Goal: Communication & Community: Answer question/provide support

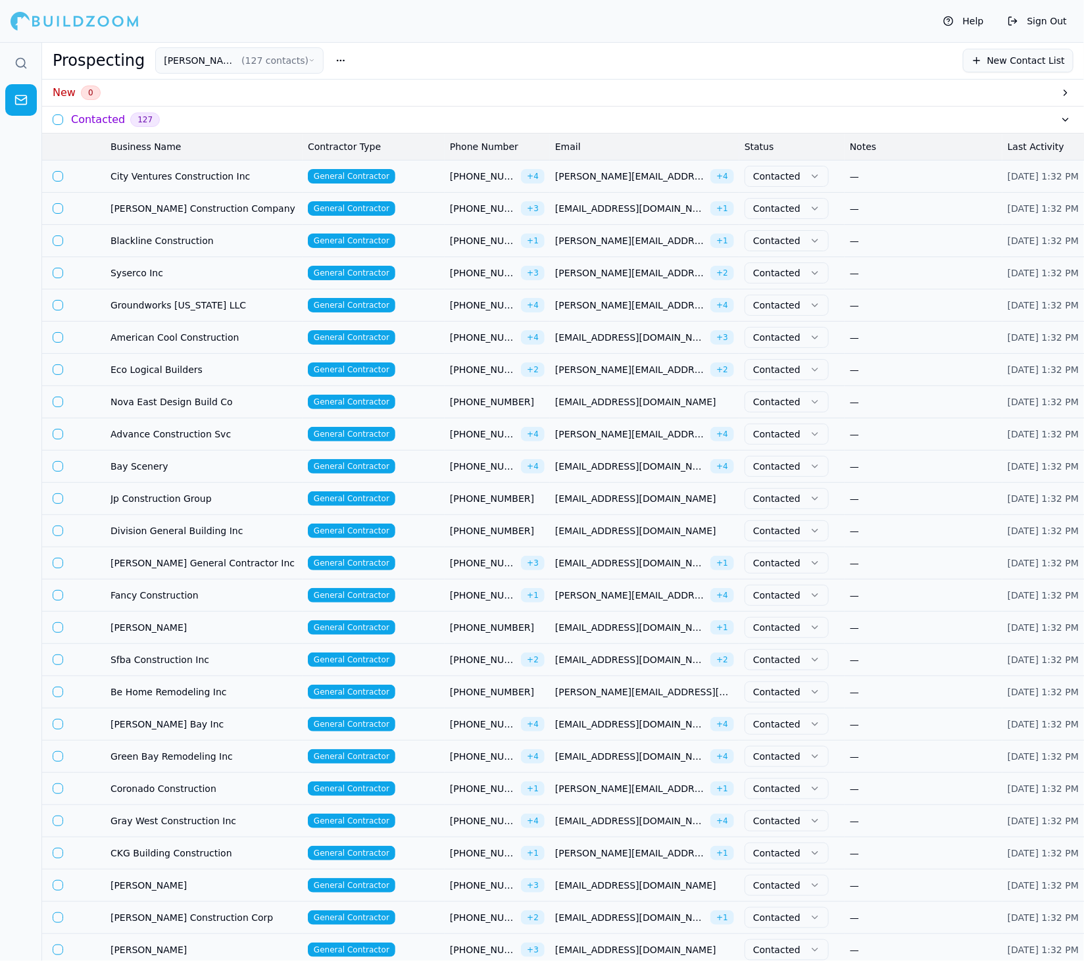
click at [20, 68] on icon at bounding box center [20, 63] width 13 height 13
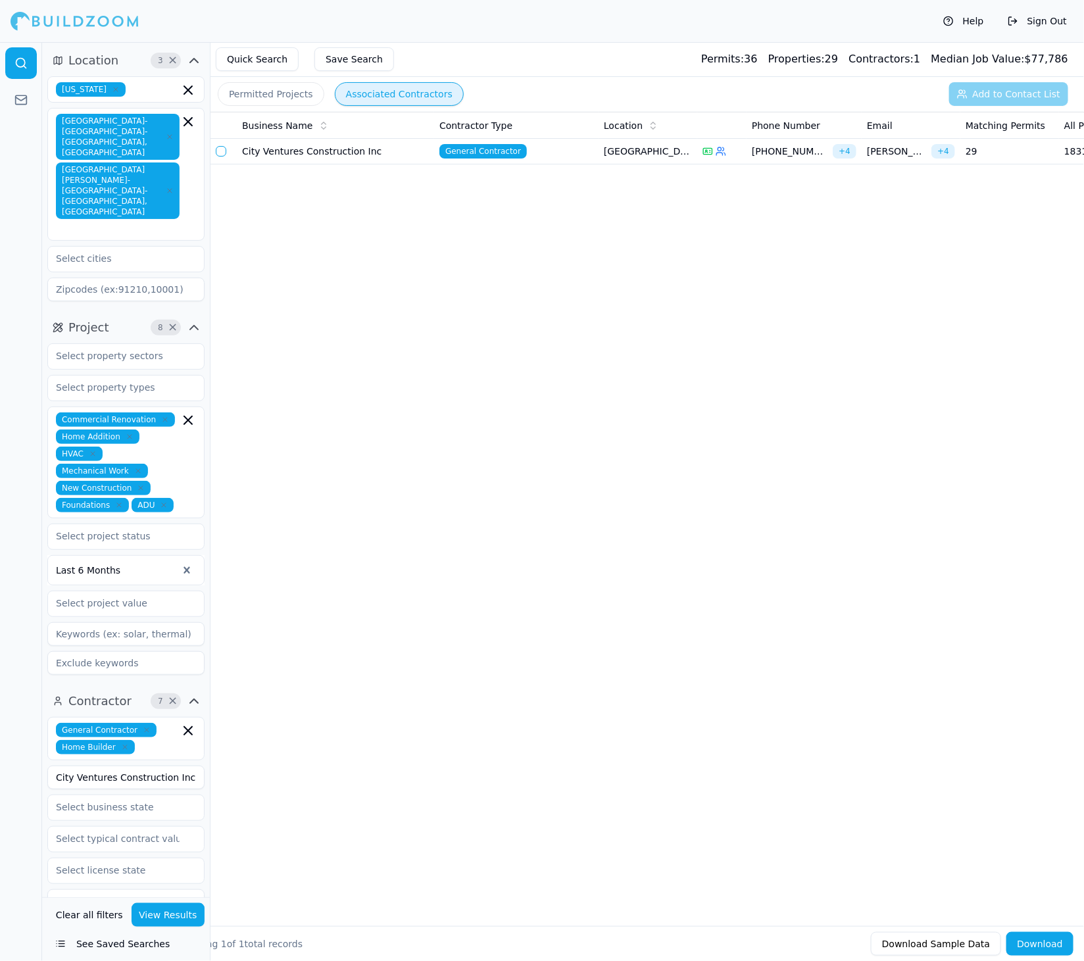
click at [147, 921] on button "View Results" at bounding box center [169, 915] width 74 height 24
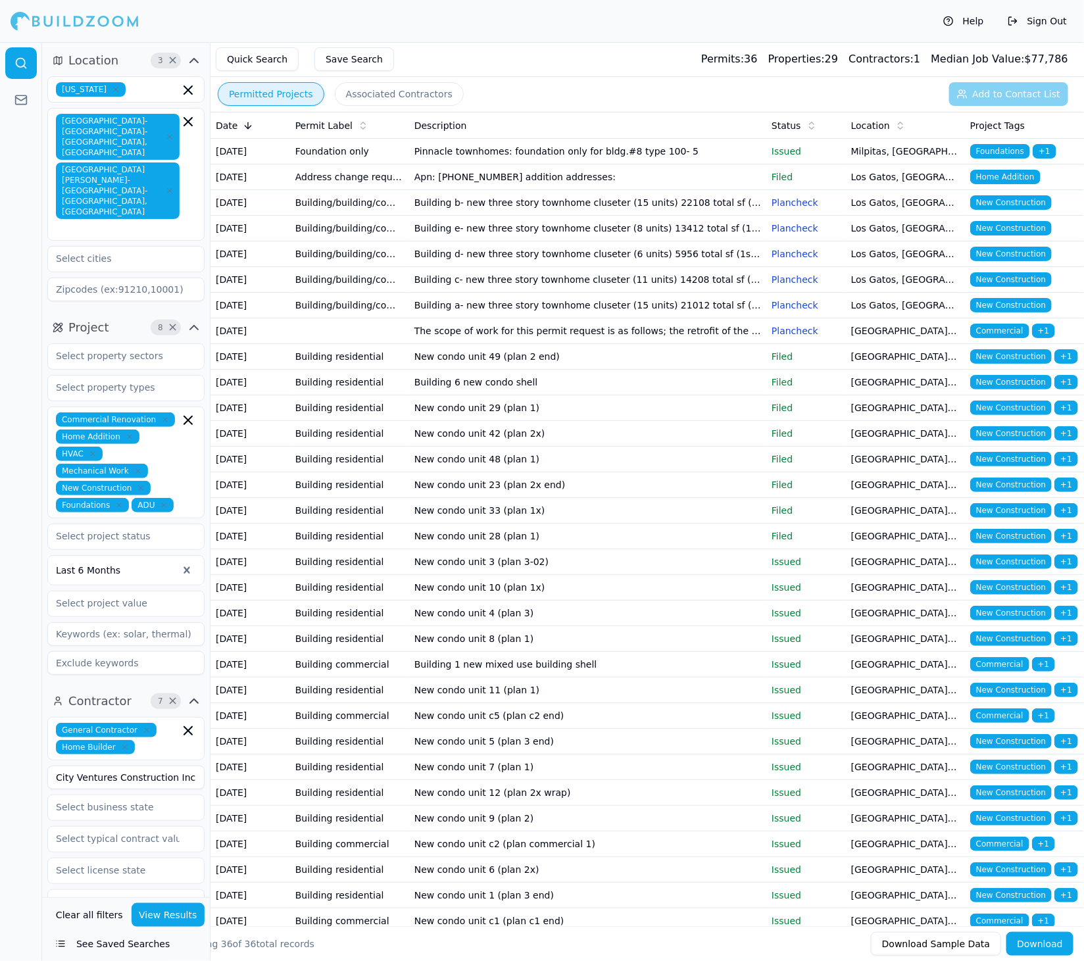
click at [261, 101] on button "Permitted Projects" at bounding box center [271, 94] width 107 height 24
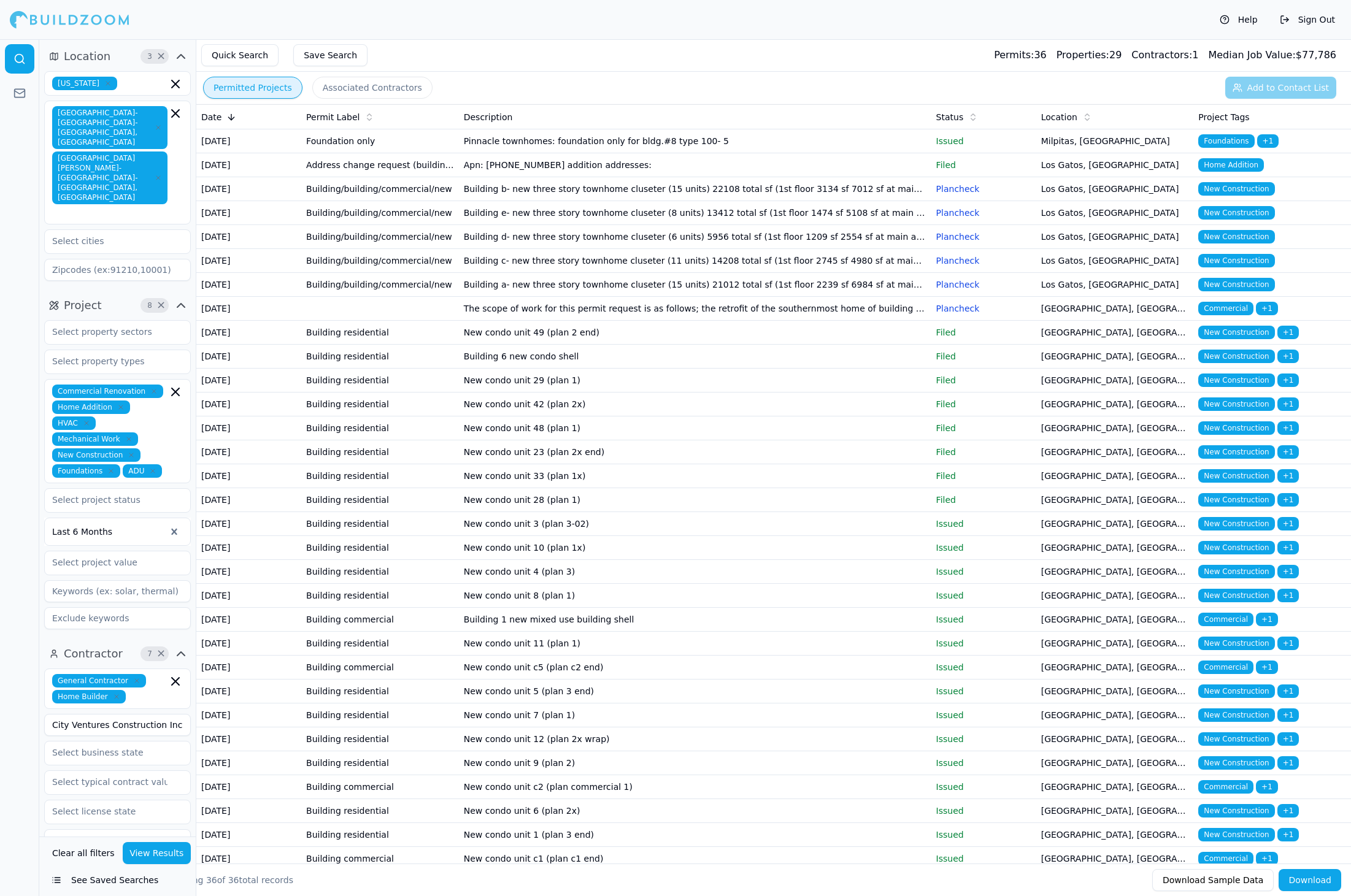
click at [326, 87] on button "Associated Contractors" at bounding box center [372, 88] width 120 height 22
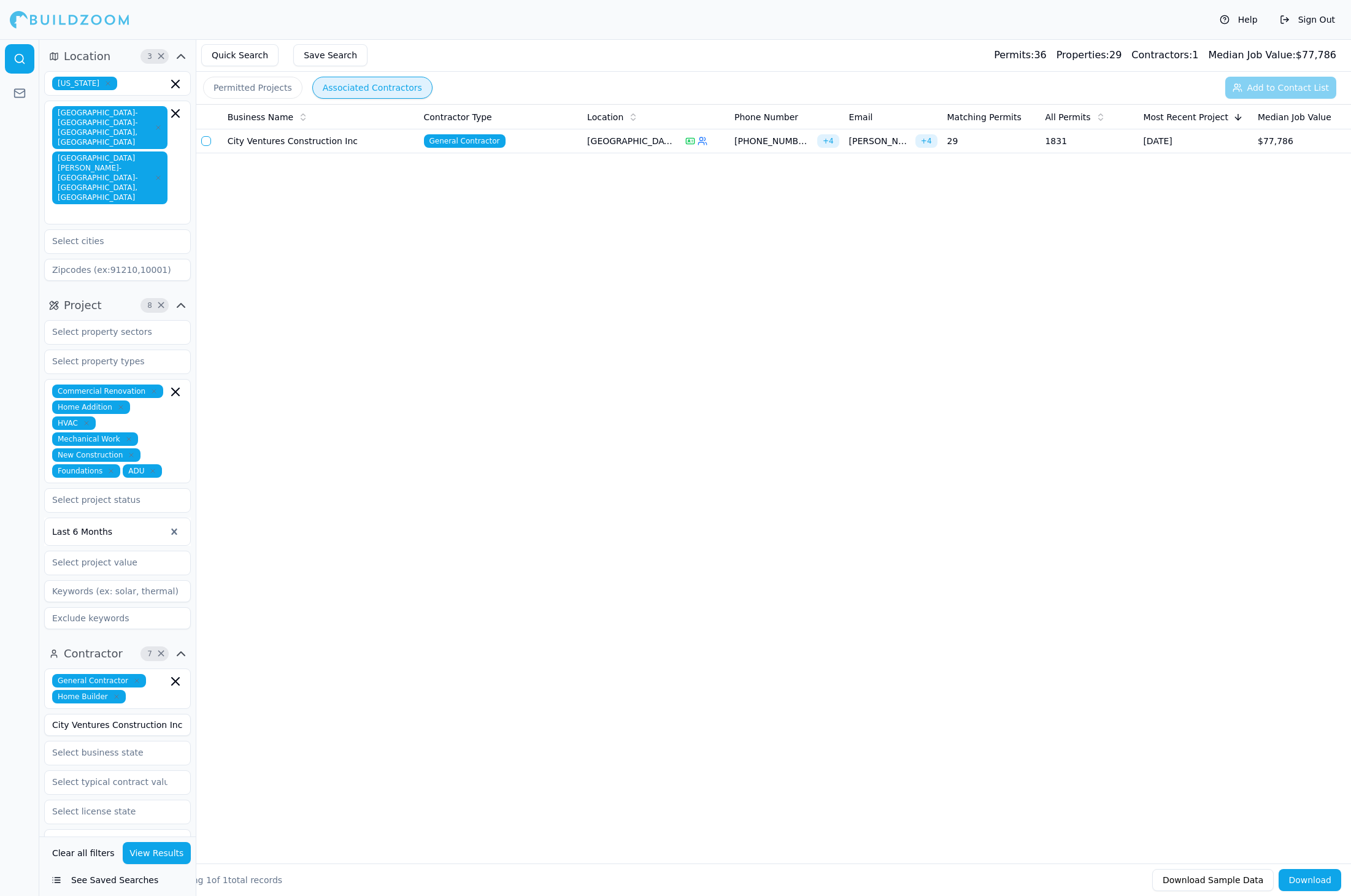
click at [289, 90] on button "Permitted Projects" at bounding box center [253, 88] width 100 height 22
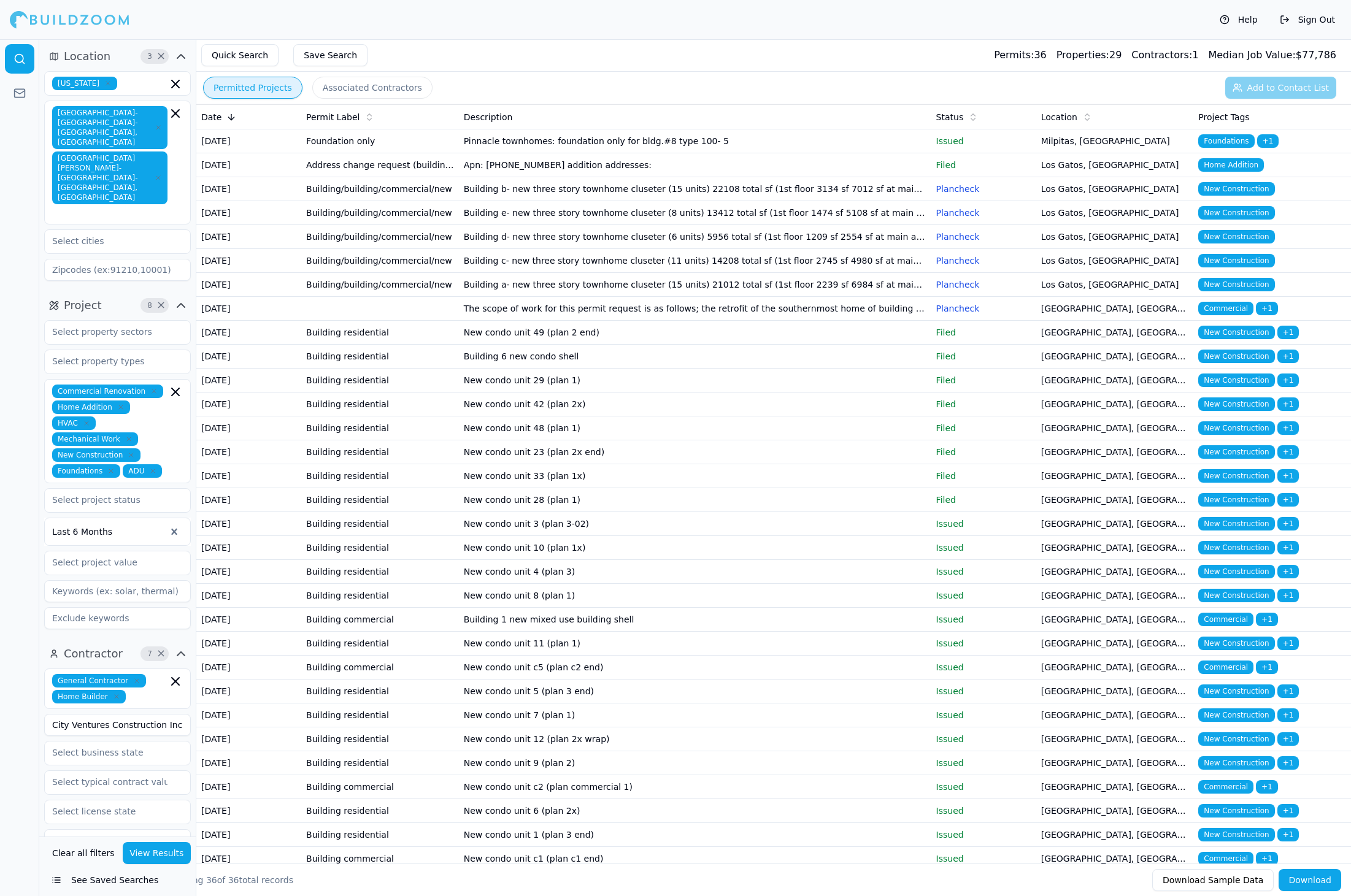
click at [164, 851] on button "View Results" at bounding box center [158, 853] width 69 height 22
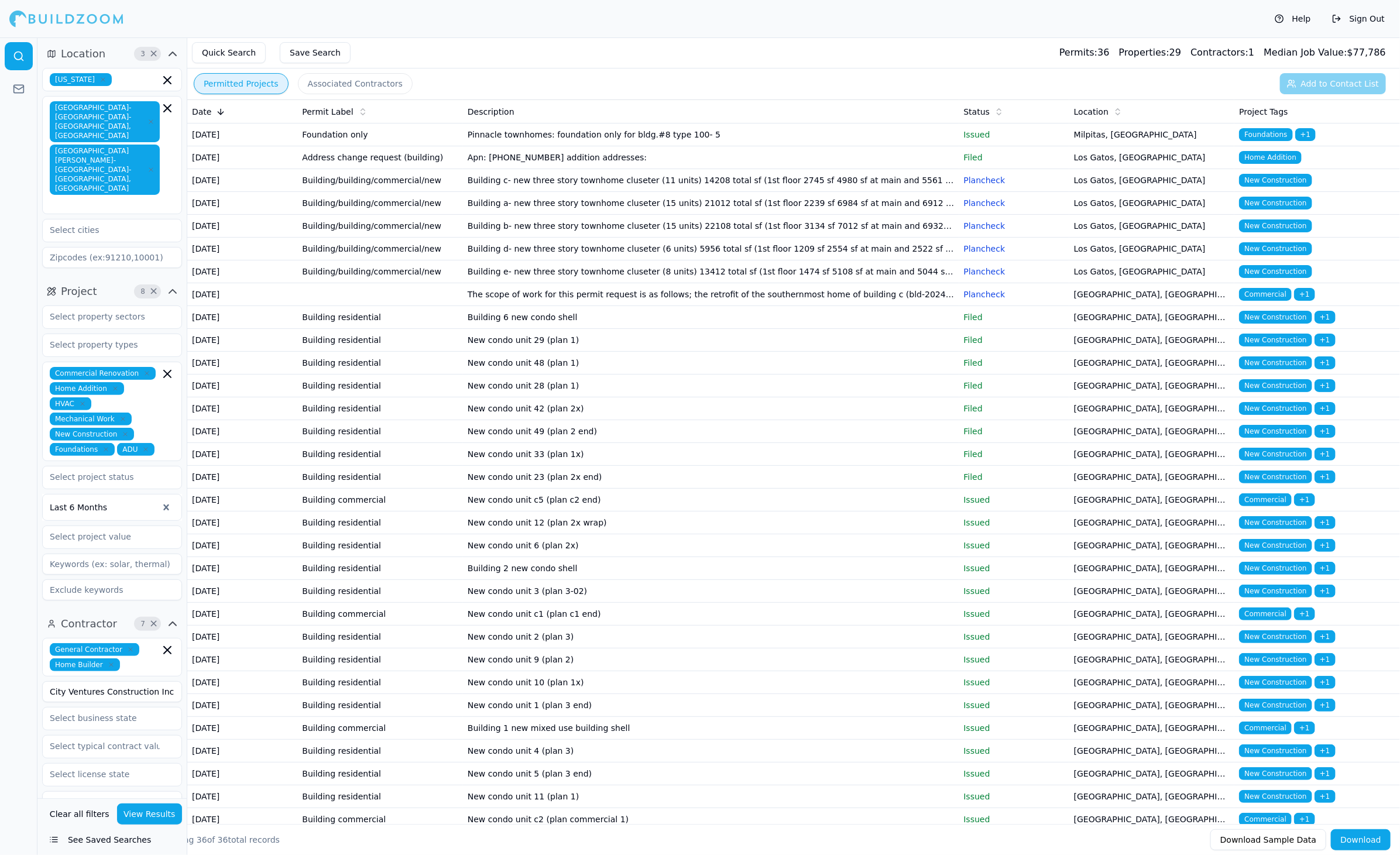
click at [177, 58] on icon "button" at bounding box center [173, 54] width 14 height 14
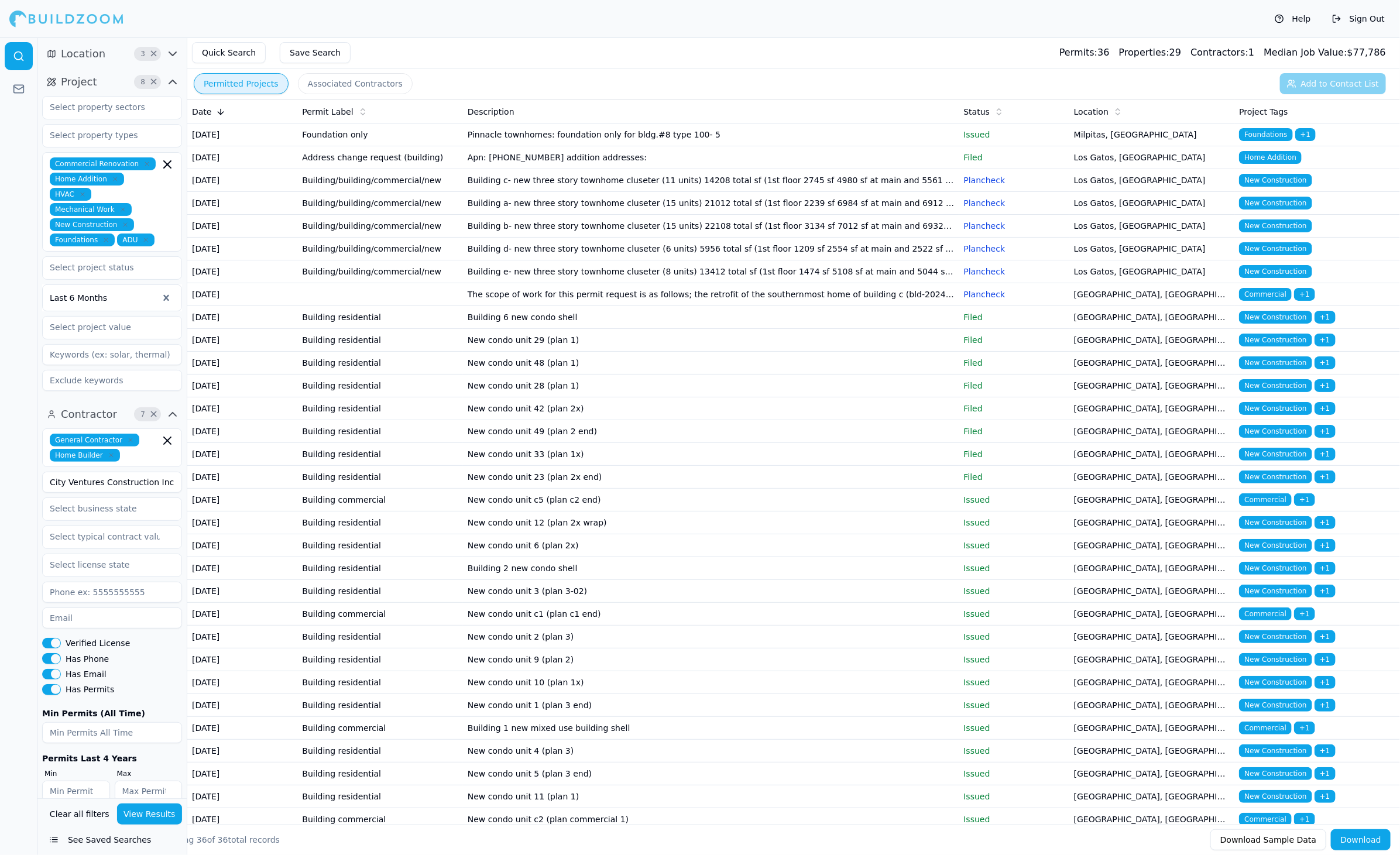
click at [175, 56] on icon "button" at bounding box center [173, 54] width 14 height 14
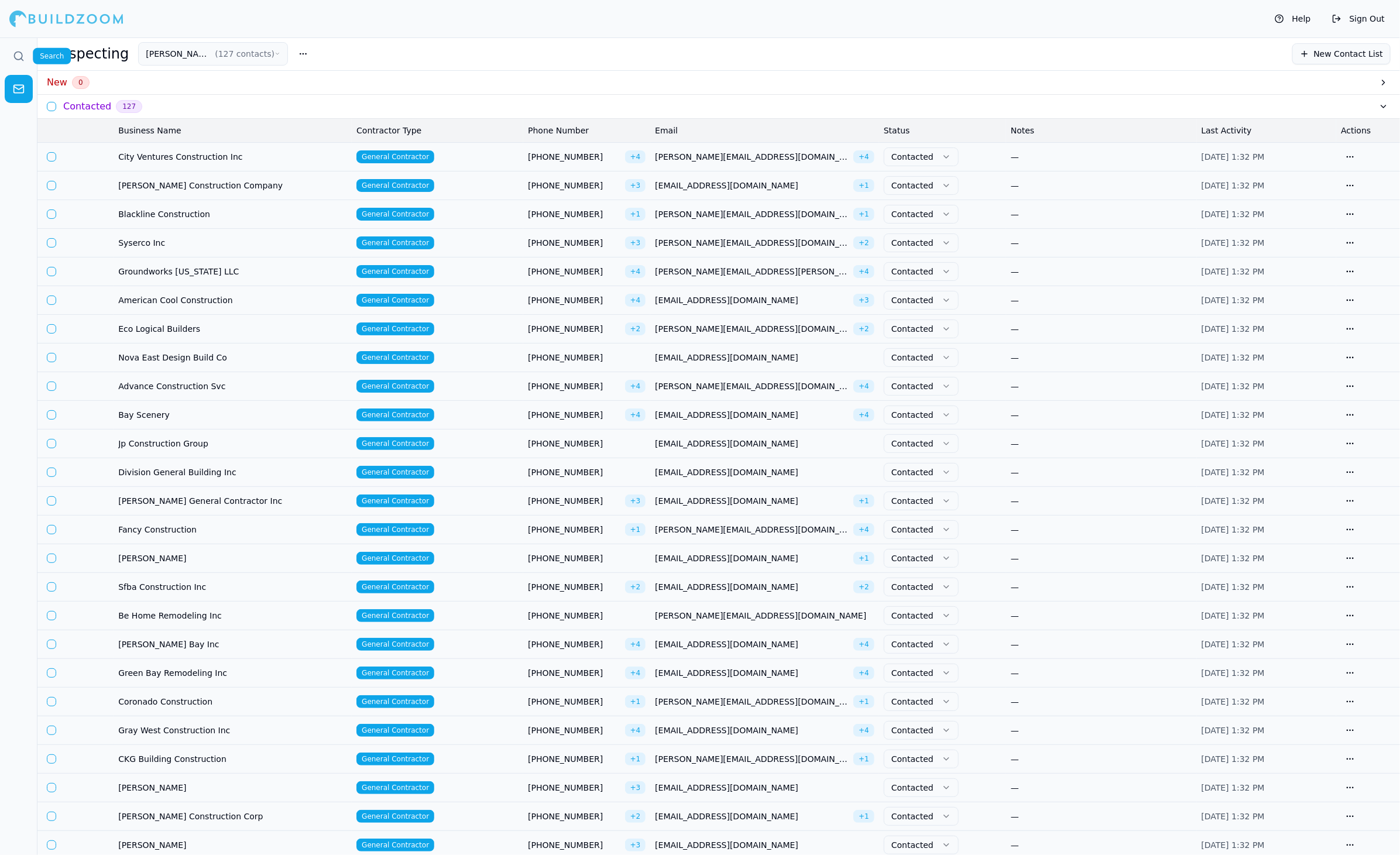
click at [21, 62] on link at bounding box center [19, 56] width 28 height 28
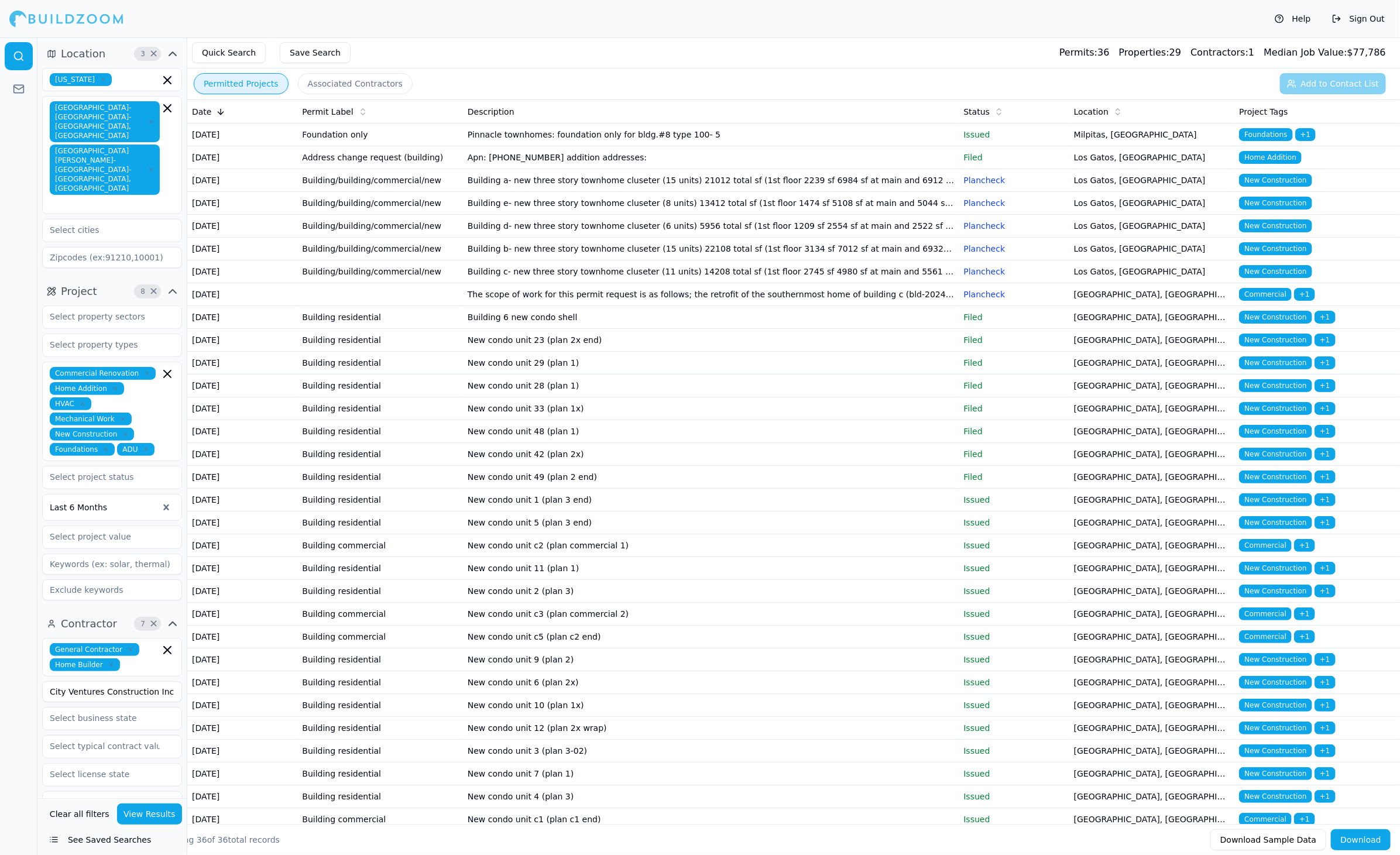
click at [964, 95] on div "Permitted Projects Associated Contractors Add to Contact List" at bounding box center [793, 84] width 1212 height 30
click at [964, 83] on div "Permitted Projects Associated Contractors Add to Contact List" at bounding box center [793, 84] width 1212 height 30
click at [784, 147] on td "Pinnacle townhomes: foundation only for bldg.#8 type 100- 5" at bounding box center [711, 135] width 496 height 23
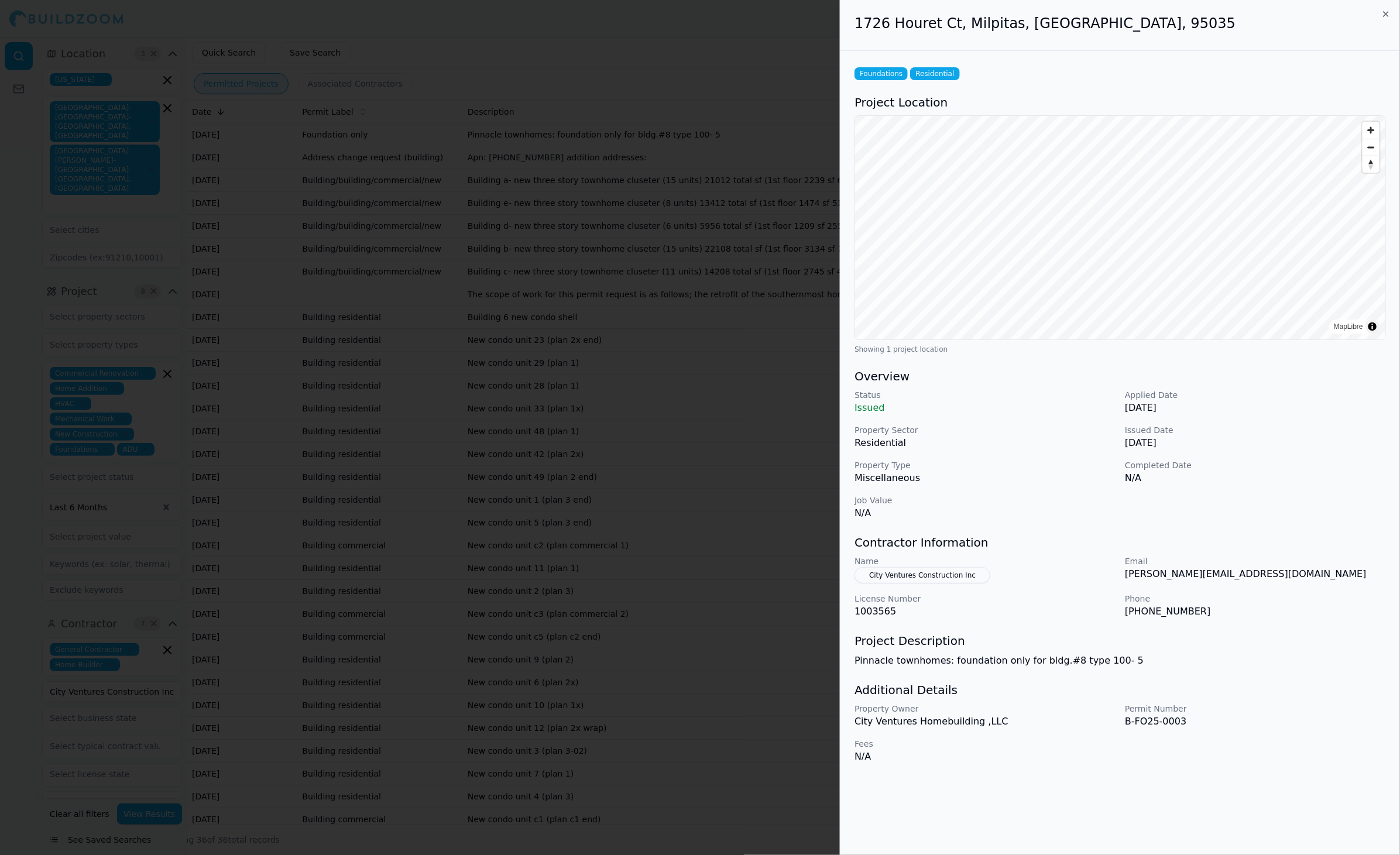
click at [781, 436] on div at bounding box center [700, 427] width 1400 height 855
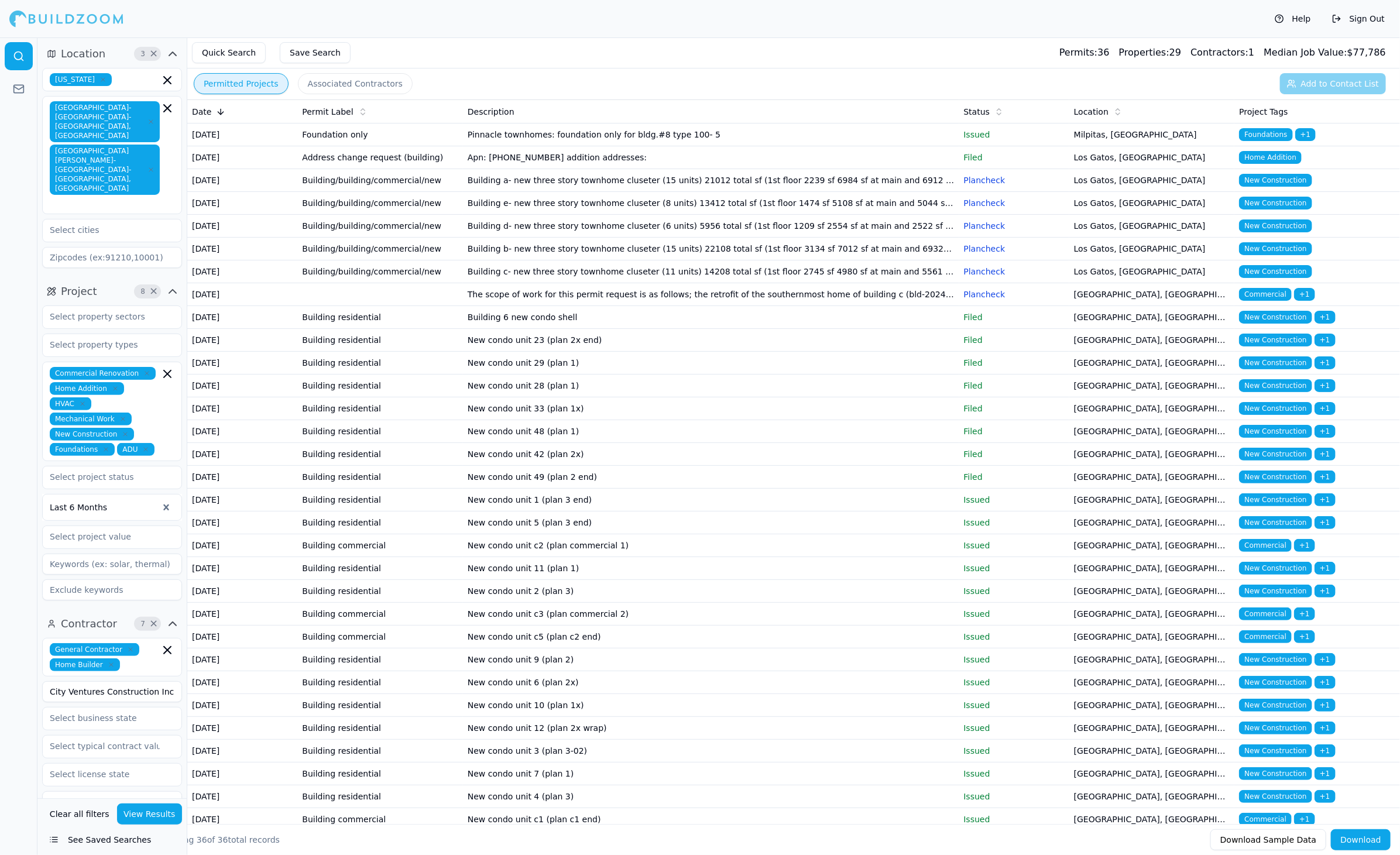
click at [326, 79] on button "Associated Contractors" at bounding box center [355, 84] width 115 height 21
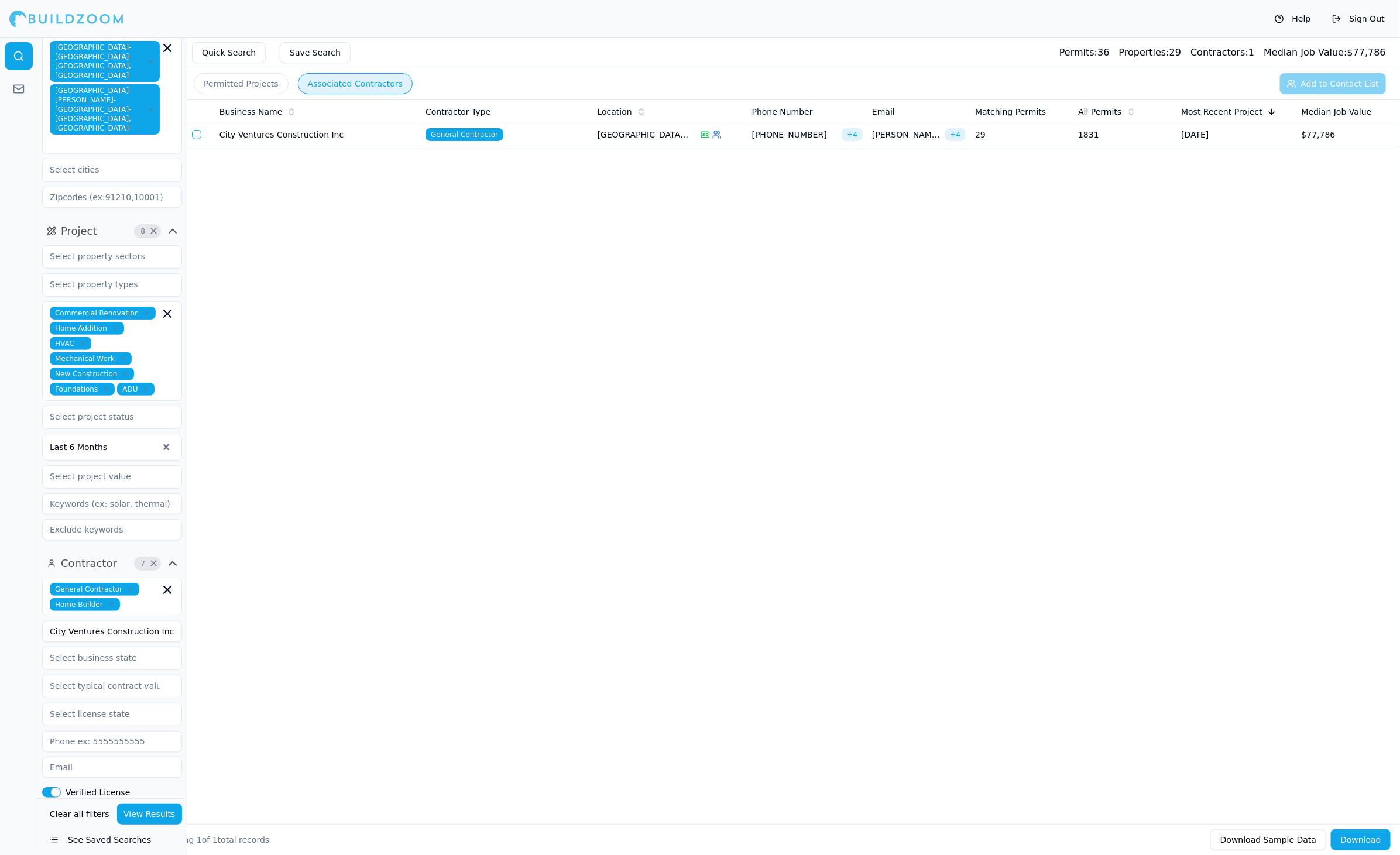
scroll to position [27, 0]
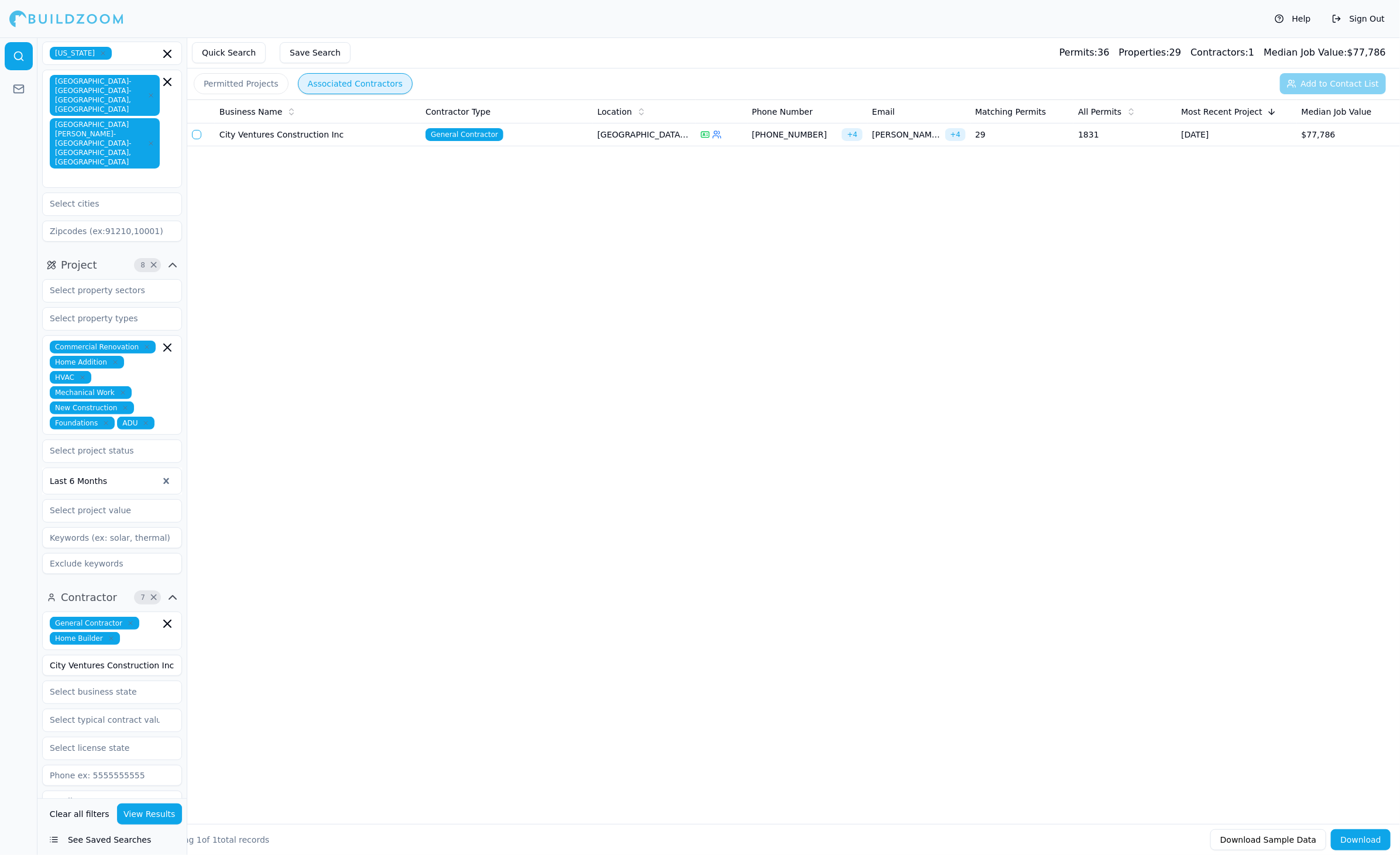
click at [122, 390] on icon "button" at bounding box center [123, 393] width 7 height 7
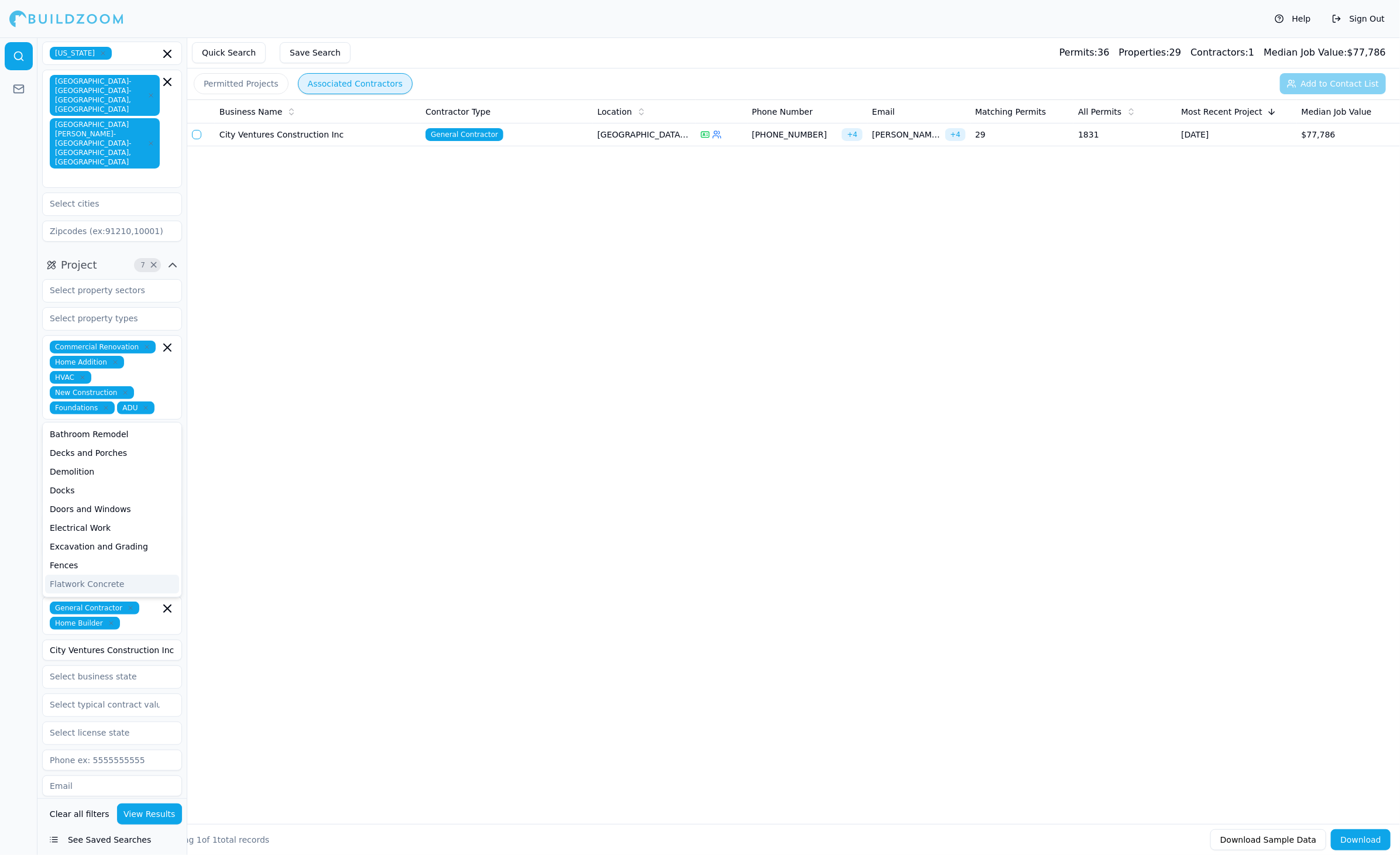
click at [138, 816] on button "View Results" at bounding box center [150, 814] width 66 height 21
click at [196, 136] on button "button" at bounding box center [197, 134] width 10 height 10
click at [964, 79] on button "Add to Contact List (1)" at bounding box center [1326, 84] width 121 height 21
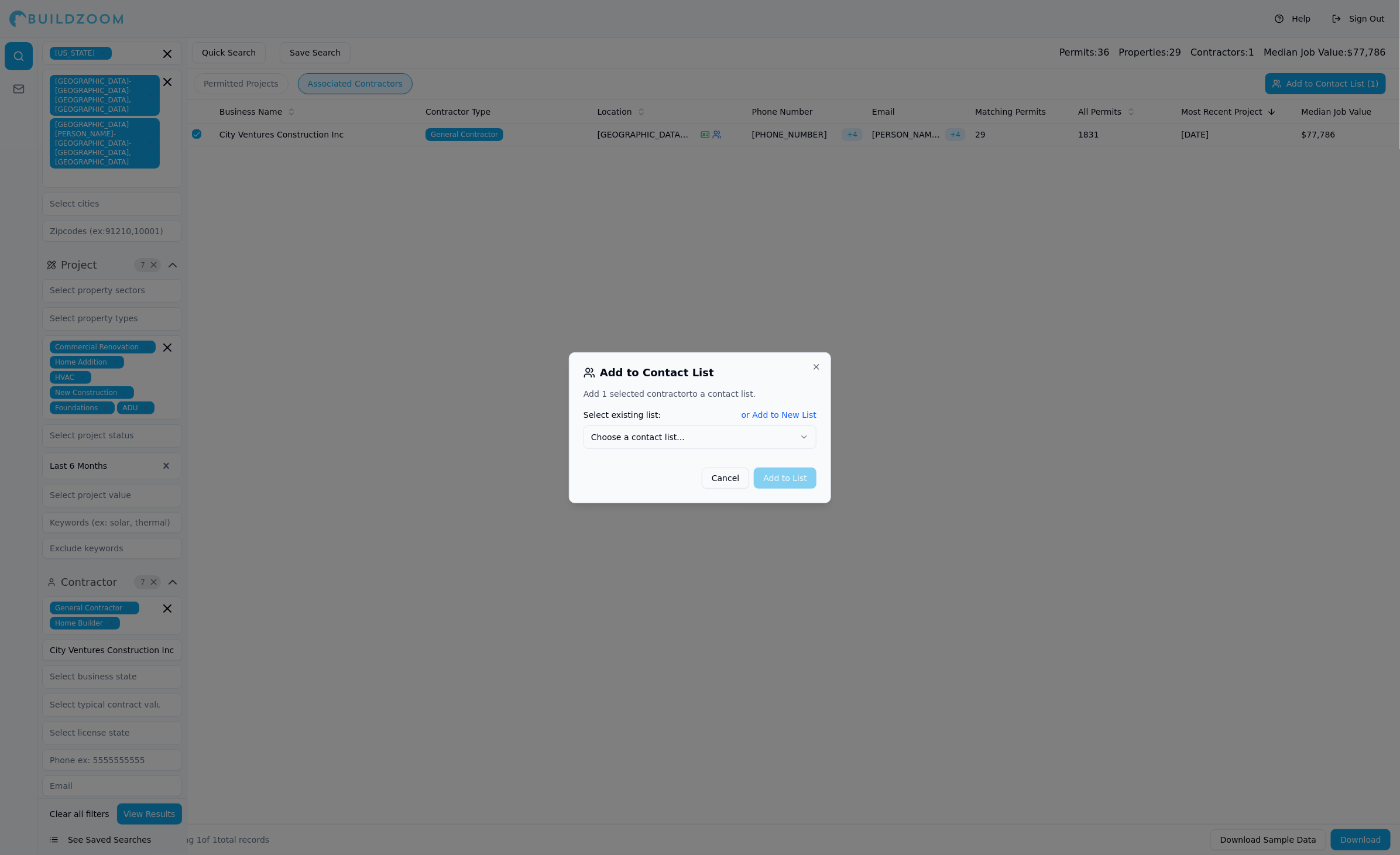
click at [773, 442] on button "Choose a contact list..." at bounding box center [700, 437] width 233 height 23
click at [796, 486] on button "Add to List" at bounding box center [785, 479] width 62 height 21
click at [791, 485] on button "Add to List" at bounding box center [785, 479] width 62 height 21
click at [817, 369] on button "Close" at bounding box center [817, 367] width 10 height 10
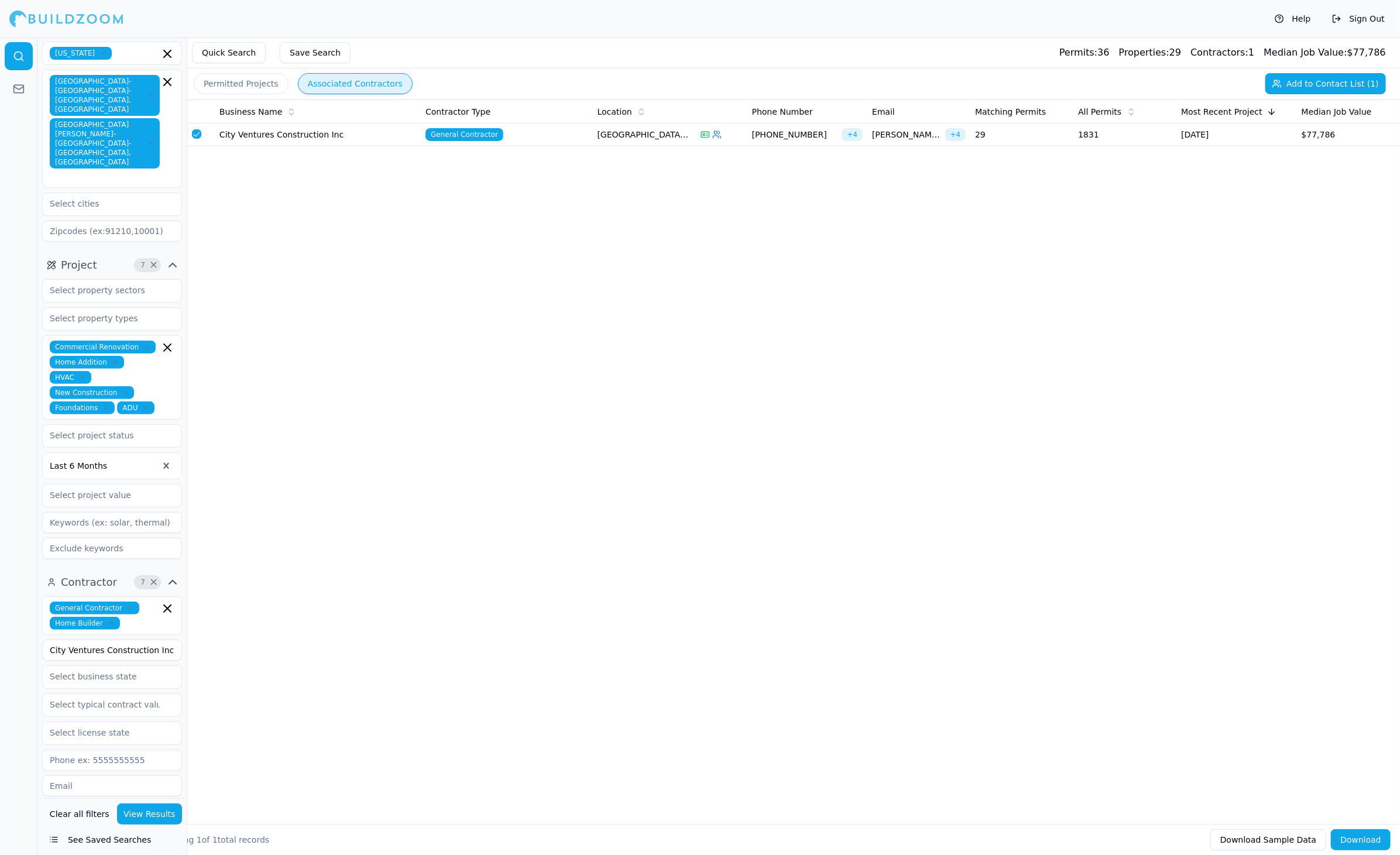
click at [964, 30] on div "Help Sign Out" at bounding box center [700, 19] width 1400 height 37
click at [964, 22] on button "Sign Out" at bounding box center [1358, 19] width 64 height 19
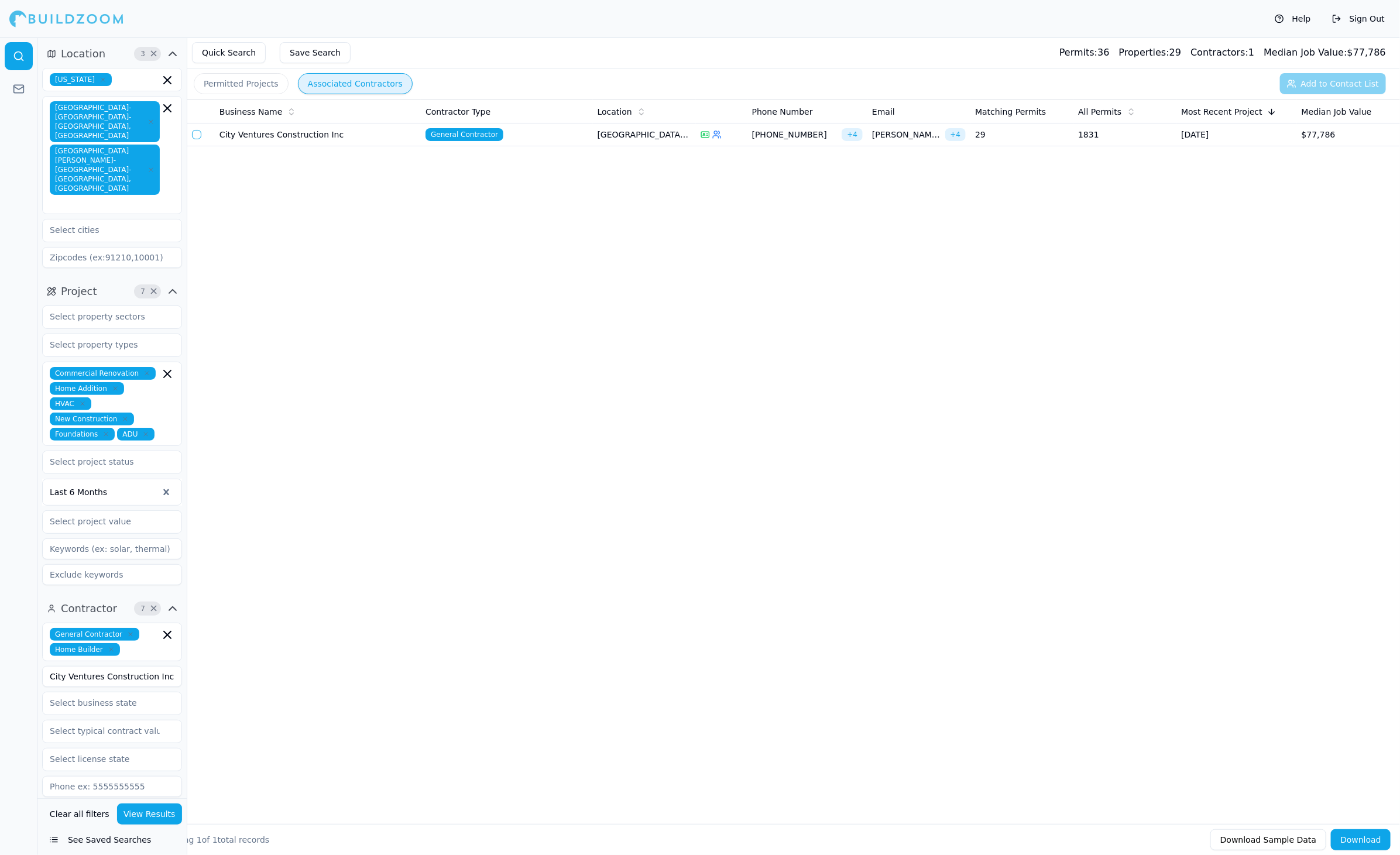
scroll to position [160, 0]
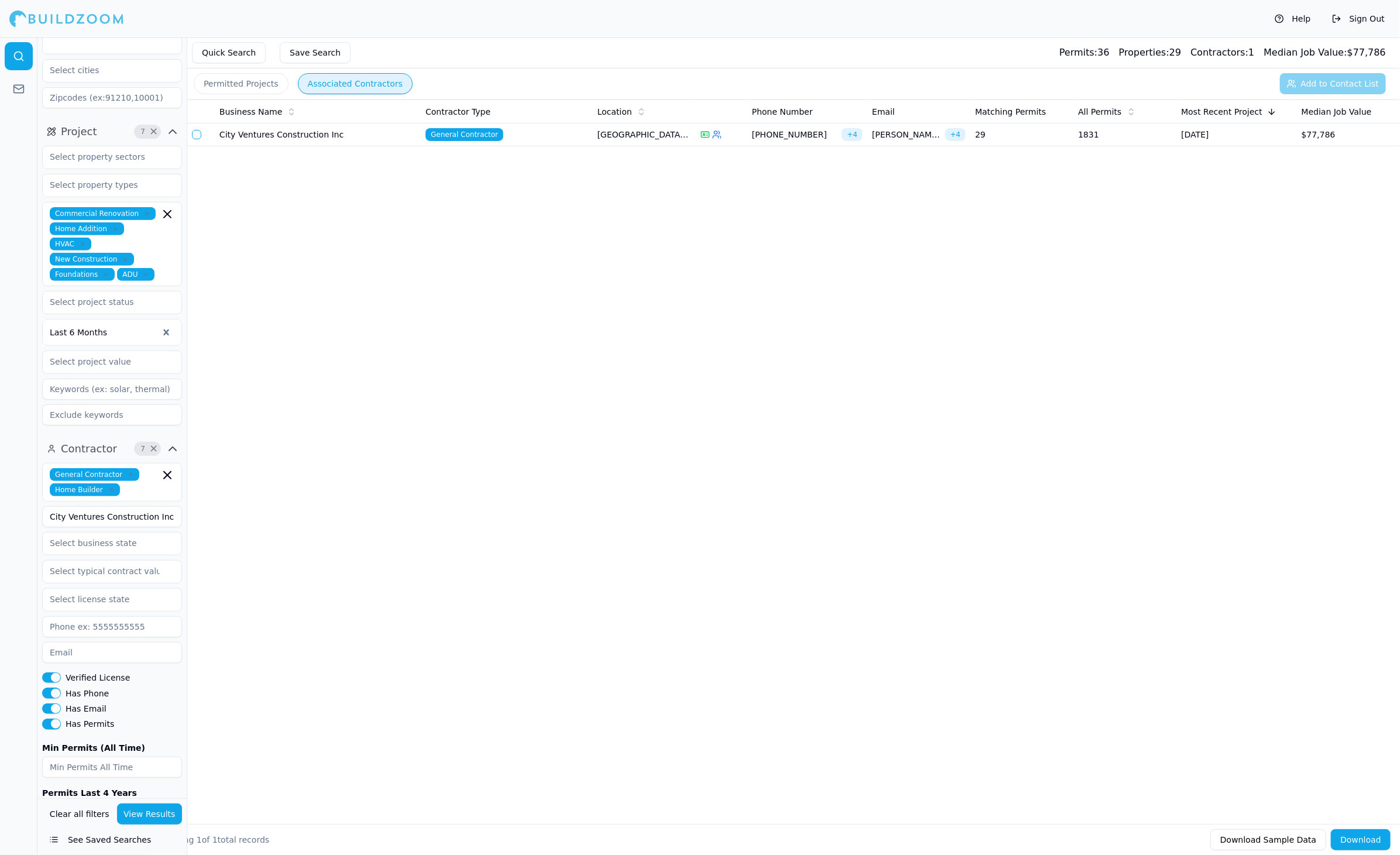
click at [143, 820] on button "View Results" at bounding box center [150, 814] width 66 height 21
click at [202, 133] on td at bounding box center [201, 135] width 28 height 23
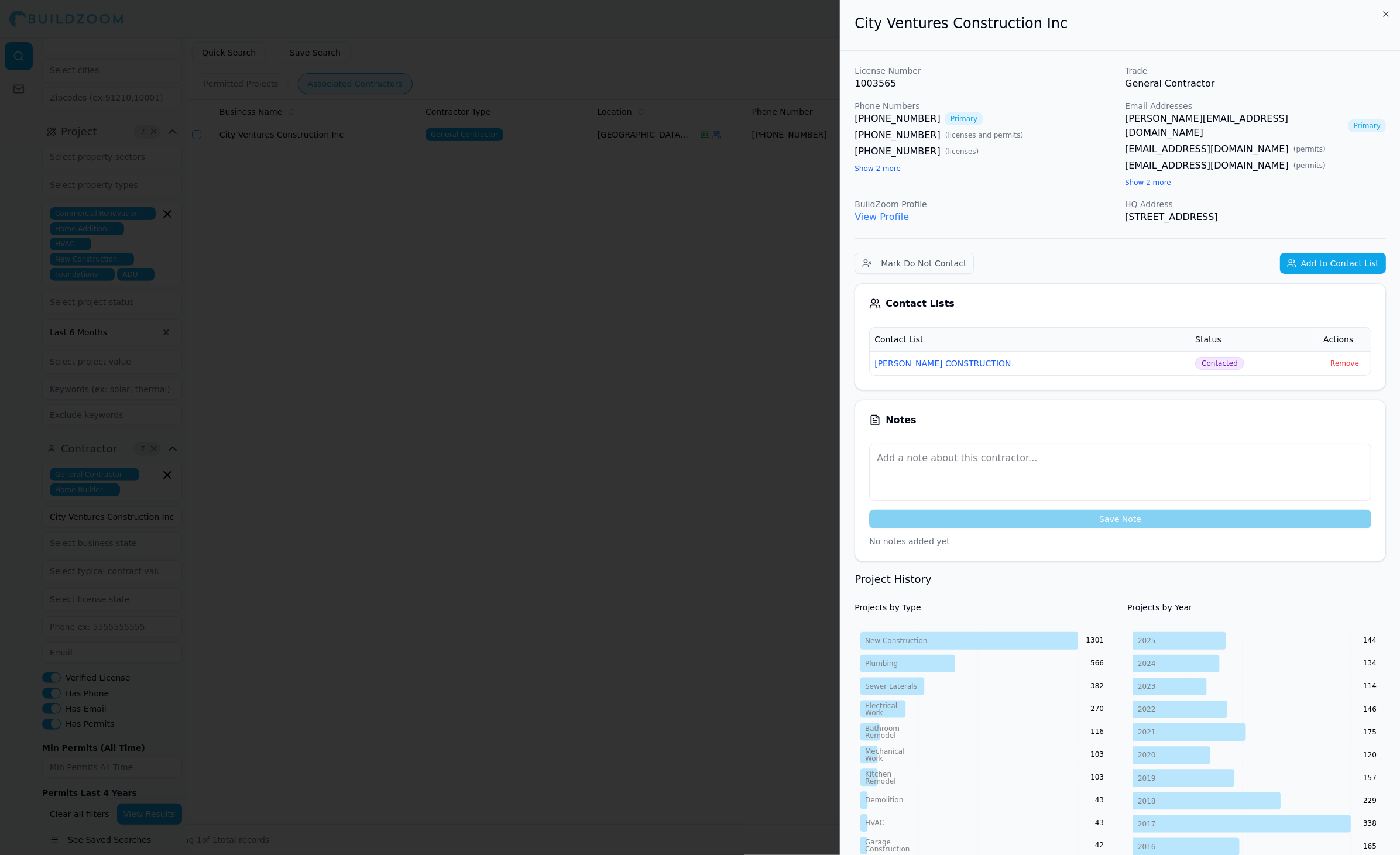
click at [1366, 253] on button "Add to Contact List" at bounding box center [1332, 263] width 106 height 21
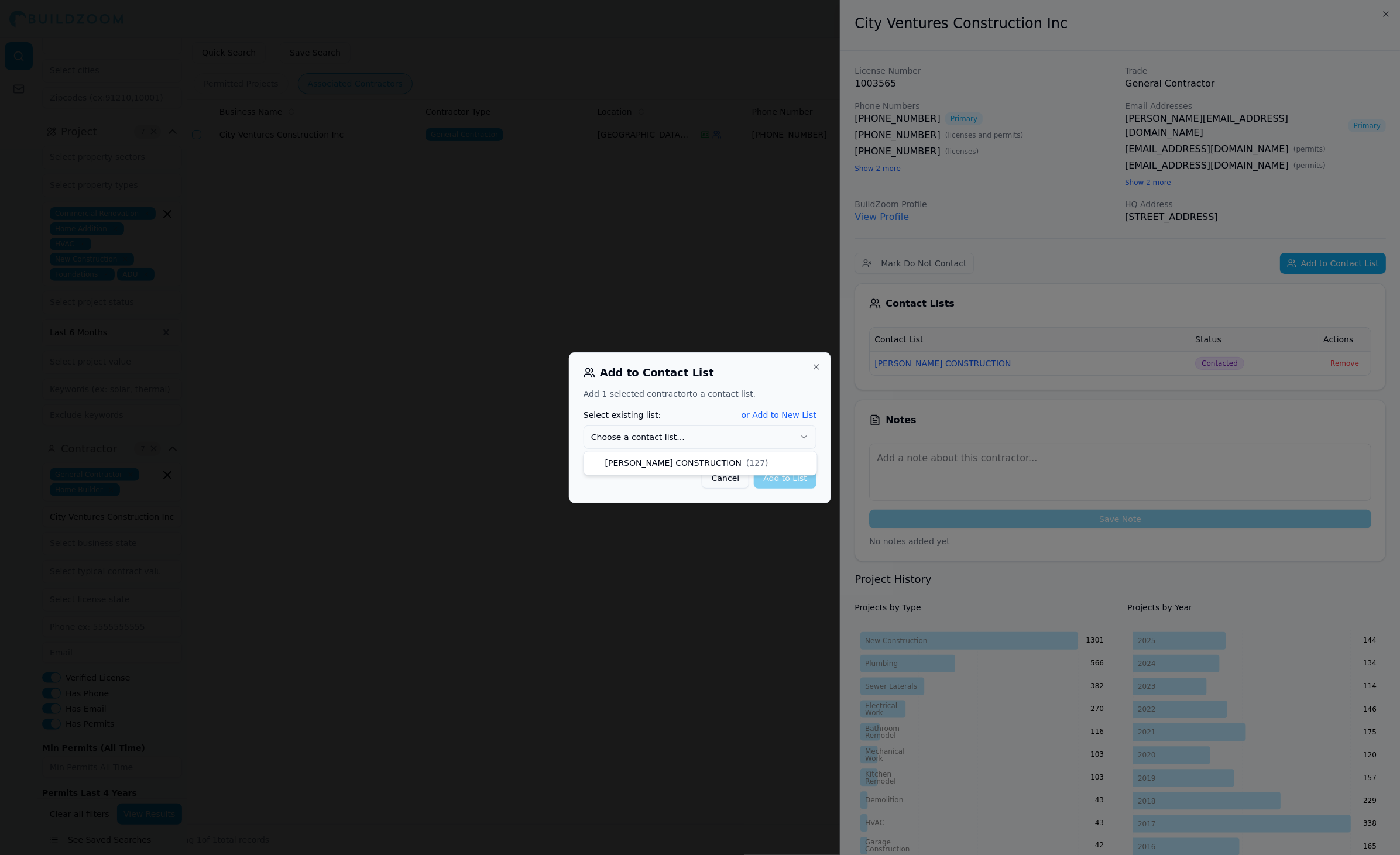
click at [784, 441] on button "Choose a contact list..." at bounding box center [700, 437] width 233 height 23
click at [795, 472] on button "Add to List" at bounding box center [785, 479] width 62 height 21
click at [821, 367] on button "Close" at bounding box center [817, 367] width 10 height 10
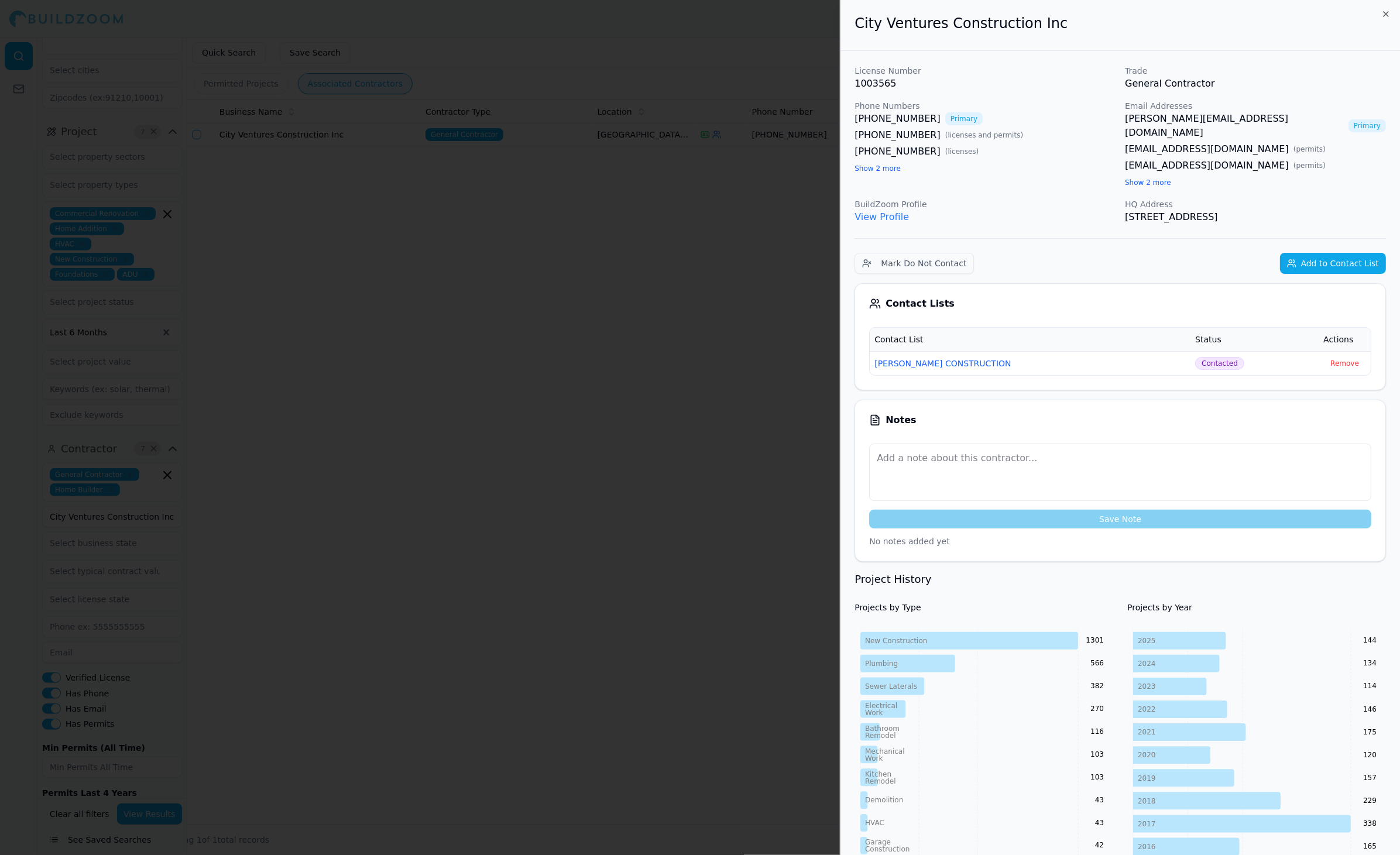
click at [1201, 357] on span "Contacted" at bounding box center [1219, 363] width 49 height 12
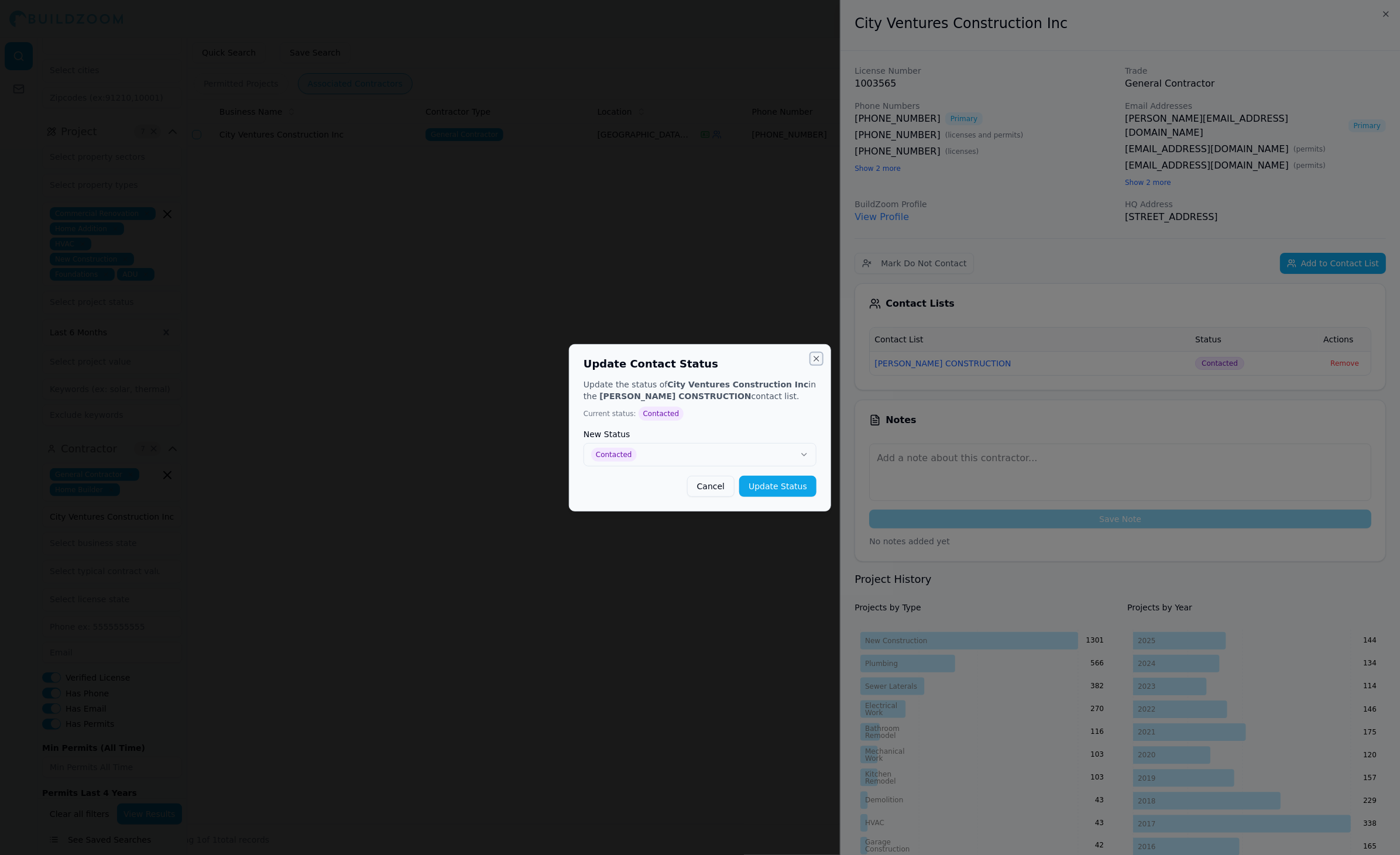
click at [819, 360] on button "Close" at bounding box center [817, 359] width 10 height 10
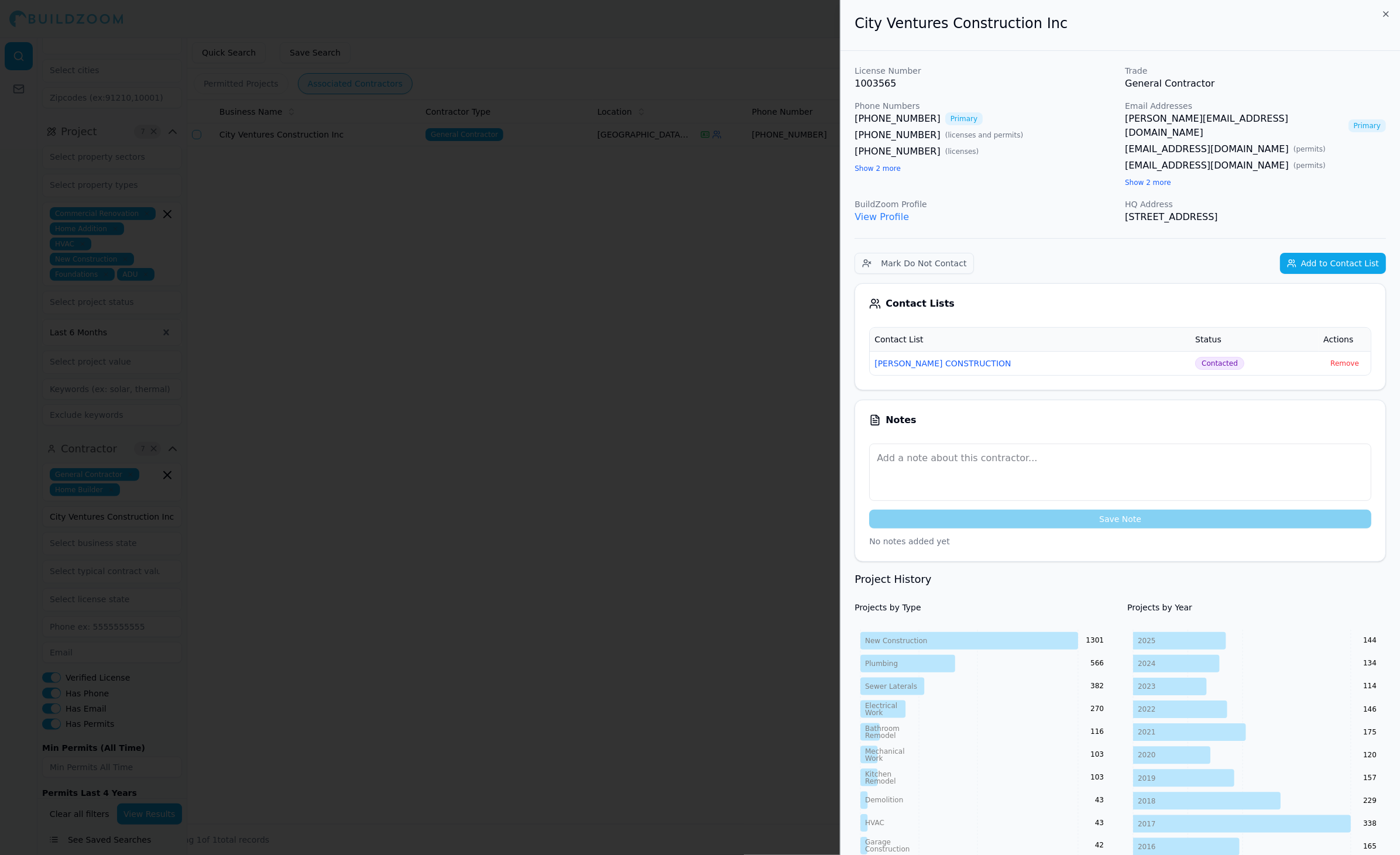
click at [723, 360] on div at bounding box center [700, 427] width 1400 height 855
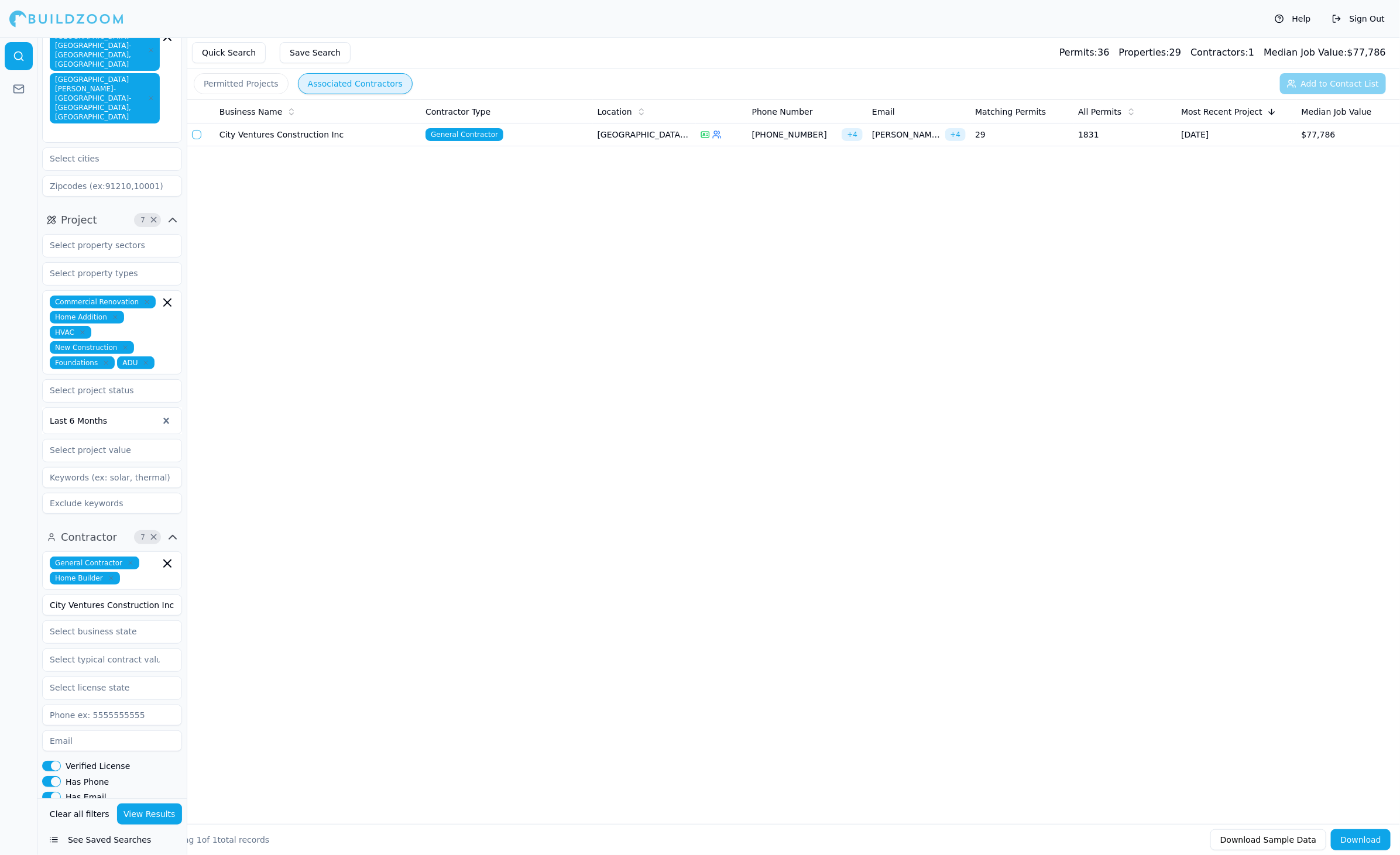
scroll to position [0, 0]
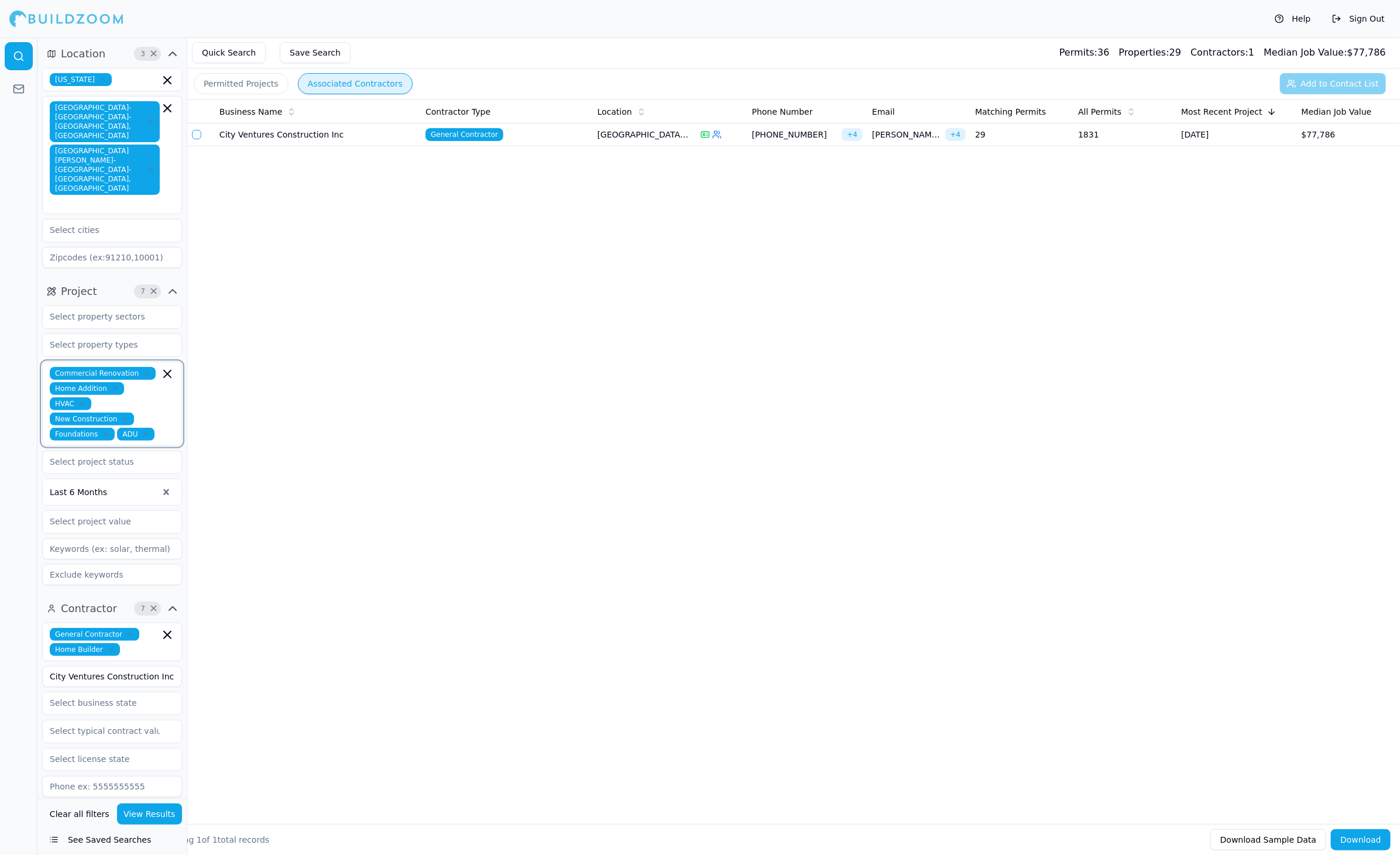
click at [166, 371] on icon "button" at bounding box center [167, 375] width 7 height 7
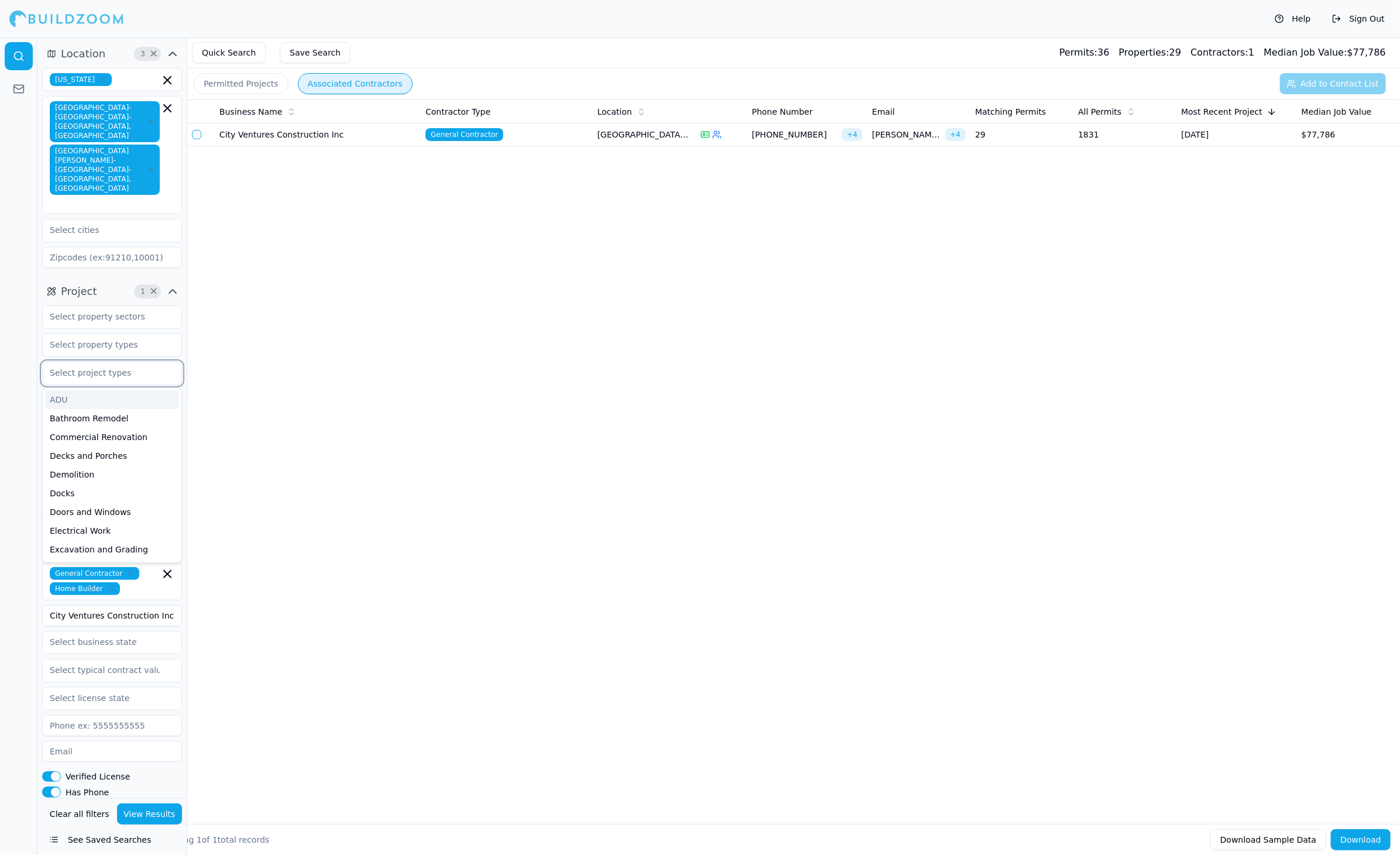
click at [166, 362] on input "text" at bounding box center [104, 373] width 124 height 21
click at [114, 417] on div "Commercial Renovation" at bounding box center [112, 426] width 134 height 19
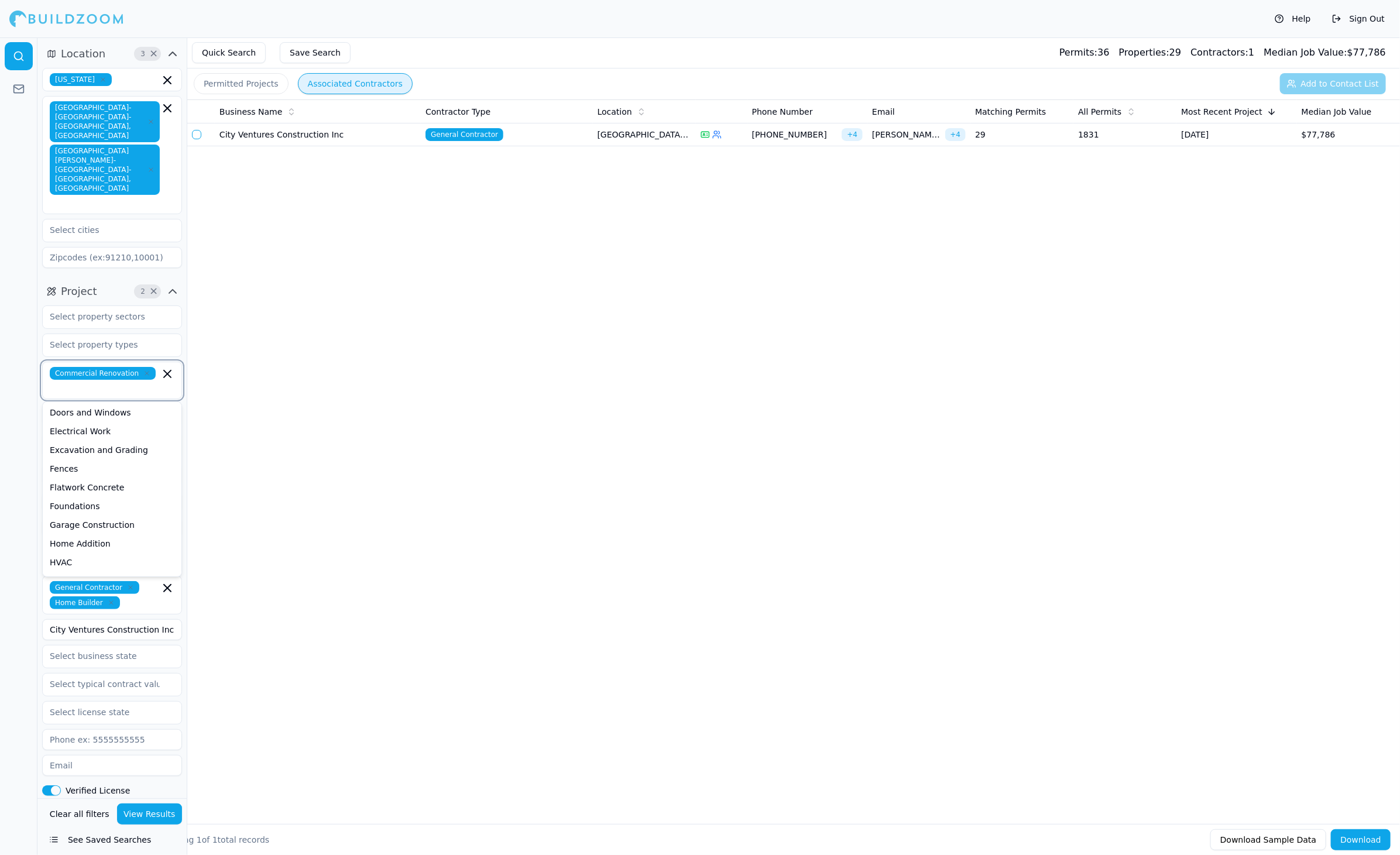
scroll to position [95, 0]
click at [92, 422] on div "Electrical Work" at bounding box center [112, 431] width 134 height 19
click at [101, 516] on div "HVAC" at bounding box center [112, 525] width 134 height 19
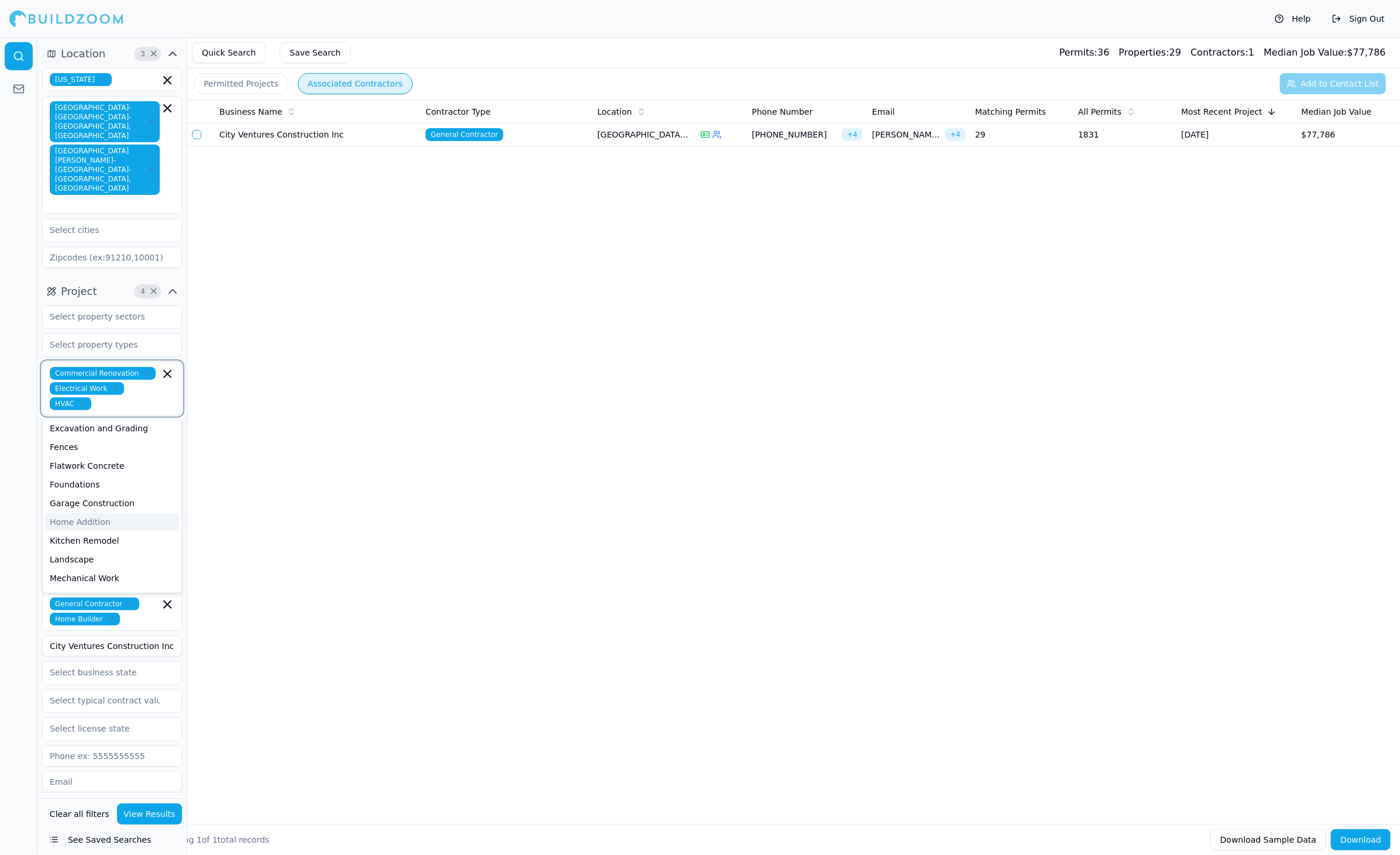
click at [101, 512] on div "Home Addition" at bounding box center [112, 521] width 134 height 19
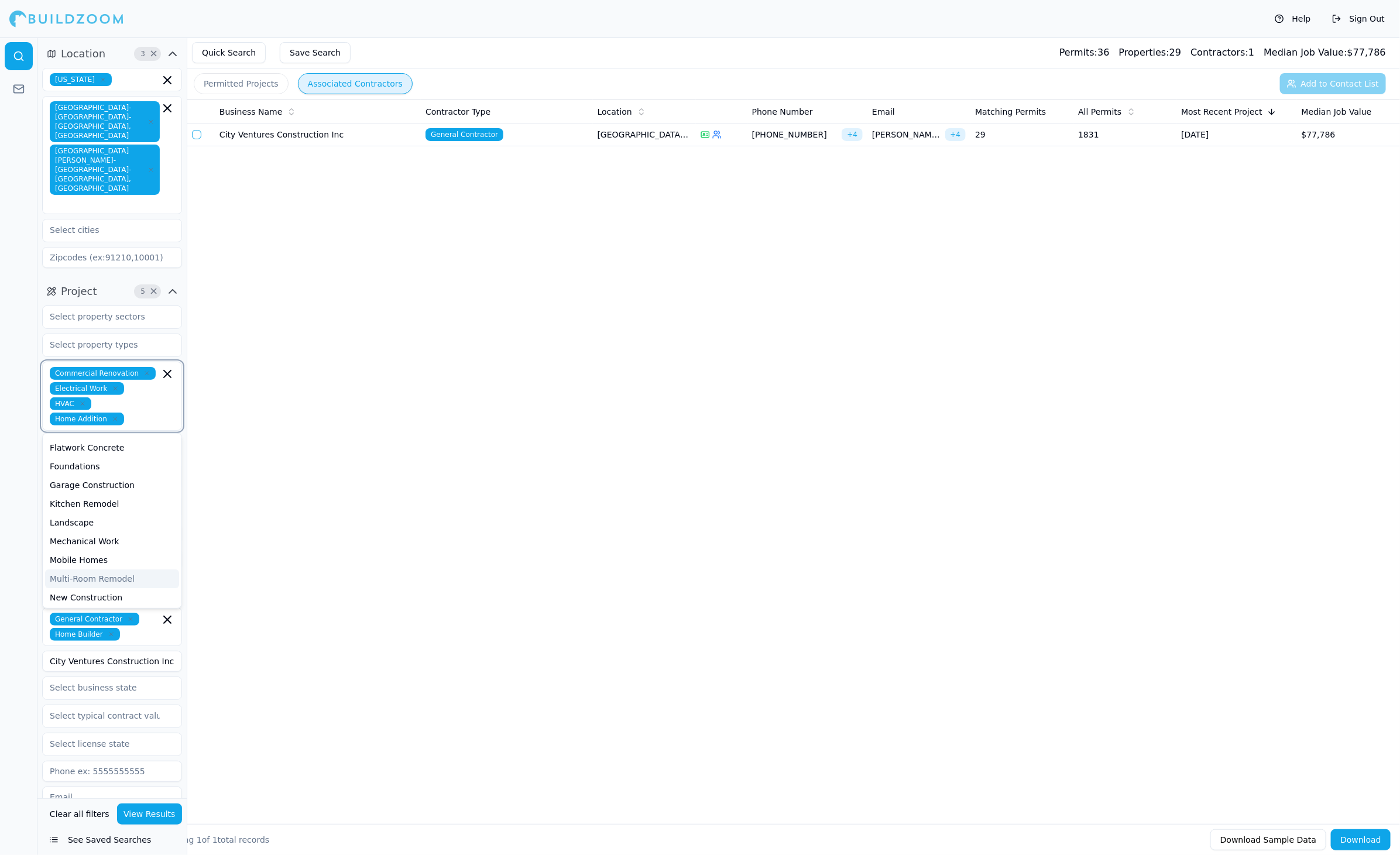
scroll to position [176, 0]
click at [113, 504] on div "Mechanical Work" at bounding box center [112, 512] width 134 height 19
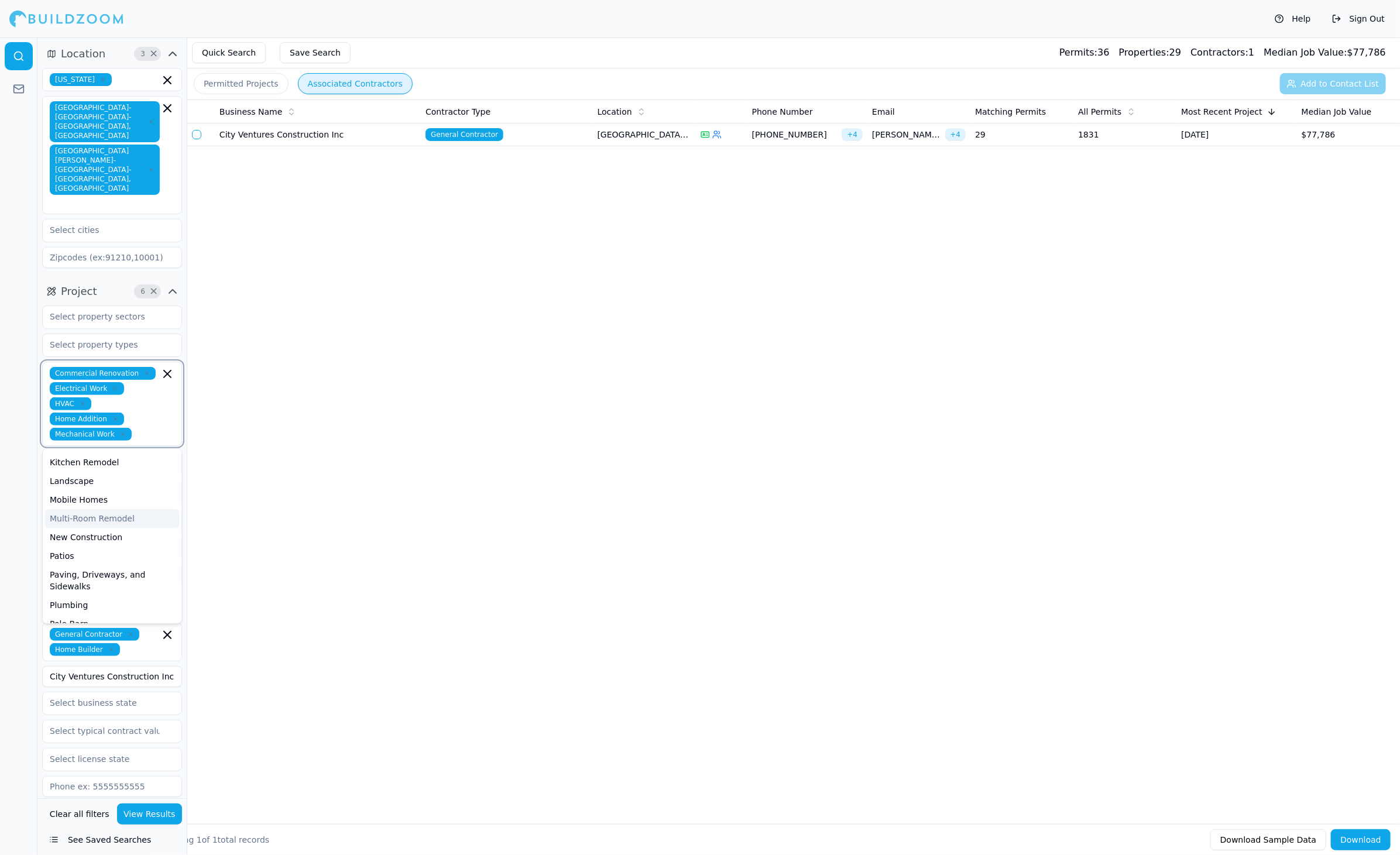
click at [114, 528] on div "New Construction" at bounding box center [112, 537] width 134 height 19
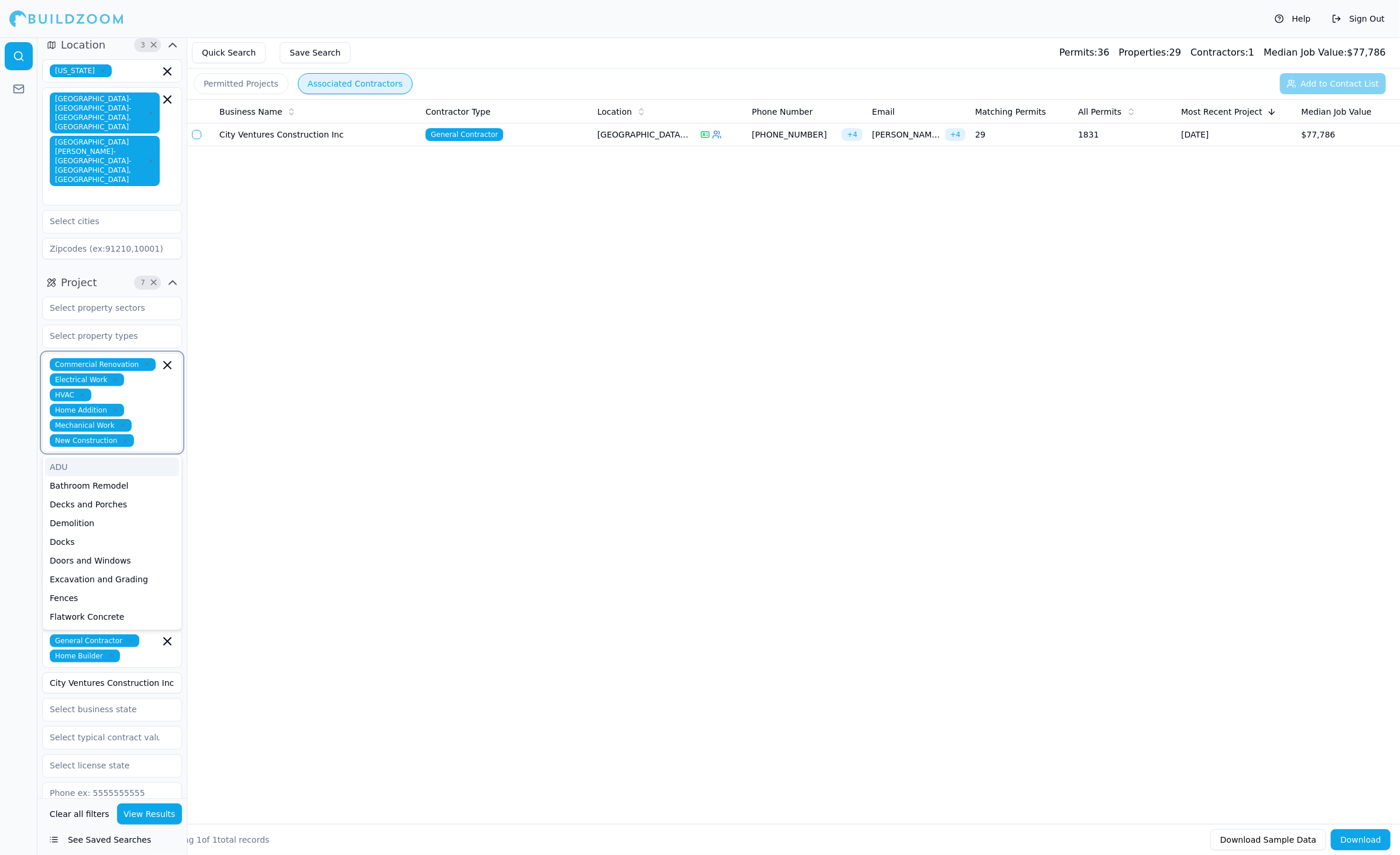
click at [71, 458] on div "ADU" at bounding box center [112, 467] width 134 height 19
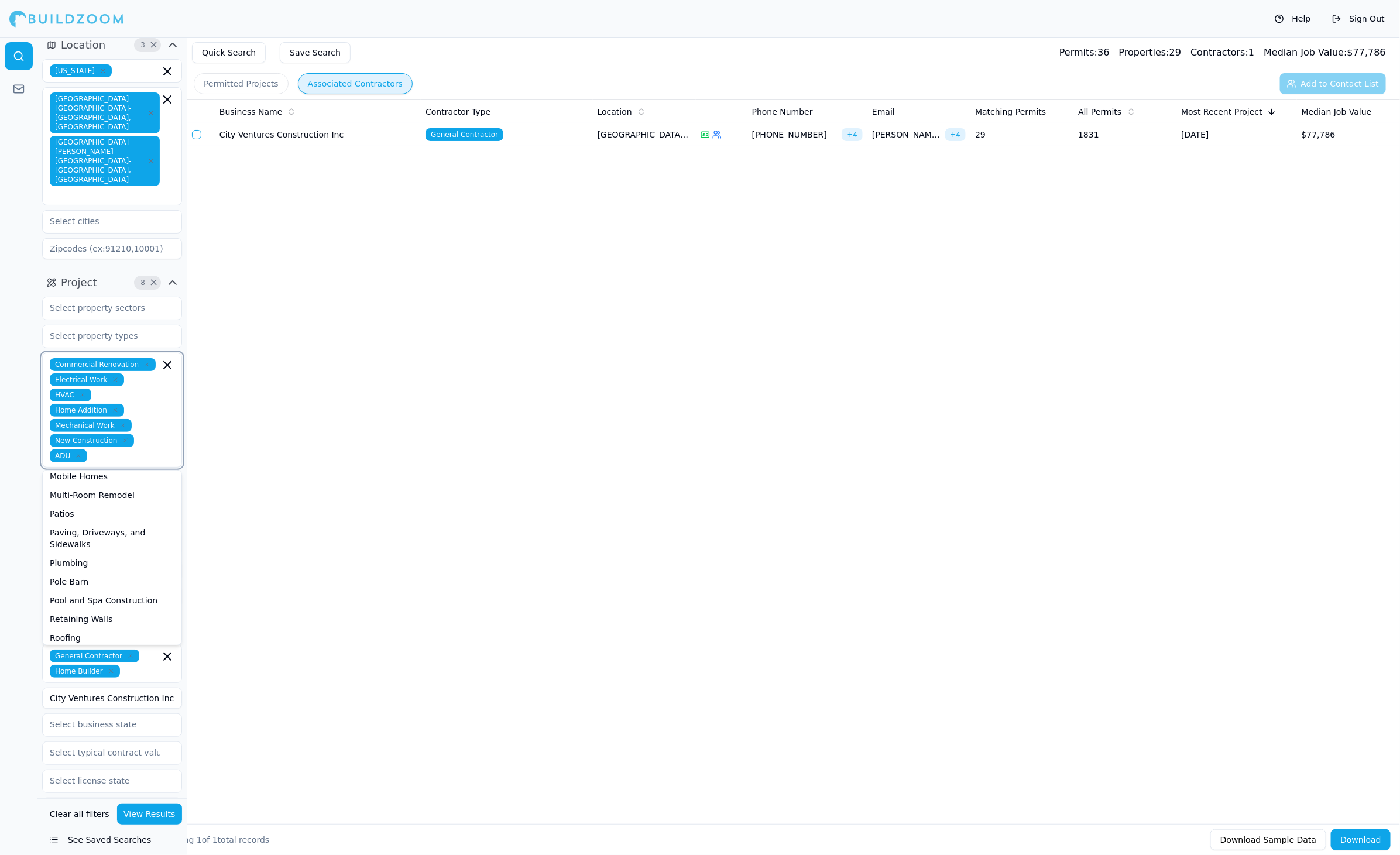
scroll to position [234, 0]
click at [230, 414] on div "Business Name Contractor Type Location Phone Number Email Matching Permits All …" at bounding box center [793, 443] width 1212 height 688
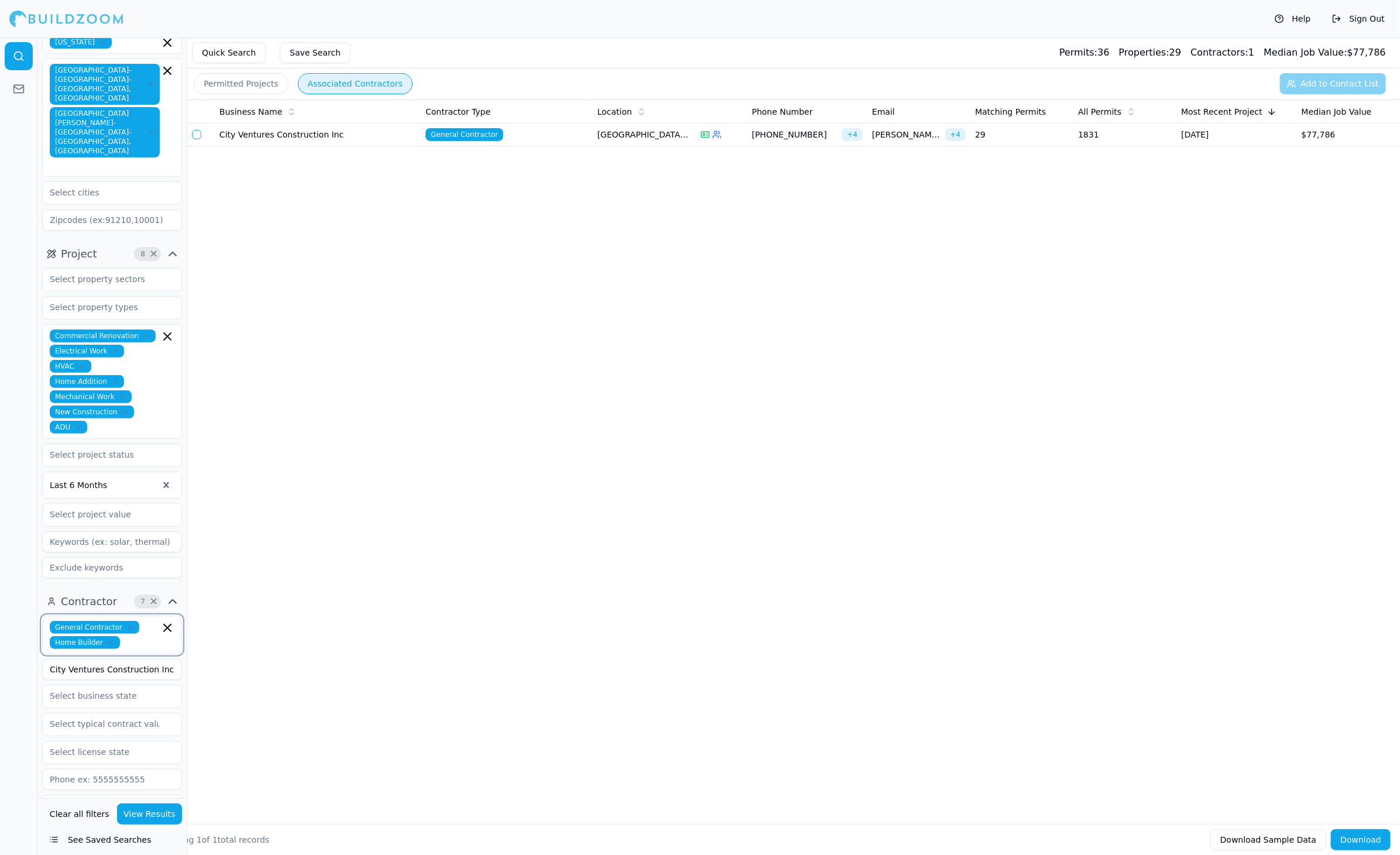
click at [138, 636] on input "text" at bounding box center [141, 642] width 35 height 12
click at [107, 698] on div "HVAC/Mechanical Contractor" at bounding box center [112, 706] width 134 height 19
click at [99, 676] on input "text" at bounding box center [106, 682] width 108 height 12
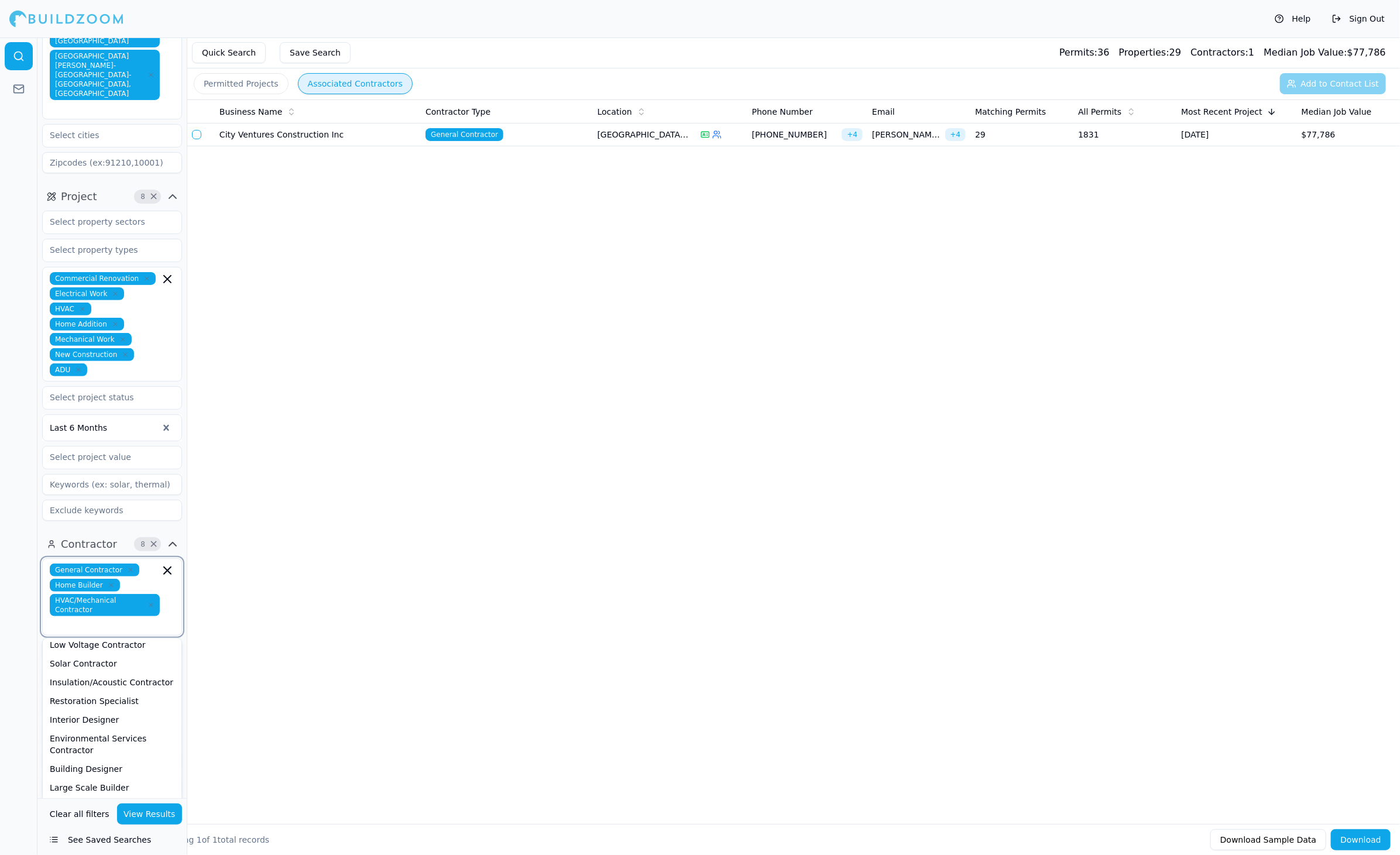
scroll to position [109, 0]
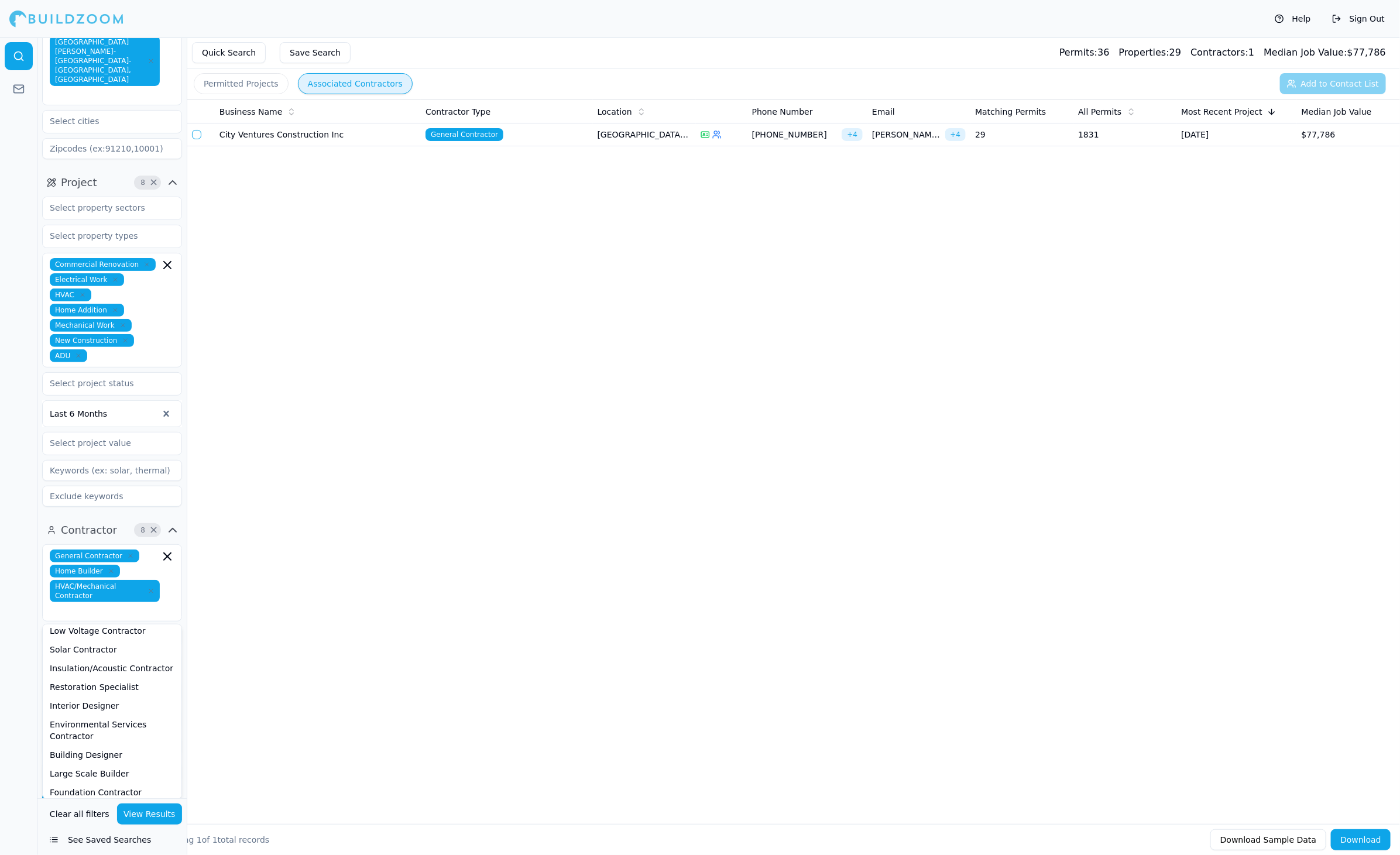
click at [140, 815] on button "View Results" at bounding box center [150, 814] width 66 height 21
click at [382, 138] on td "City Ventures Construction Inc" at bounding box center [318, 135] width 206 height 23
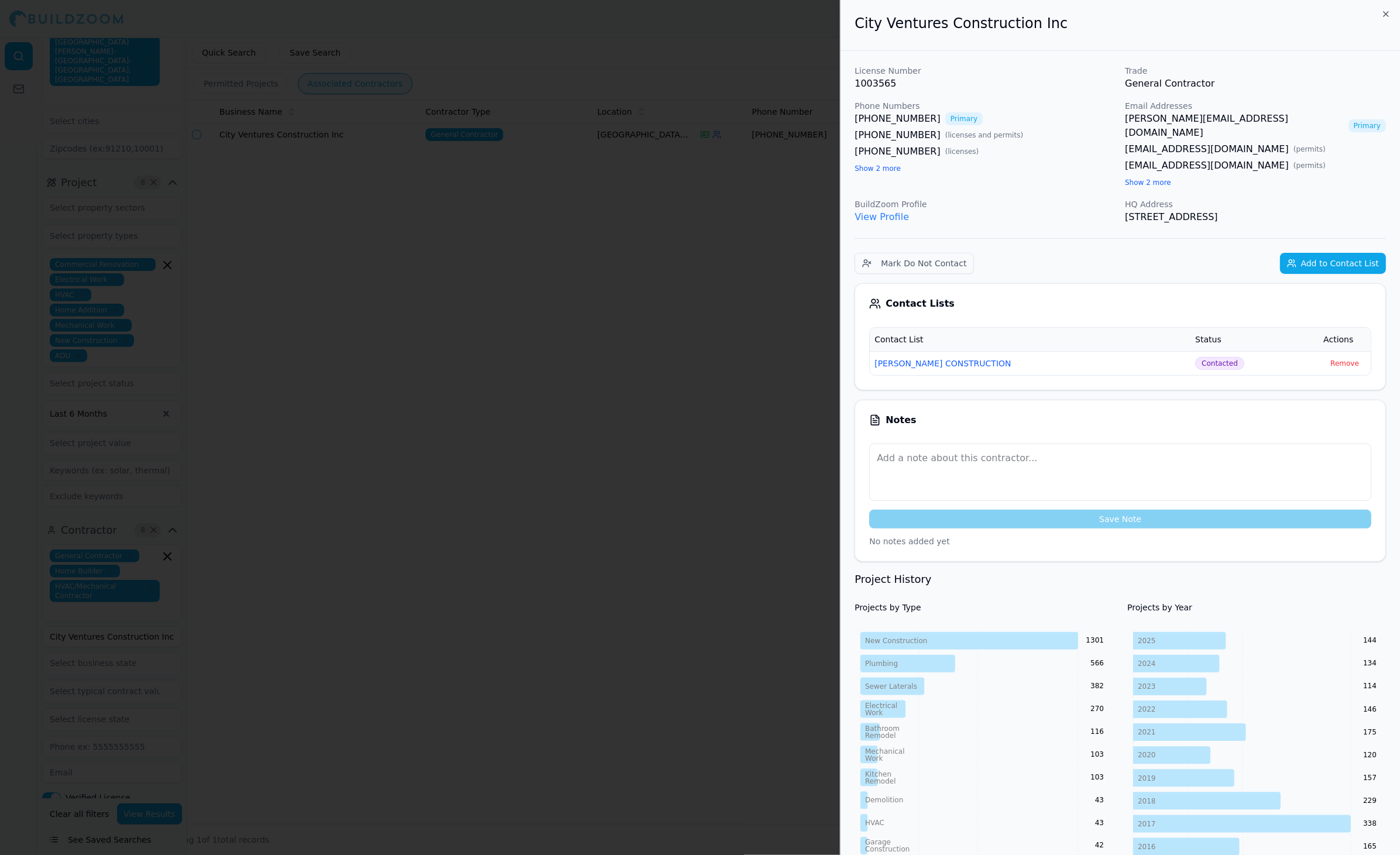
click at [364, 230] on div at bounding box center [700, 427] width 1400 height 855
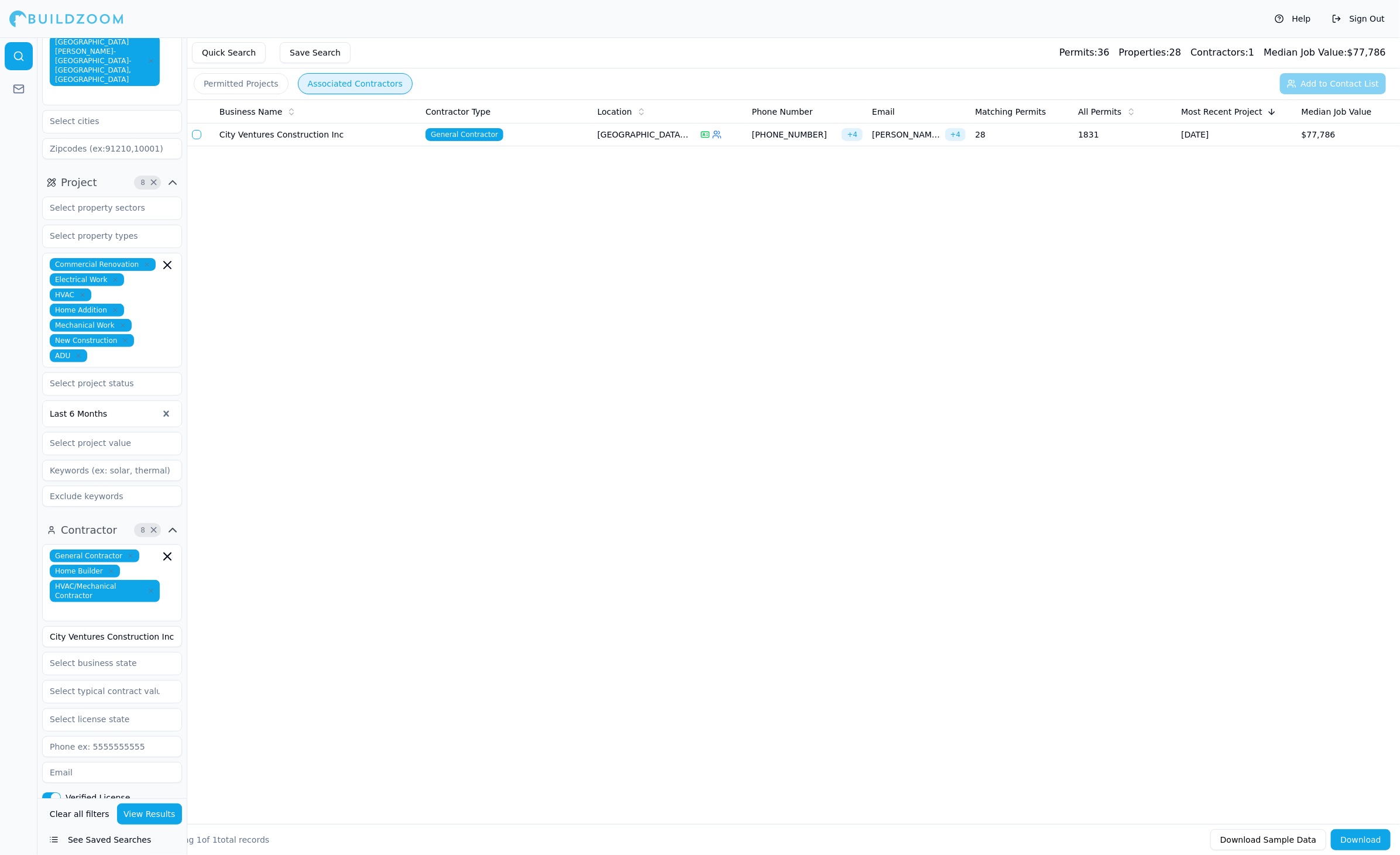
scroll to position [0, 0]
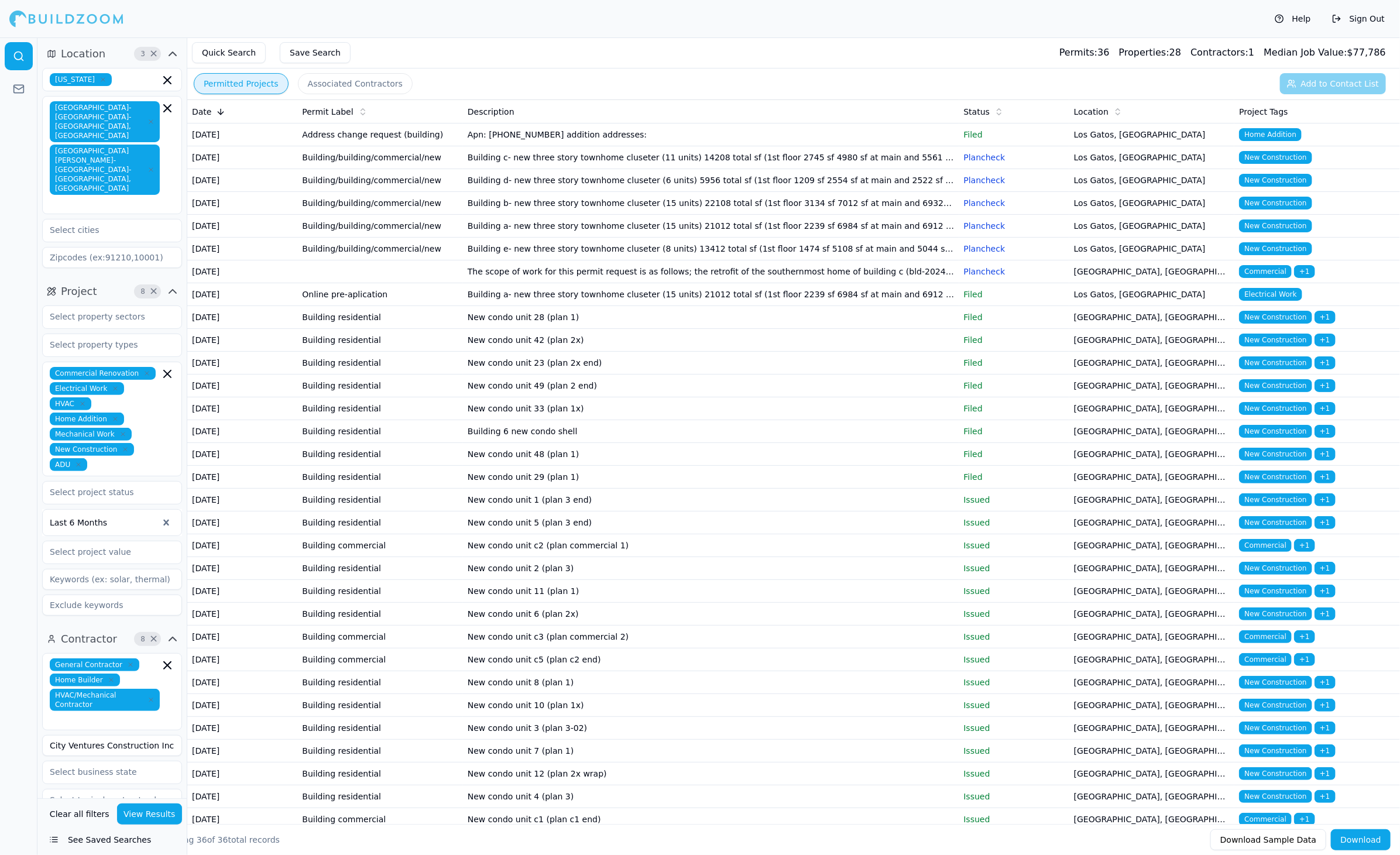
click at [240, 87] on button "Permitted Projects" at bounding box center [241, 84] width 95 height 21
click at [439, 147] on td "Address change request (building)" at bounding box center [380, 135] width 165 height 23
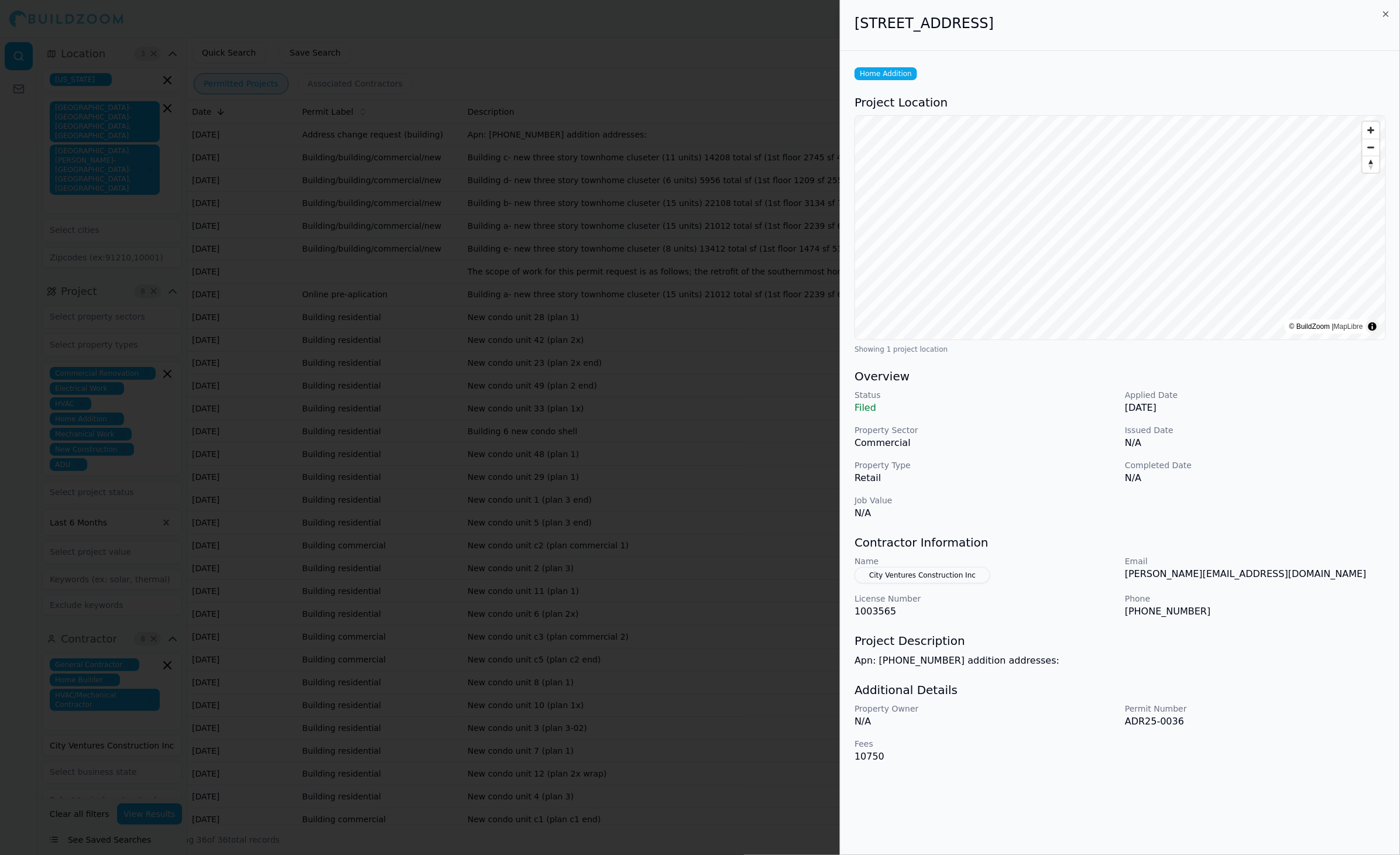
click at [625, 462] on div at bounding box center [700, 427] width 1400 height 855
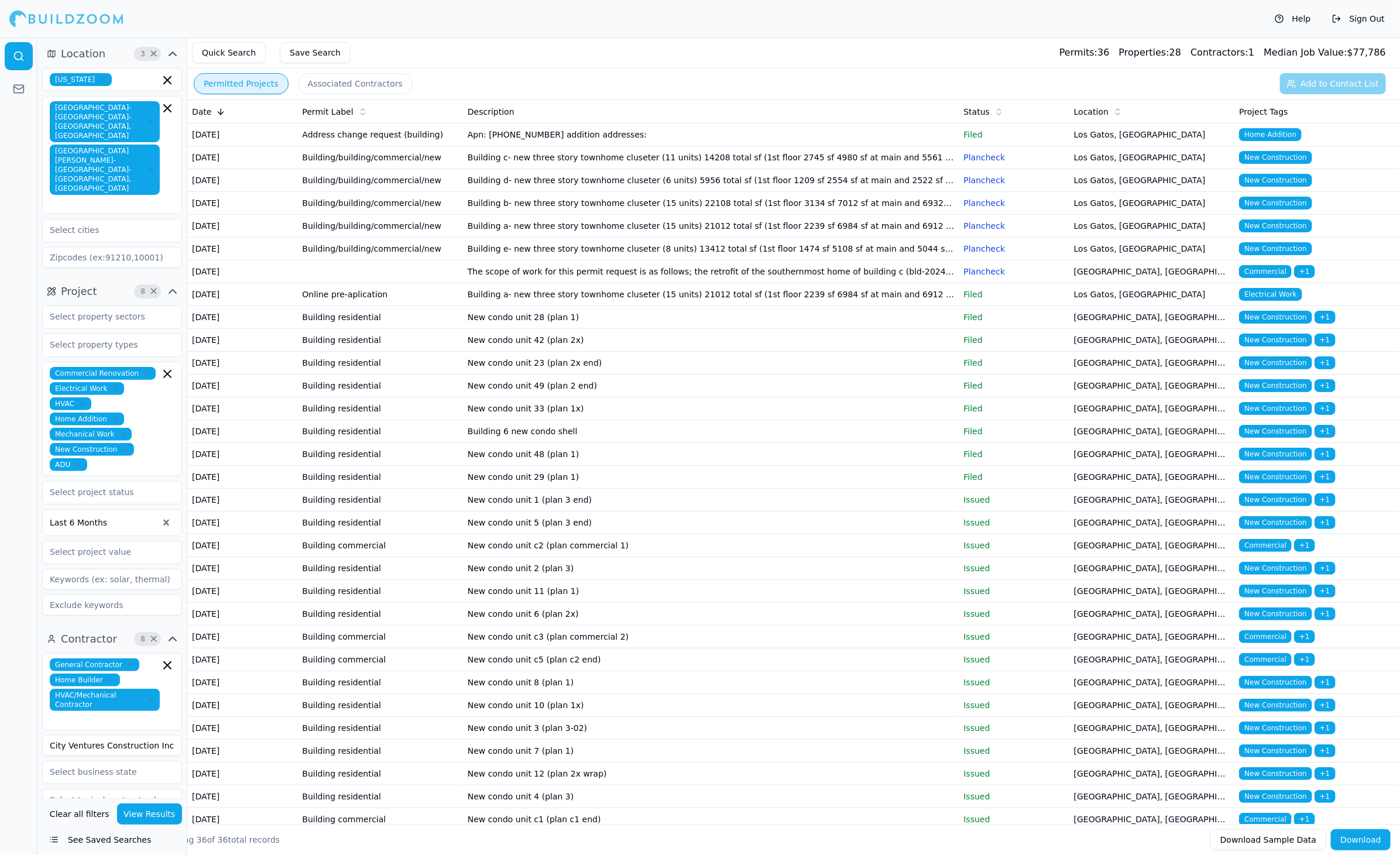
click at [481, 512] on td "New condo unit 1 (plan 3 end)" at bounding box center [711, 500] width 496 height 23
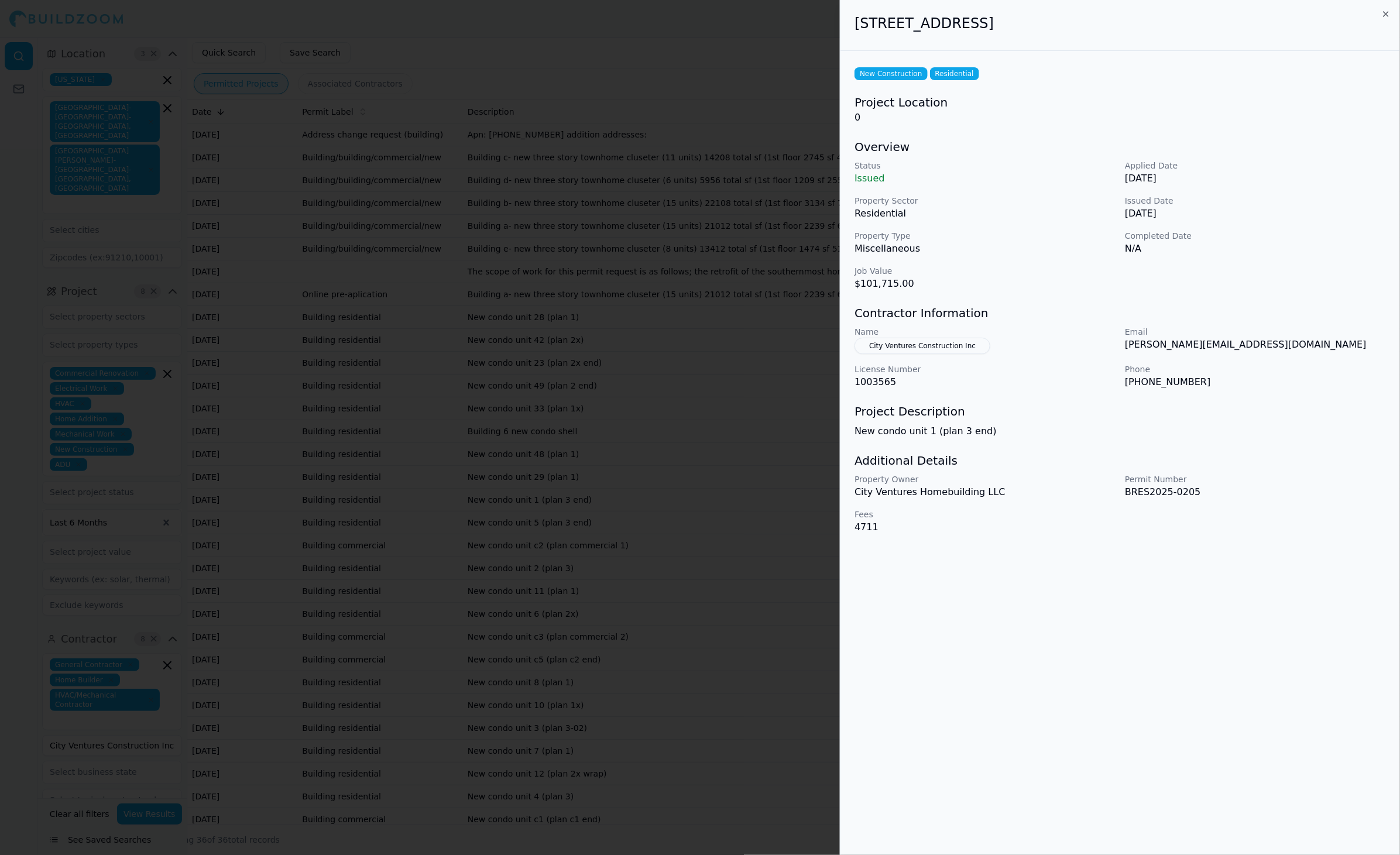
click at [514, 496] on div at bounding box center [700, 427] width 1400 height 855
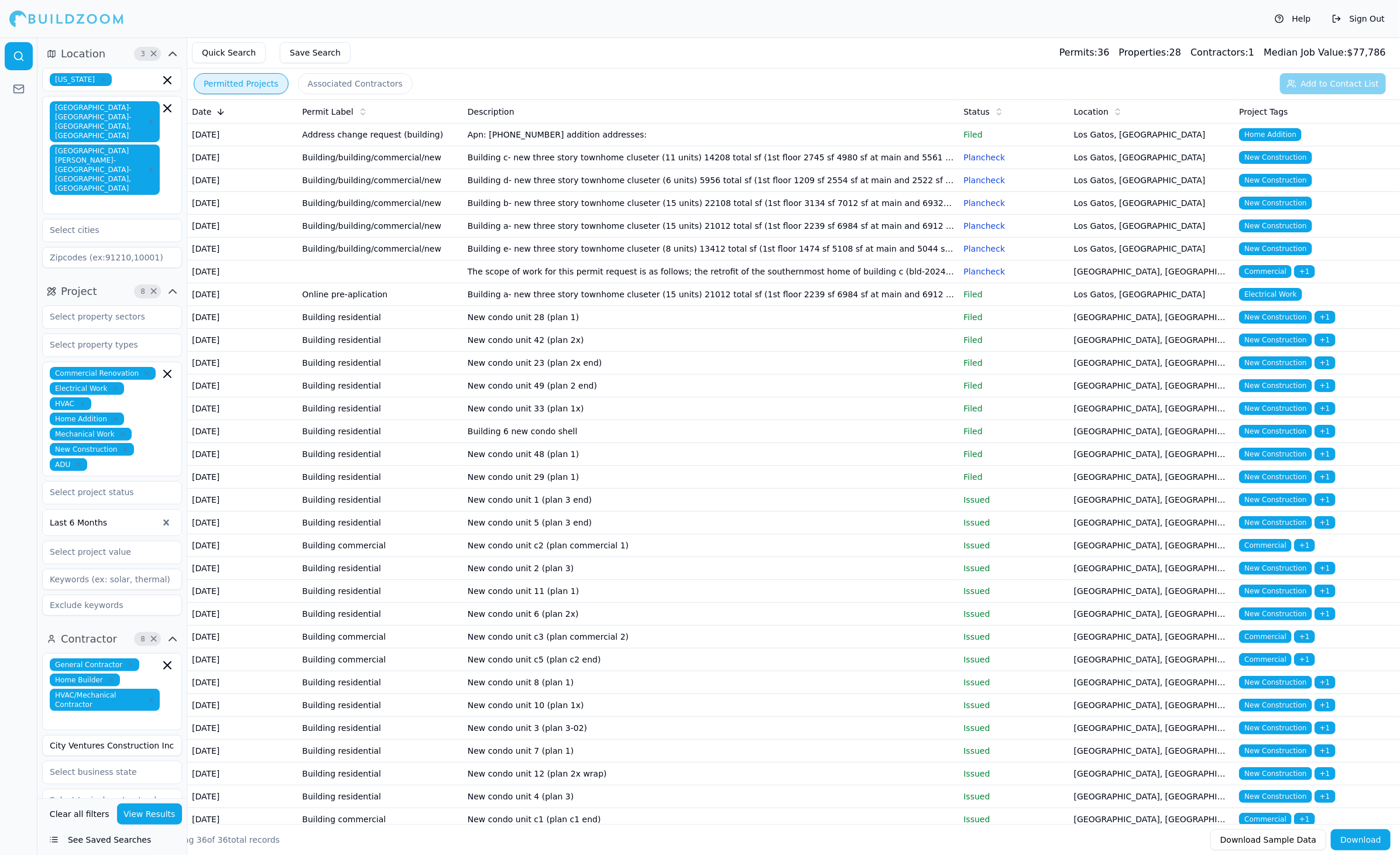
click at [251, 57] on button "Quick Search" at bounding box center [229, 52] width 74 height 21
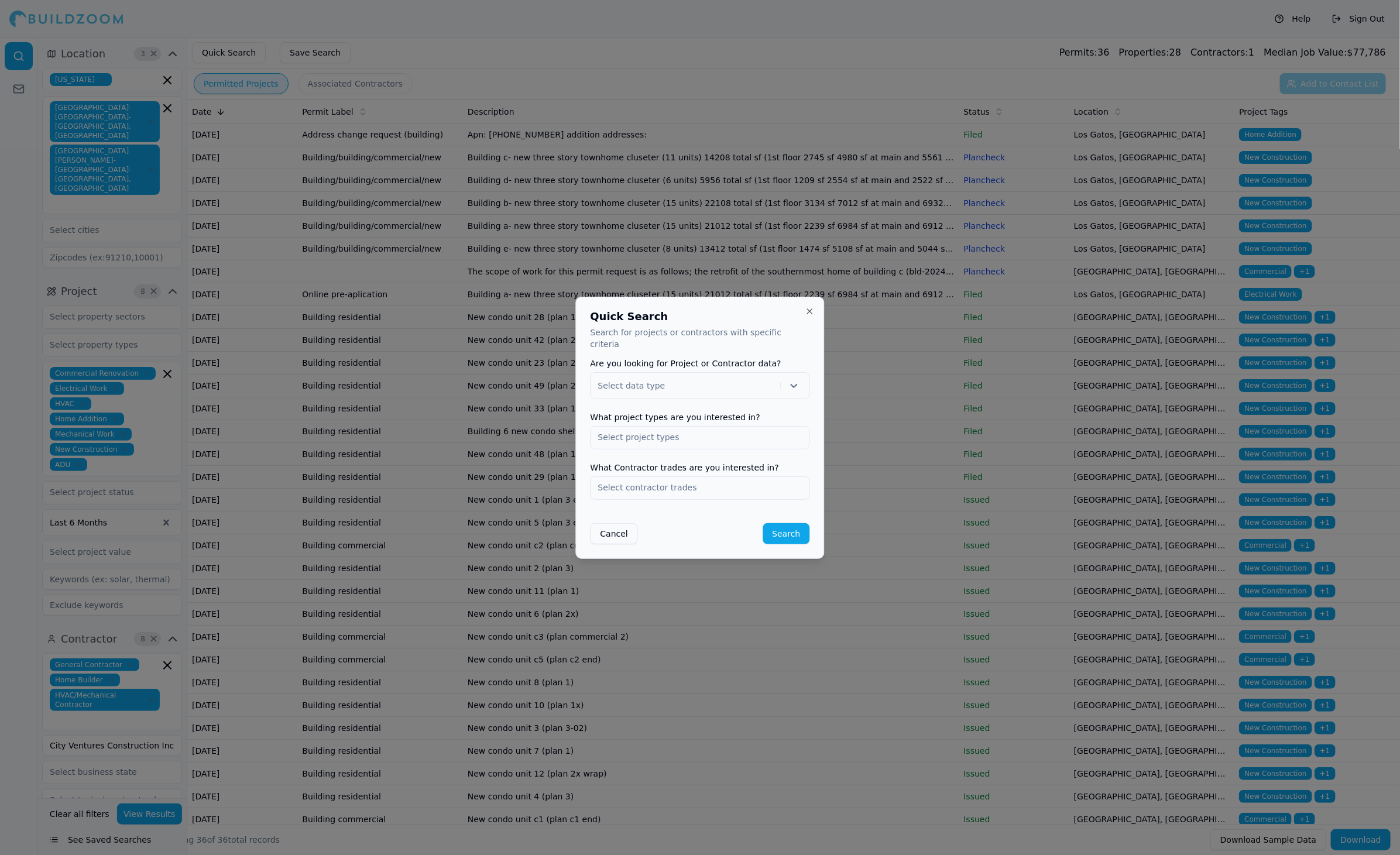
click at [810, 316] on button "Close" at bounding box center [809, 311] width 10 height 10
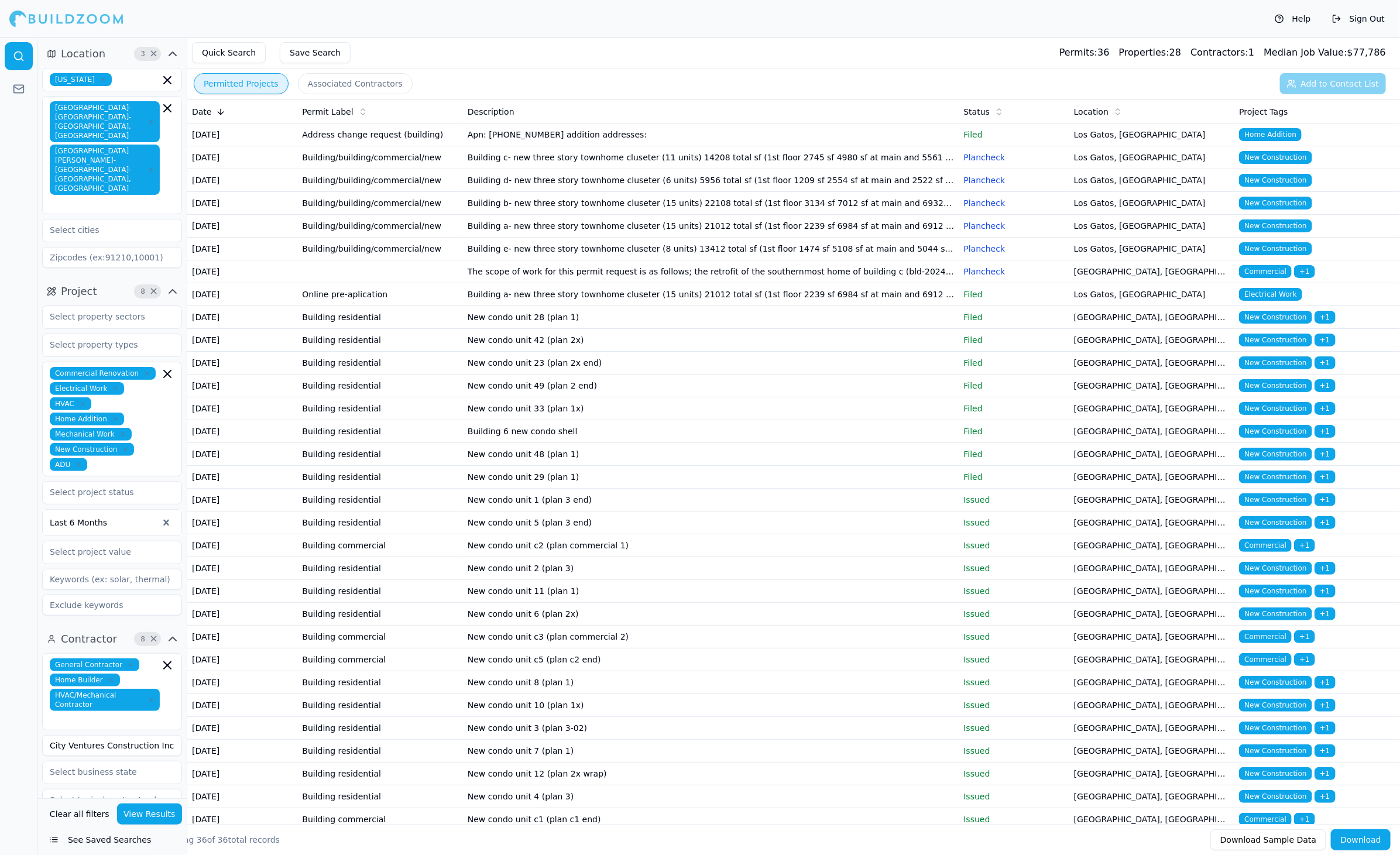
click at [321, 49] on button "Save Search" at bounding box center [316, 52] width 71 height 21
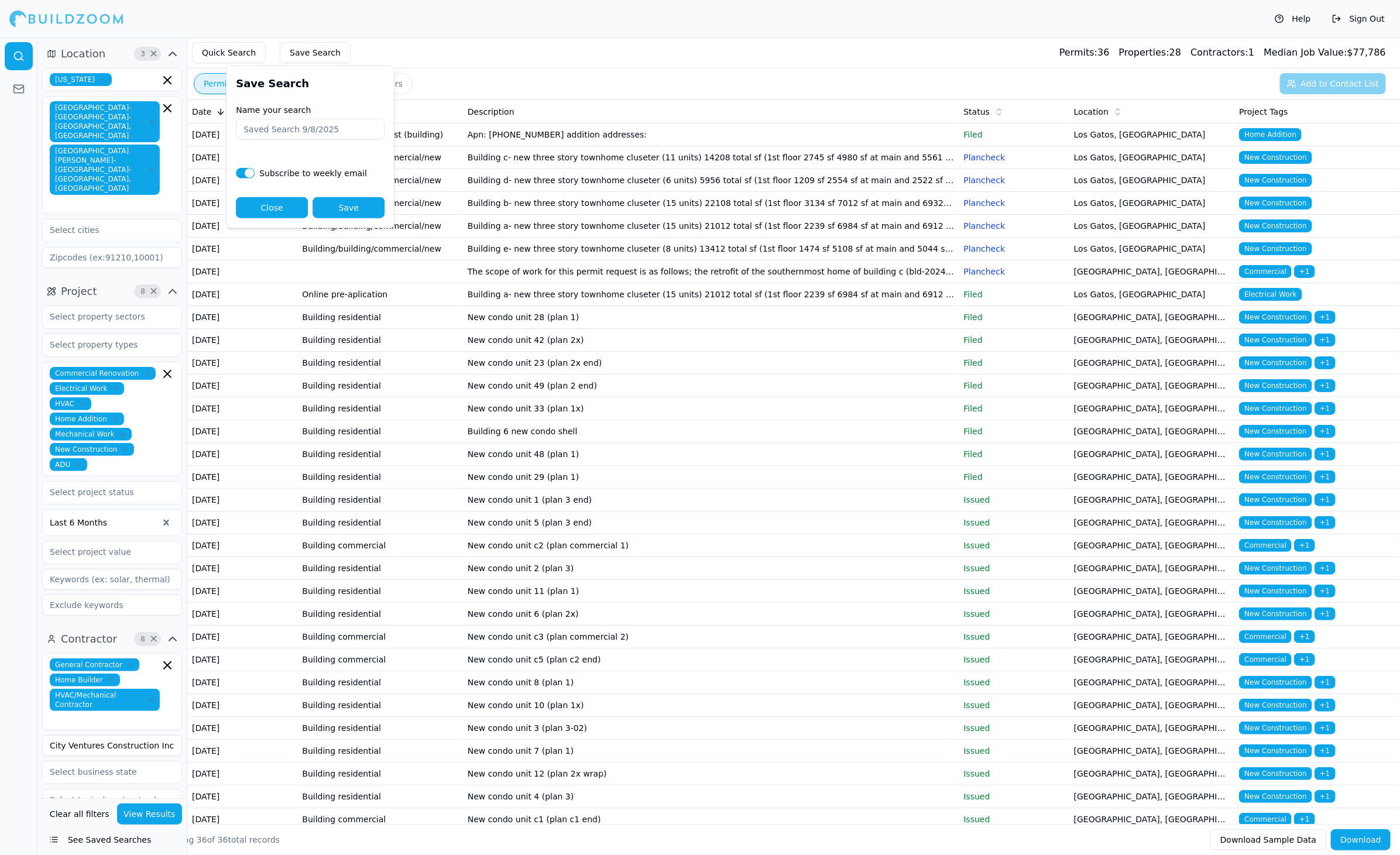
click at [264, 205] on button "Close" at bounding box center [271, 208] width 72 height 21
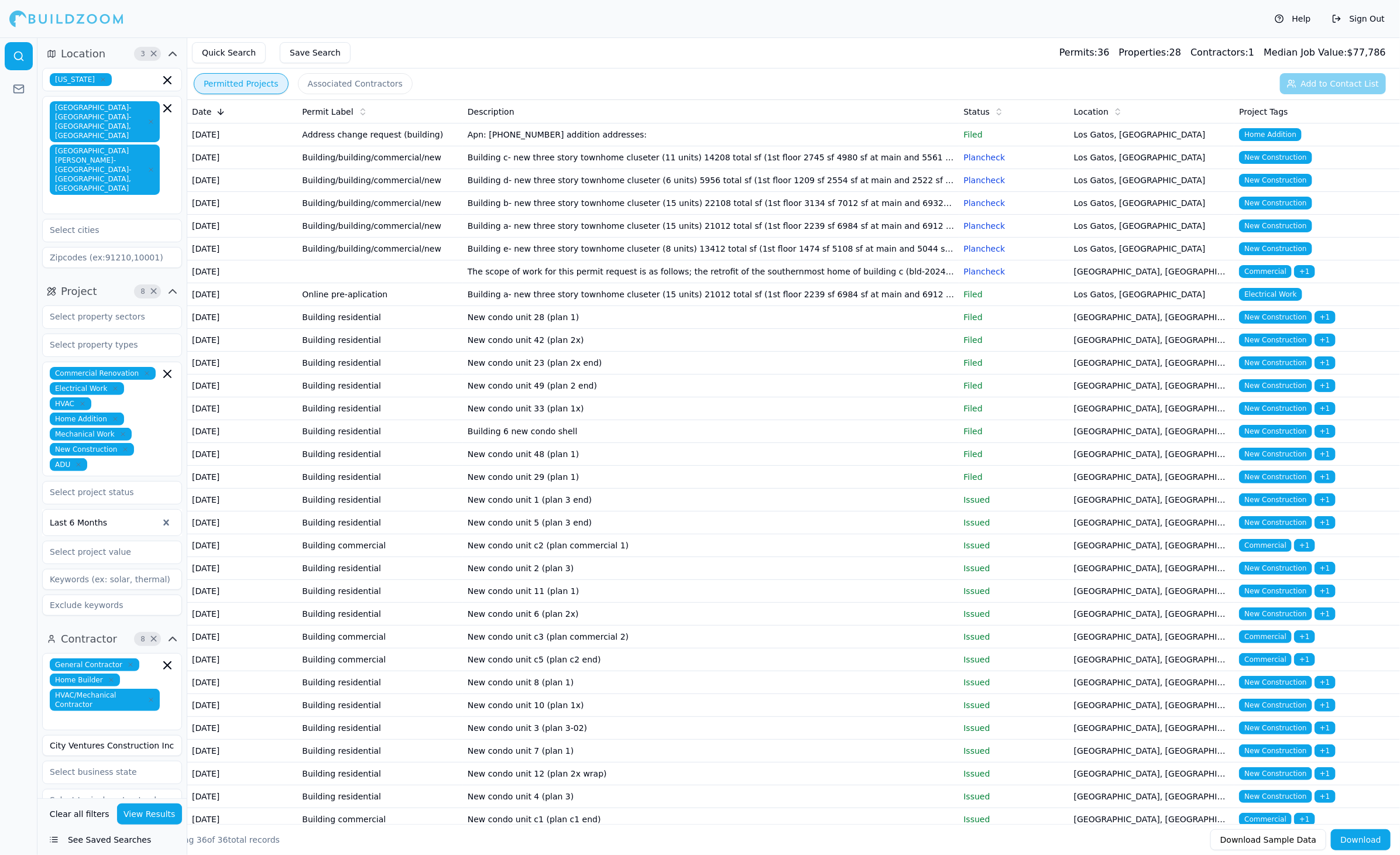
scroll to position [229, 0]
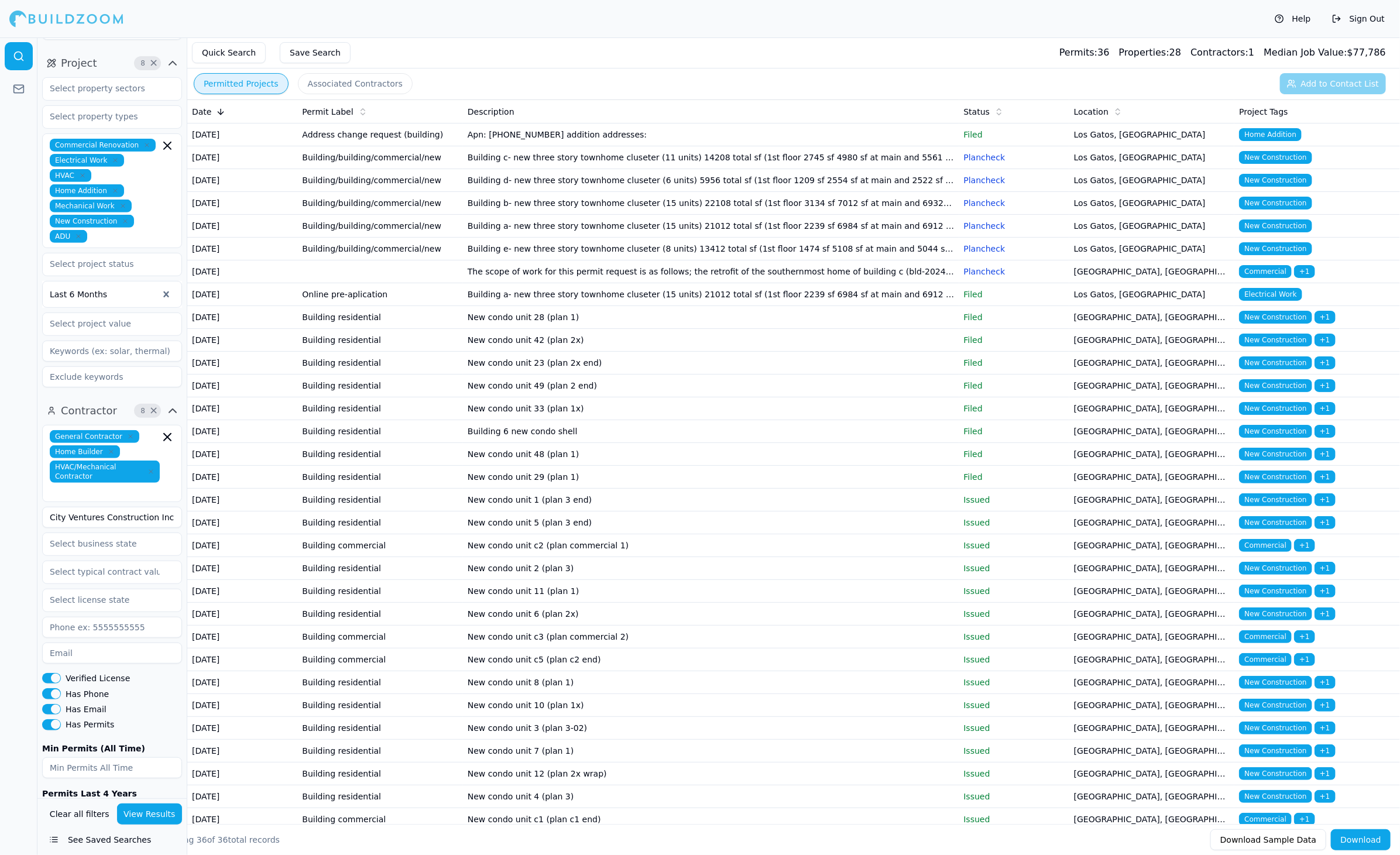
click at [105, 848] on button "See Saved Searches" at bounding box center [111, 840] width 140 height 21
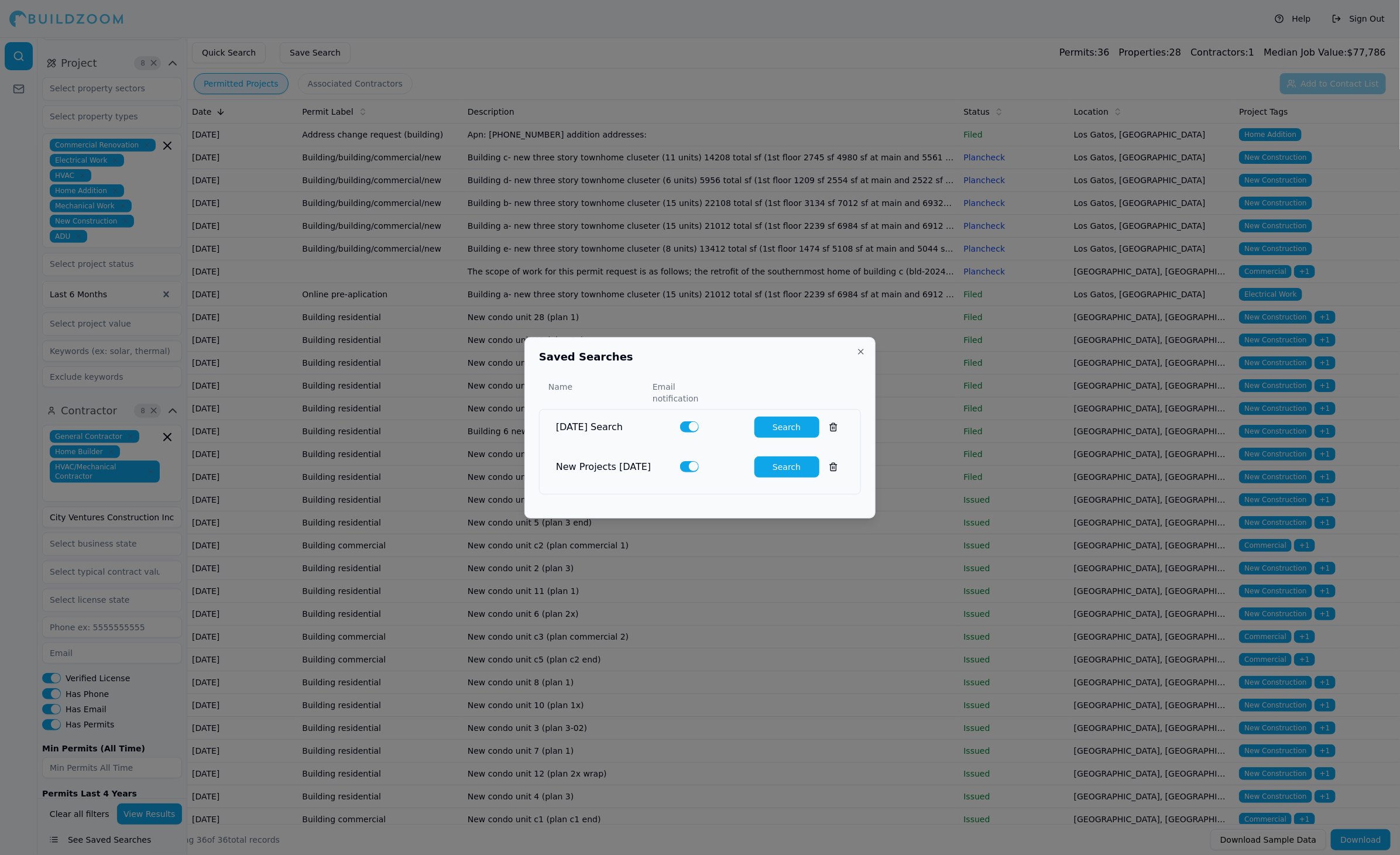
click at [783, 457] on button "Search" at bounding box center [786, 467] width 65 height 21
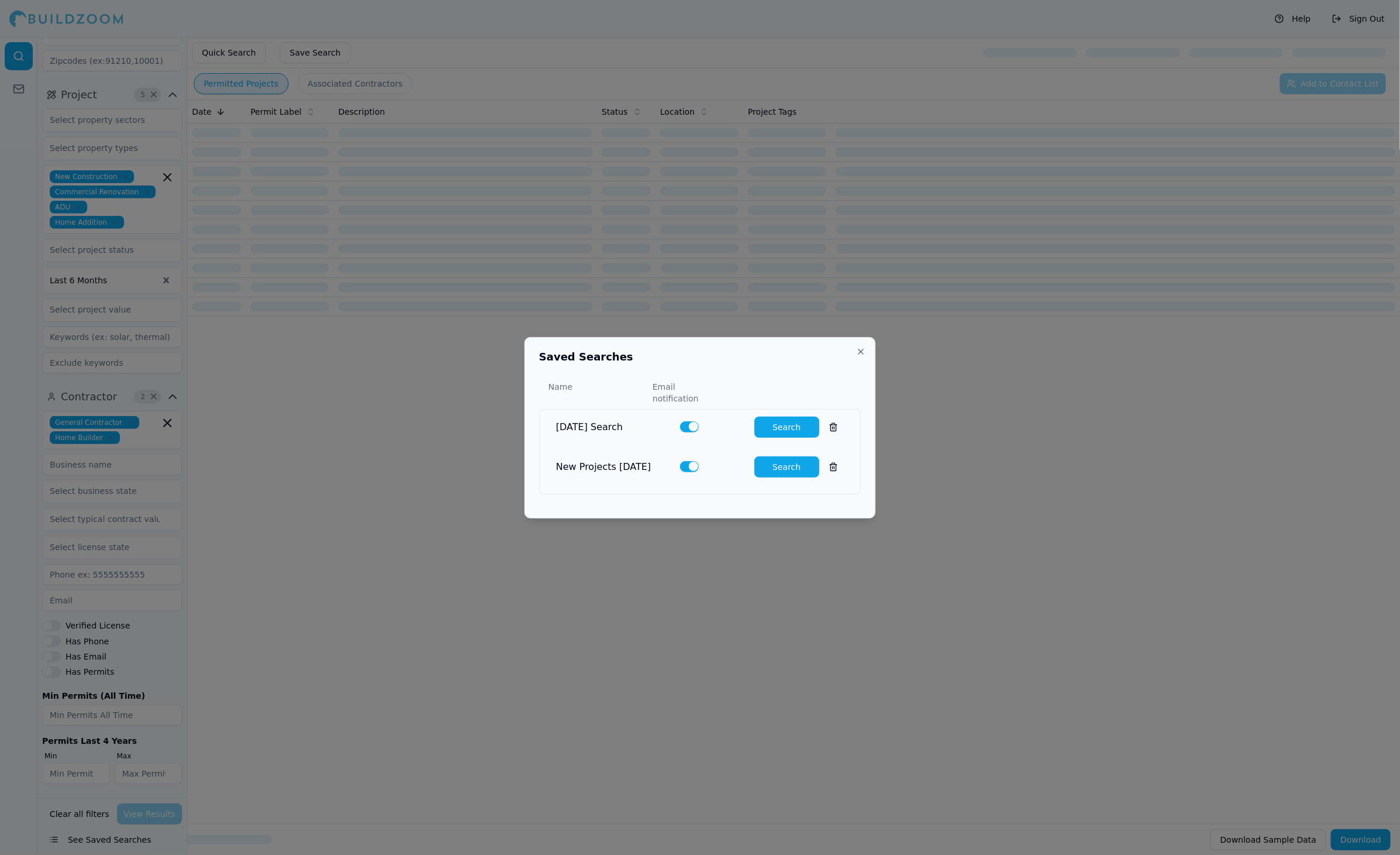
scroll to position [145, 0]
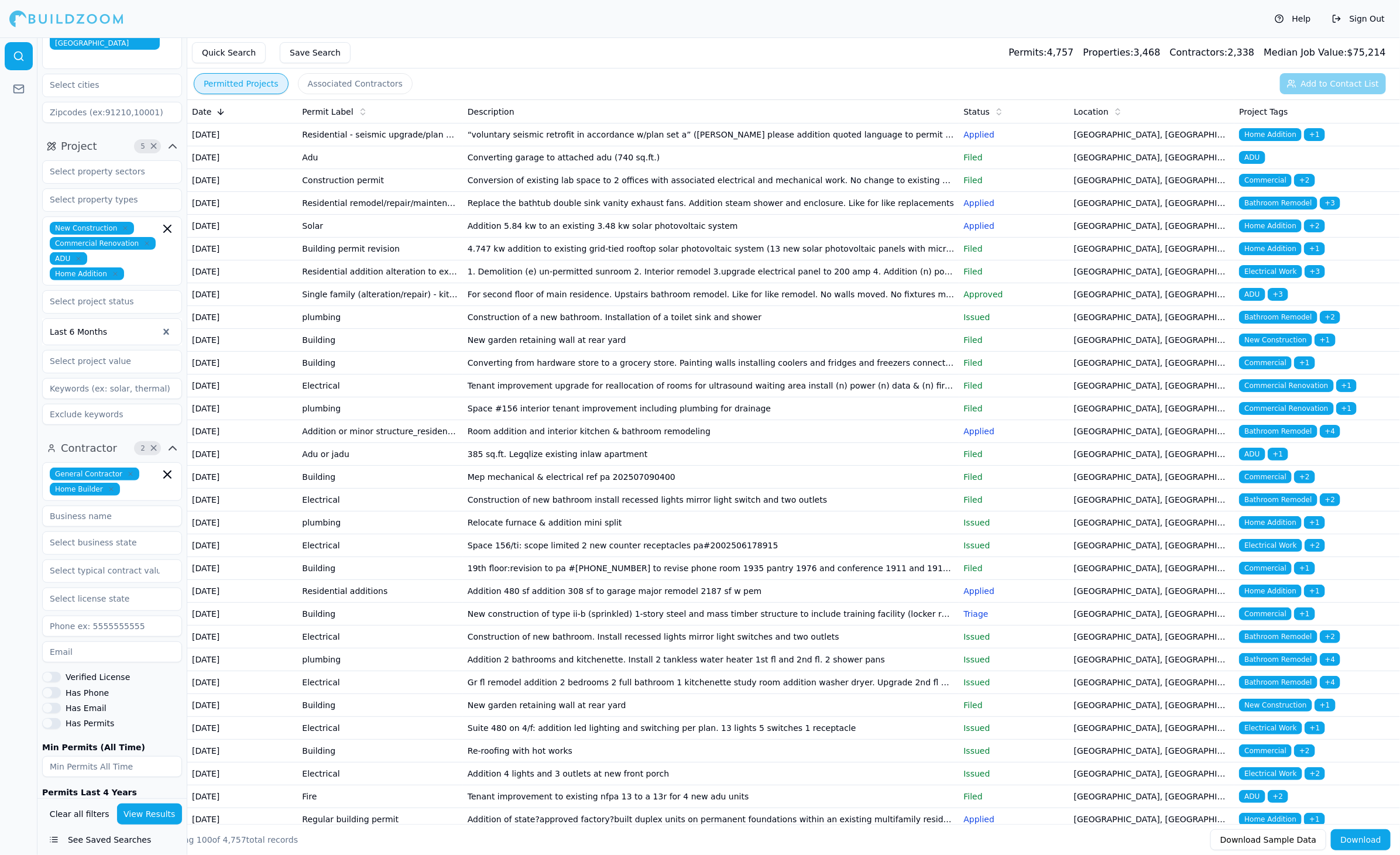
click at [593, 169] on td "Converting garage to attached adu (740 sq.ft.)" at bounding box center [711, 158] width 496 height 23
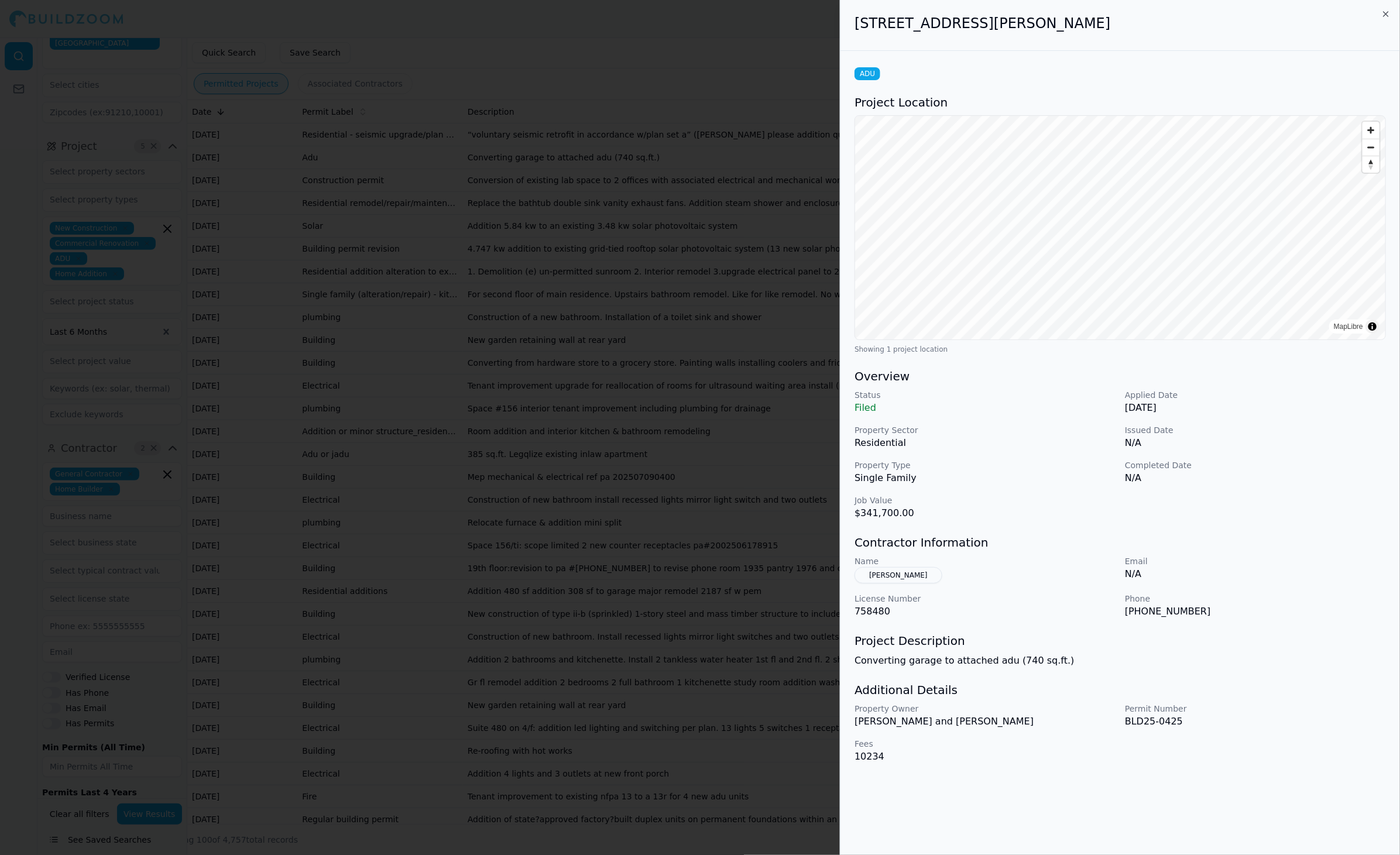
click at [781, 511] on div at bounding box center [700, 427] width 1400 height 855
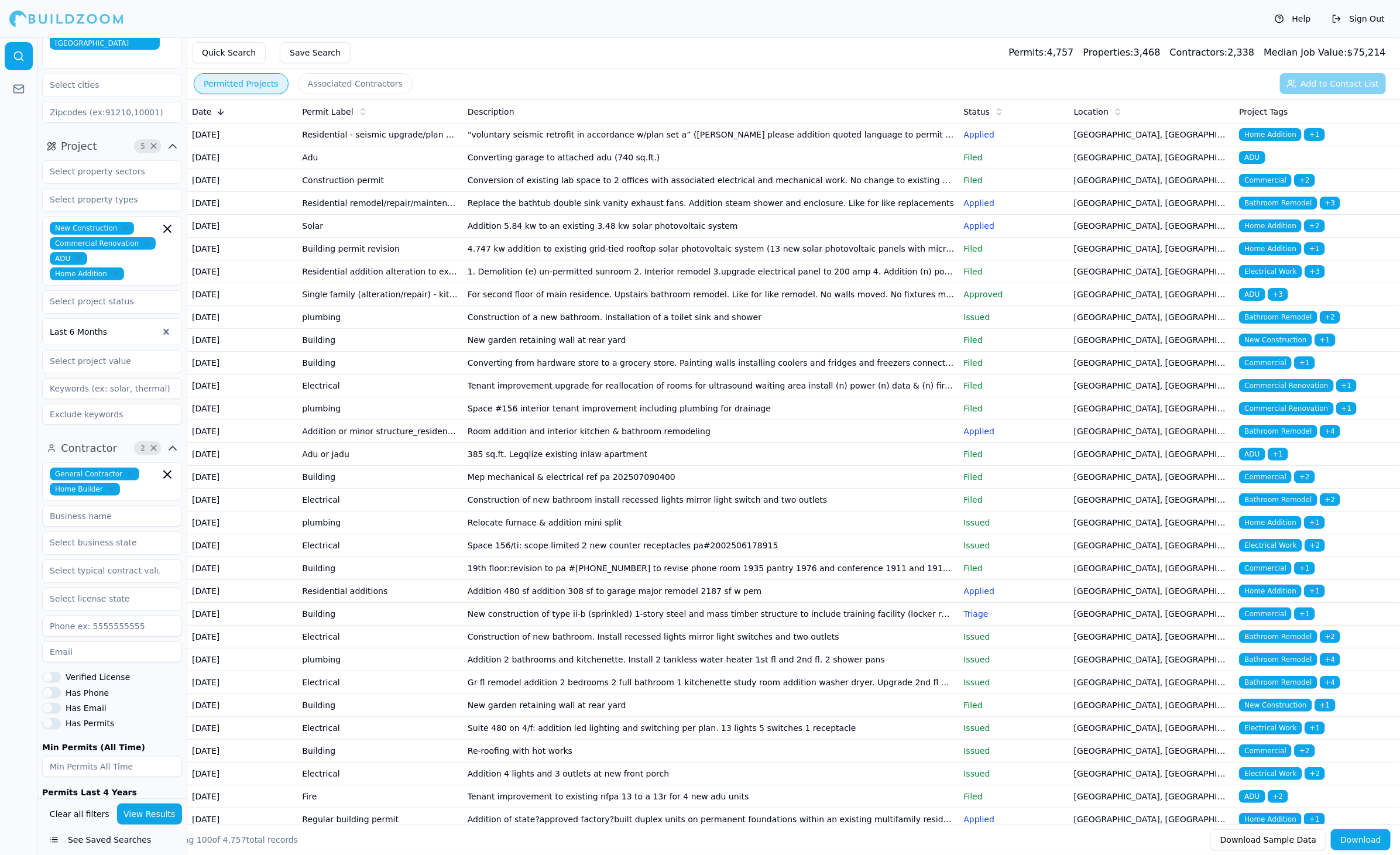
click at [323, 78] on button "Associated Contractors" at bounding box center [355, 84] width 115 height 21
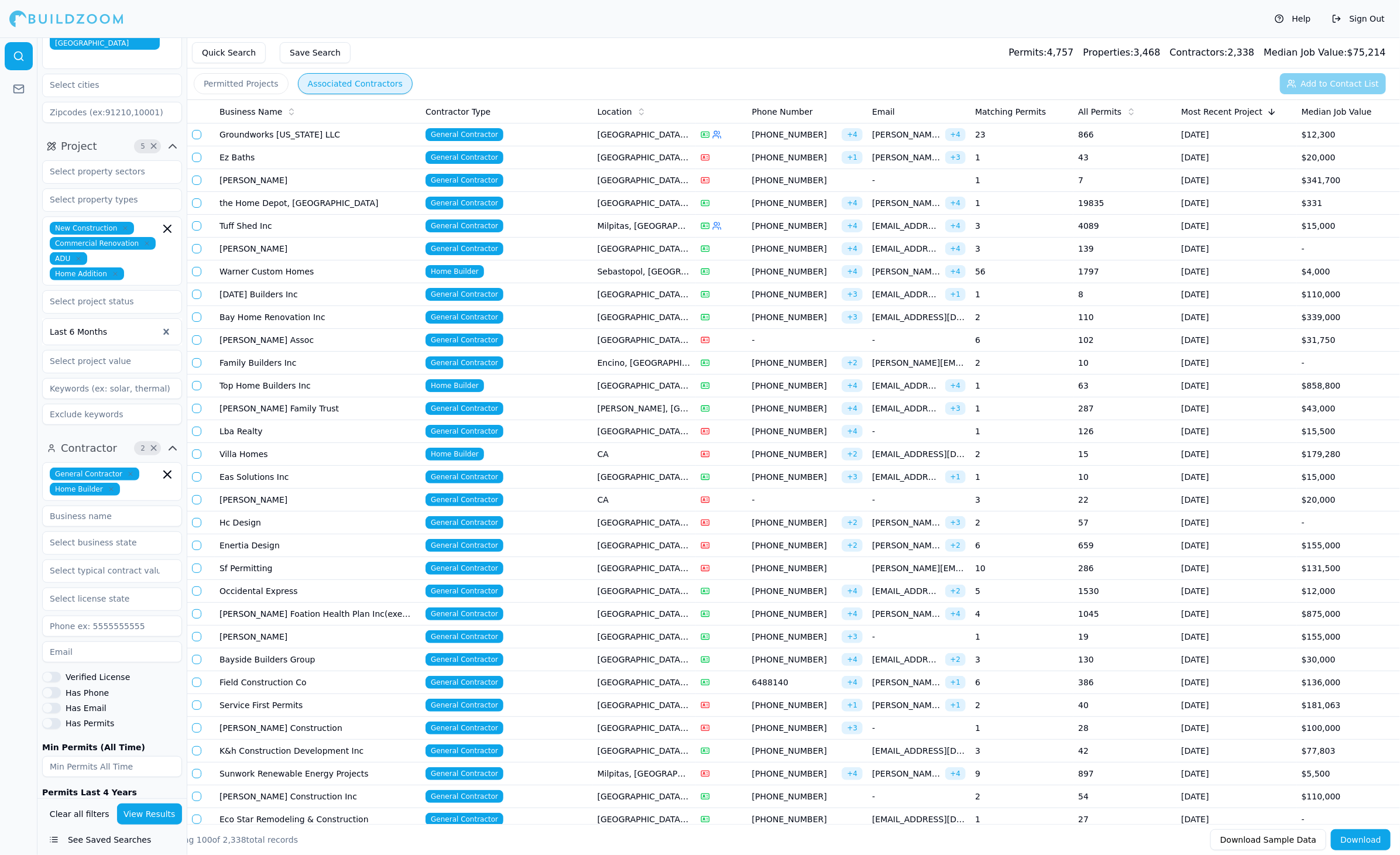
click at [268, 139] on td "Groundworks [US_STATE] LLC" at bounding box center [318, 135] width 206 height 23
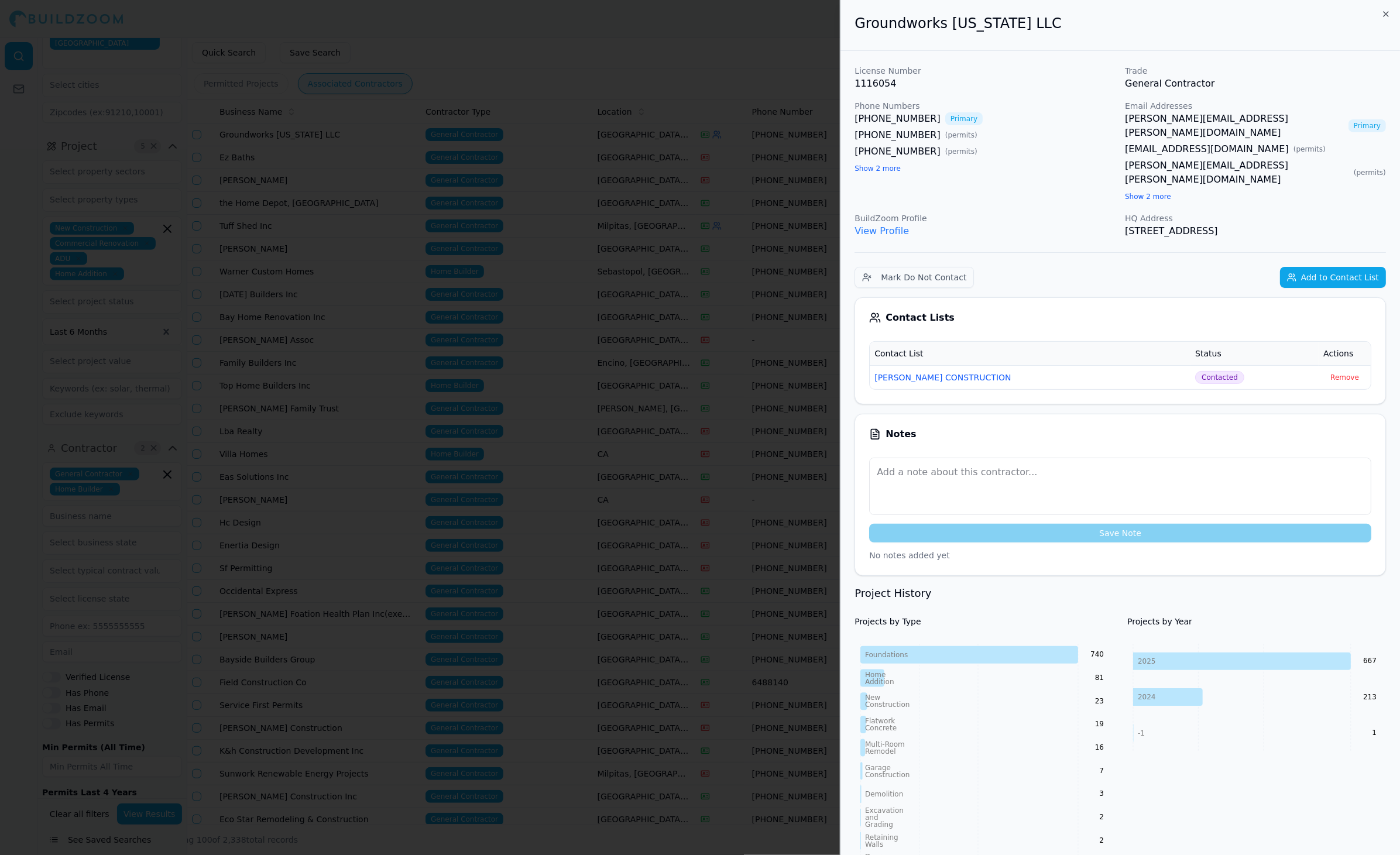
click at [1386, 1] on div "Groundworks [US_STATE] LLC" at bounding box center [1120, 25] width 559 height 51
click at [1388, 12] on icon "button" at bounding box center [1386, 14] width 10 height 10
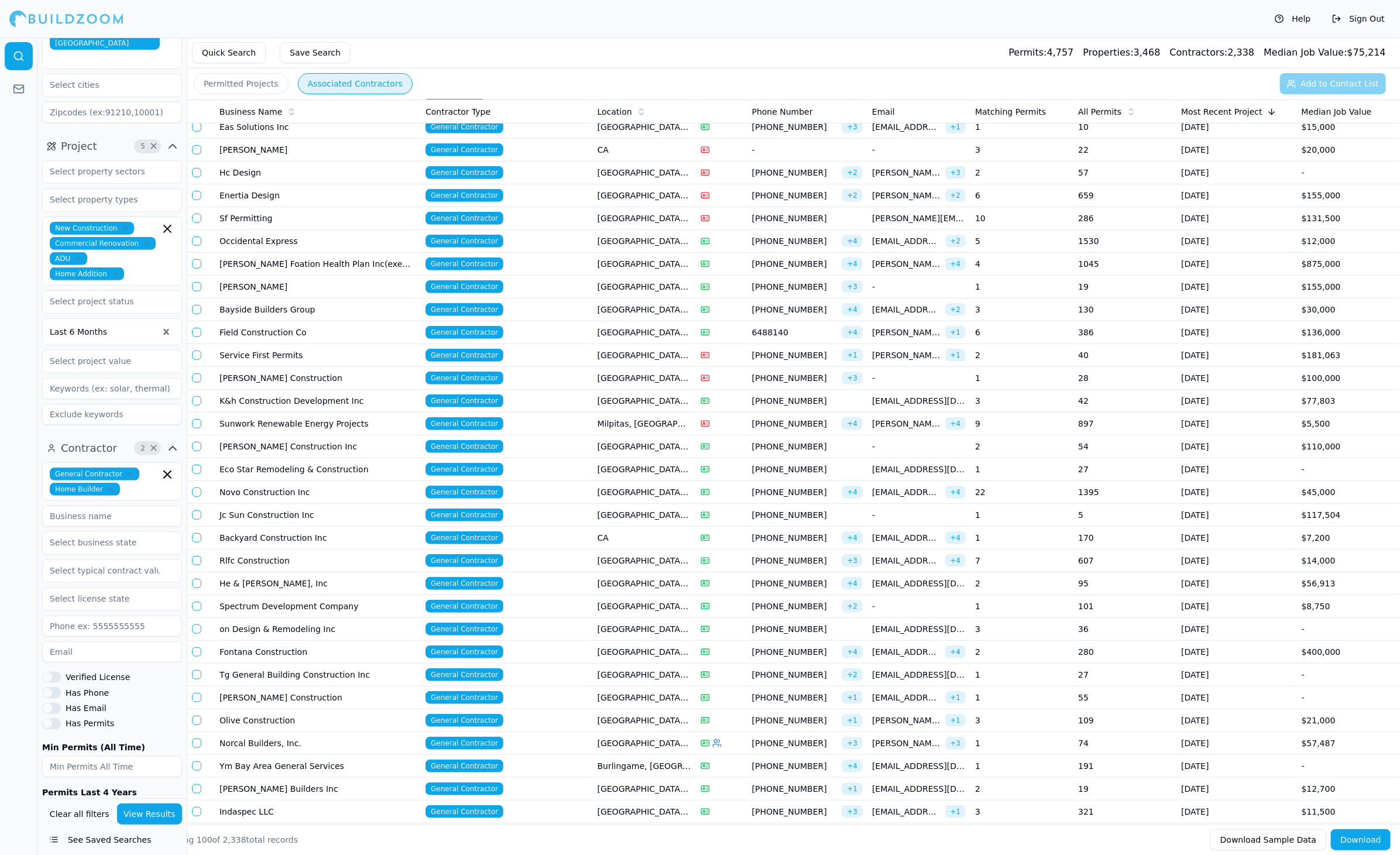
scroll to position [360, 0]
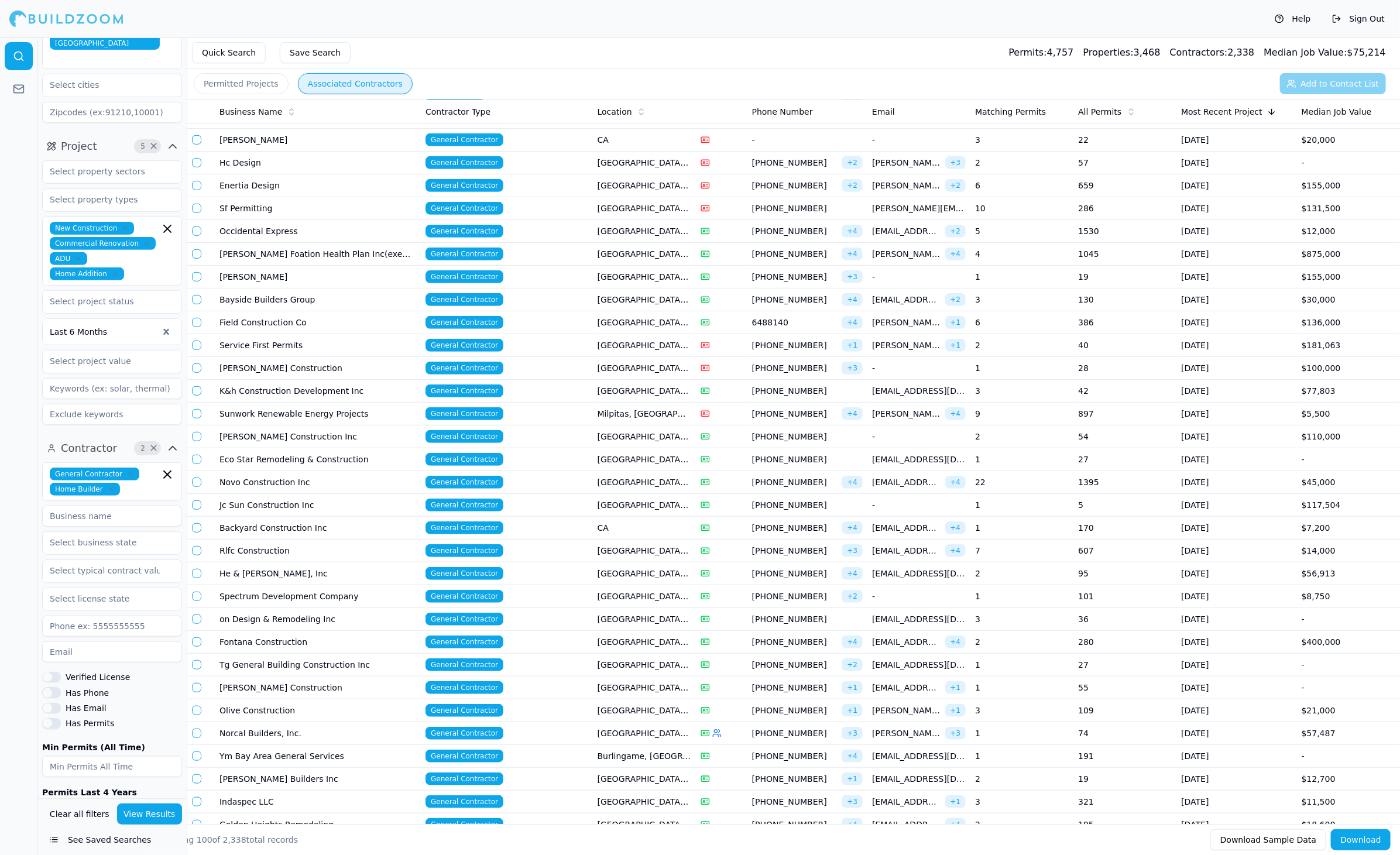
click at [608, 448] on td "[GEOGRAPHIC_DATA], [GEOGRAPHIC_DATA]" at bounding box center [645, 460] width 103 height 23
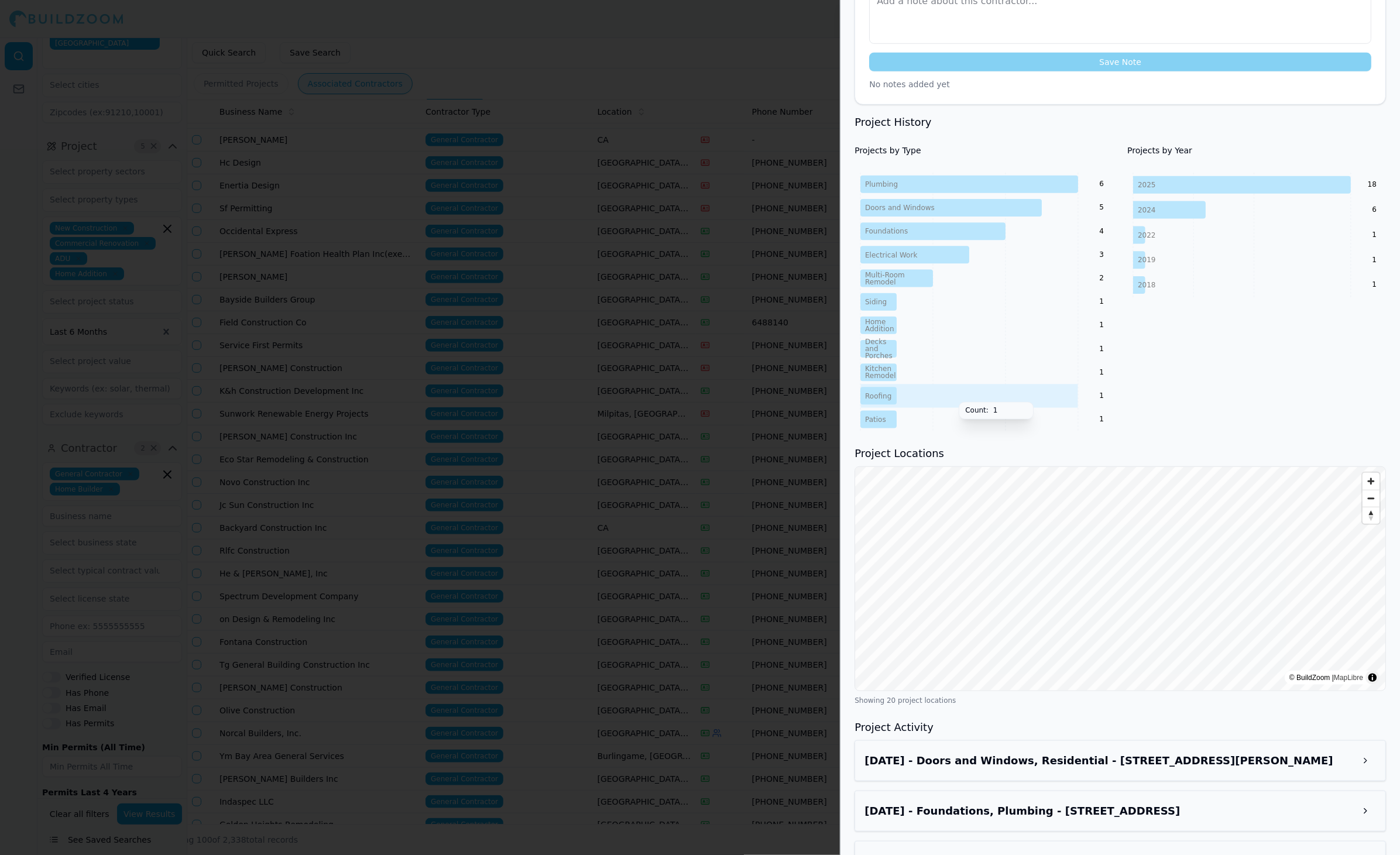
scroll to position [367, 0]
click at [613, 492] on div at bounding box center [700, 427] width 1400 height 855
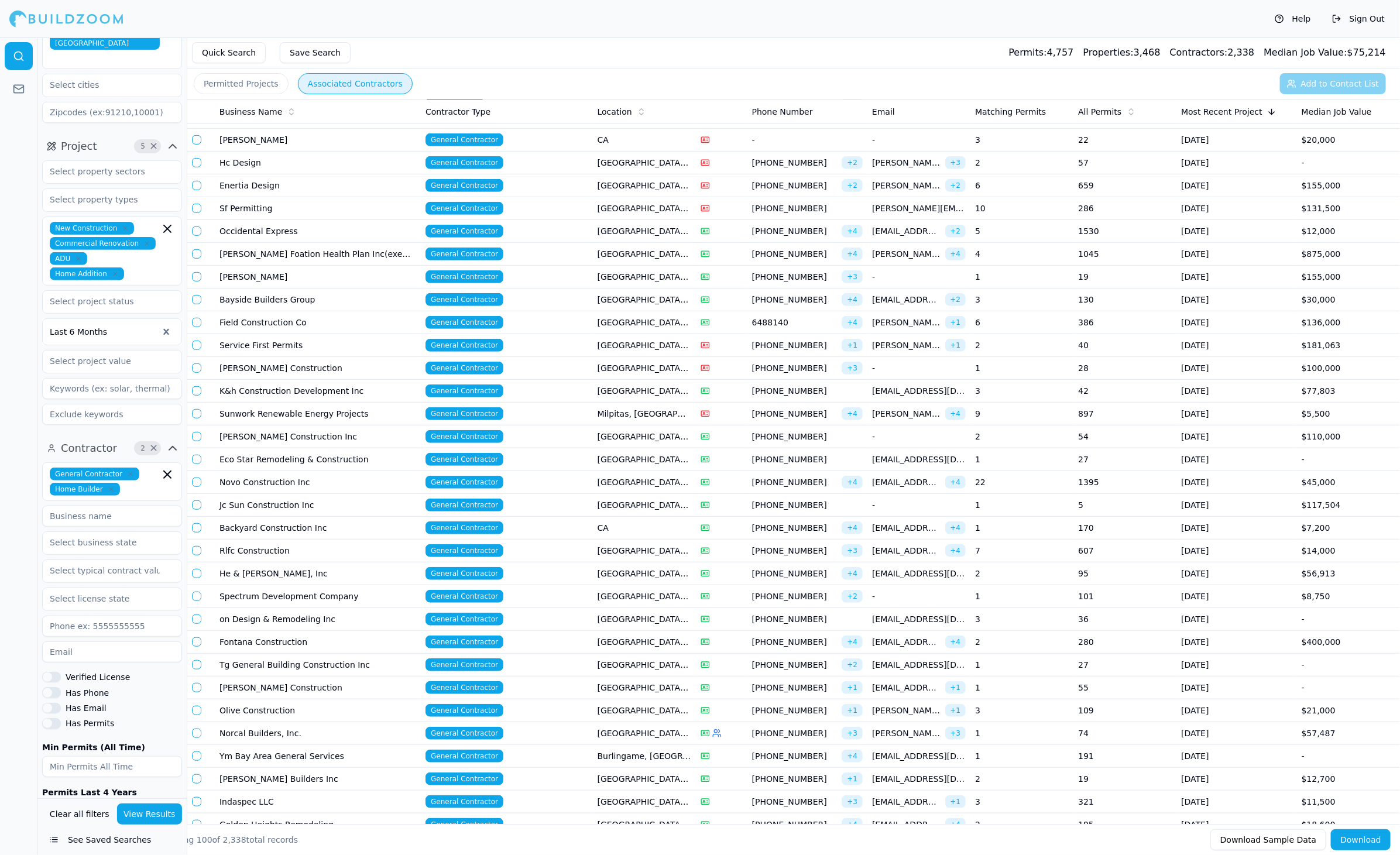
click at [658, 403] on td "Milpitas, [GEOGRAPHIC_DATA]" at bounding box center [645, 415] width 103 height 23
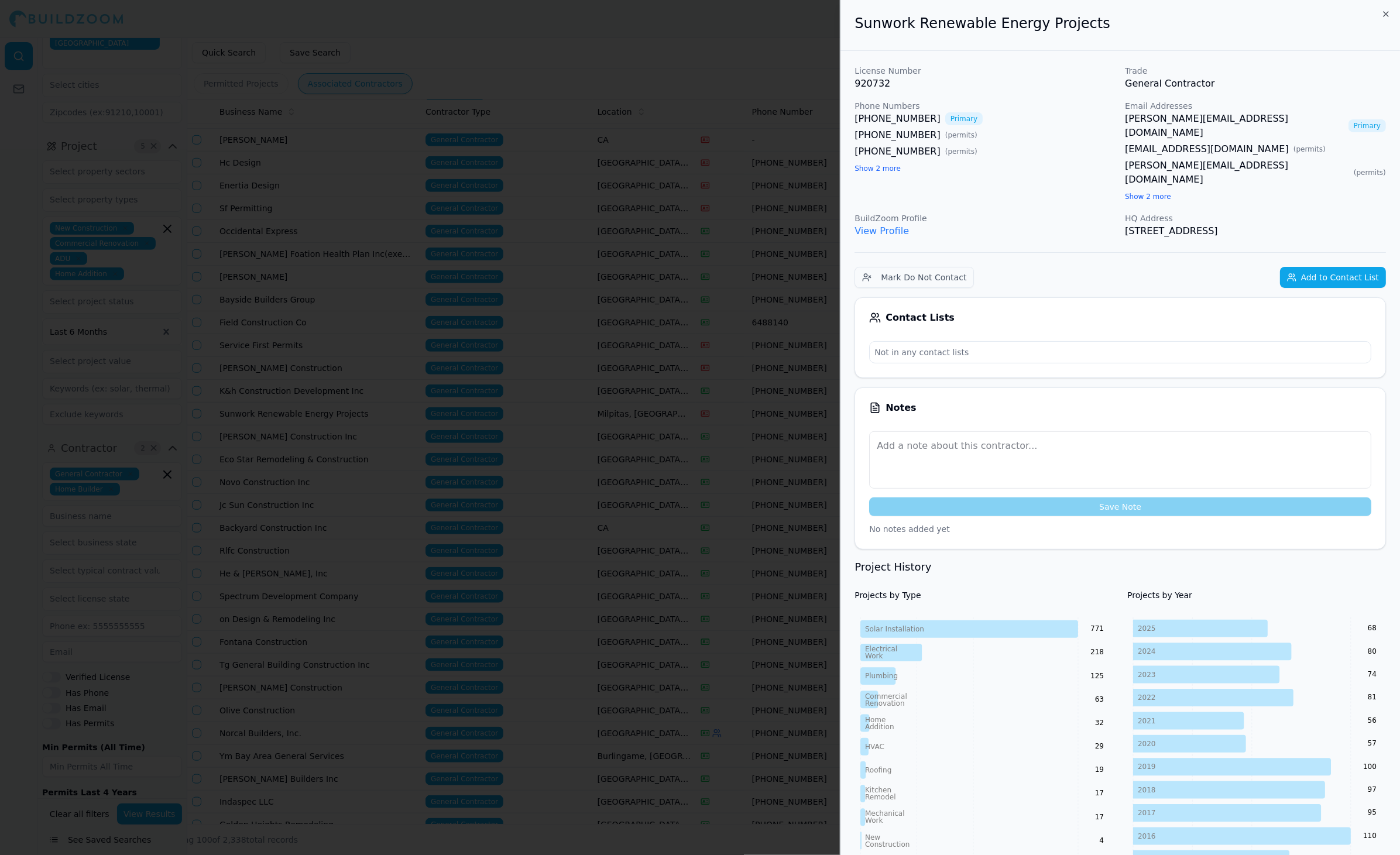
click at [654, 412] on div at bounding box center [700, 427] width 1400 height 855
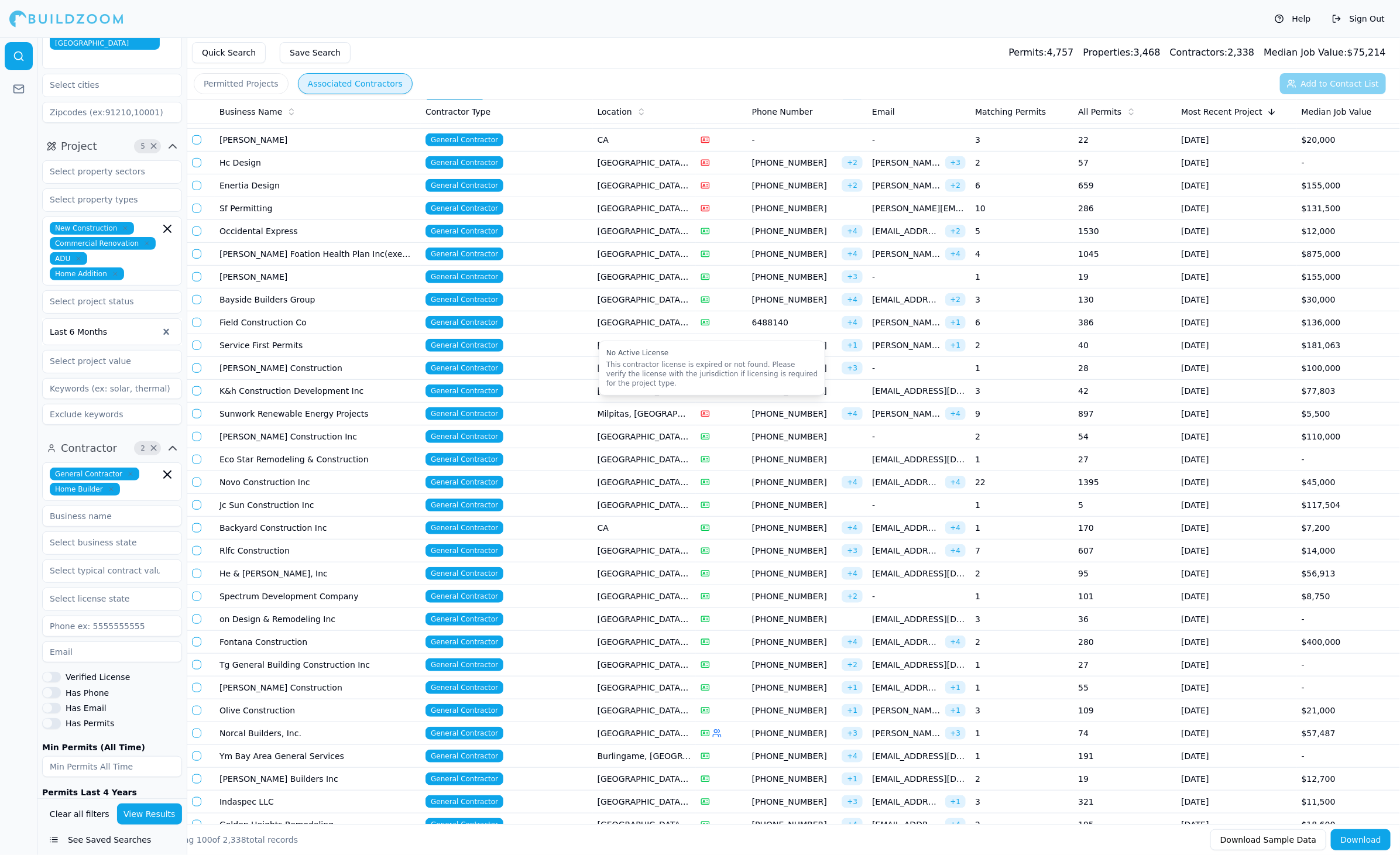
click at [708, 409] on icon at bounding box center [705, 414] width 10 height 10
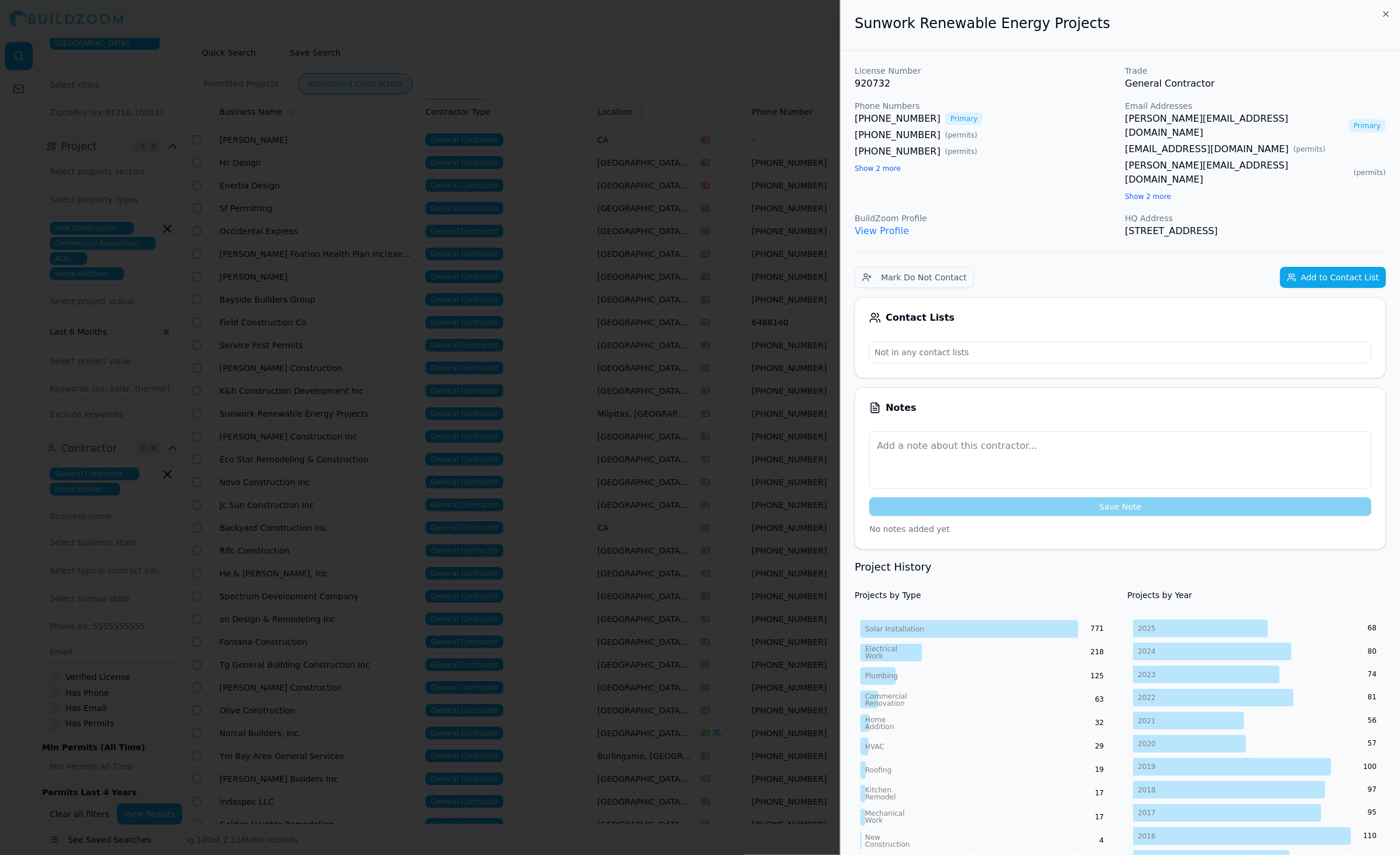
click at [699, 416] on div at bounding box center [700, 427] width 1400 height 855
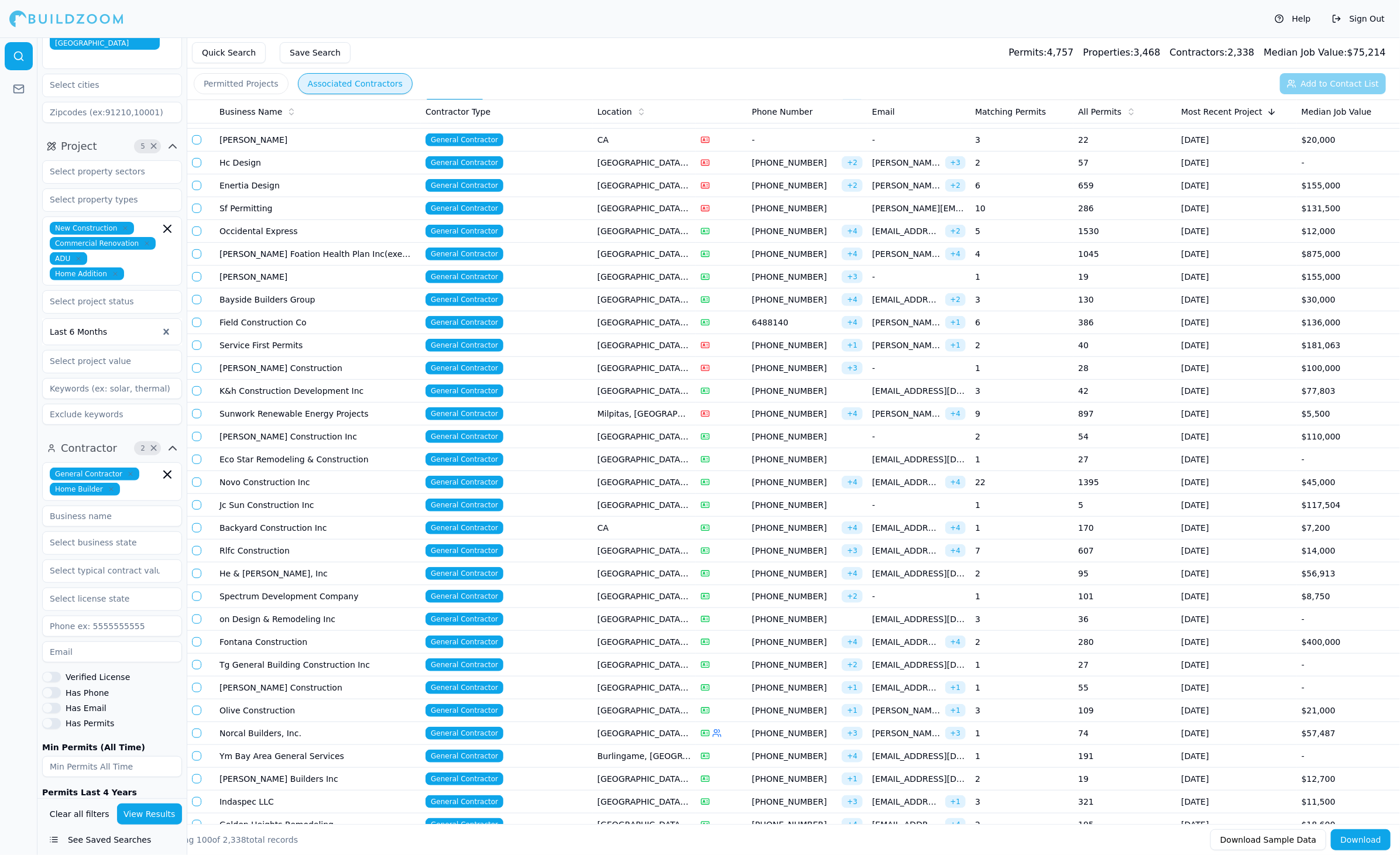
click at [669, 494] on td "[GEOGRAPHIC_DATA], [GEOGRAPHIC_DATA]" at bounding box center [645, 505] width 103 height 23
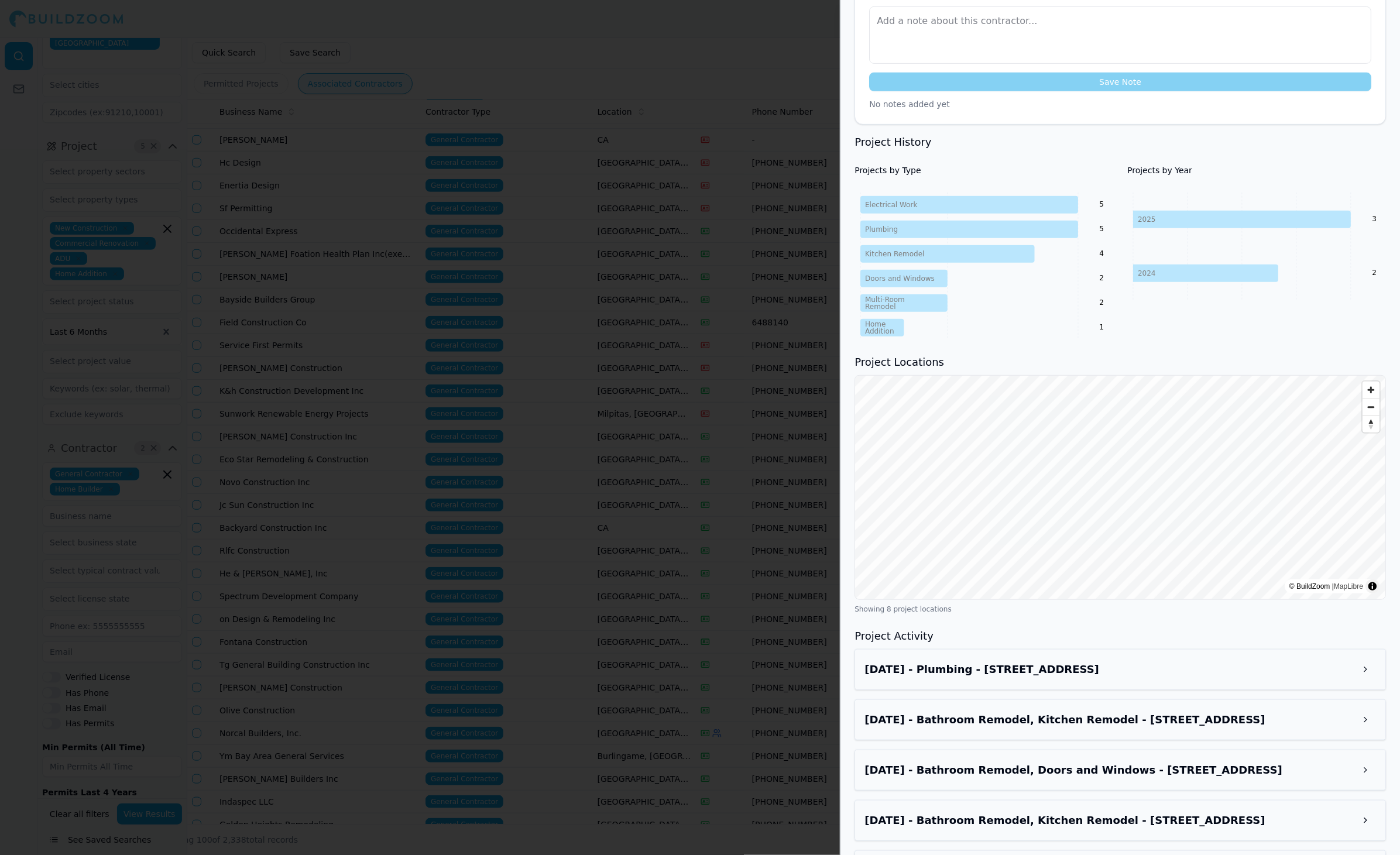
scroll to position [440, 0]
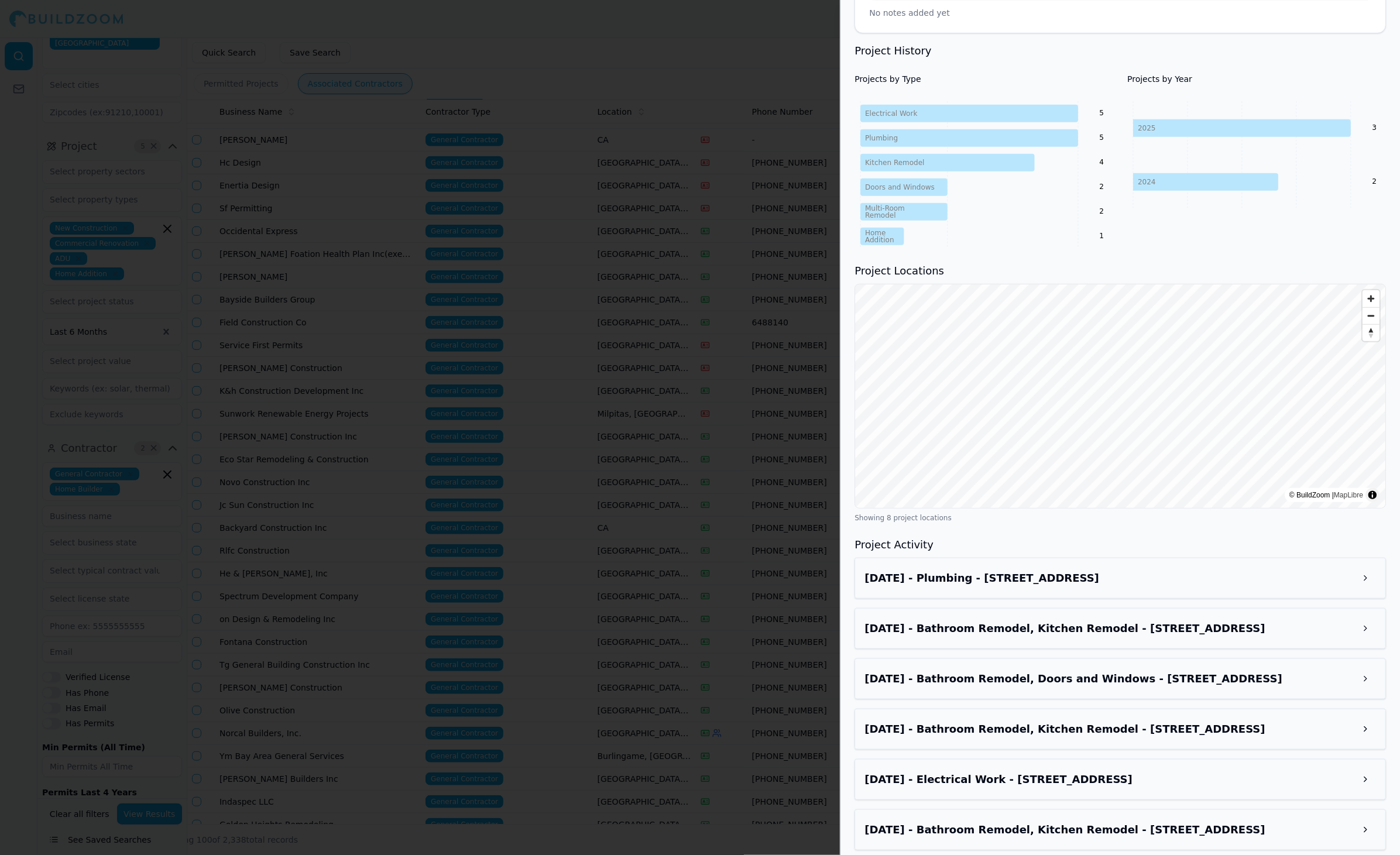
click at [624, 506] on div at bounding box center [700, 427] width 1400 height 855
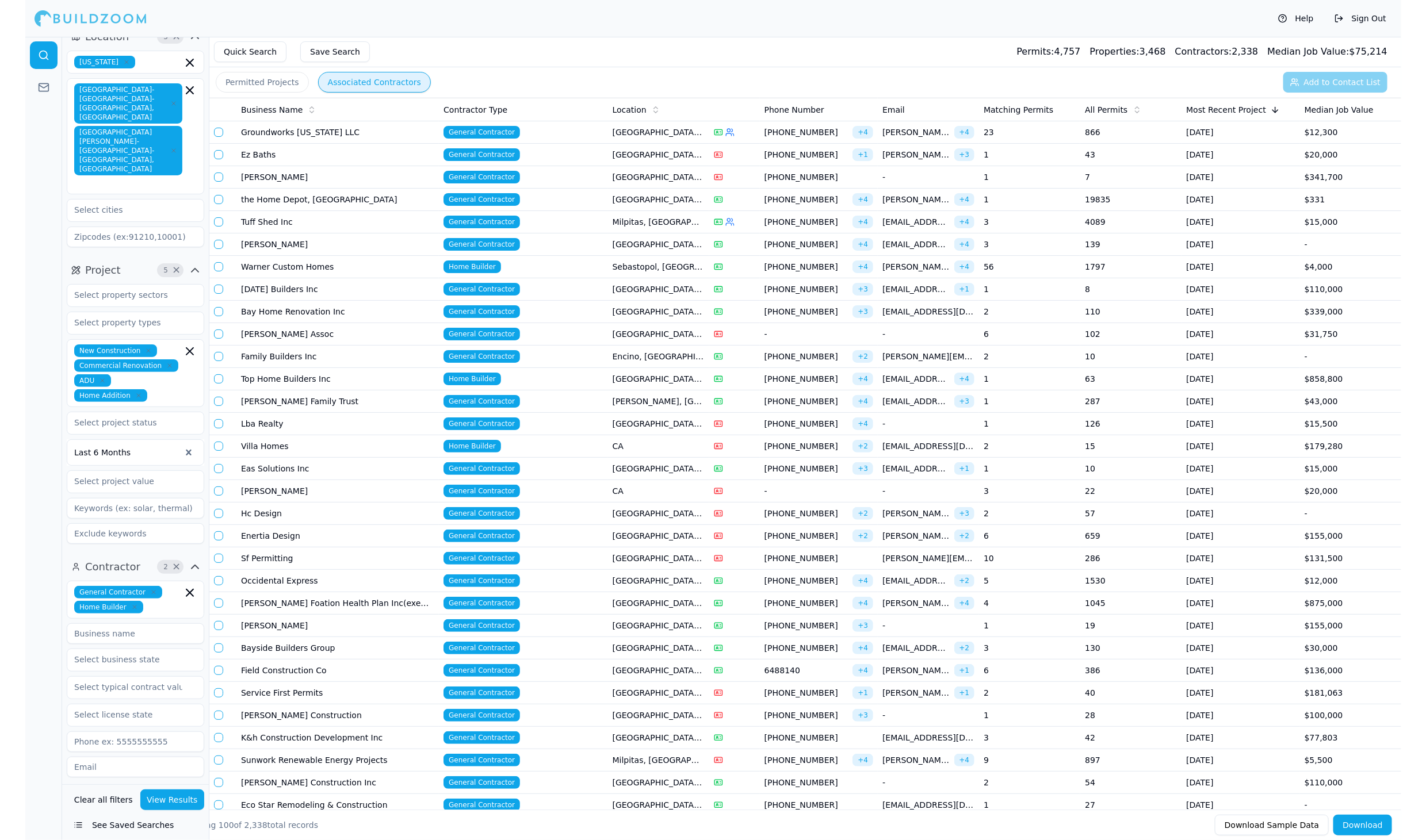
scroll to position [14, 0]
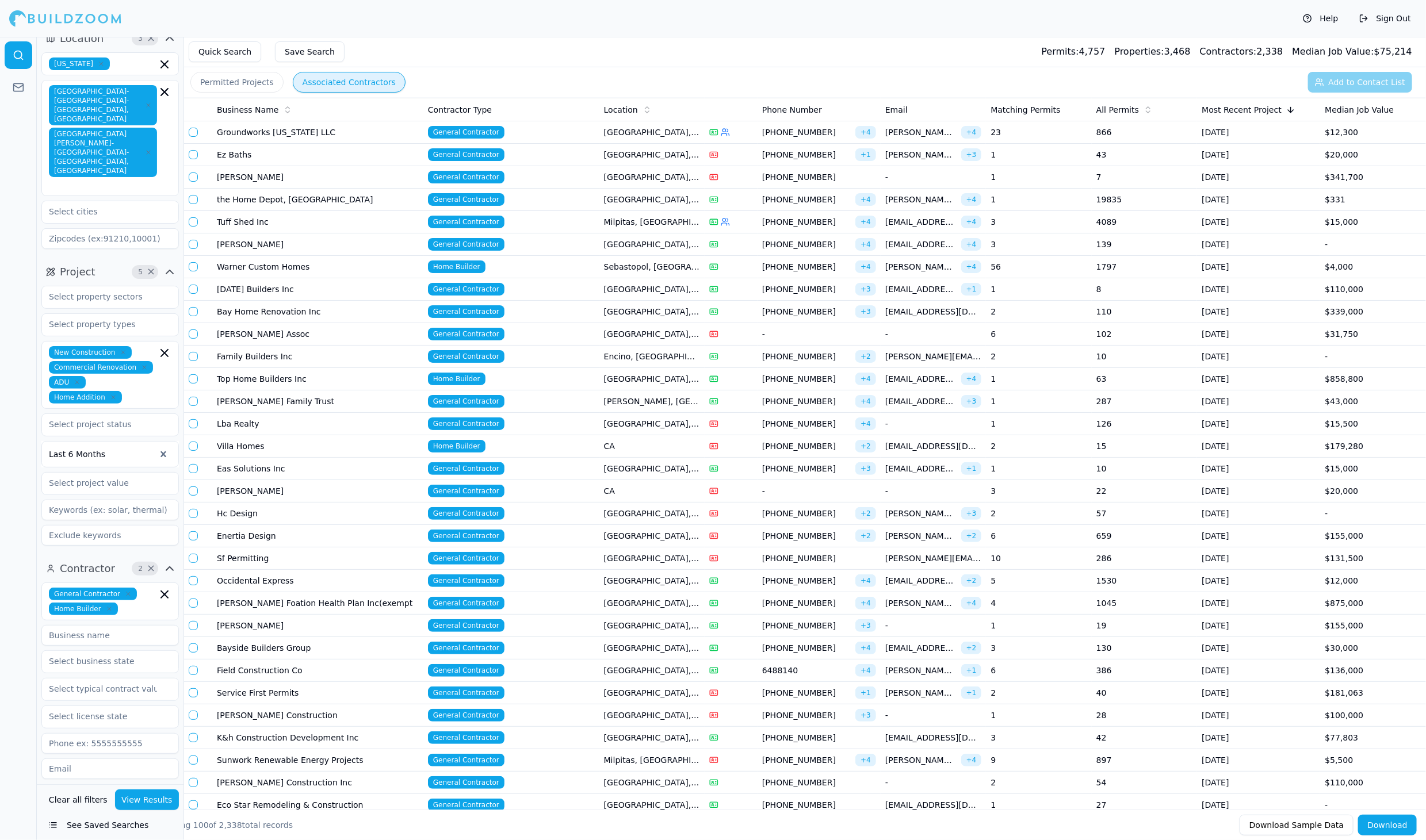
click at [650, 394] on td "[PERSON_NAME], [GEOGRAPHIC_DATA]" at bounding box center [652, 402] width 105 height 23
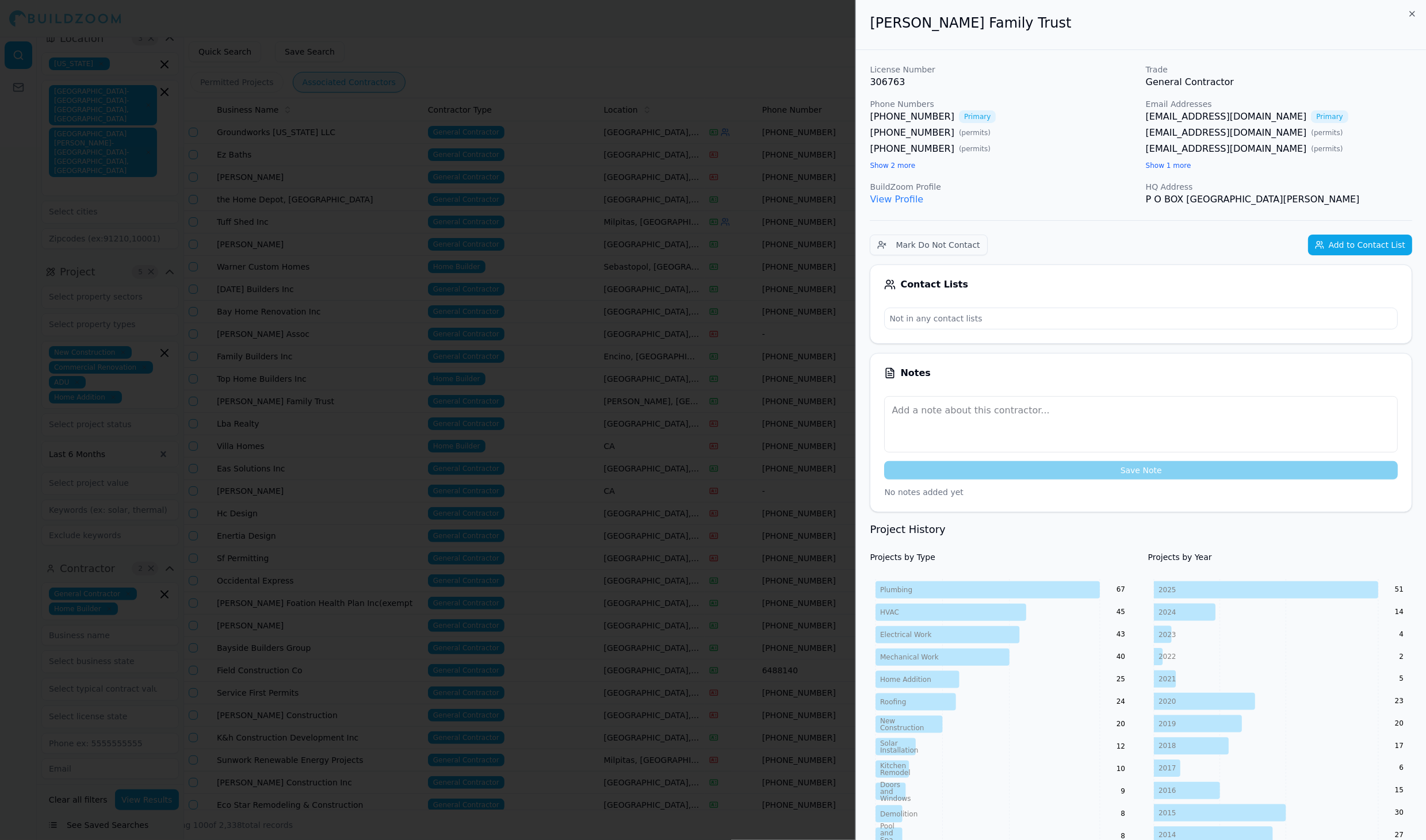
click at [660, 398] on div at bounding box center [713, 420] width 1426 height 840
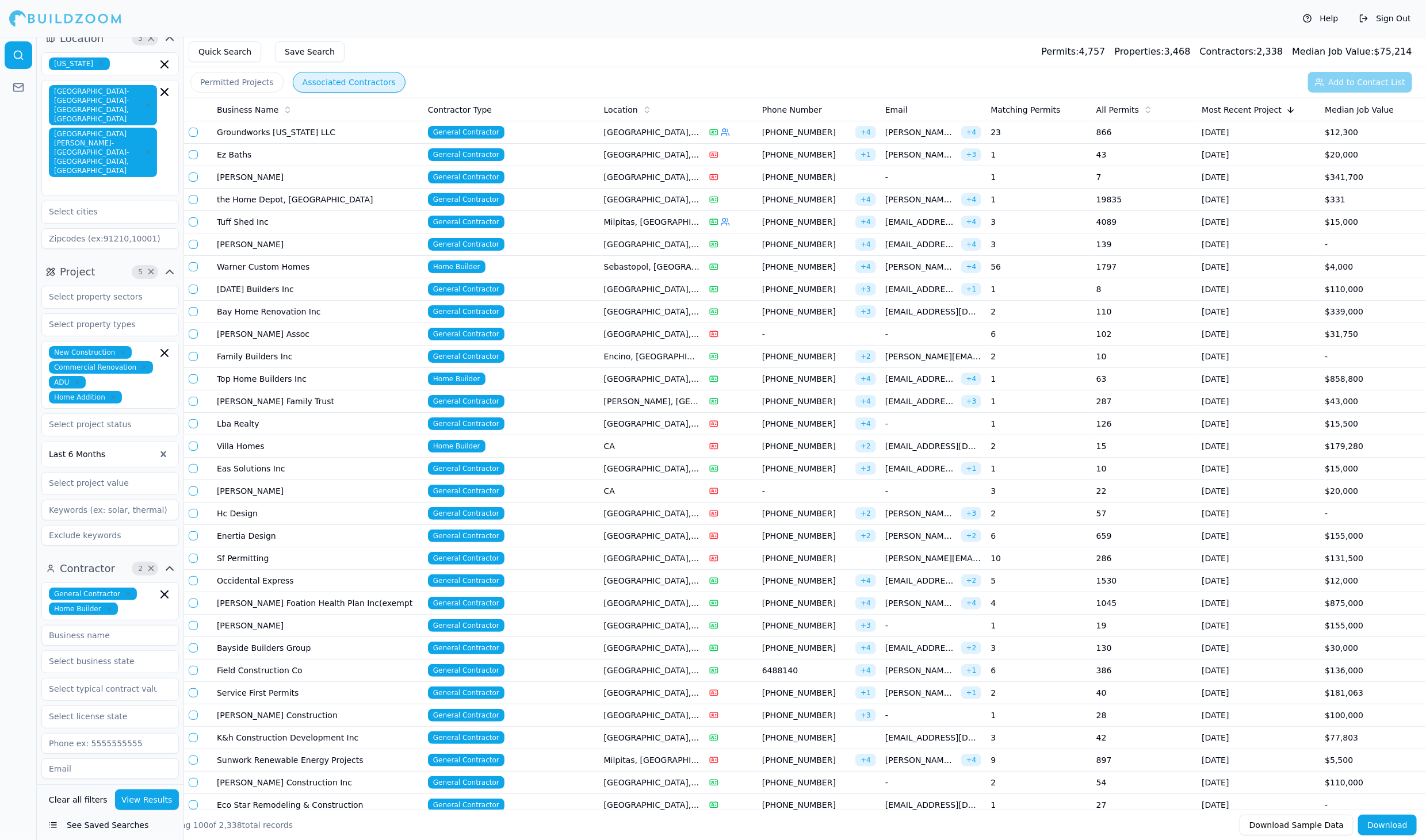
click at [643, 241] on td "[GEOGRAPHIC_DATA], [GEOGRAPHIC_DATA]" at bounding box center [652, 245] width 105 height 23
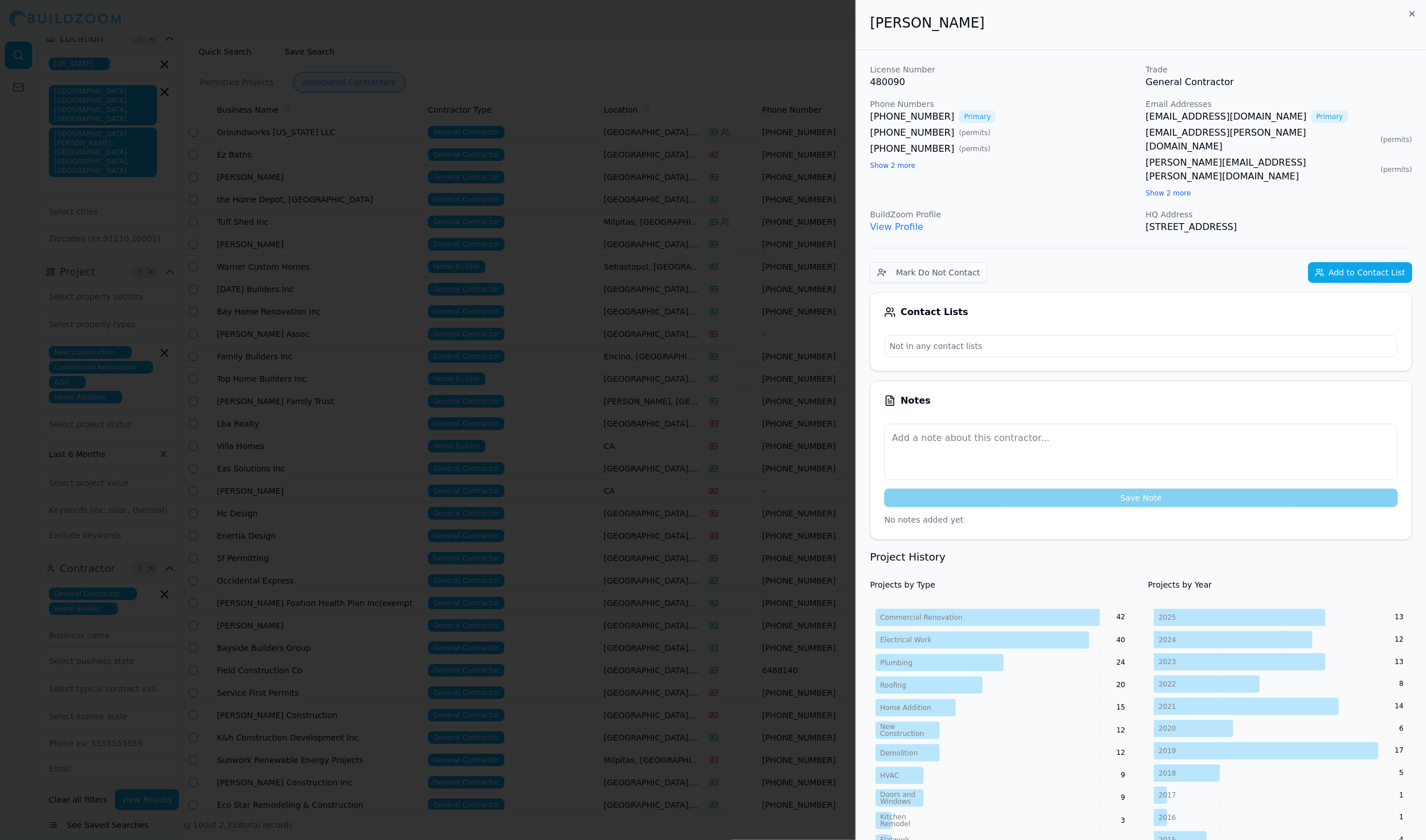
click at [643, 241] on div at bounding box center [713, 420] width 1426 height 840
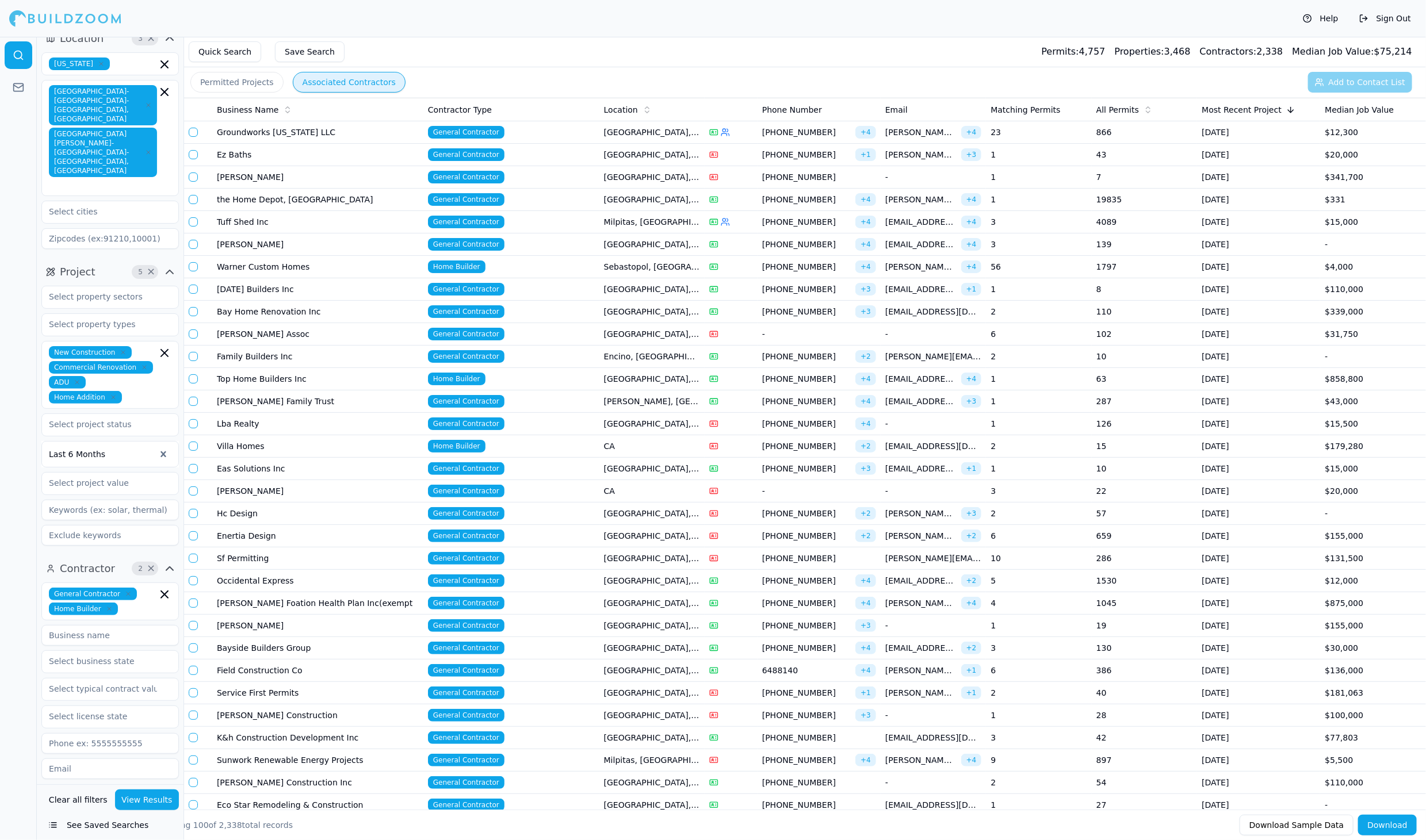
click at [655, 131] on td "[GEOGRAPHIC_DATA], [GEOGRAPHIC_DATA]" at bounding box center [652, 133] width 105 height 23
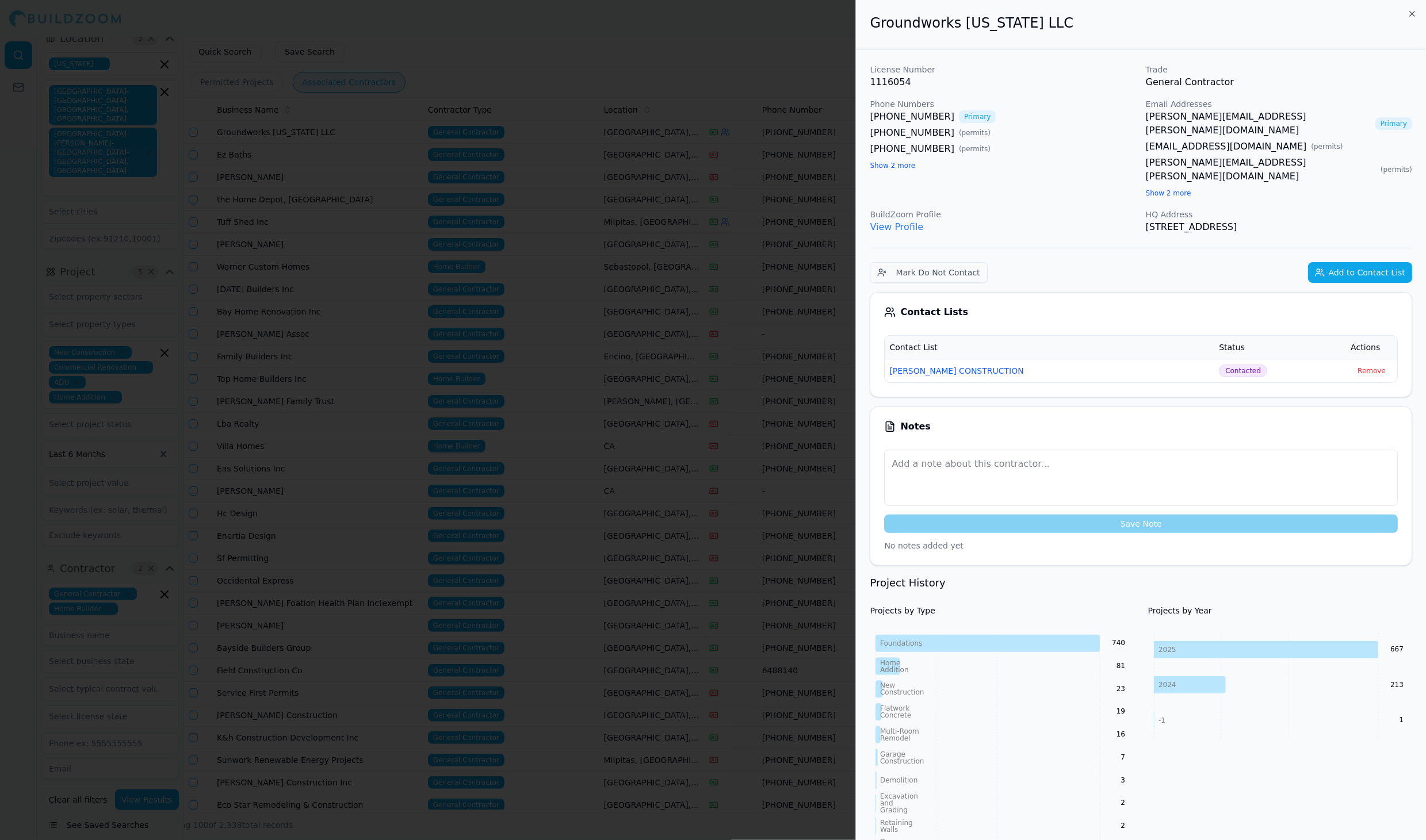
click at [628, 187] on div at bounding box center [713, 420] width 1426 height 840
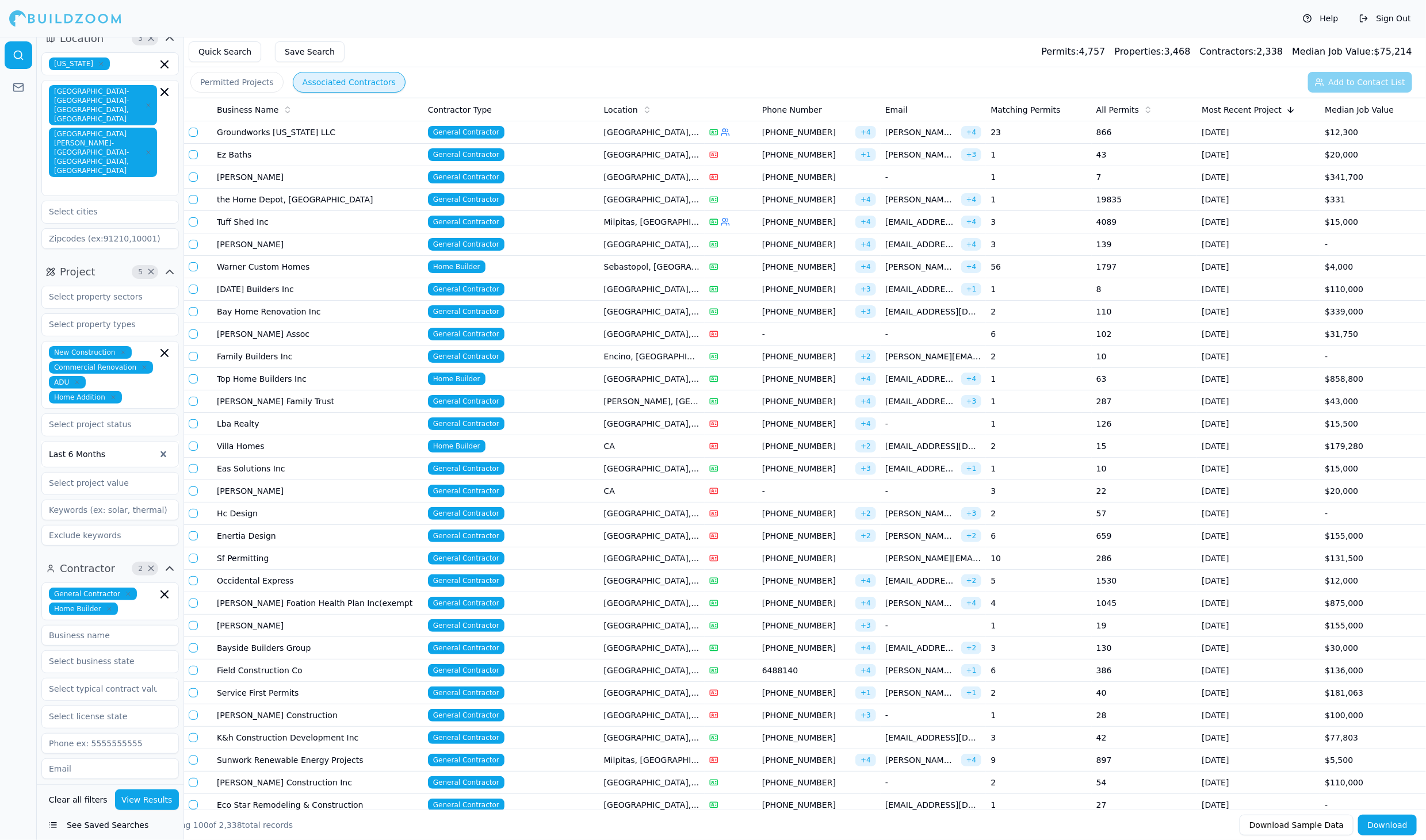
click at [670, 198] on td "[GEOGRAPHIC_DATA], [GEOGRAPHIC_DATA]" at bounding box center [652, 200] width 105 height 23
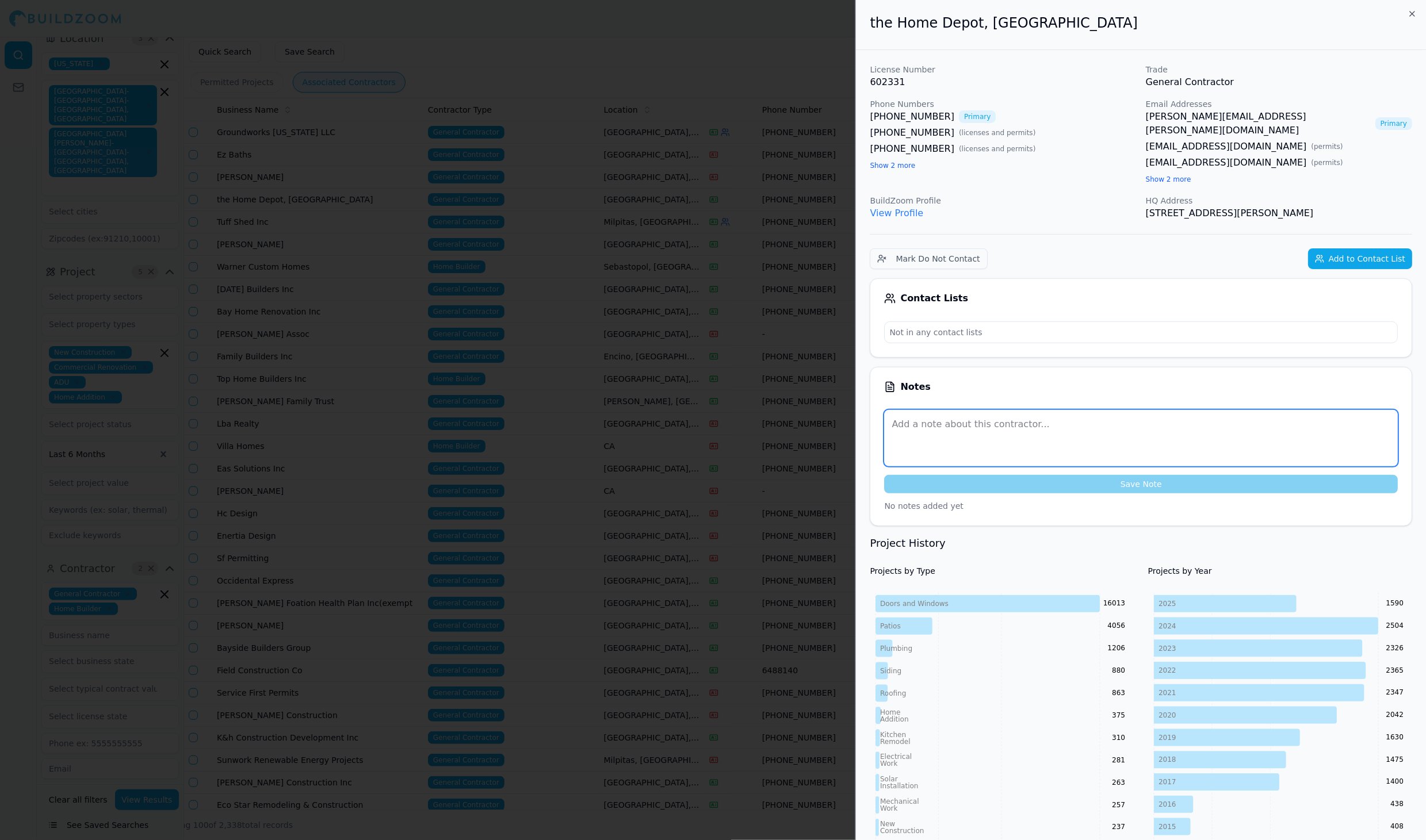
click at [963, 421] on textarea at bounding box center [1141, 438] width 514 height 56
click at [1337, 248] on button "Add to Contact List" at bounding box center [1360, 259] width 104 height 21
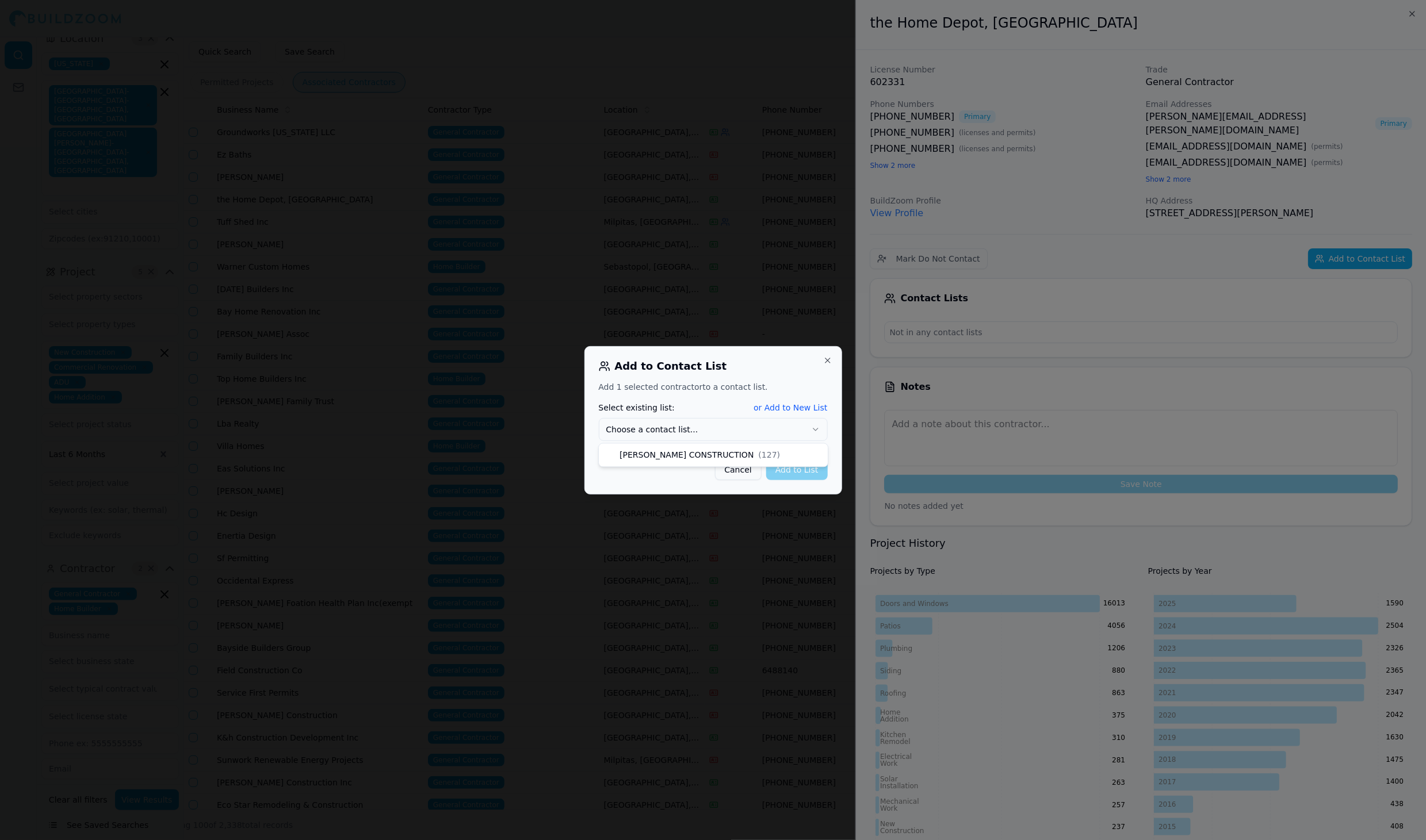
click at [659, 435] on button "Choose a contact list..." at bounding box center [713, 429] width 229 height 23
click at [811, 472] on button "Add to List" at bounding box center [796, 470] width 61 height 21
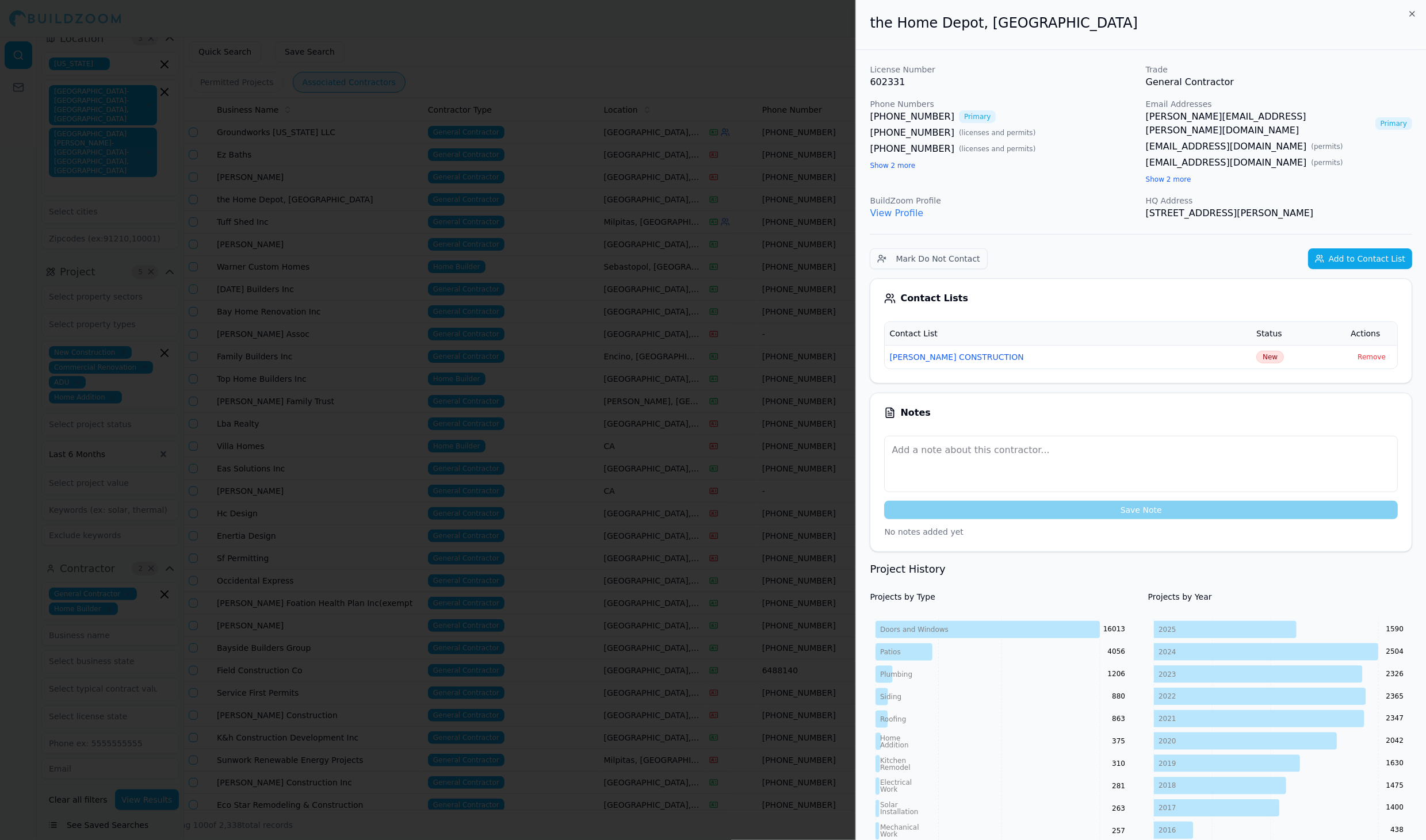
click at [629, 390] on div at bounding box center [713, 420] width 1426 height 840
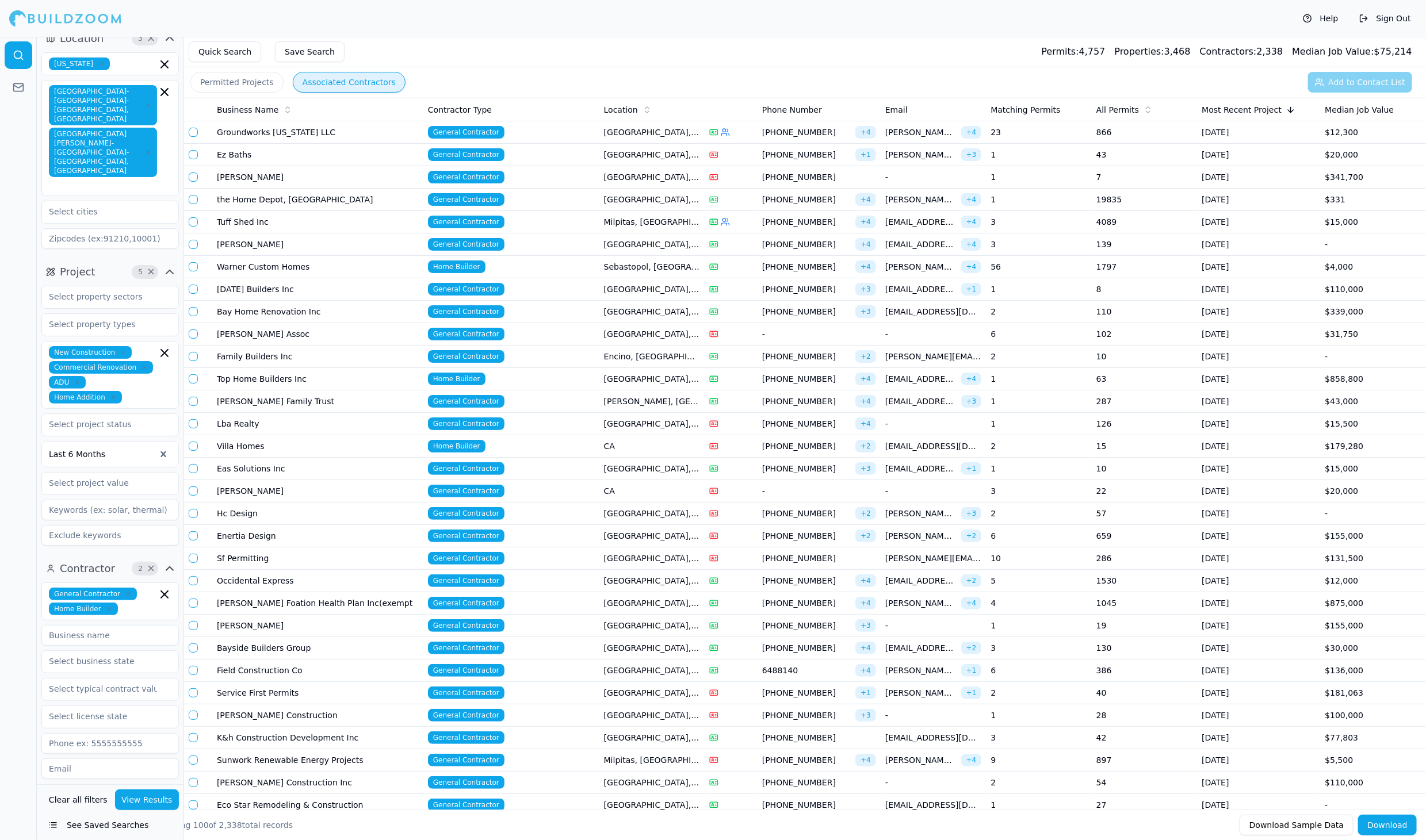
click at [662, 223] on td "Milpitas, [GEOGRAPHIC_DATA]" at bounding box center [652, 222] width 105 height 23
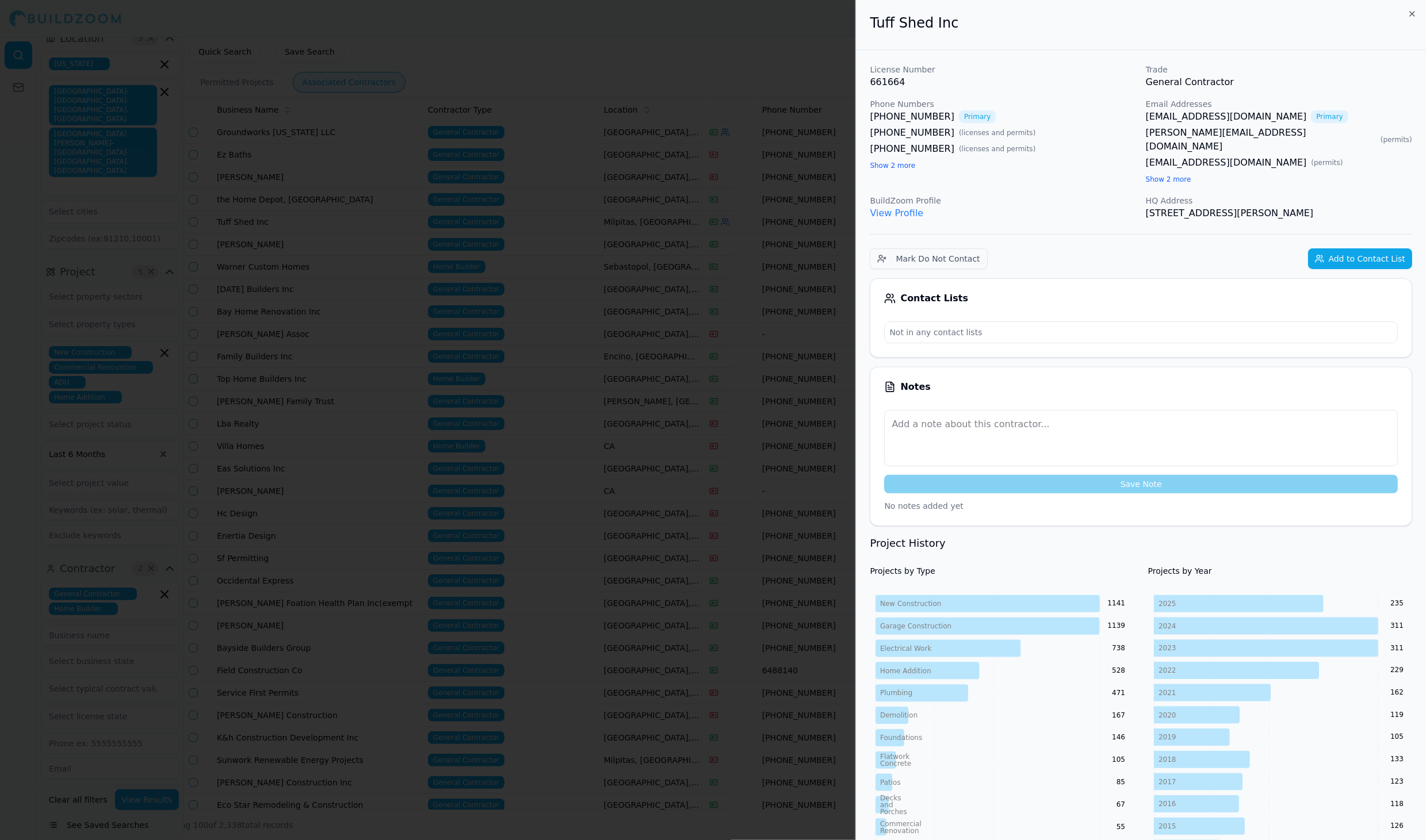
click at [1346, 248] on button "Add to Contact List" at bounding box center [1360, 259] width 104 height 21
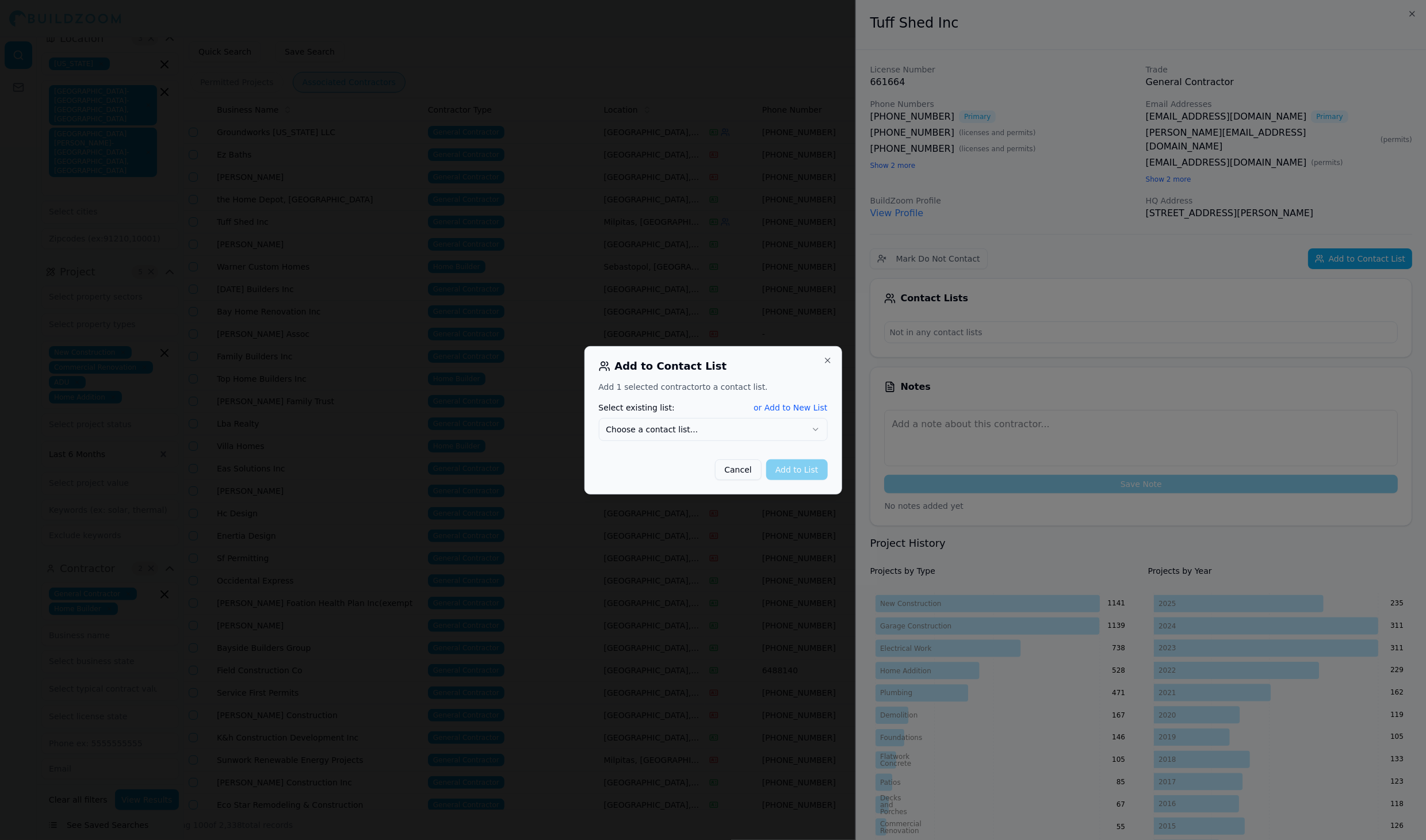
click at [740, 425] on button "Choose a contact list..." at bounding box center [713, 429] width 229 height 23
click at [788, 467] on button "Add to List" at bounding box center [796, 470] width 61 height 21
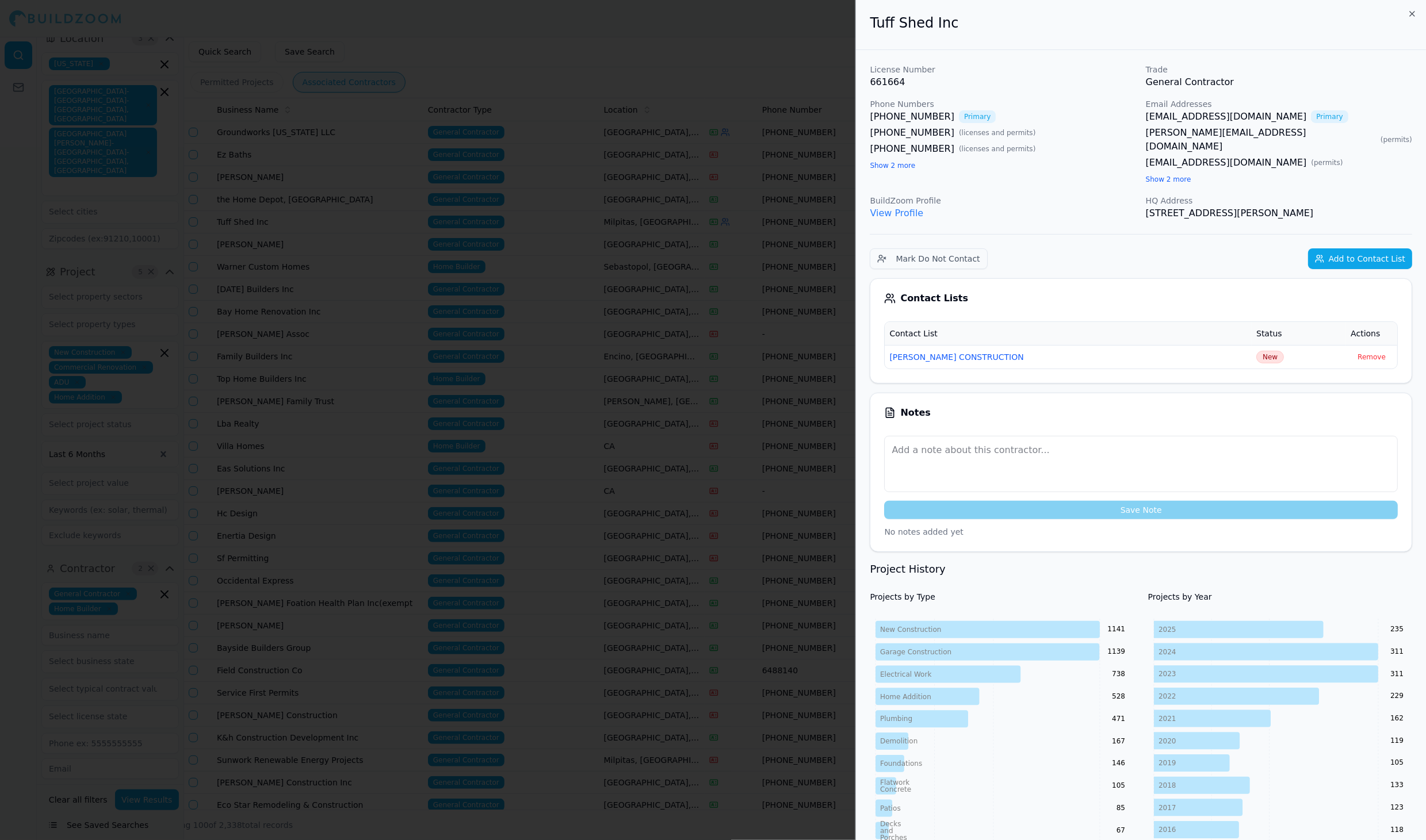
click at [674, 278] on div at bounding box center [713, 420] width 1426 height 840
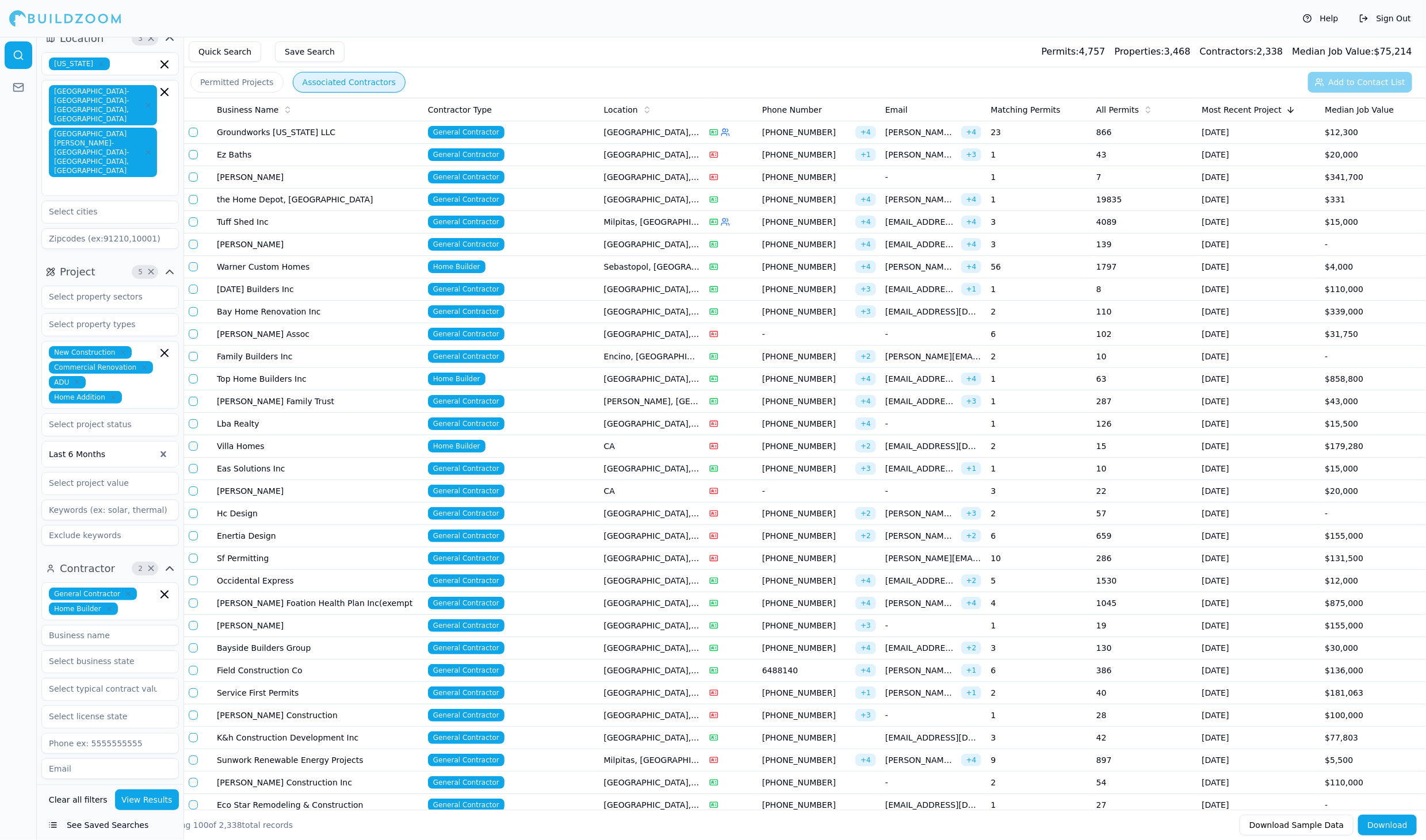
click at [191, 243] on button "button" at bounding box center [193, 244] width 10 height 10
click at [191, 264] on button "button" at bounding box center [193, 267] width 10 height 10
click at [193, 293] on td at bounding box center [198, 289] width 28 height 23
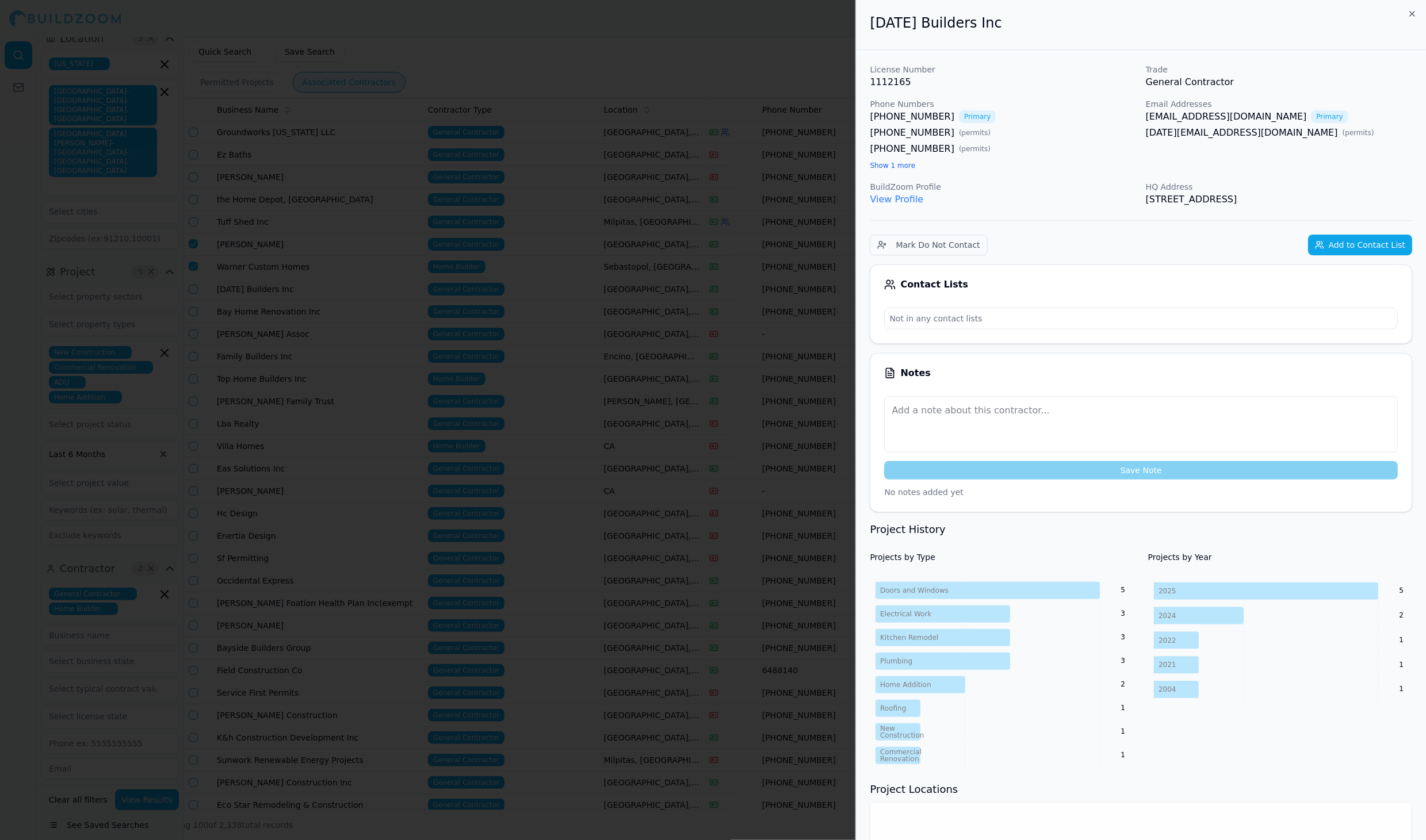
click at [460, 368] on div at bounding box center [713, 420] width 1426 height 840
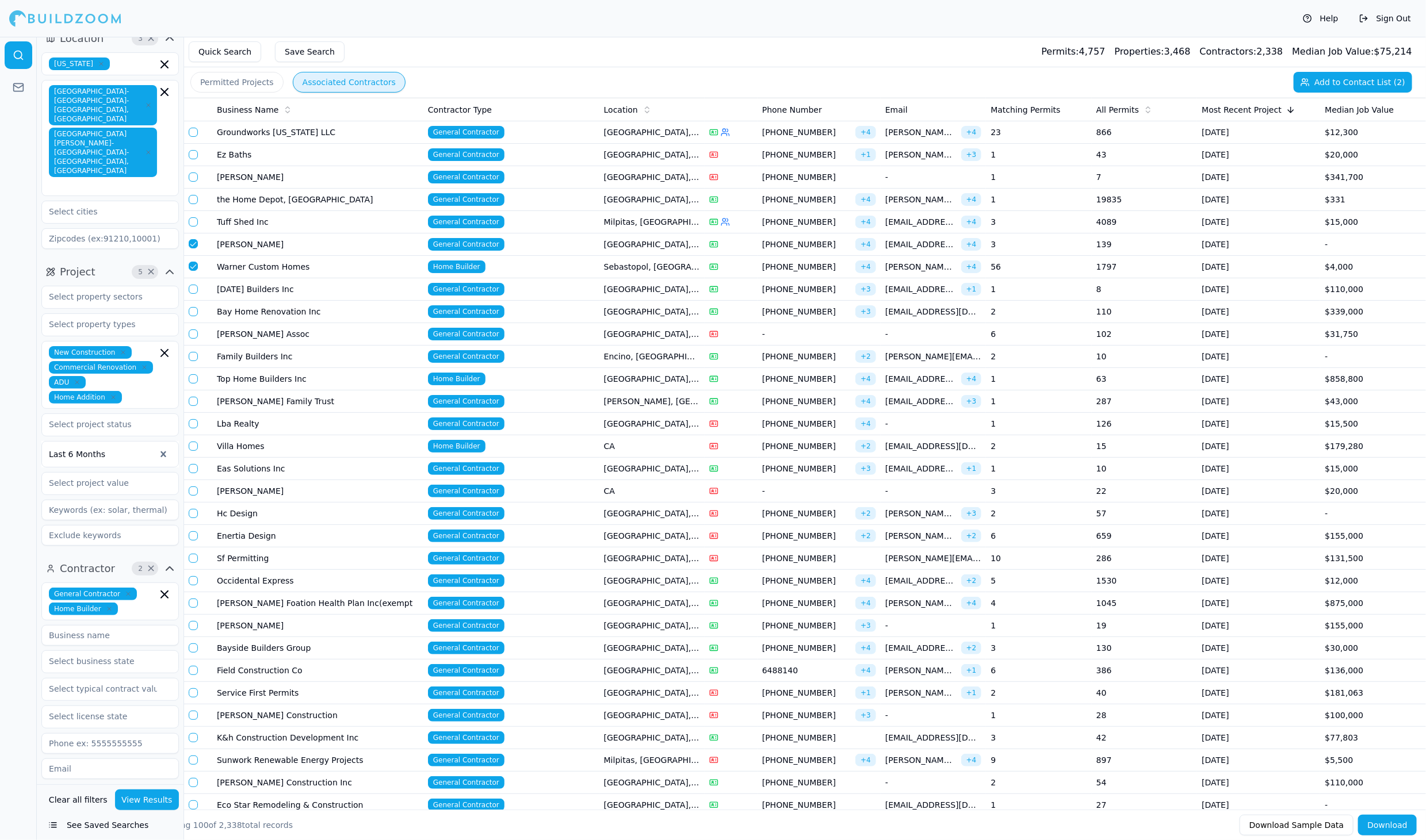
click at [192, 288] on button "button" at bounding box center [193, 289] width 10 height 10
click at [191, 307] on button "button" at bounding box center [193, 311] width 10 height 10
click at [191, 330] on button "button" at bounding box center [193, 334] width 10 height 10
click at [192, 355] on button "button" at bounding box center [193, 357] width 10 height 10
click at [192, 381] on td at bounding box center [198, 379] width 28 height 23
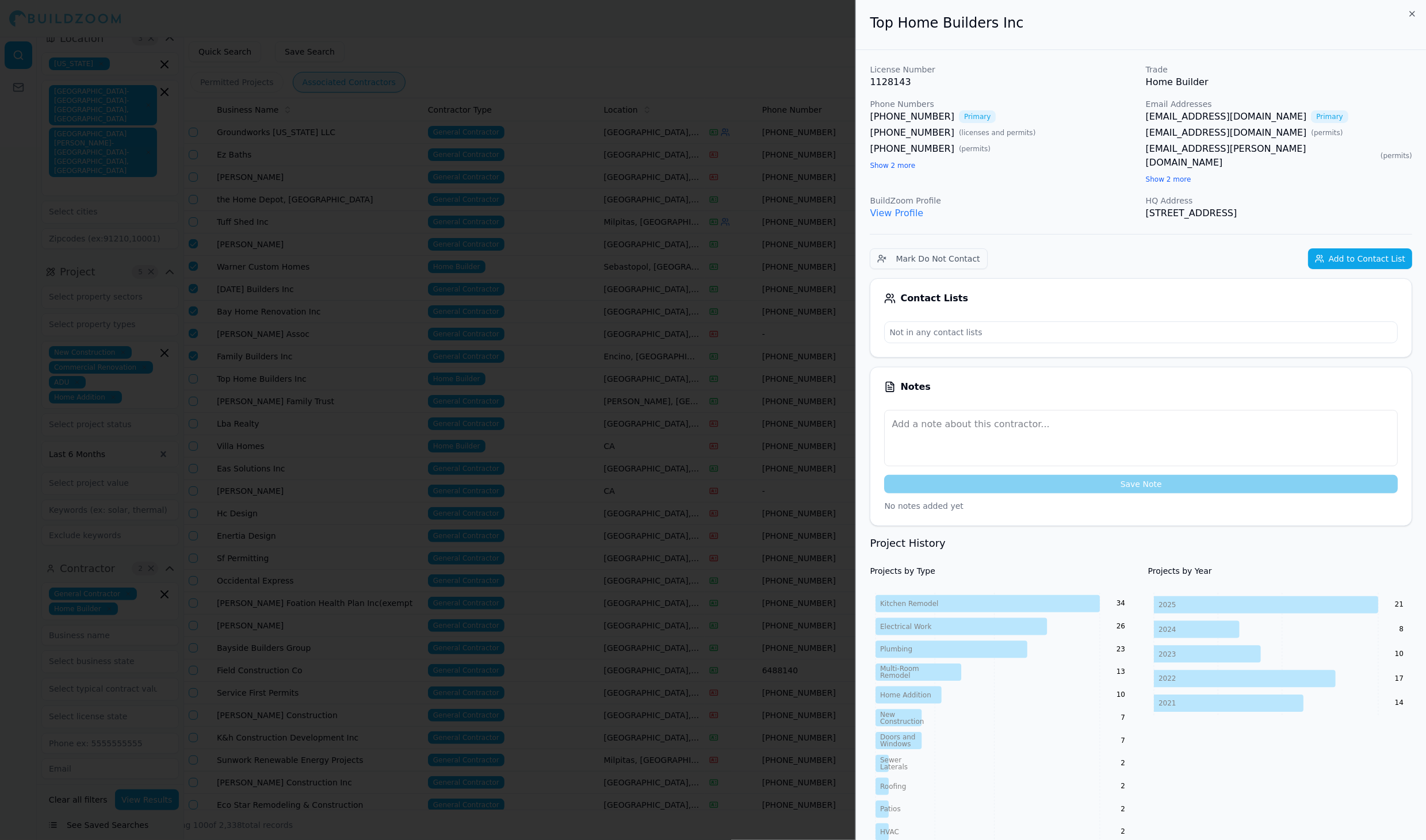
click at [221, 319] on div at bounding box center [713, 420] width 1426 height 840
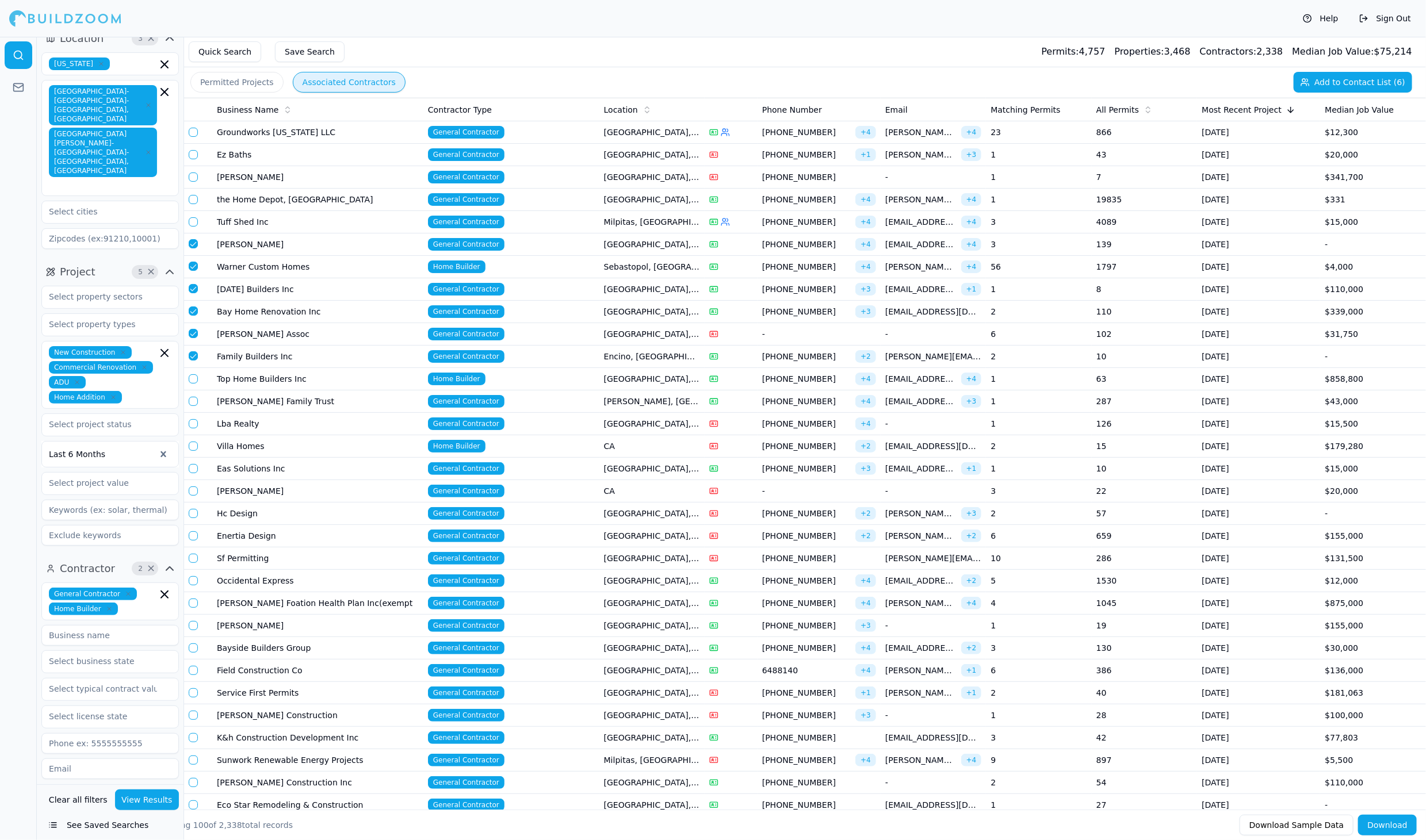
click at [194, 374] on button "button" at bounding box center [193, 378] width 10 height 10
click at [194, 403] on td at bounding box center [198, 402] width 28 height 23
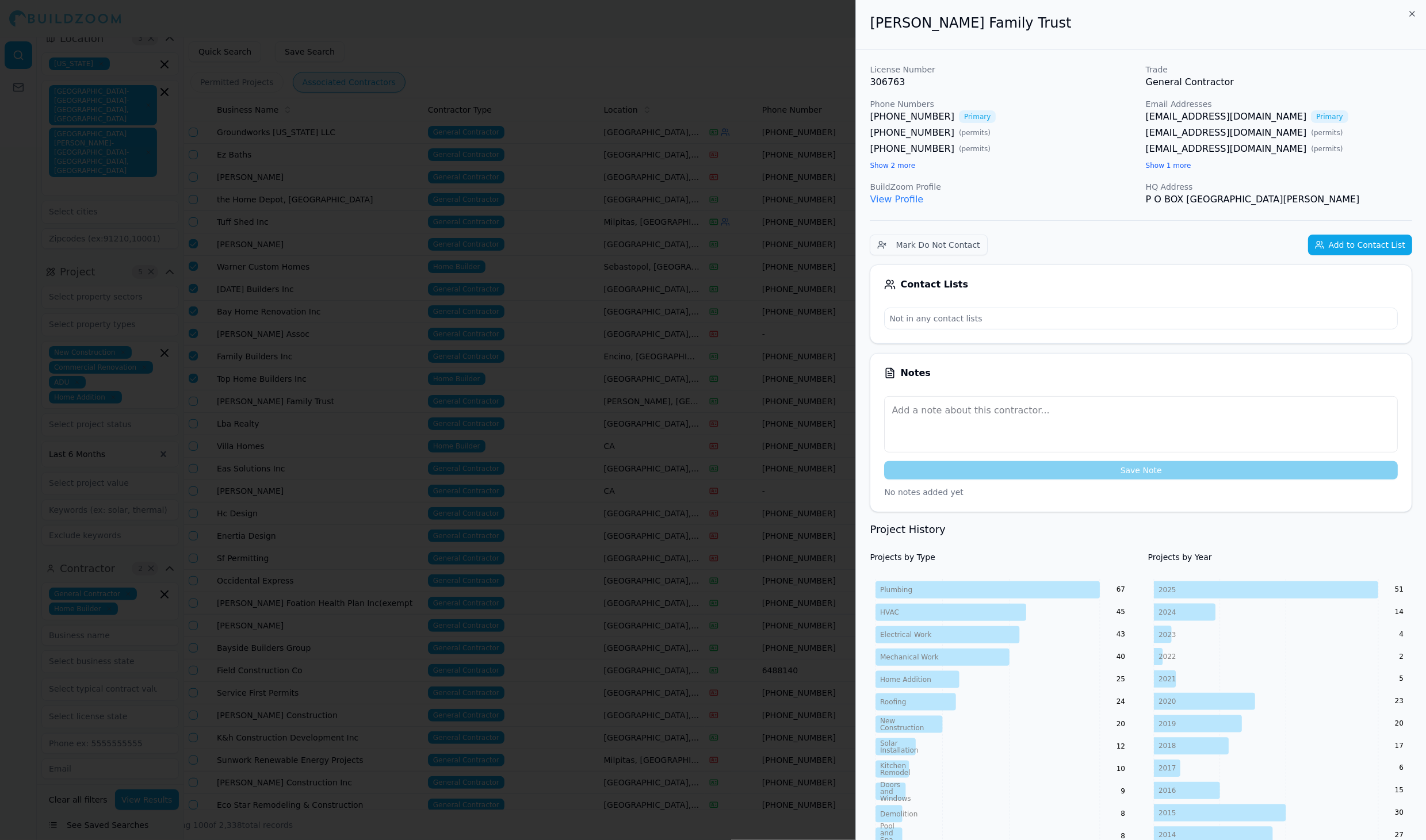
click at [196, 397] on div at bounding box center [713, 420] width 1426 height 840
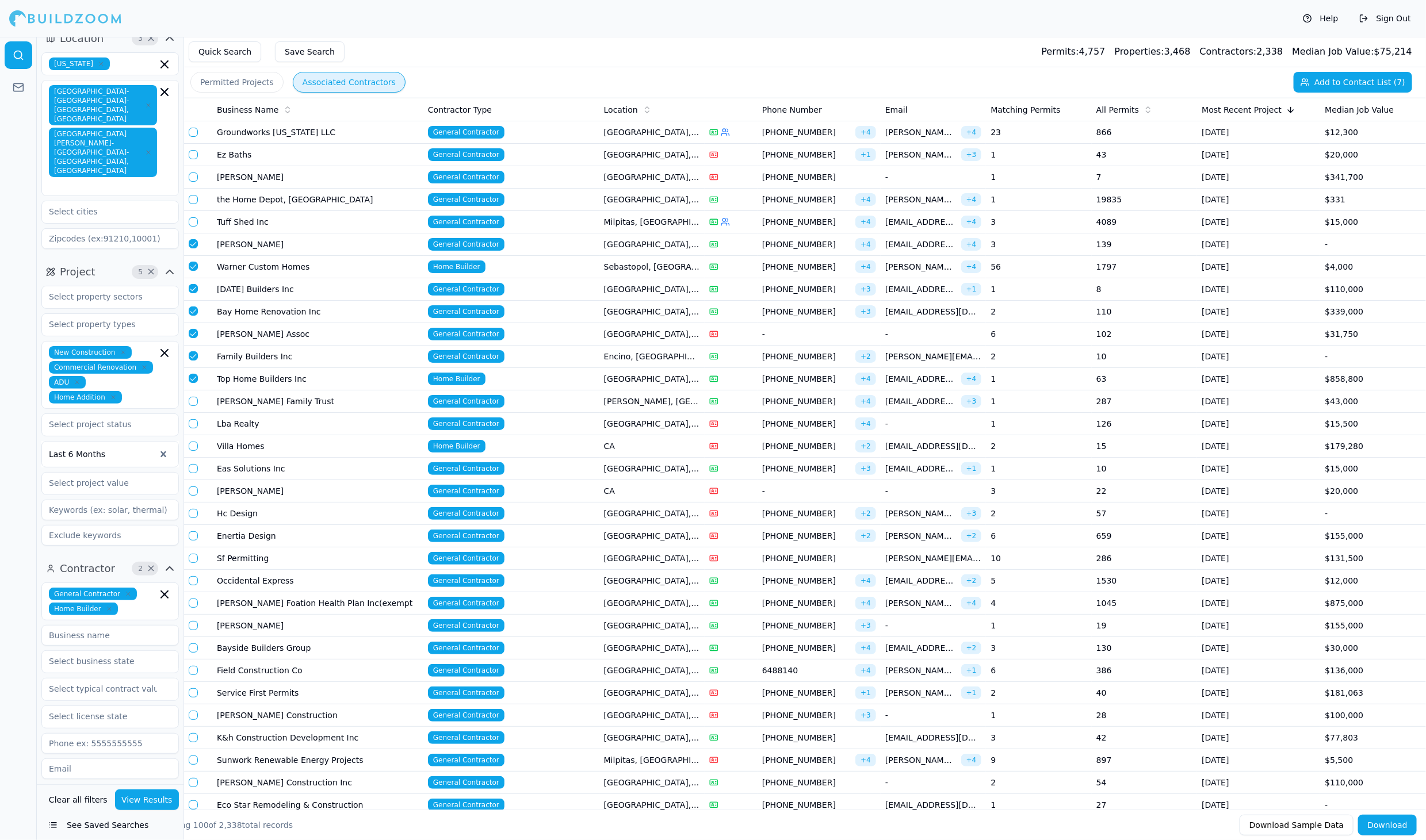
click at [194, 398] on button "button" at bounding box center [193, 401] width 10 height 10
click at [192, 420] on button "button" at bounding box center [193, 424] width 10 height 10
click at [194, 441] on button "button" at bounding box center [193, 446] width 10 height 10
click at [191, 465] on button "button" at bounding box center [193, 469] width 10 height 10
click at [194, 480] on td at bounding box center [198, 491] width 28 height 23
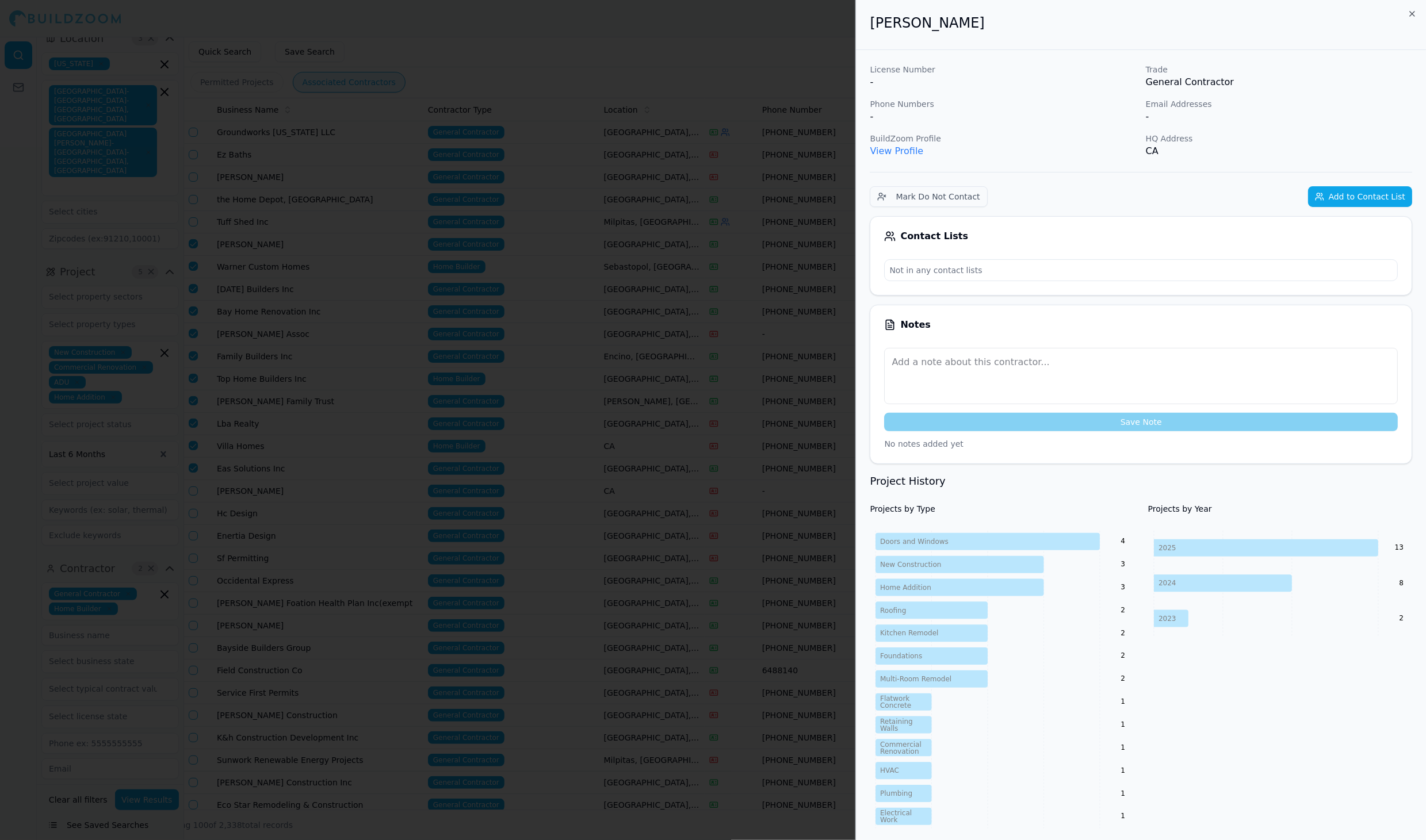
click at [192, 489] on div at bounding box center [713, 420] width 1426 height 840
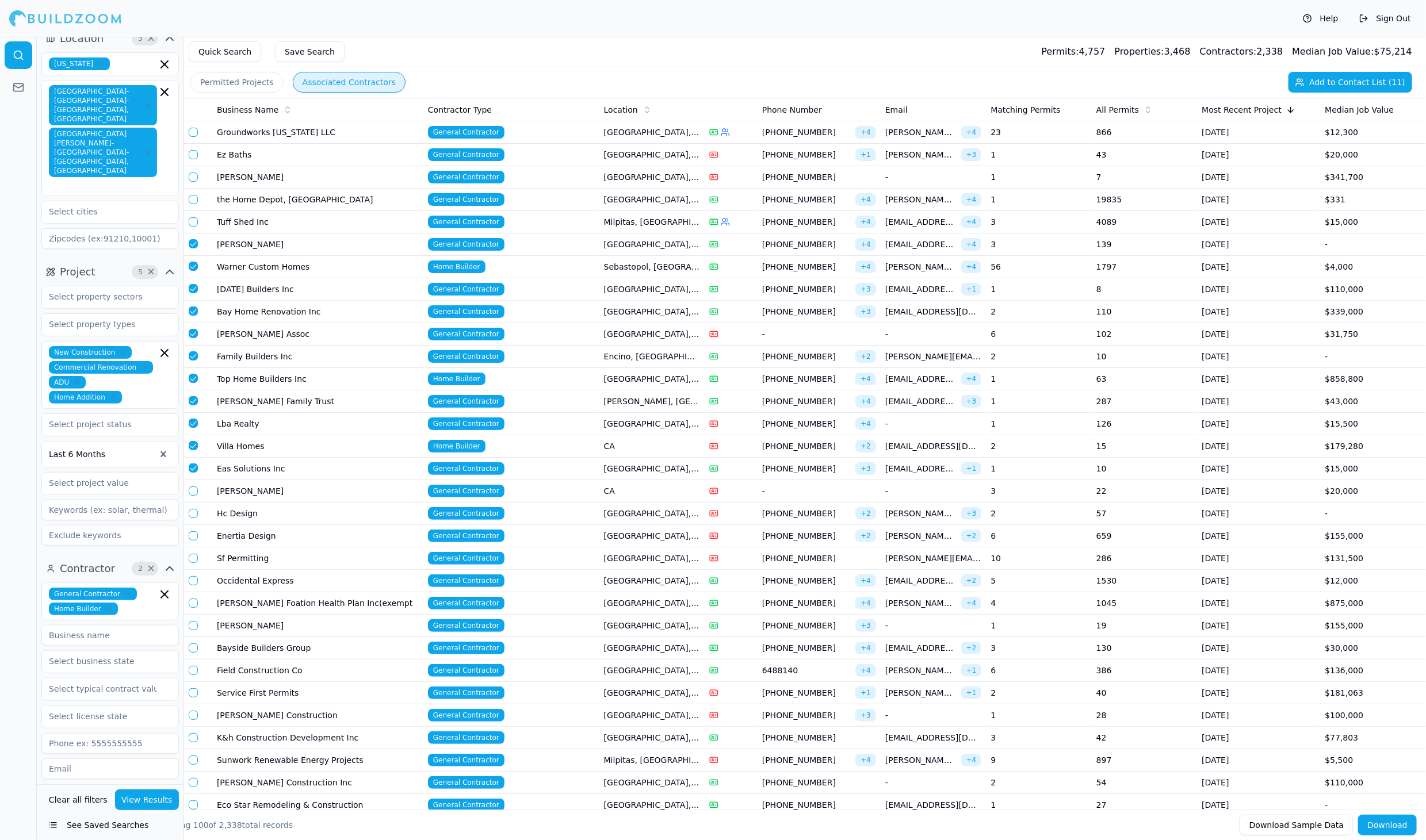
click at [192, 487] on button "button" at bounding box center [193, 491] width 10 height 10
click at [191, 512] on button "button" at bounding box center [193, 513] width 10 height 10
click at [193, 531] on button "button" at bounding box center [193, 536] width 10 height 10
click at [192, 554] on button "button" at bounding box center [193, 559] width 10 height 10
click at [193, 576] on button "button" at bounding box center [193, 580] width 10 height 10
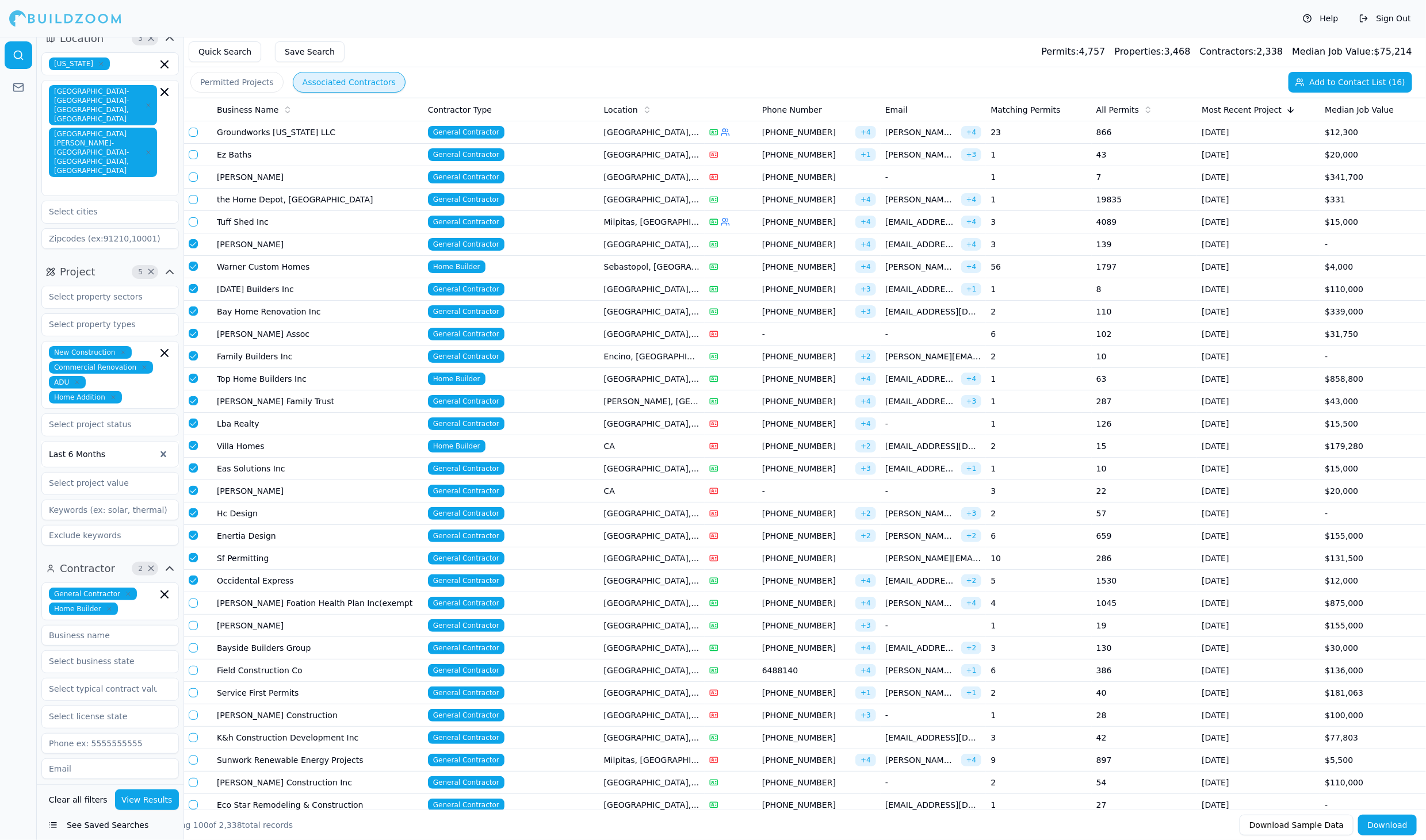
click at [194, 599] on button "button" at bounding box center [193, 603] width 10 height 10
click at [192, 621] on button "button" at bounding box center [193, 626] width 10 height 10
click at [192, 643] on button "button" at bounding box center [193, 648] width 10 height 10
click at [192, 666] on button "button" at bounding box center [193, 670] width 10 height 10
click at [192, 689] on button "button" at bounding box center [193, 693] width 10 height 10
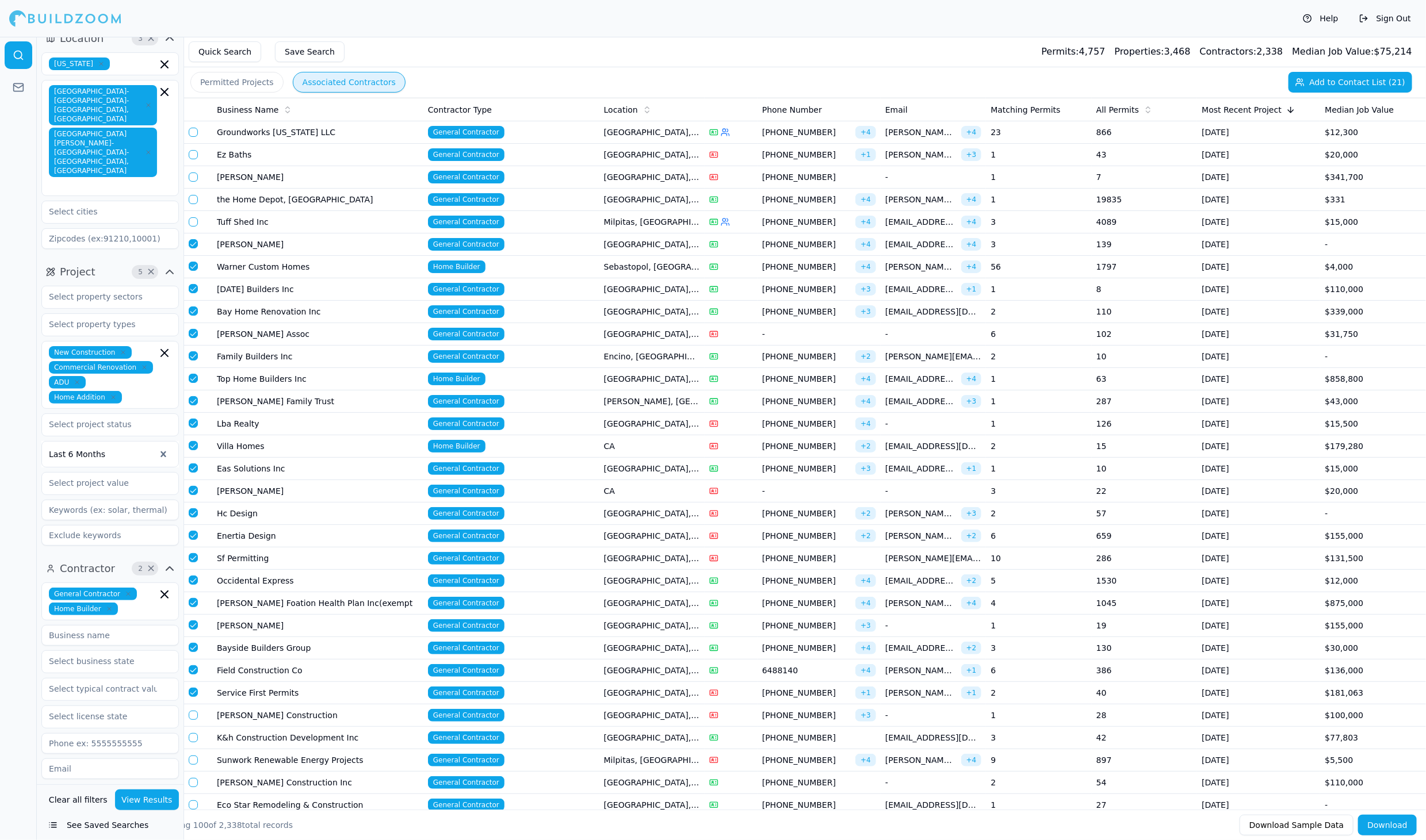
click at [192, 711] on button "button" at bounding box center [193, 715] width 10 height 10
click at [192, 727] on td at bounding box center [198, 739] width 28 height 23
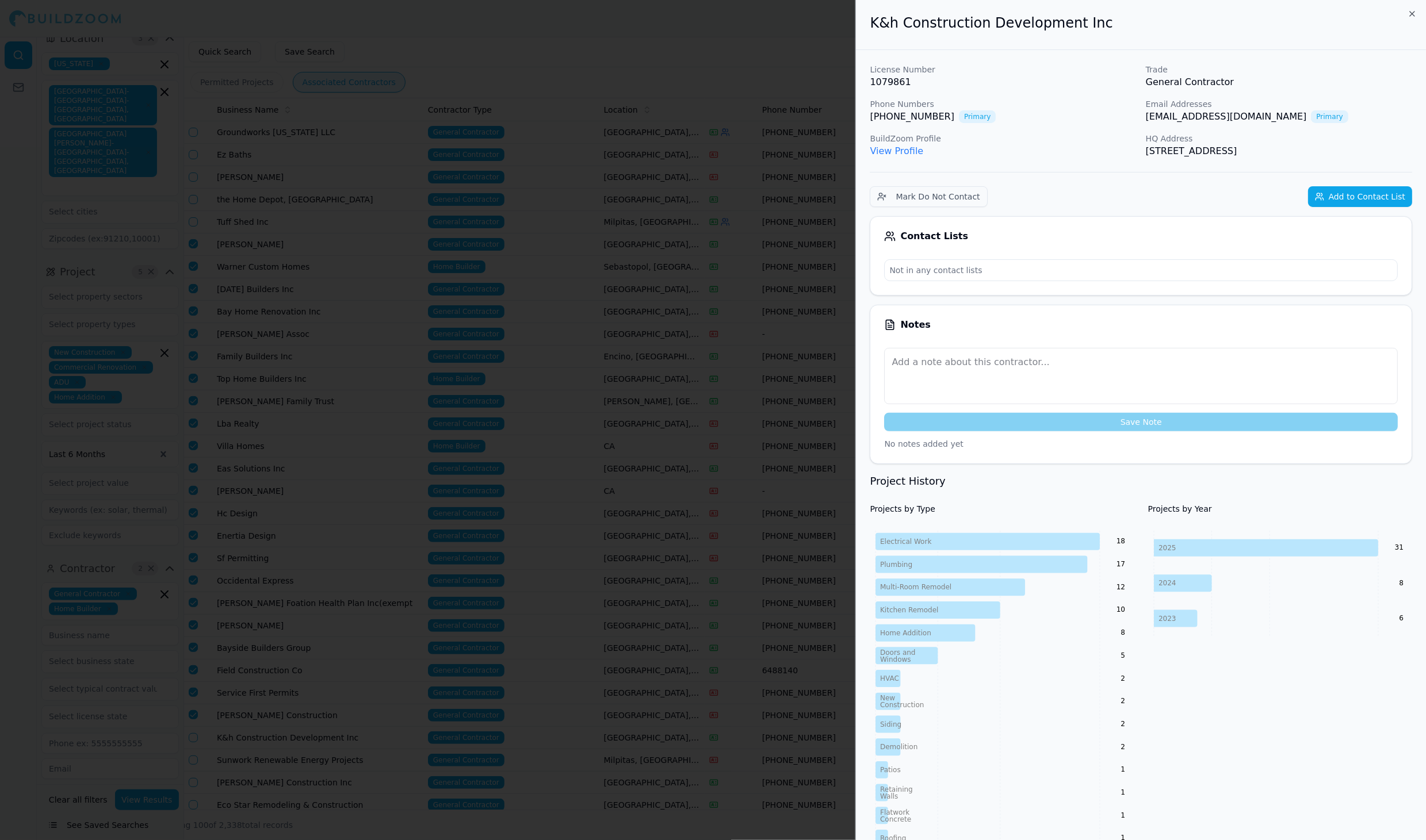
click at [198, 749] on div at bounding box center [713, 420] width 1426 height 840
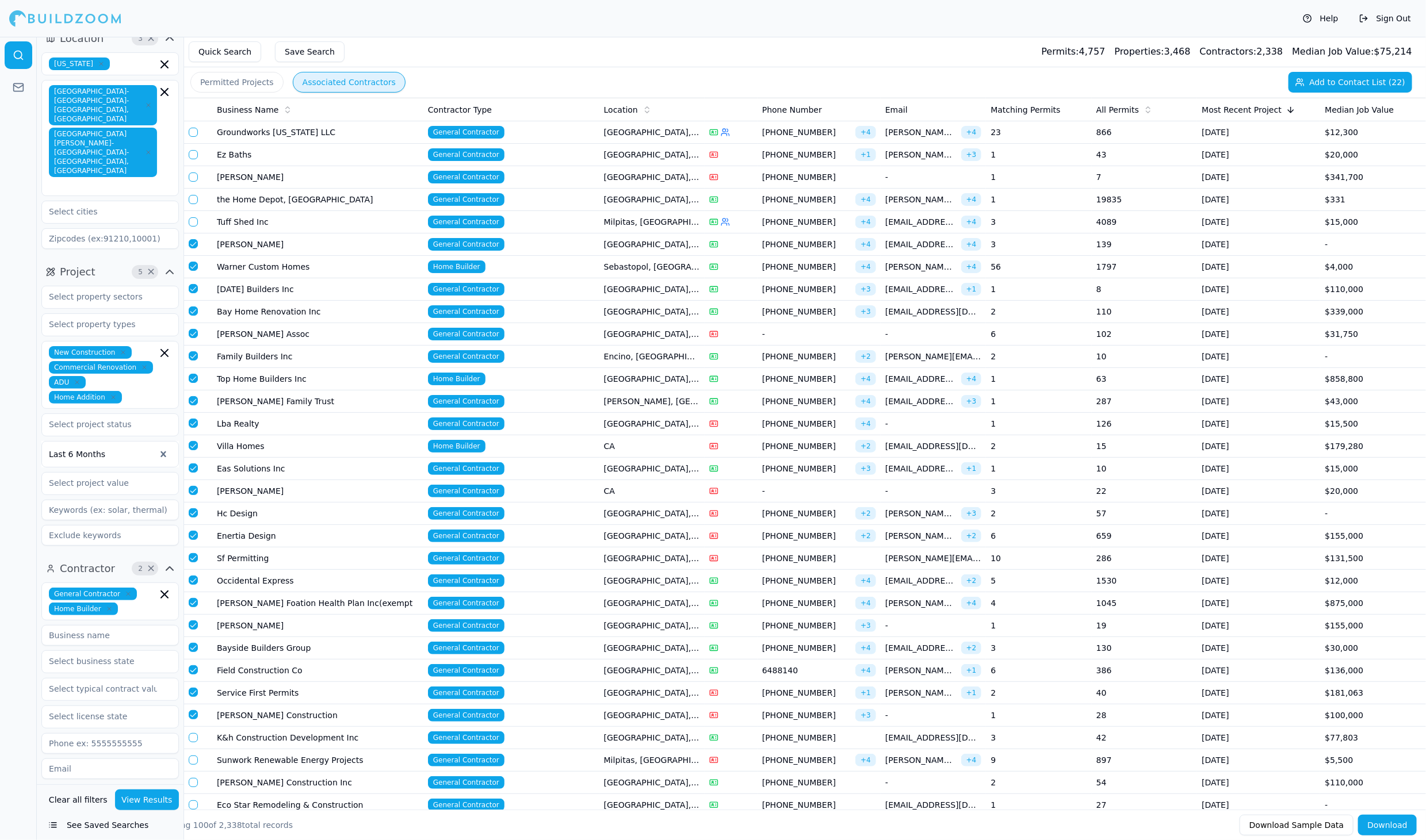
click at [194, 733] on button "button" at bounding box center [193, 738] width 10 height 10
click at [194, 756] on button "button" at bounding box center [193, 760] width 10 height 10
click at [193, 778] on button "button" at bounding box center [193, 782] width 10 height 10
click at [194, 801] on button "button" at bounding box center [193, 805] width 10 height 10
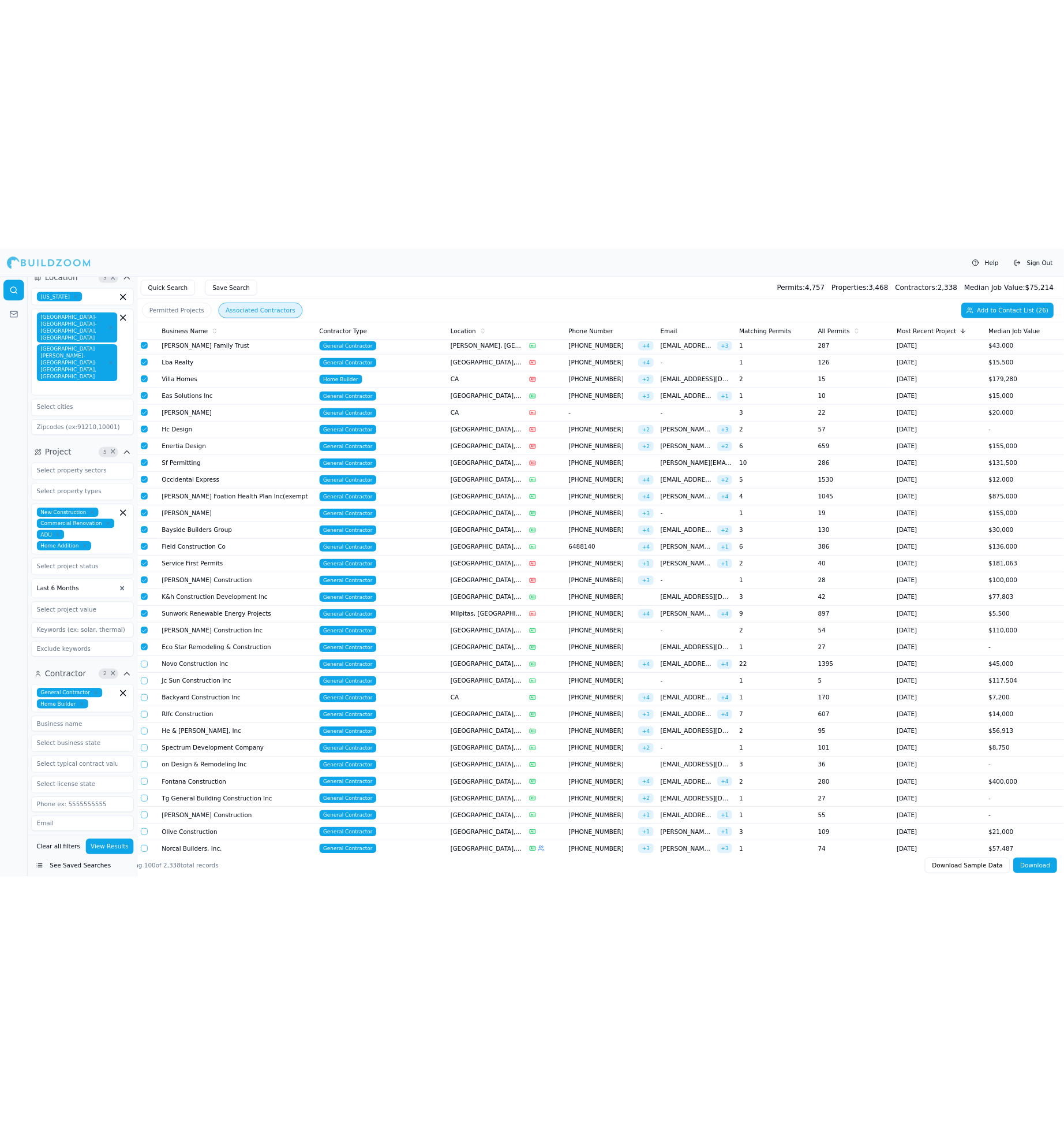
scroll to position [335, 0]
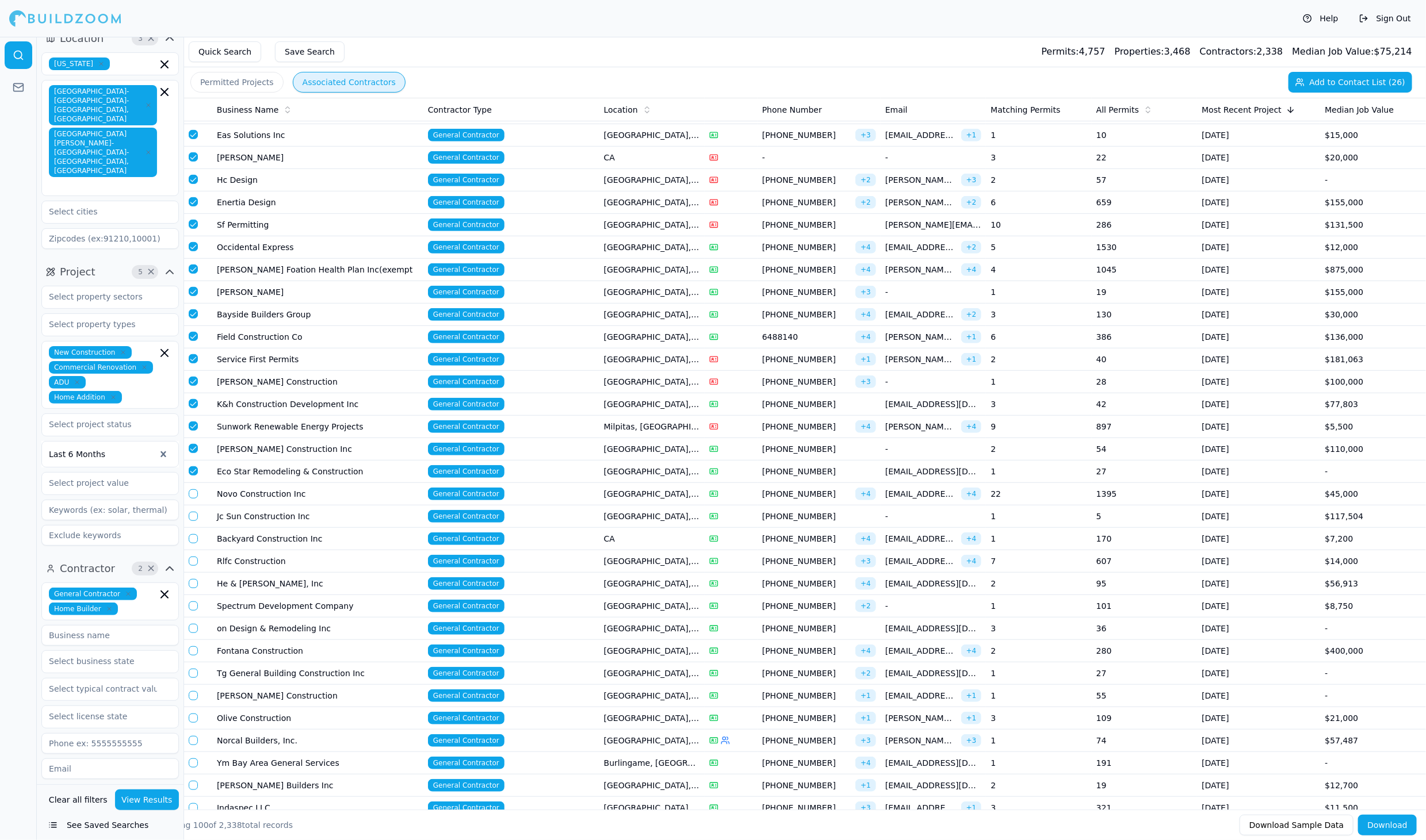
click at [194, 489] on button "button" at bounding box center [193, 494] width 10 height 10
click at [194, 512] on button "button" at bounding box center [193, 517] width 10 height 10
click at [194, 534] on button "button" at bounding box center [193, 538] width 10 height 10
click at [194, 557] on button "button" at bounding box center [193, 561] width 10 height 10
click at [1375, 85] on button "Add to Contact List (30)" at bounding box center [1350, 82] width 123 height 21
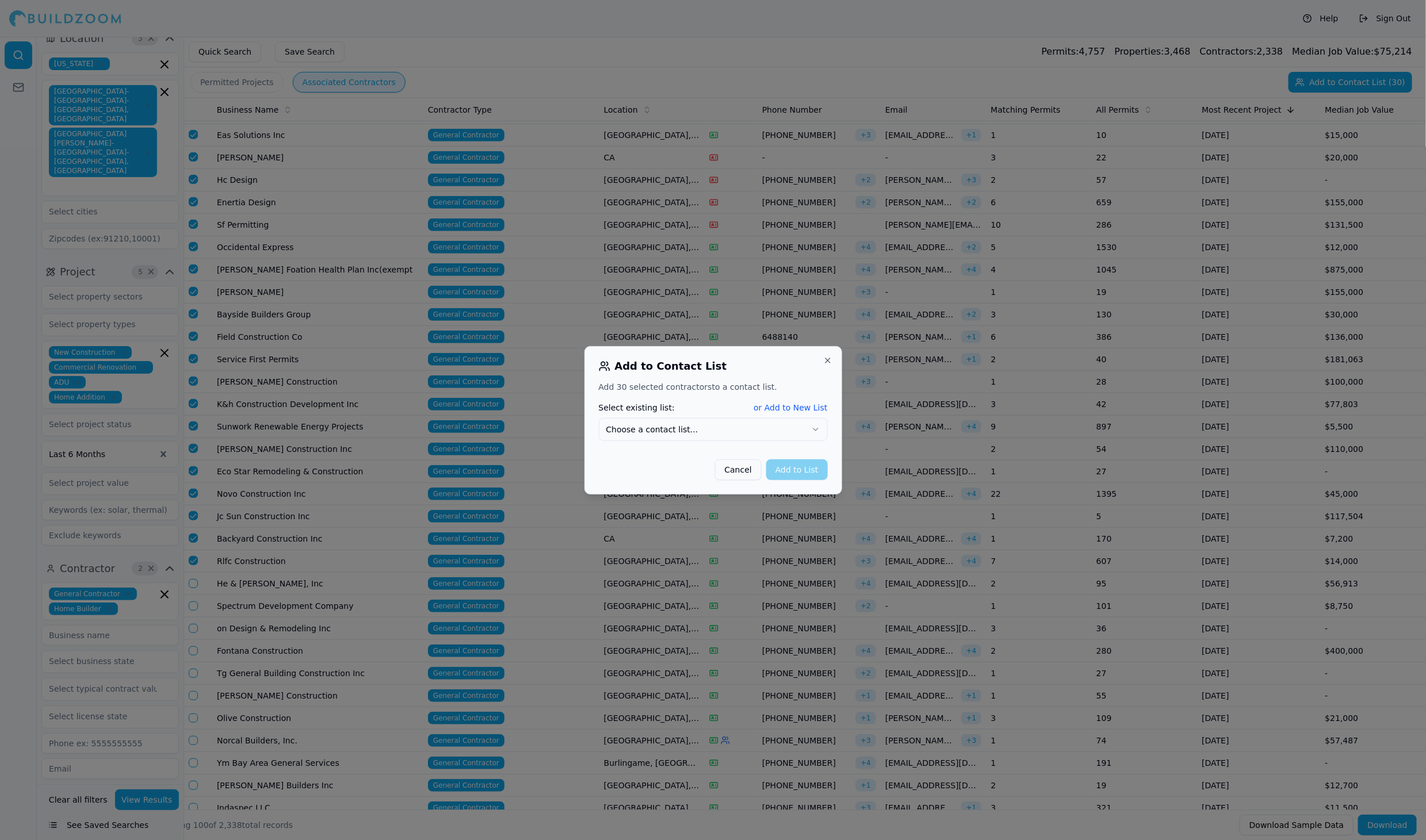
click at [790, 433] on button "Choose a contact list..." at bounding box center [713, 429] width 229 height 23
click at [809, 468] on button "Add to List" at bounding box center [796, 470] width 61 height 21
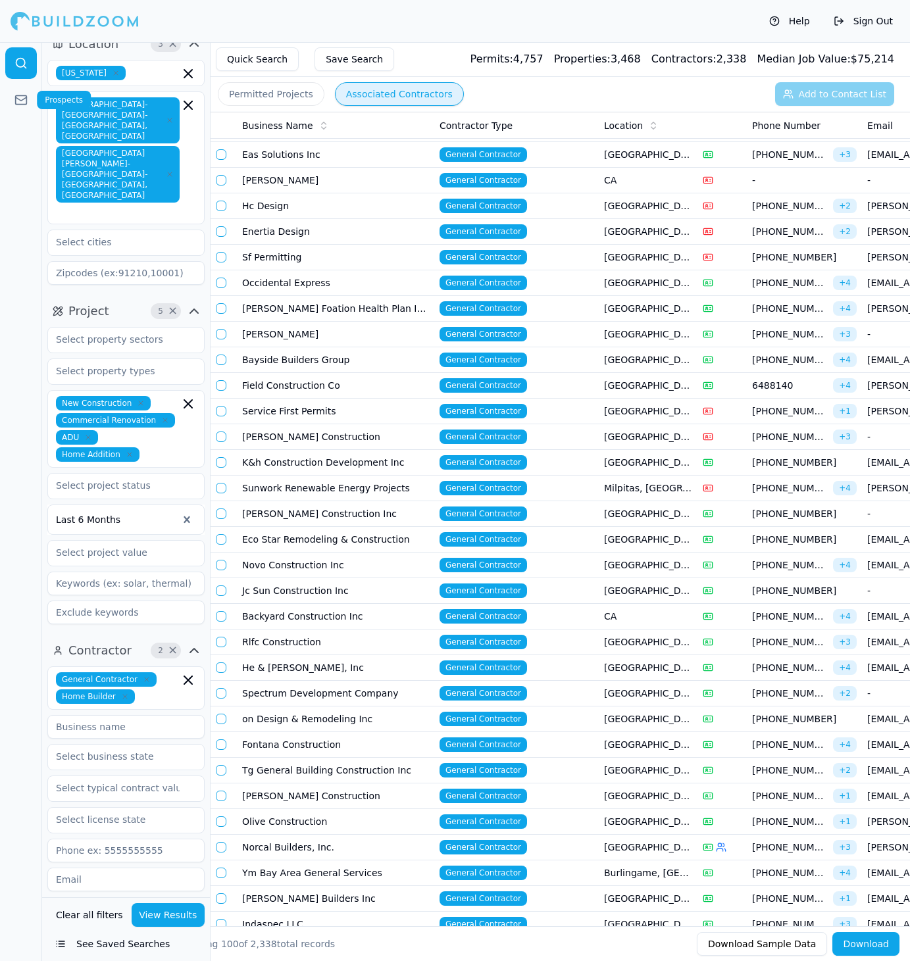
click at [18, 97] on icon at bounding box center [20, 99] width 13 height 13
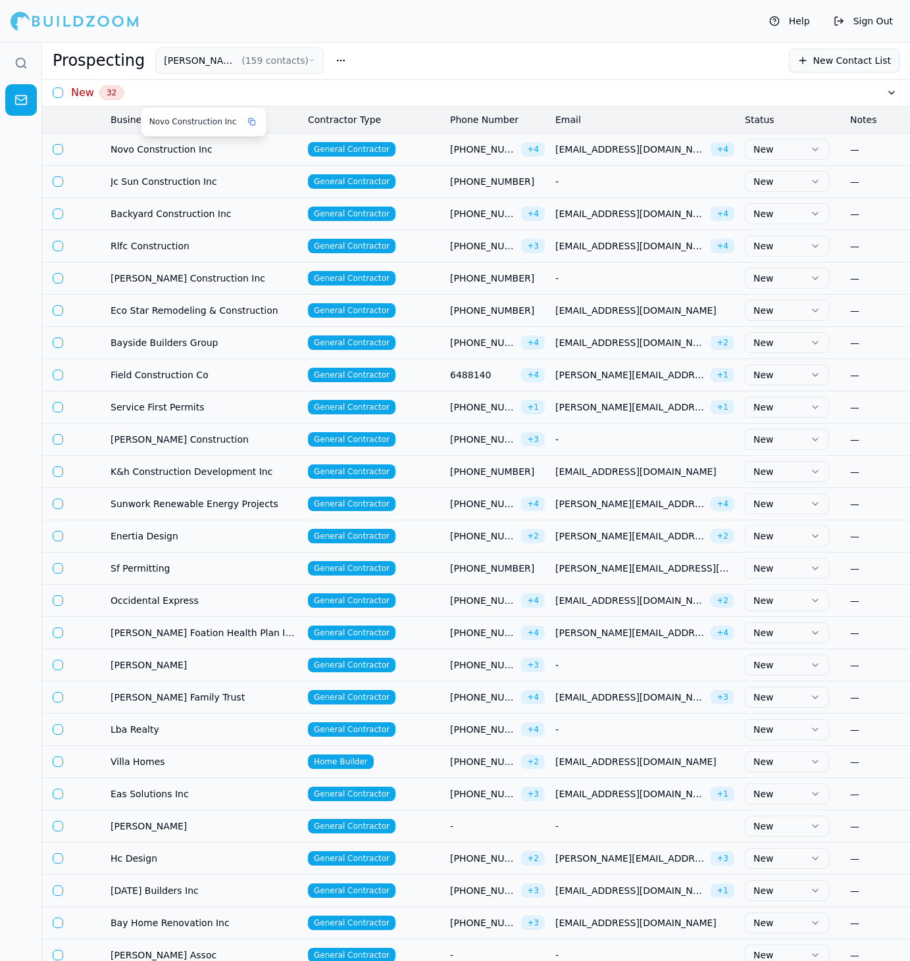
click at [266, 144] on span "Novo Construction Inc" at bounding box center [204, 149] width 187 height 13
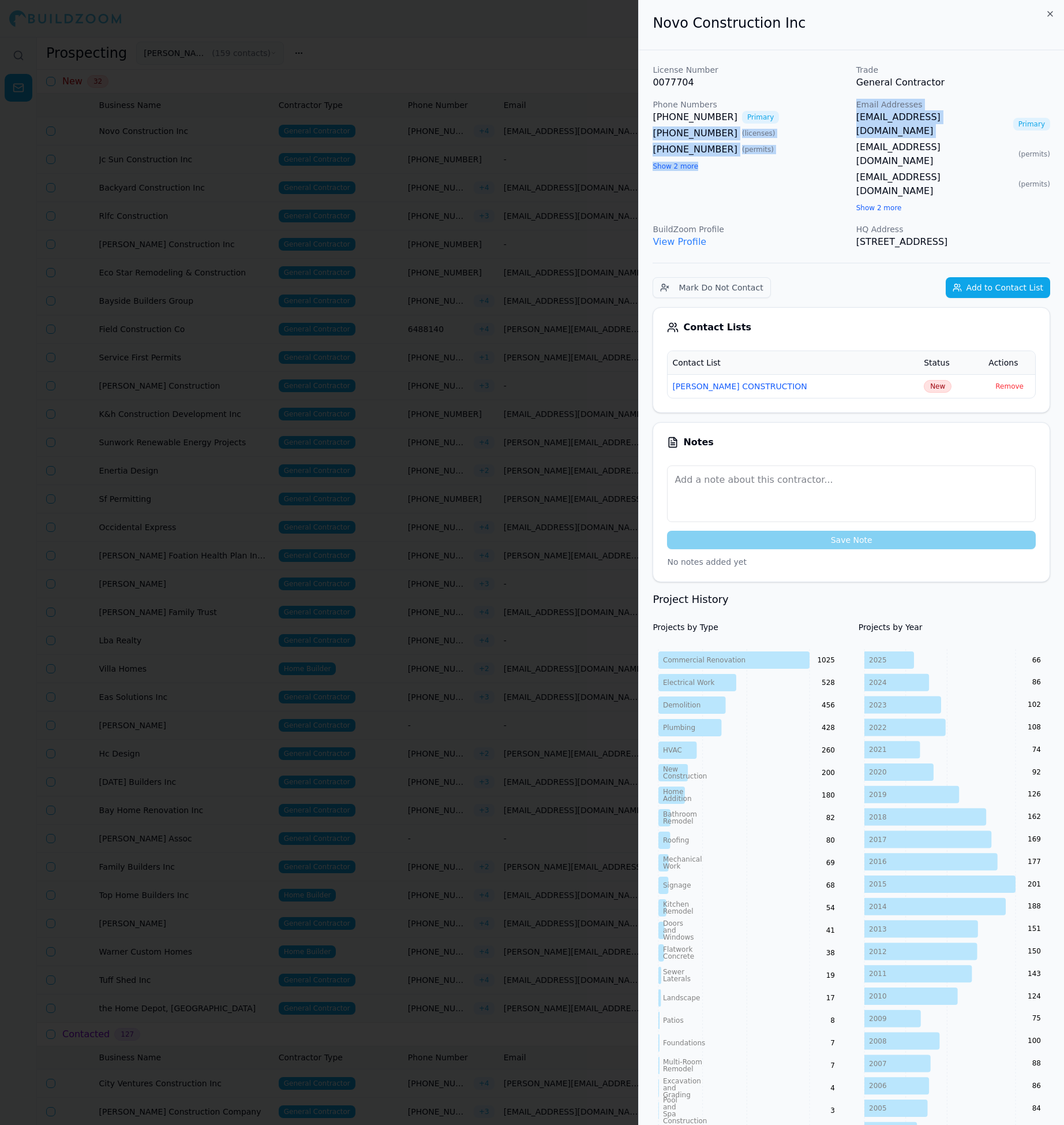
drag, startPoint x: 846, startPoint y: 120, endPoint x: 1000, endPoint y: 118, distance: 154.0
click at [1000, 118] on div "License Number 0077704 Trade General Contractor Phone Numbers [PHONE_NUMBER] Pr…" at bounding box center [851, 156] width 397 height 185
click at [960, 121] on link "[EMAIL_ADDRESS][DOMAIN_NAME]" at bounding box center [932, 125] width 153 height 28
click at [850, 124] on div "License Number 0077704 Trade General Contractor Phone Numbers [PHONE_NUMBER] Pr…" at bounding box center [851, 156] width 397 height 185
drag, startPoint x: 853, startPoint y: 117, endPoint x: 996, endPoint y: 121, distance: 143.1
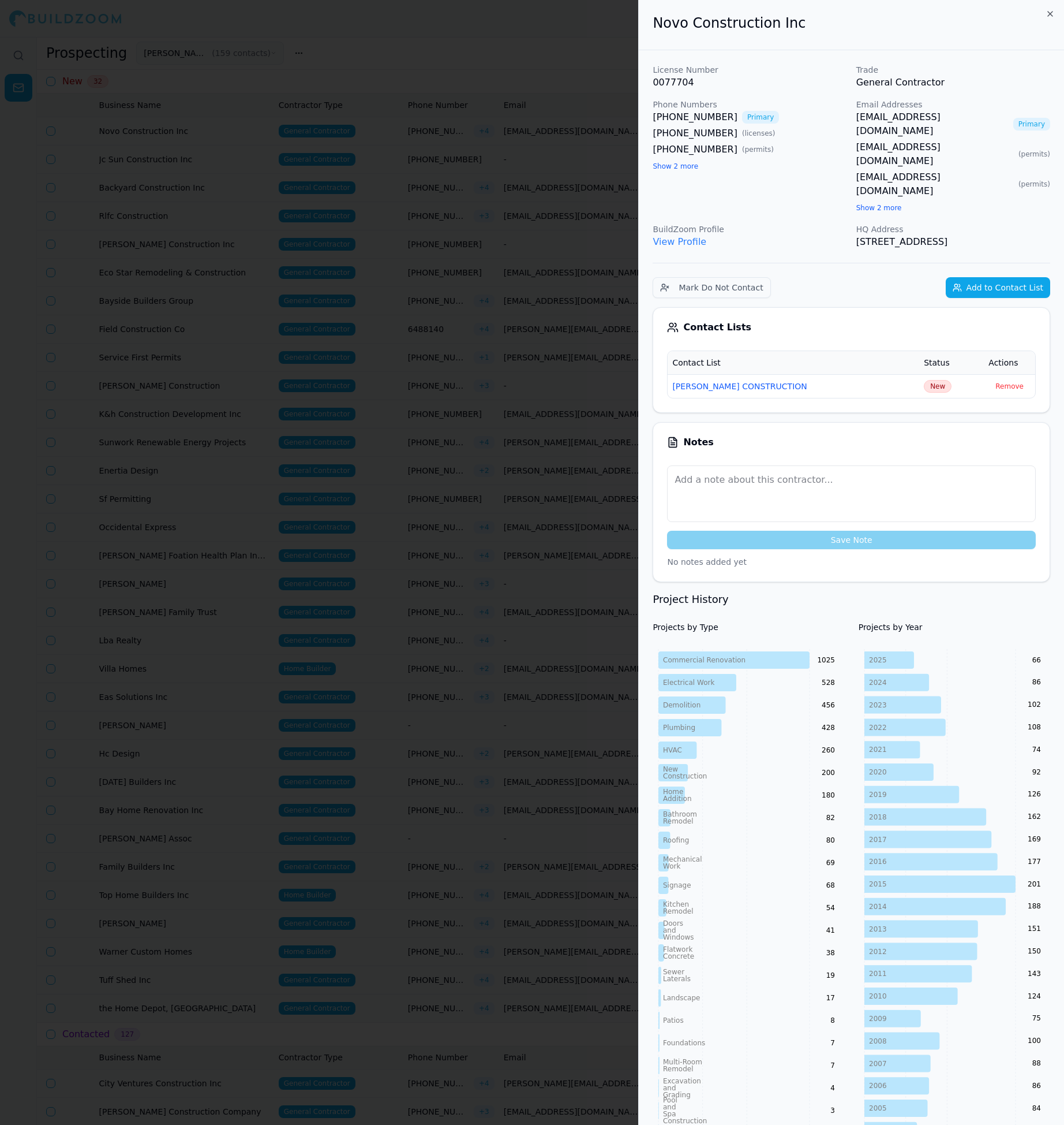
click at [996, 121] on div "License Number 0077704 Trade General Contractor Phone Numbers [PHONE_NUMBER] Pr…" at bounding box center [851, 156] width 397 height 185
copy link "[EMAIL_ADDRESS][DOMAIN_NAME]"
drag, startPoint x: 853, startPoint y: 136, endPoint x: 989, endPoint y: 136, distance: 136.0
click at [989, 136] on div "License Number 0077704 Trade General Contractor Phone Numbers [PHONE_NUMBER] Pr…" at bounding box center [851, 156] width 397 height 185
copy link "[EMAIL_ADDRESS][DOMAIN_NAME]"
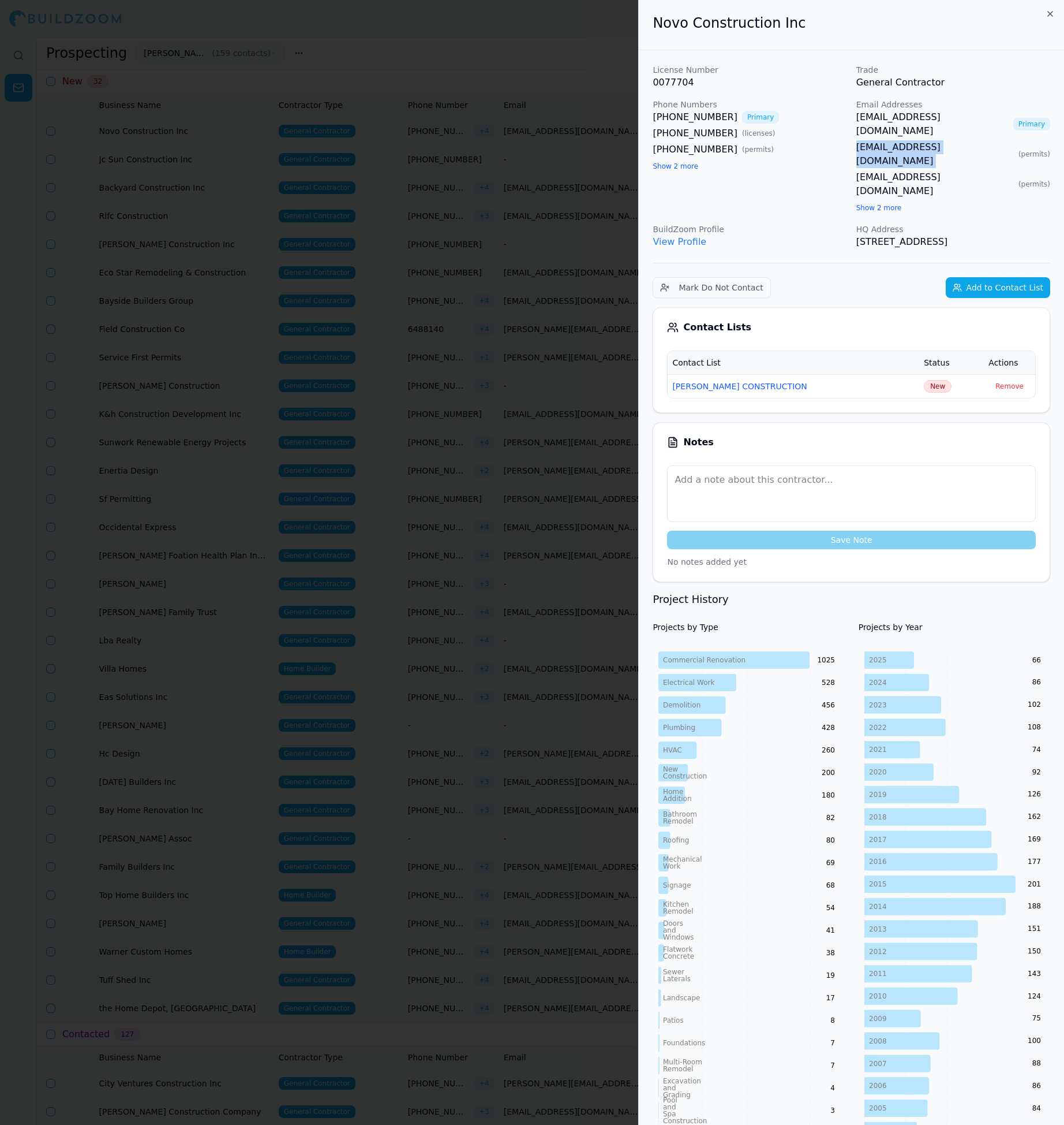
click at [929, 380] on span "New" at bounding box center [938, 386] width 28 height 12
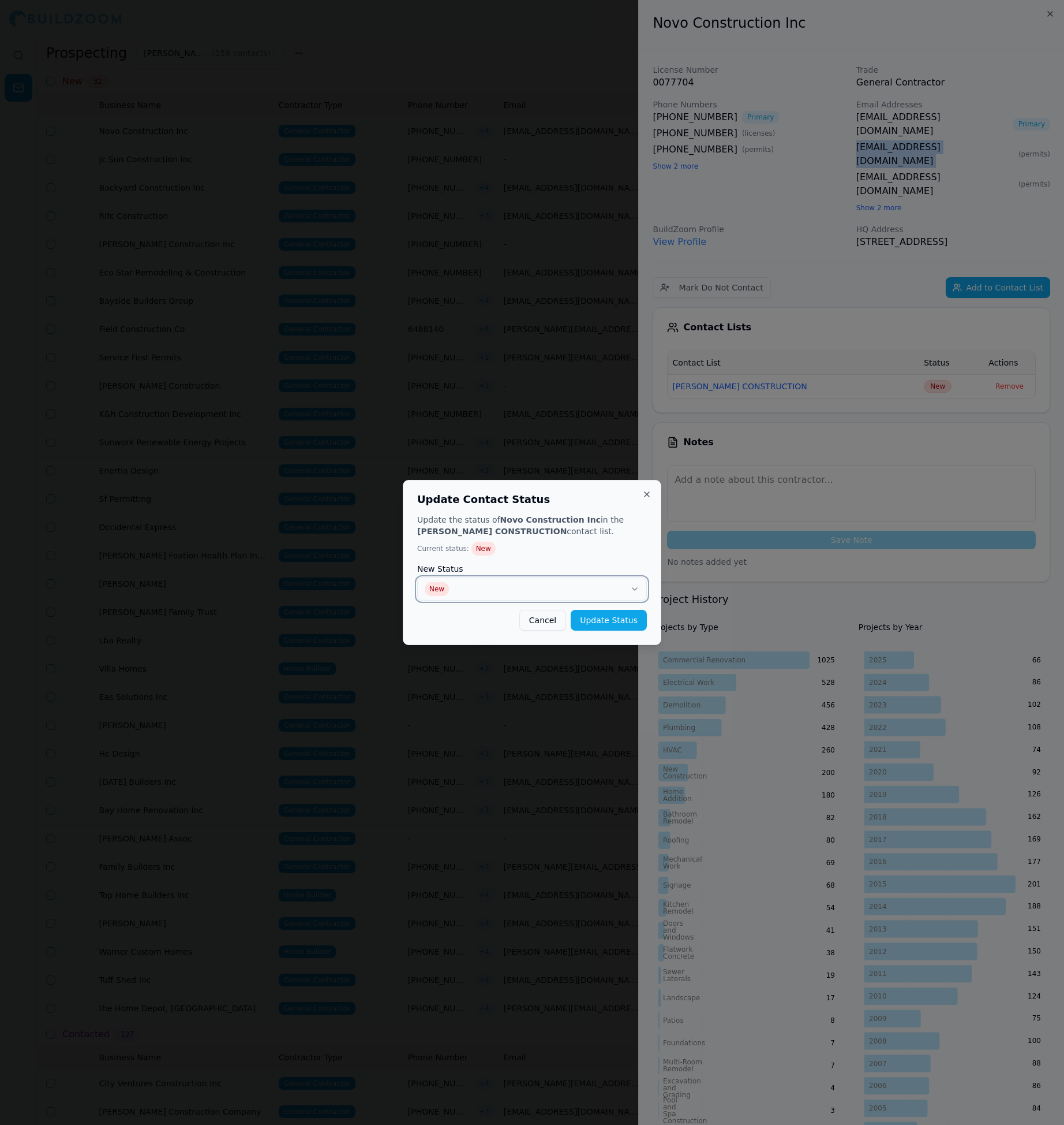
click at [602, 591] on button "New" at bounding box center [532, 589] width 230 height 23
click at [639, 632] on div "Update Contact Status Update the status of Novo Construction Inc in the [PERSON…" at bounding box center [532, 562] width 259 height 165
click at [632, 627] on button "Update Status" at bounding box center [609, 620] width 76 height 21
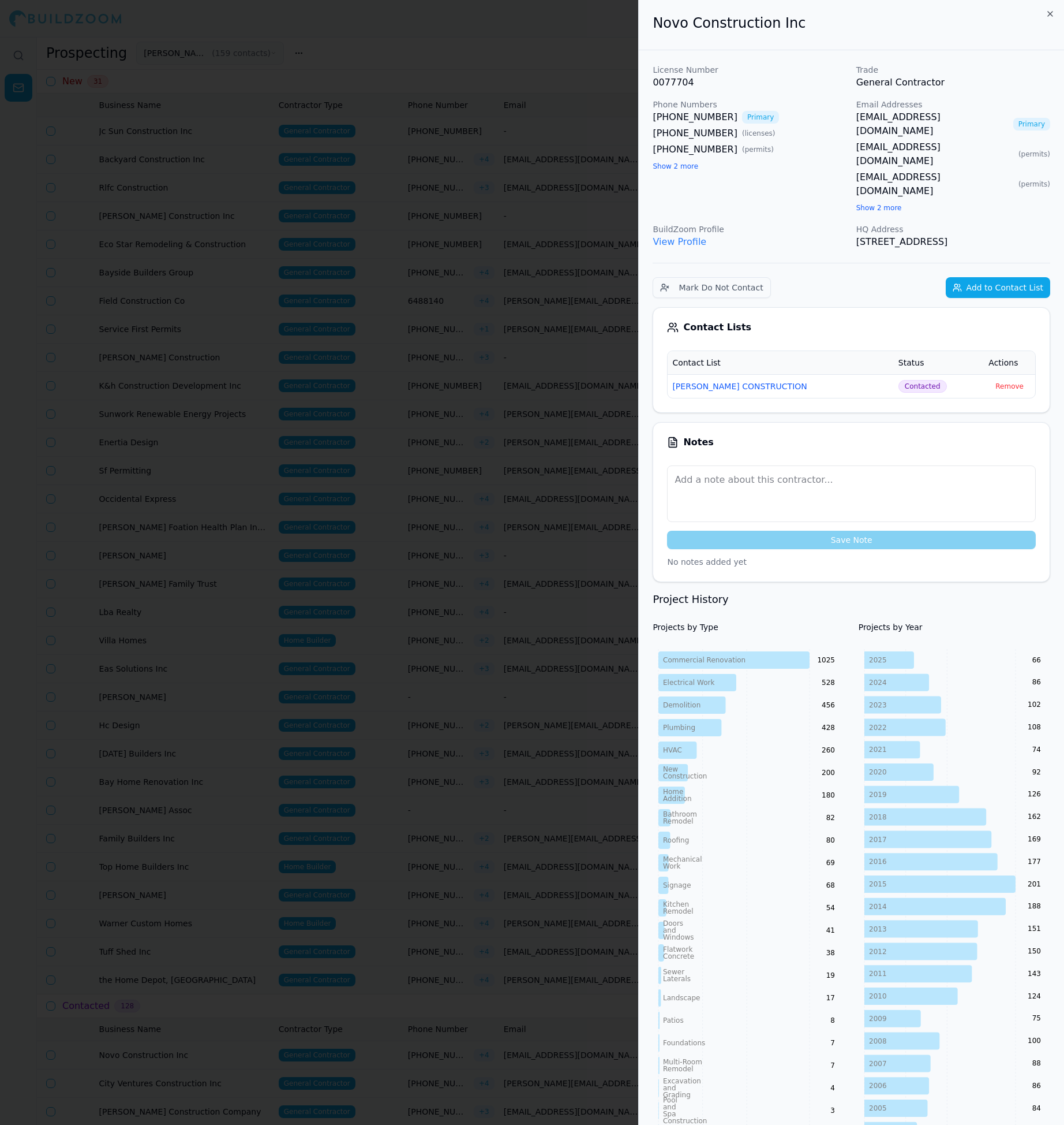
click at [389, 365] on div at bounding box center [532, 562] width 1064 height 1125
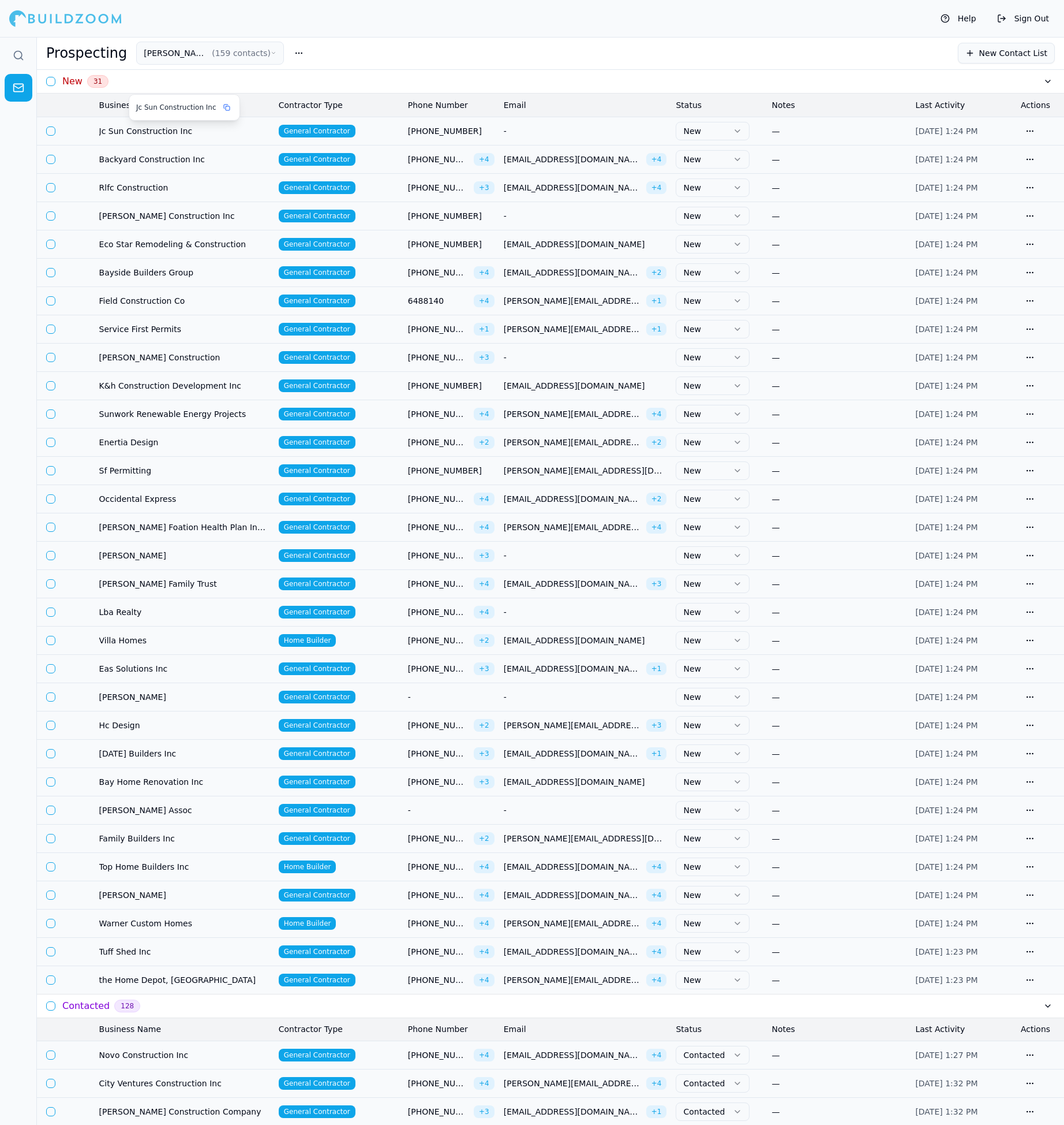
click at [246, 129] on span "Jc Sun Construction Inc" at bounding box center [184, 131] width 170 height 11
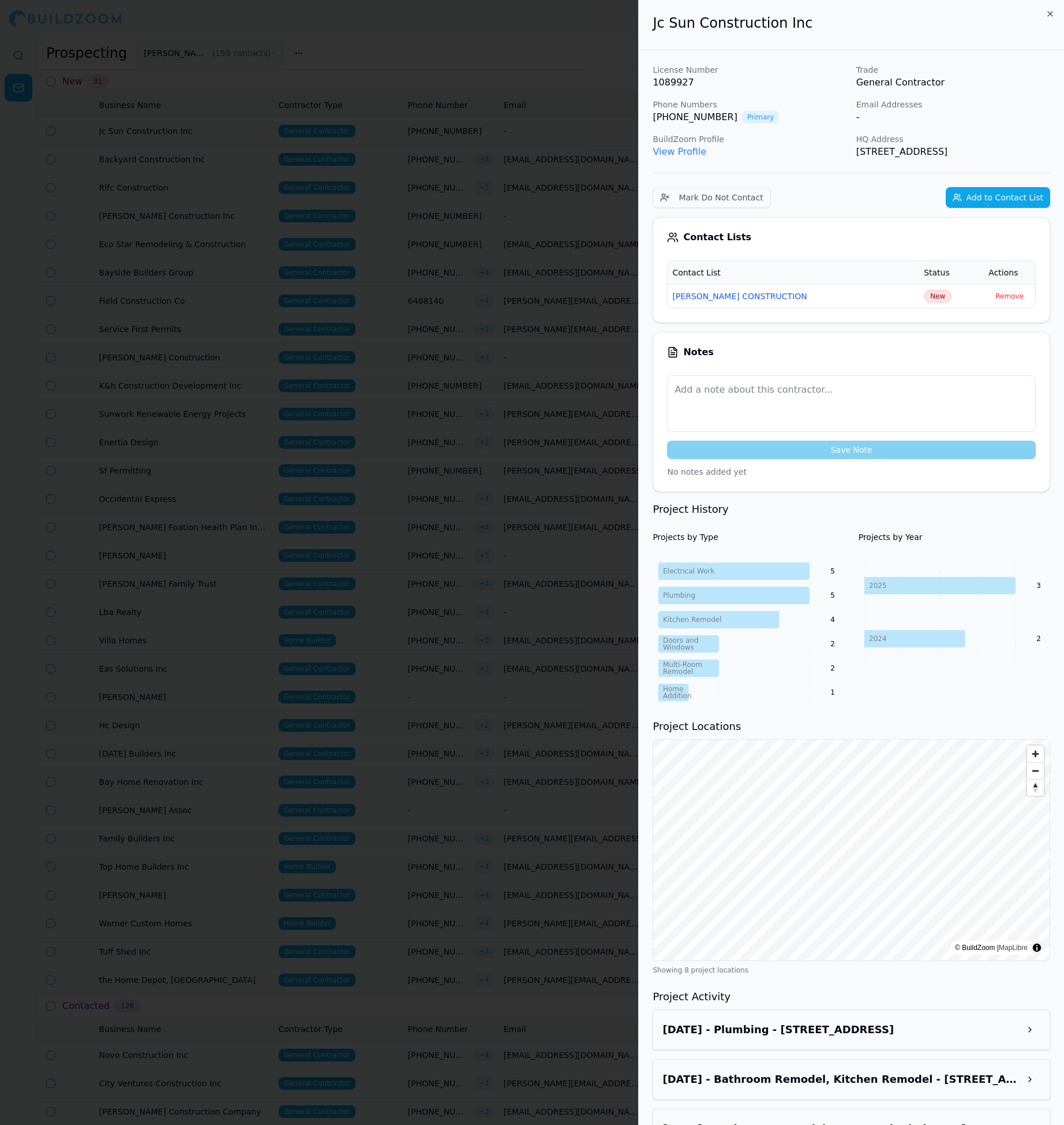
click at [377, 313] on div at bounding box center [532, 562] width 1064 height 1125
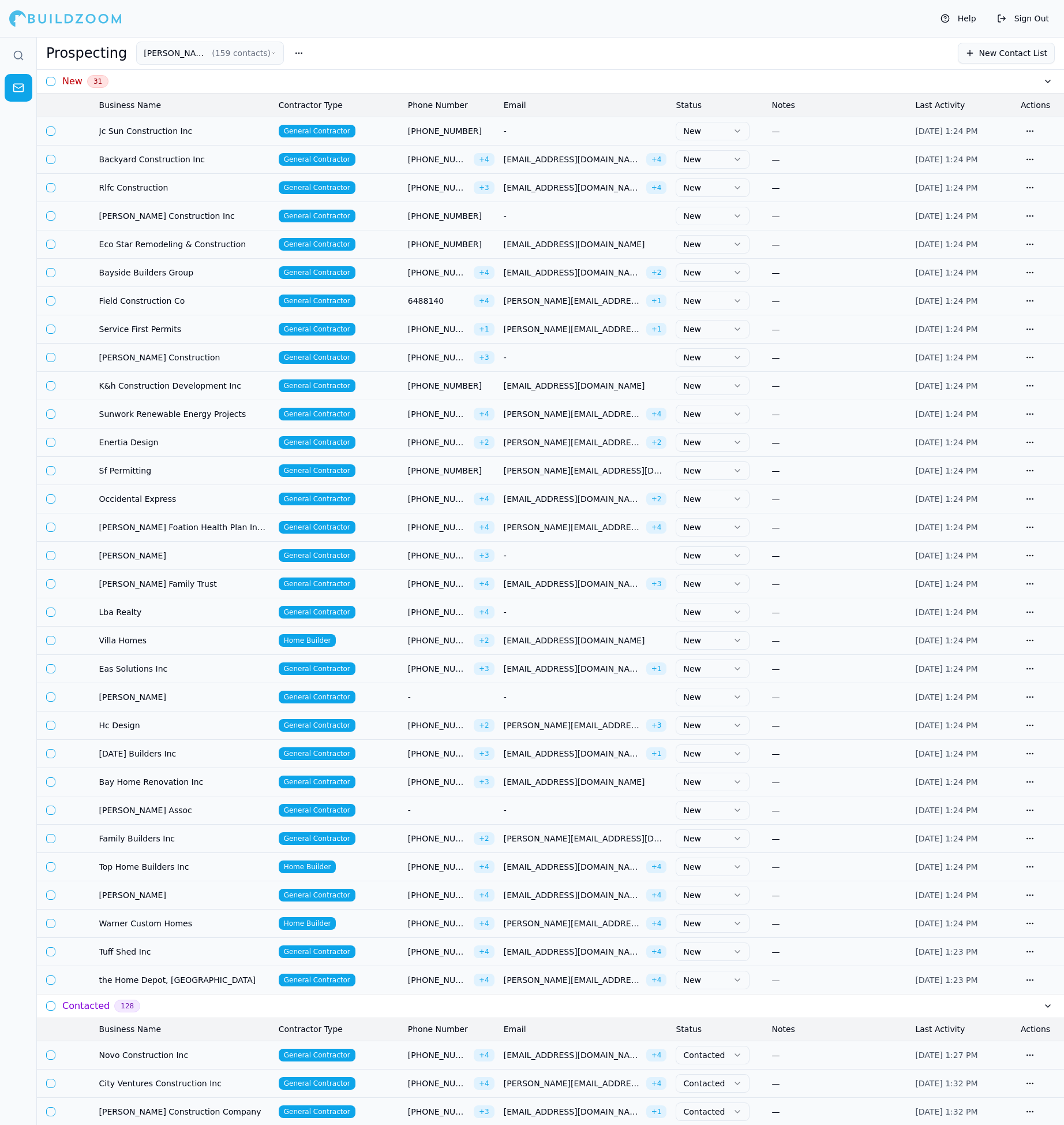
click at [518, 165] on td "[EMAIL_ADDRESS][DOMAIN_NAME] + 4" at bounding box center [585, 159] width 173 height 28
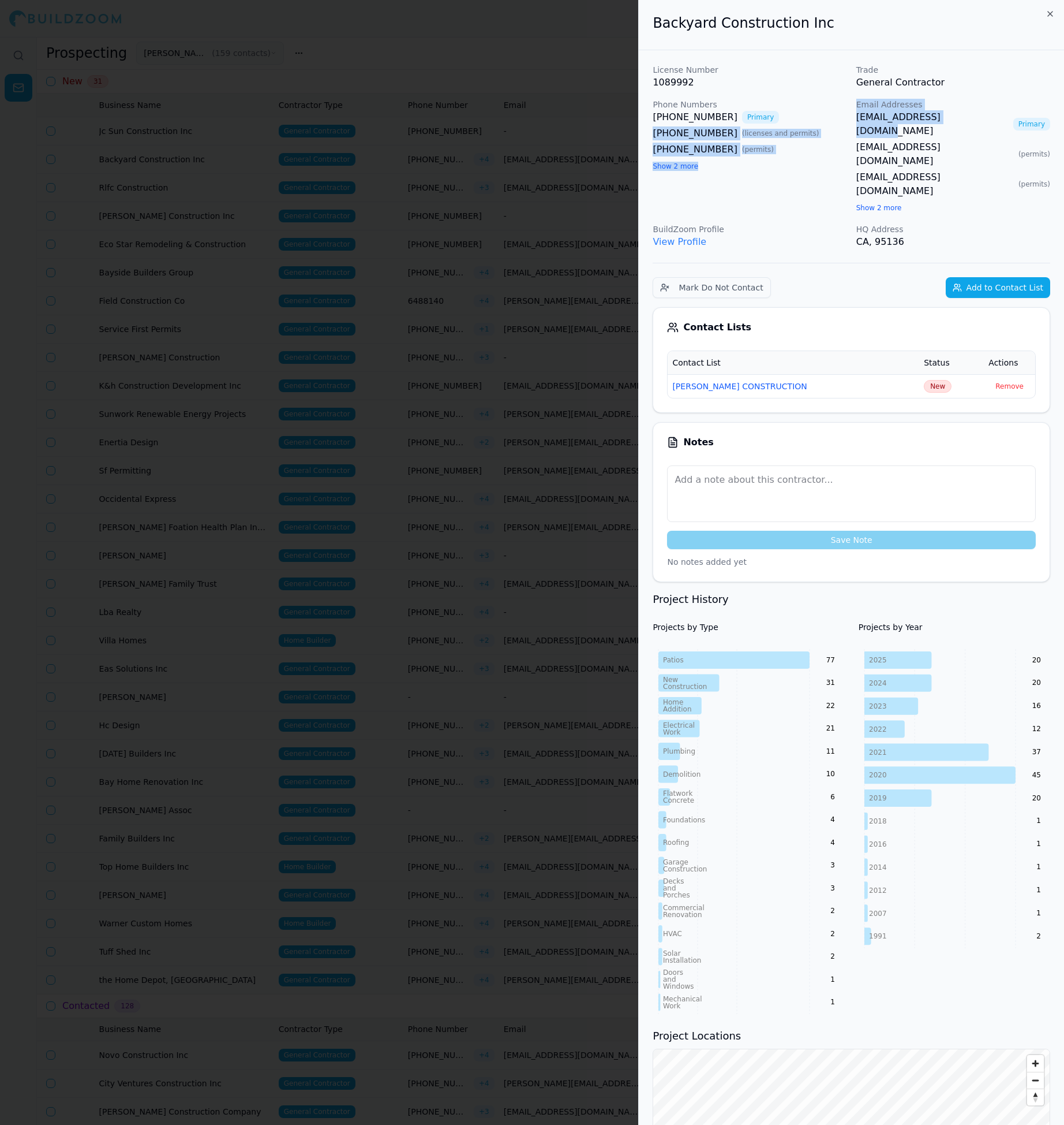
drag, startPoint x: 848, startPoint y: 118, endPoint x: 929, endPoint y: 117, distance: 81.0
click at [969, 115] on div "License Number 1089992 Trade General Contractor Phone Numbers [PHONE_NUMBER] Pr…" at bounding box center [851, 156] width 397 height 185
click at [929, 117] on link "[EMAIL_ADDRESS][DOMAIN_NAME]" at bounding box center [932, 125] width 153 height 28
click at [932, 374] on td "New" at bounding box center [952, 385] width 65 height 24
click at [925, 380] on span "New" at bounding box center [938, 386] width 28 height 12
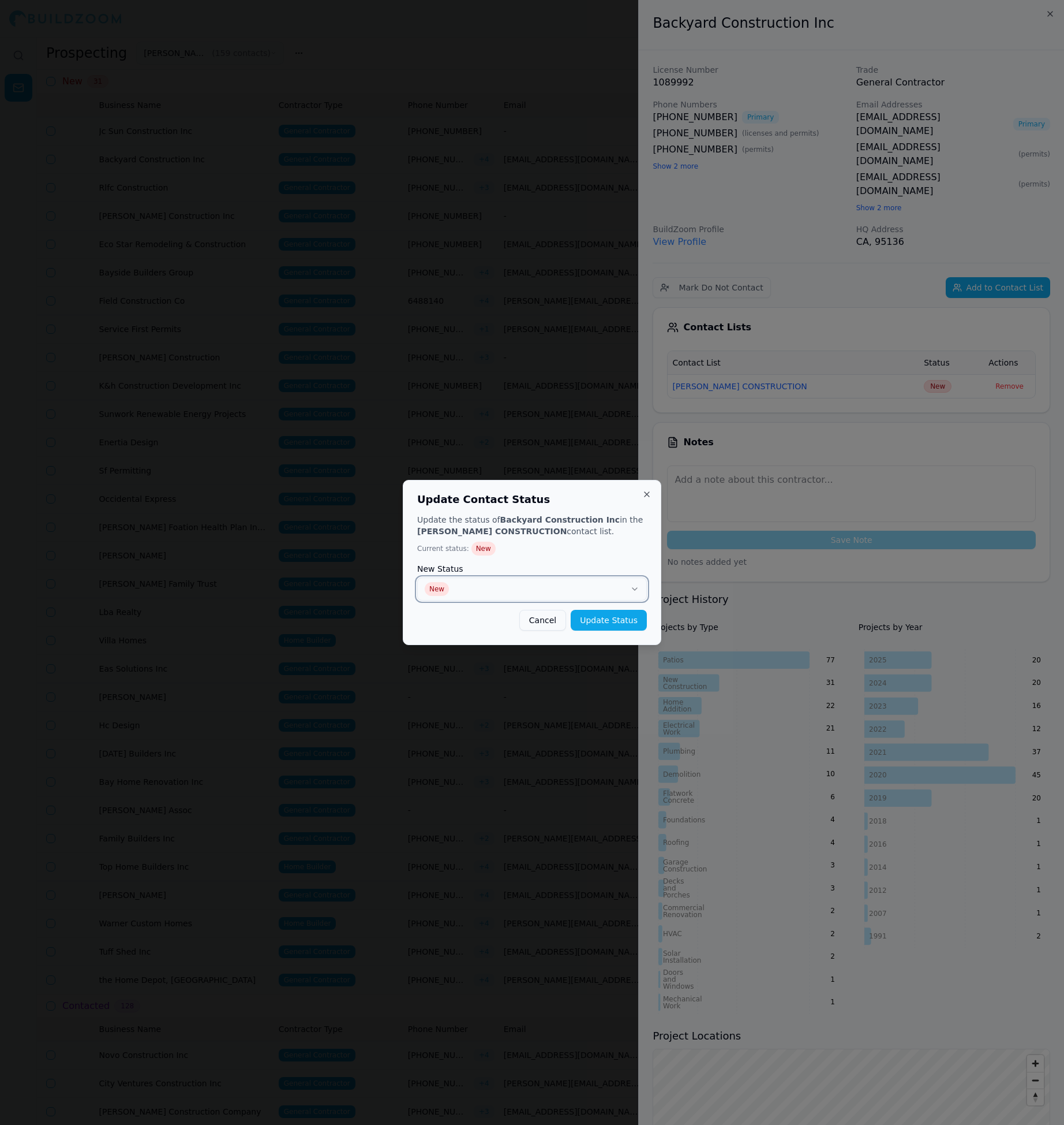
click at [596, 582] on button "New" at bounding box center [532, 589] width 230 height 23
click at [602, 625] on button "Update Status" at bounding box center [609, 620] width 76 height 21
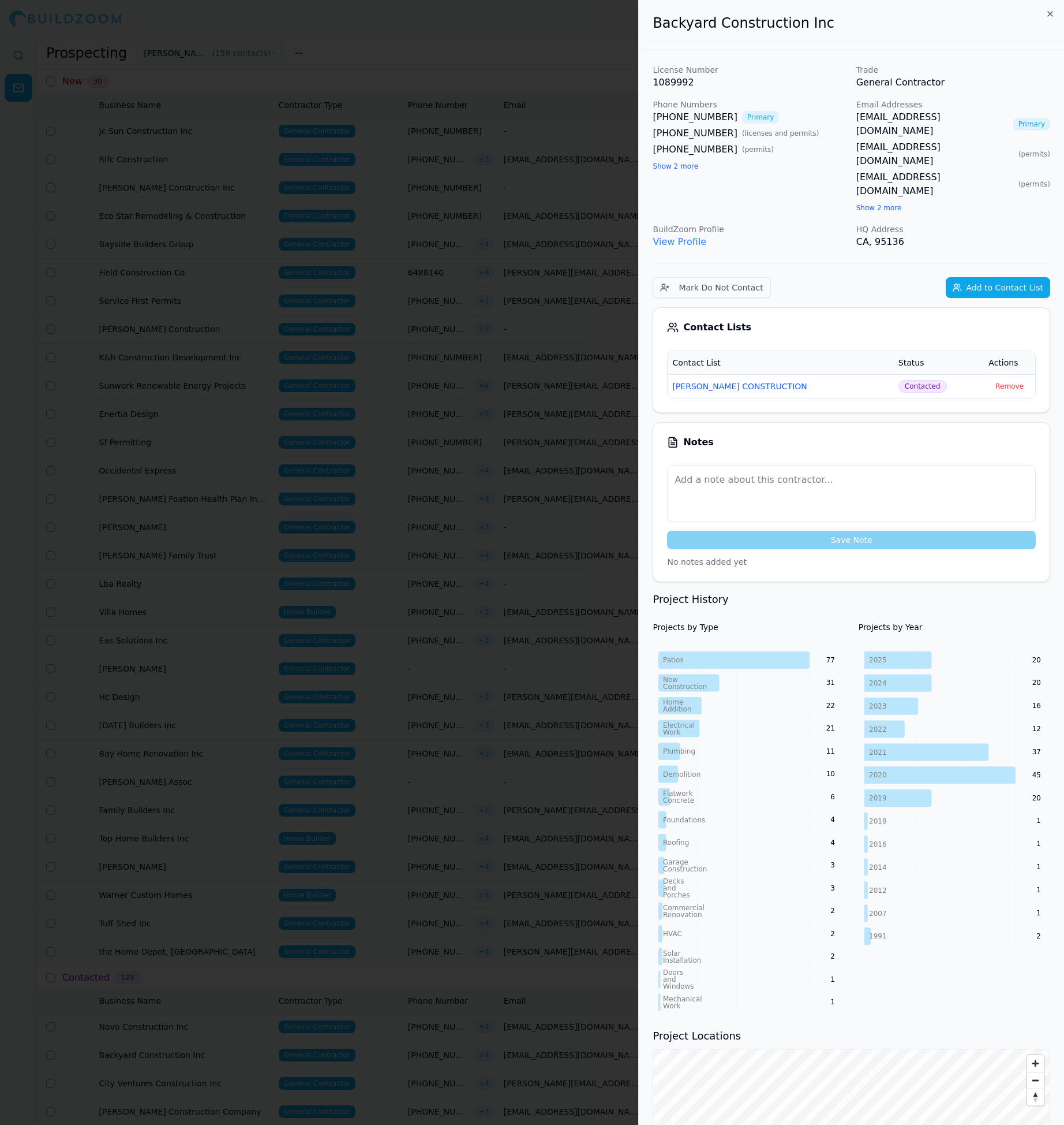
click at [407, 436] on div at bounding box center [532, 562] width 1064 height 1125
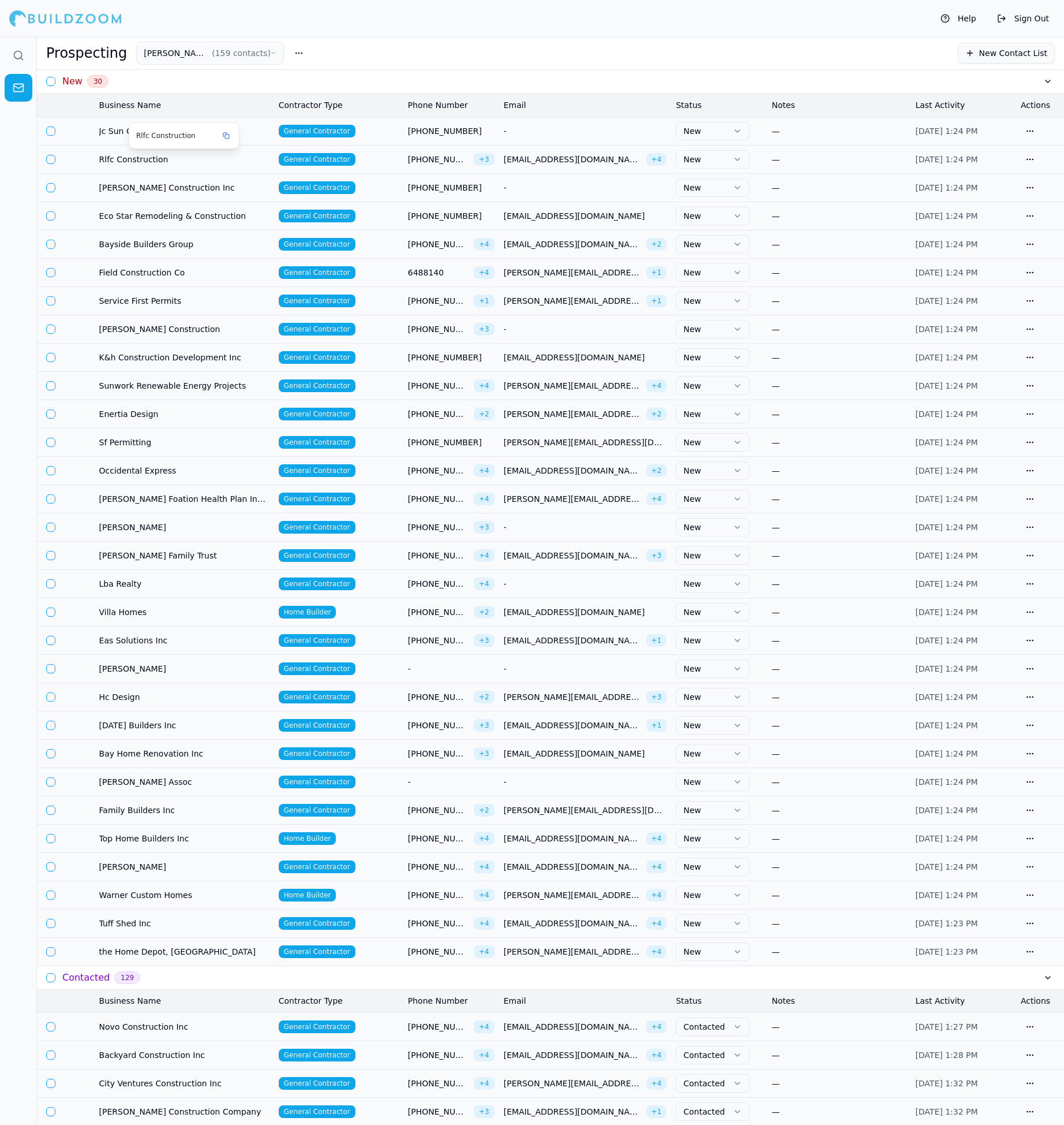
click at [234, 158] on span "Rlfc Construction" at bounding box center [184, 159] width 170 height 11
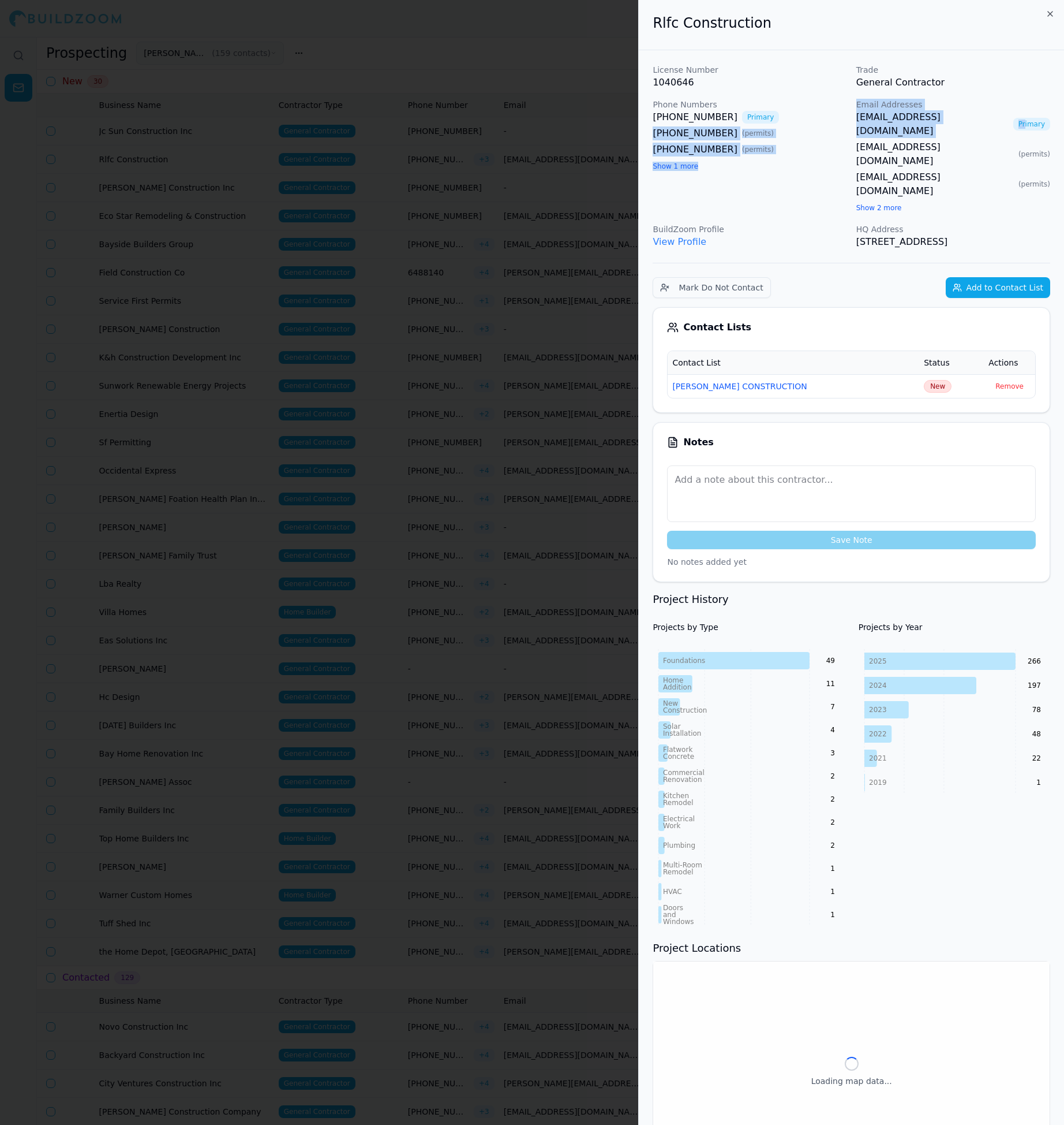
drag, startPoint x: 845, startPoint y: 117, endPoint x: 1015, endPoint y: 118, distance: 170.0
click at [1015, 118] on div "License Number 1040646 Trade General Contractor Phone Numbers [PHONE_NUMBER] Pr…" at bounding box center [851, 156] width 397 height 185
click at [858, 124] on link "[EMAIL_ADDRESS][DOMAIN_NAME]" at bounding box center [932, 125] width 153 height 28
click at [929, 380] on span "New" at bounding box center [938, 386] width 28 height 12
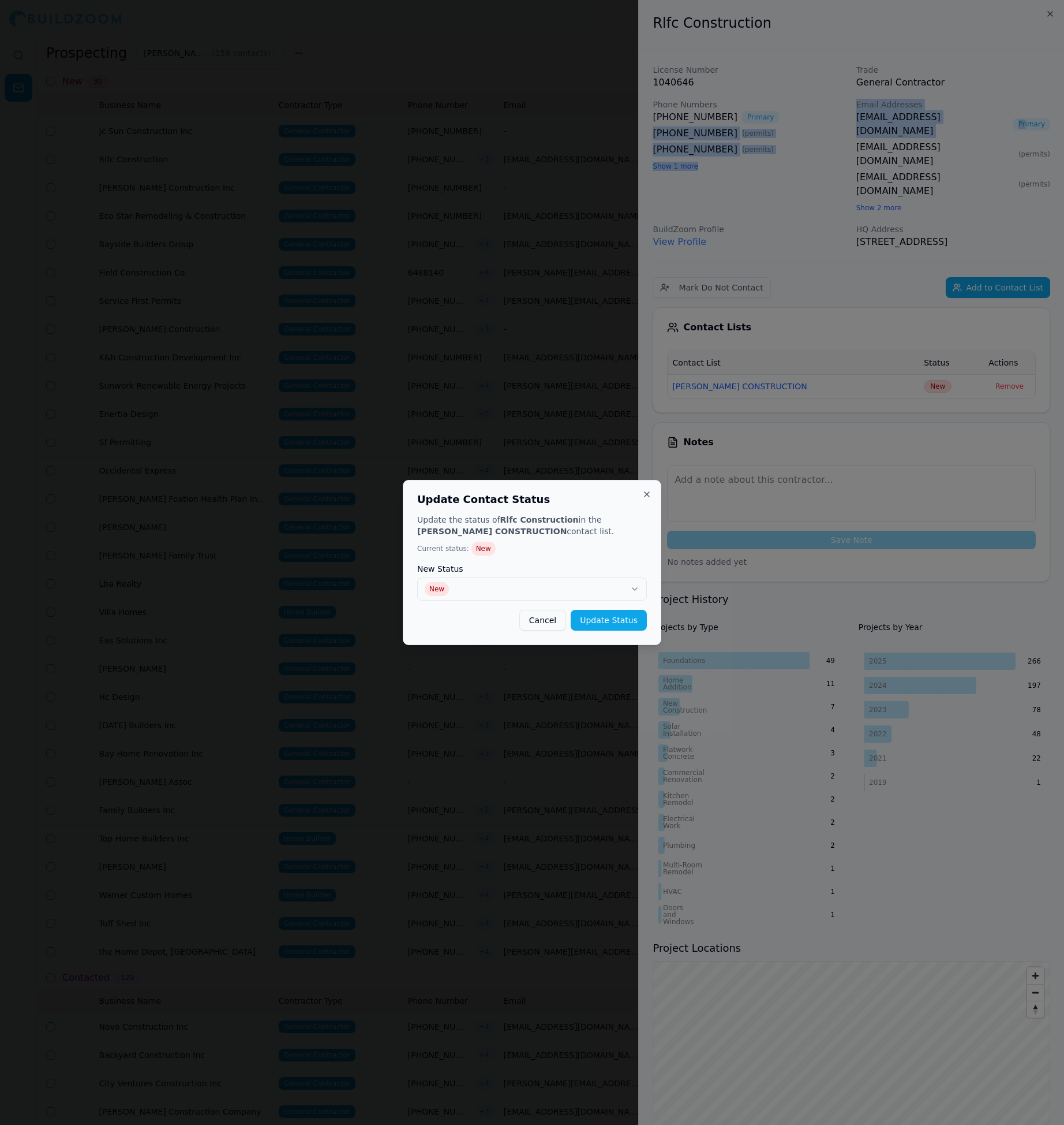
click at [929, 363] on div at bounding box center [532, 562] width 1064 height 1125
click at [616, 584] on button "New" at bounding box center [532, 589] width 230 height 23
click at [615, 618] on button "Update Status" at bounding box center [609, 620] width 76 height 21
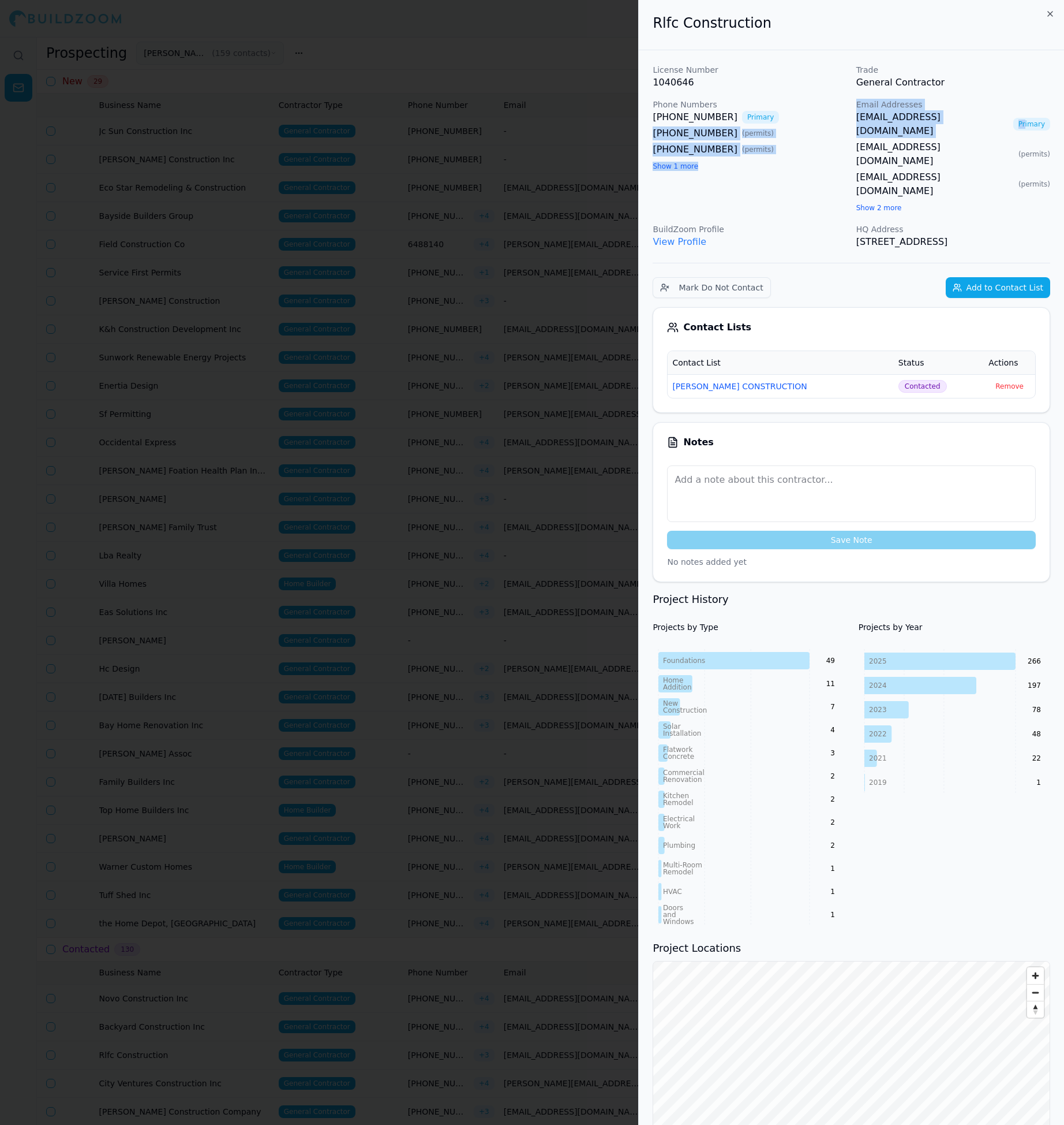
click at [416, 540] on div at bounding box center [532, 562] width 1064 height 1125
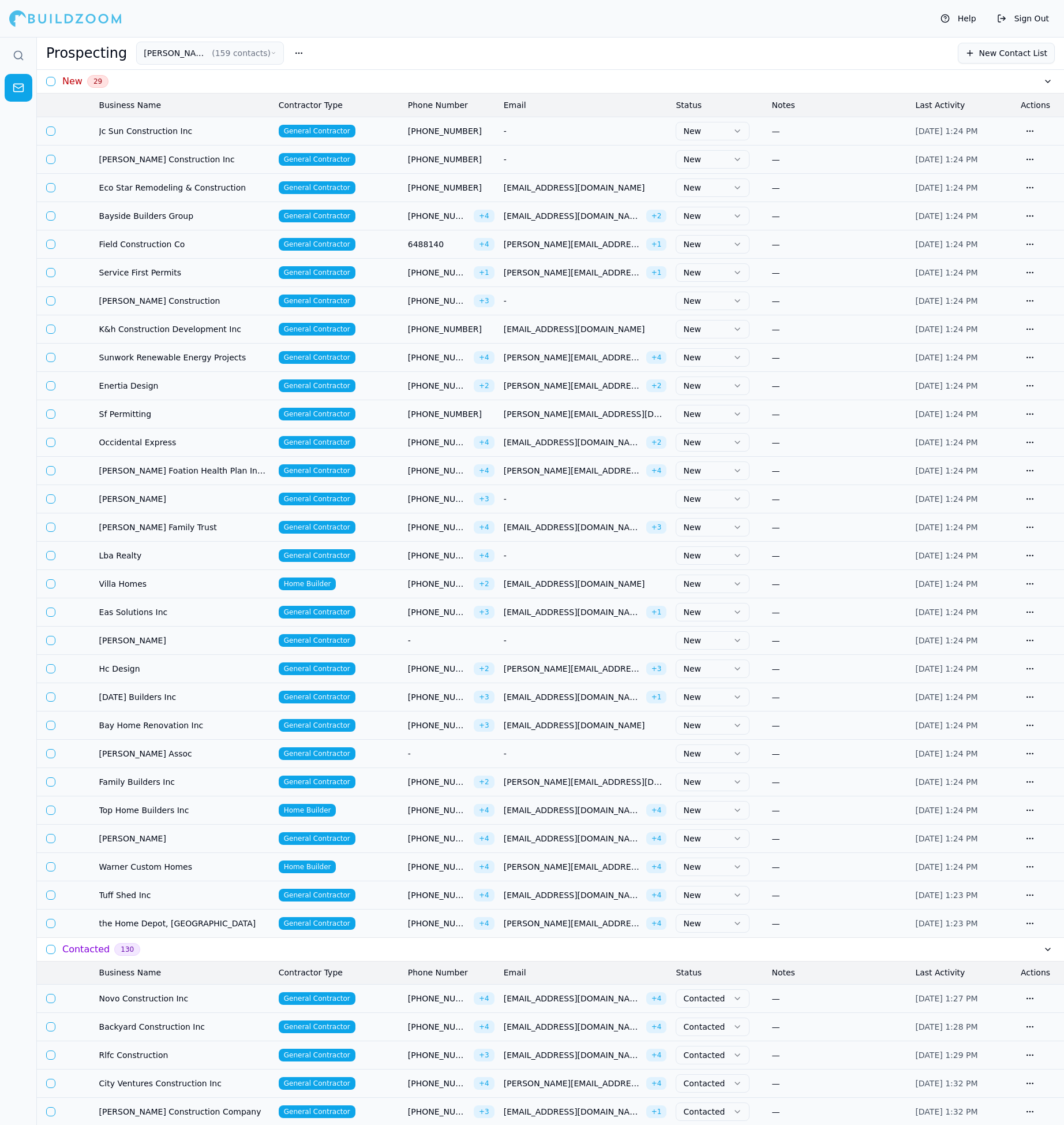
click at [394, 190] on td "General Contractor" at bounding box center [339, 187] width 129 height 28
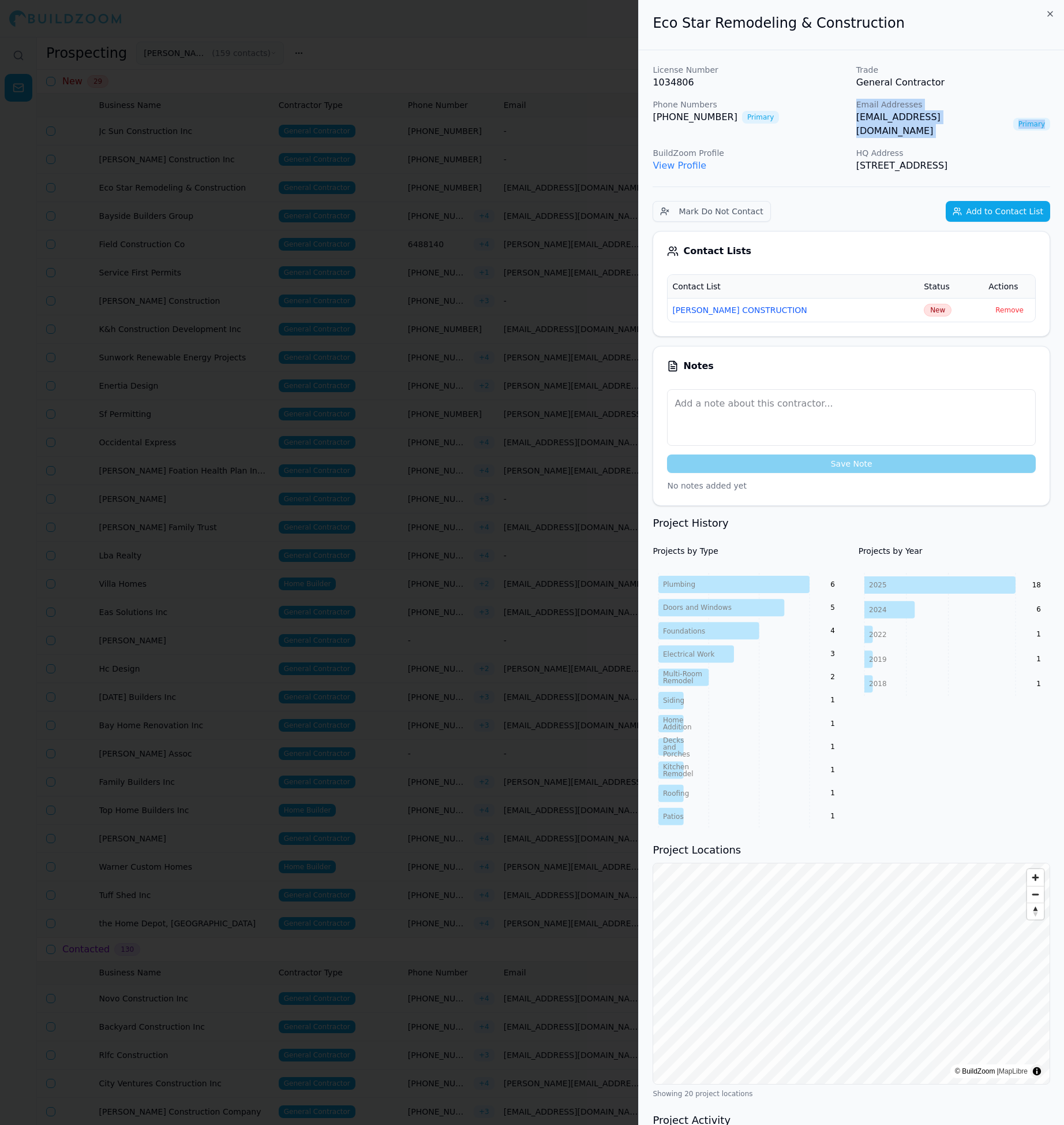
drag, startPoint x: 850, startPoint y: 119, endPoint x: 980, endPoint y: 124, distance: 130.1
click at [980, 124] on div "License Number 1034806 Trade General Contractor Phone Numbers [PHONE_NUMBER] Pr…" at bounding box center [851, 118] width 397 height 109
click at [811, 128] on div "License Number 1034806 Trade General Contractor Phone Numbers [PHONE_NUMBER] Pr…" at bounding box center [851, 118] width 397 height 109
drag, startPoint x: 855, startPoint y: 120, endPoint x: 975, endPoint y: 121, distance: 120.0
click at [975, 121] on div "License Number 1034806 Trade General Contractor Phone Numbers [PHONE_NUMBER] Pr…" at bounding box center [851, 118] width 397 height 109
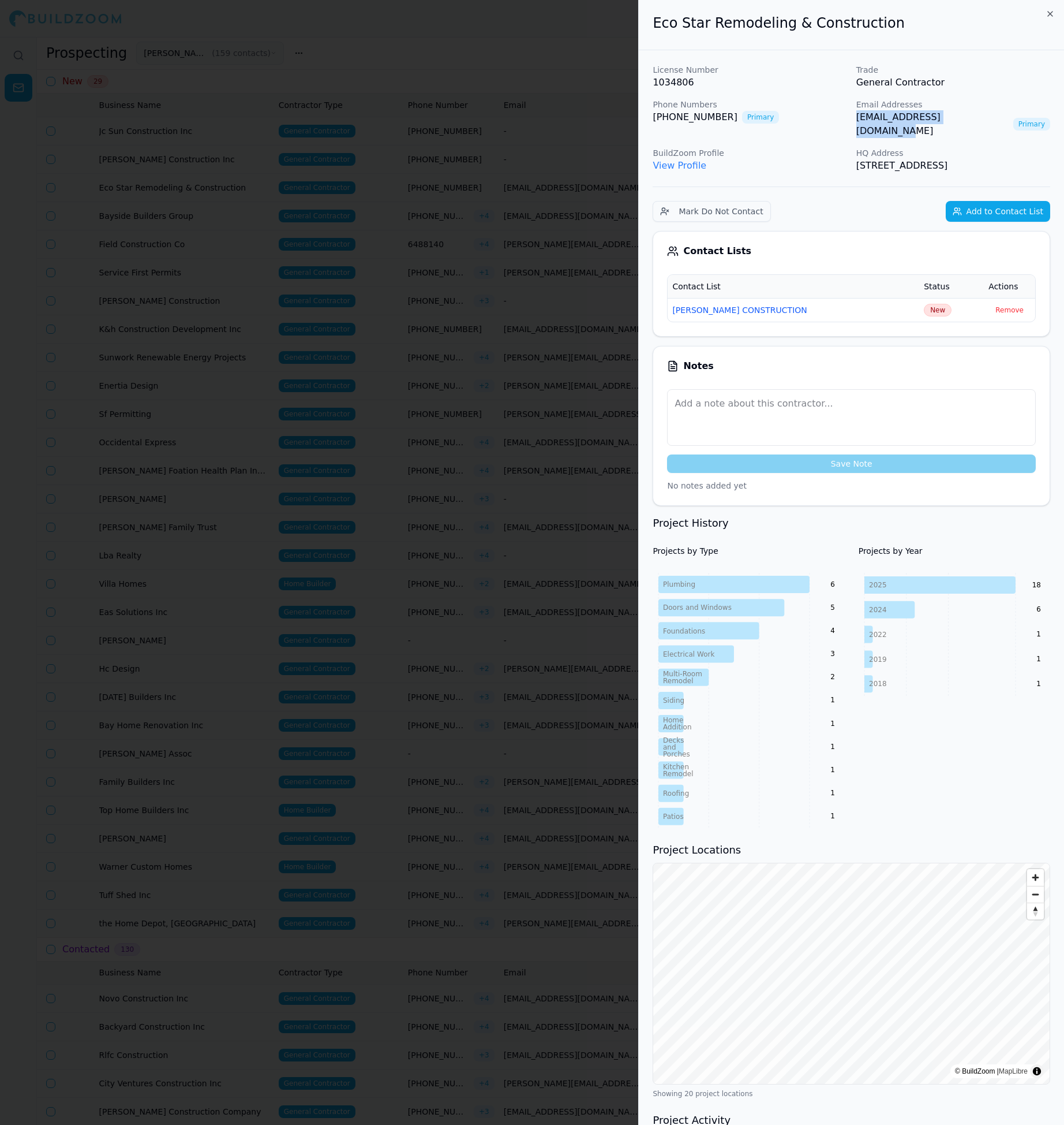
copy link "[EMAIL_ADDRESS][DOMAIN_NAME]"
click at [926, 304] on span "New" at bounding box center [938, 310] width 28 height 12
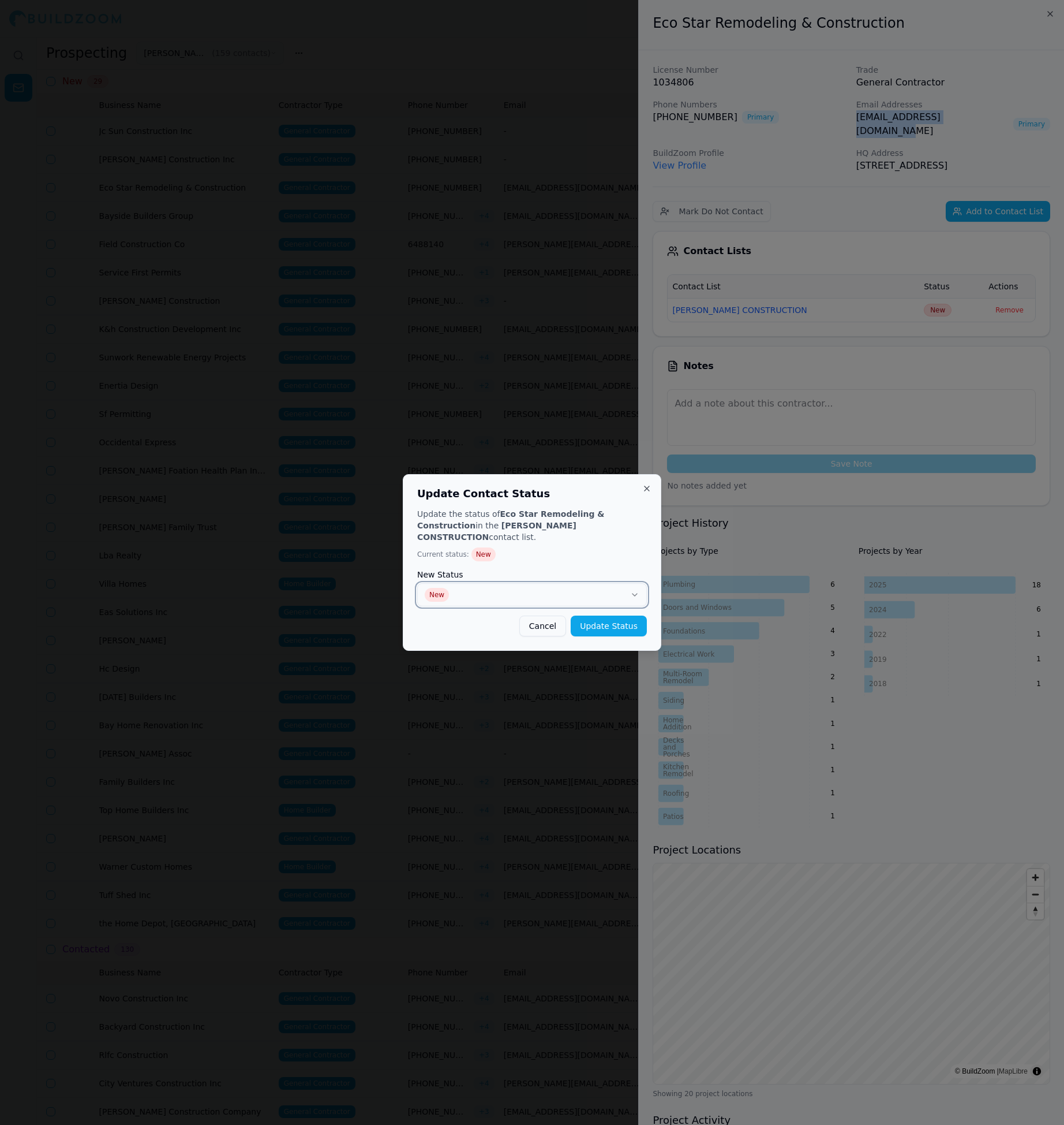
click at [609, 598] on button "New" at bounding box center [532, 595] width 230 height 23
click at [591, 615] on button "Update Status" at bounding box center [609, 626] width 76 height 21
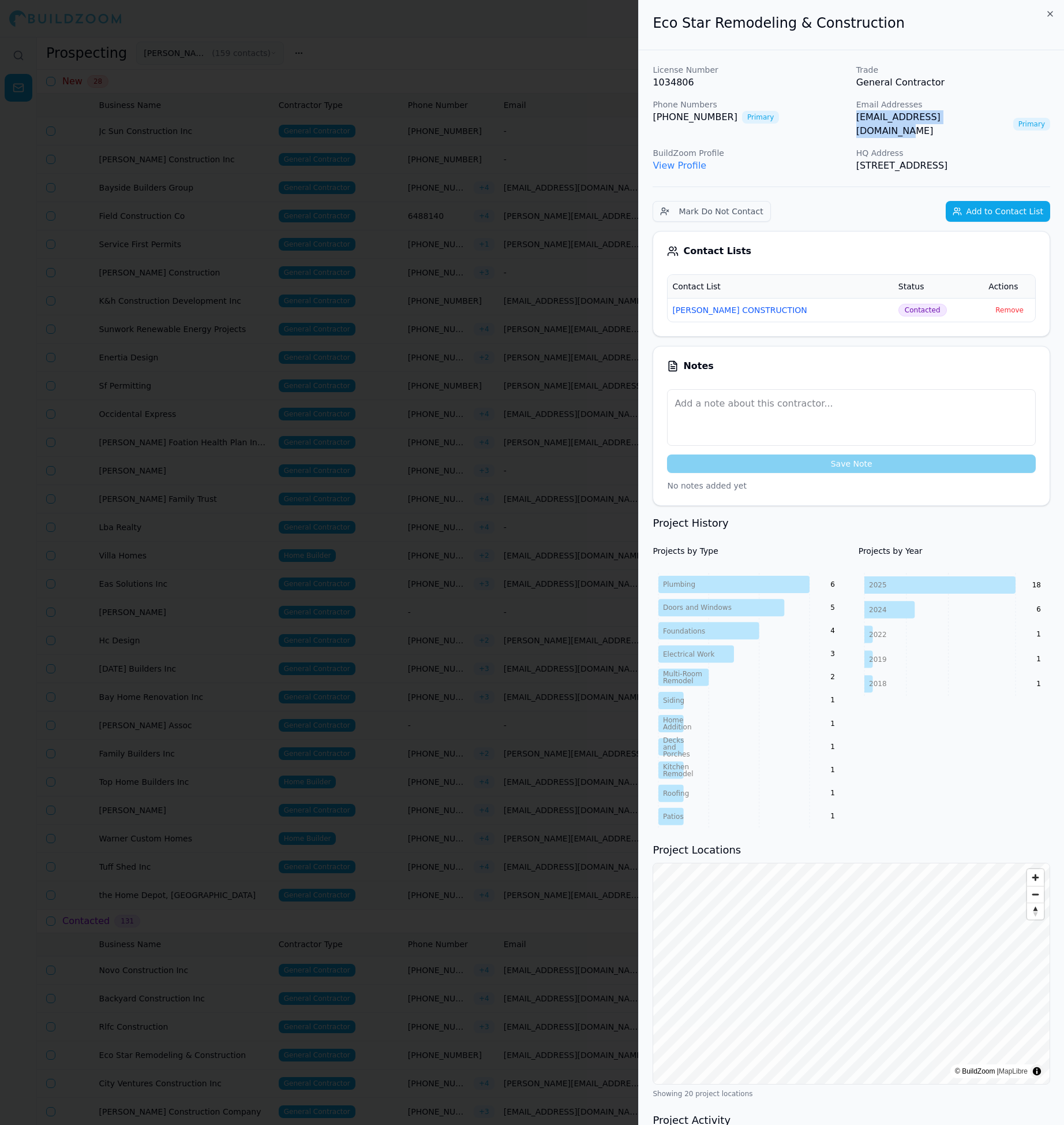
click at [553, 461] on div at bounding box center [532, 562] width 1064 height 1125
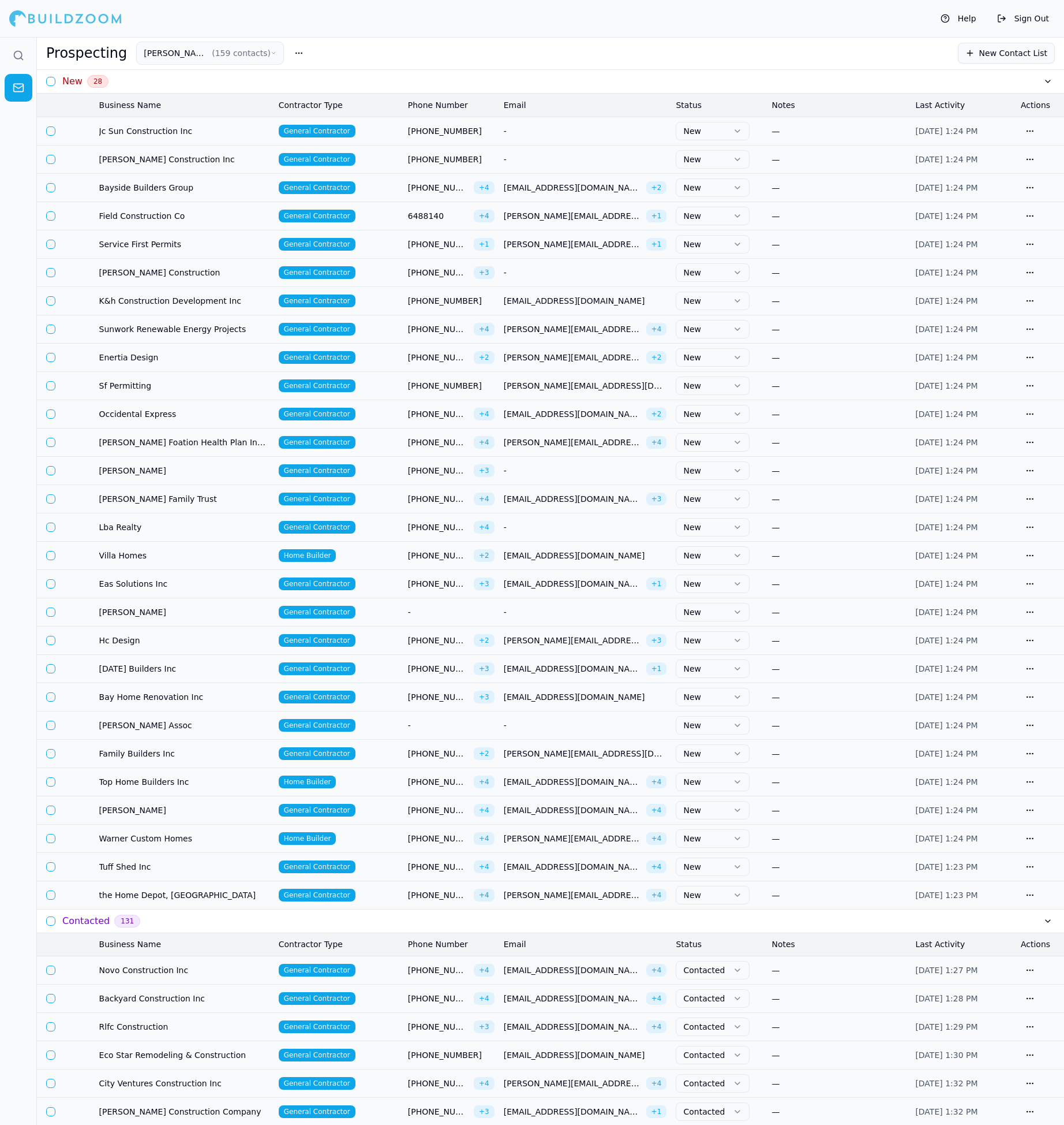
click at [416, 195] on td "[PHONE_NUMBER] + 4" at bounding box center [451, 187] width 96 height 28
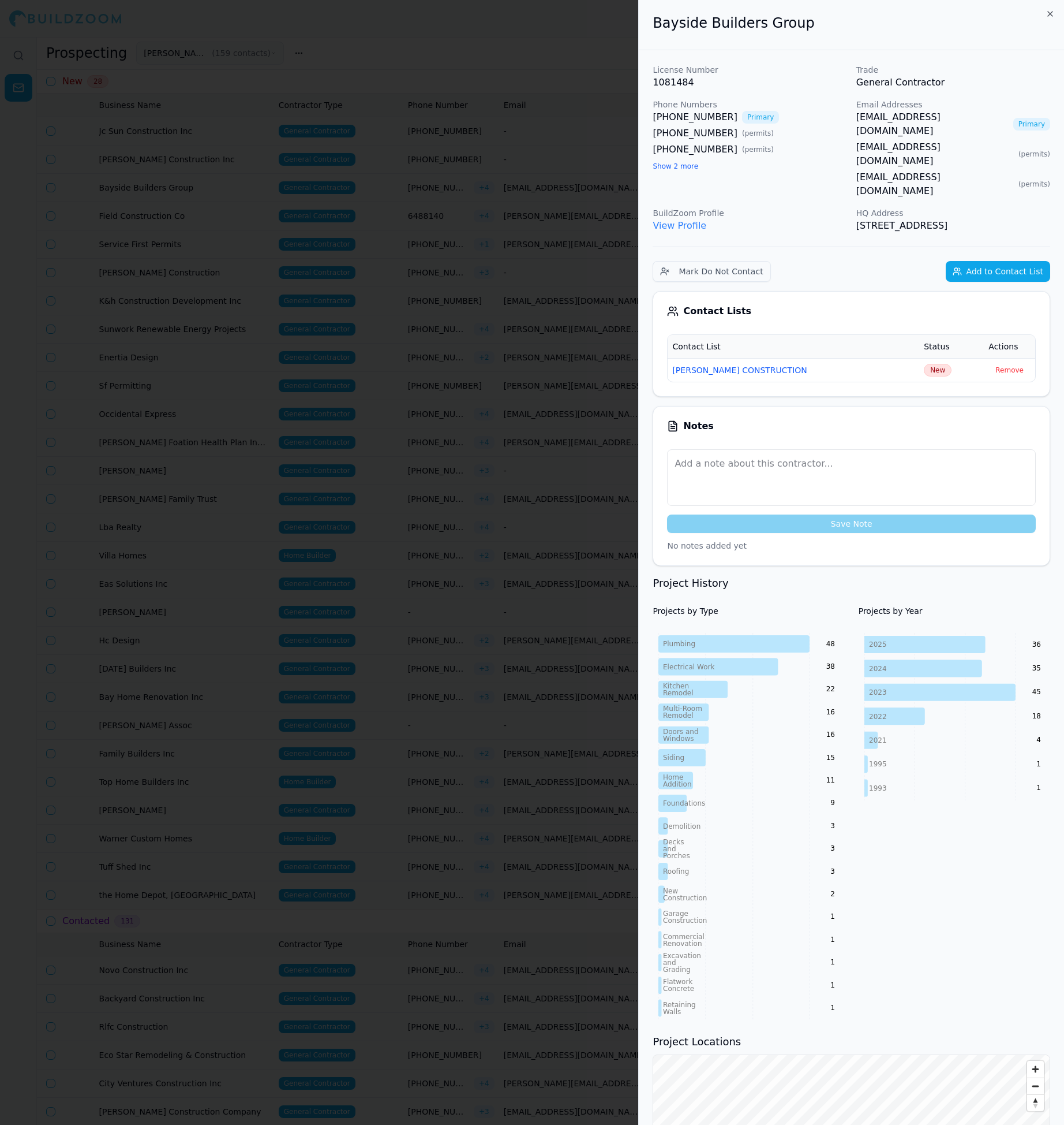
copy link "[EMAIL_ADDRESS][DOMAIN_NAME]"
drag, startPoint x: 853, startPoint y: 117, endPoint x: 1043, endPoint y: 116, distance: 190.0
click at [1043, 116] on div "License Number 1081484 Trade General Contractor Phone Numbers [PHONE_NUMBER] Pr…" at bounding box center [851, 148] width 397 height 168
click at [925, 364] on span "New" at bounding box center [938, 370] width 28 height 12
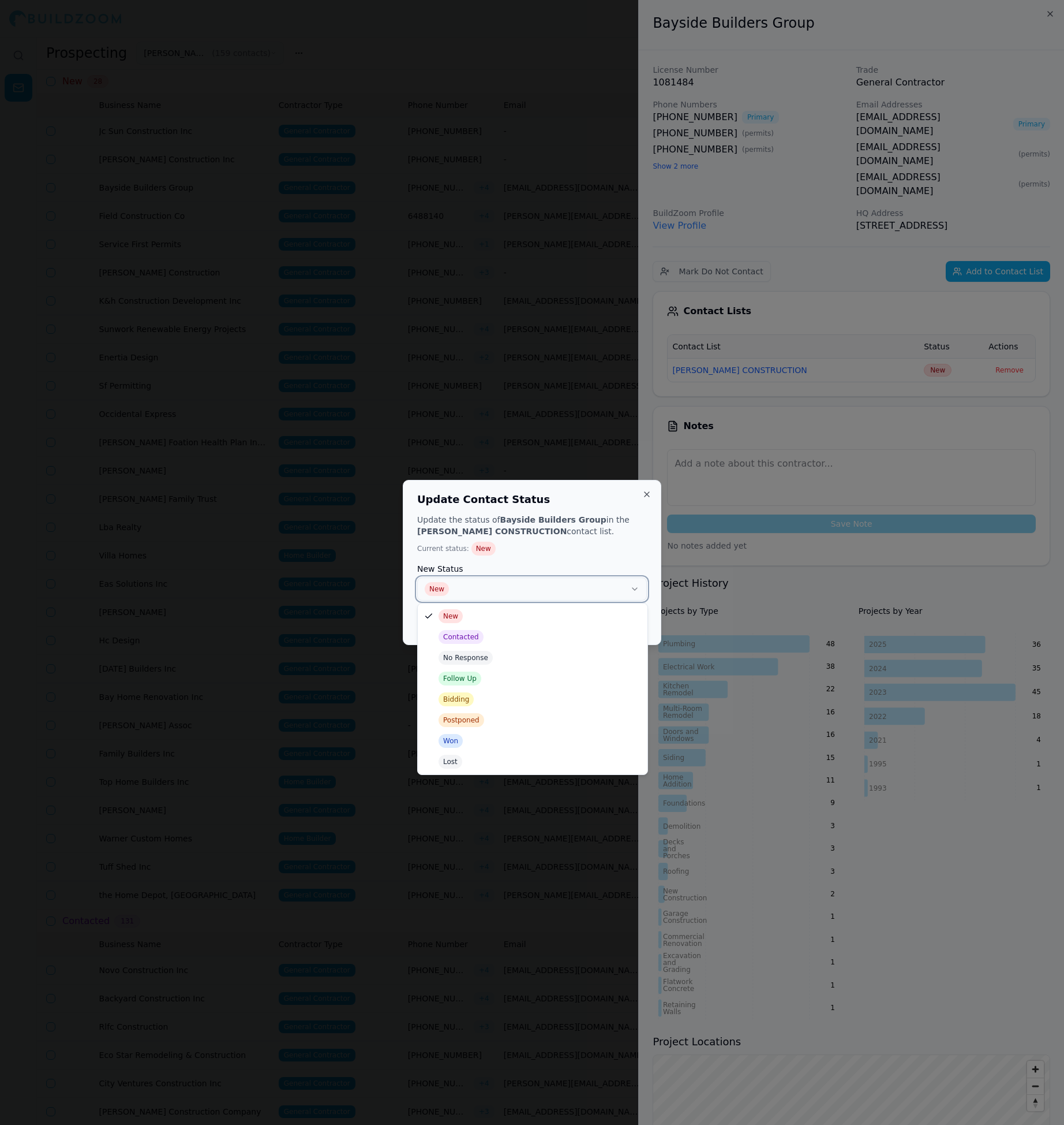
click at [518, 580] on button "New" at bounding box center [532, 589] width 230 height 23
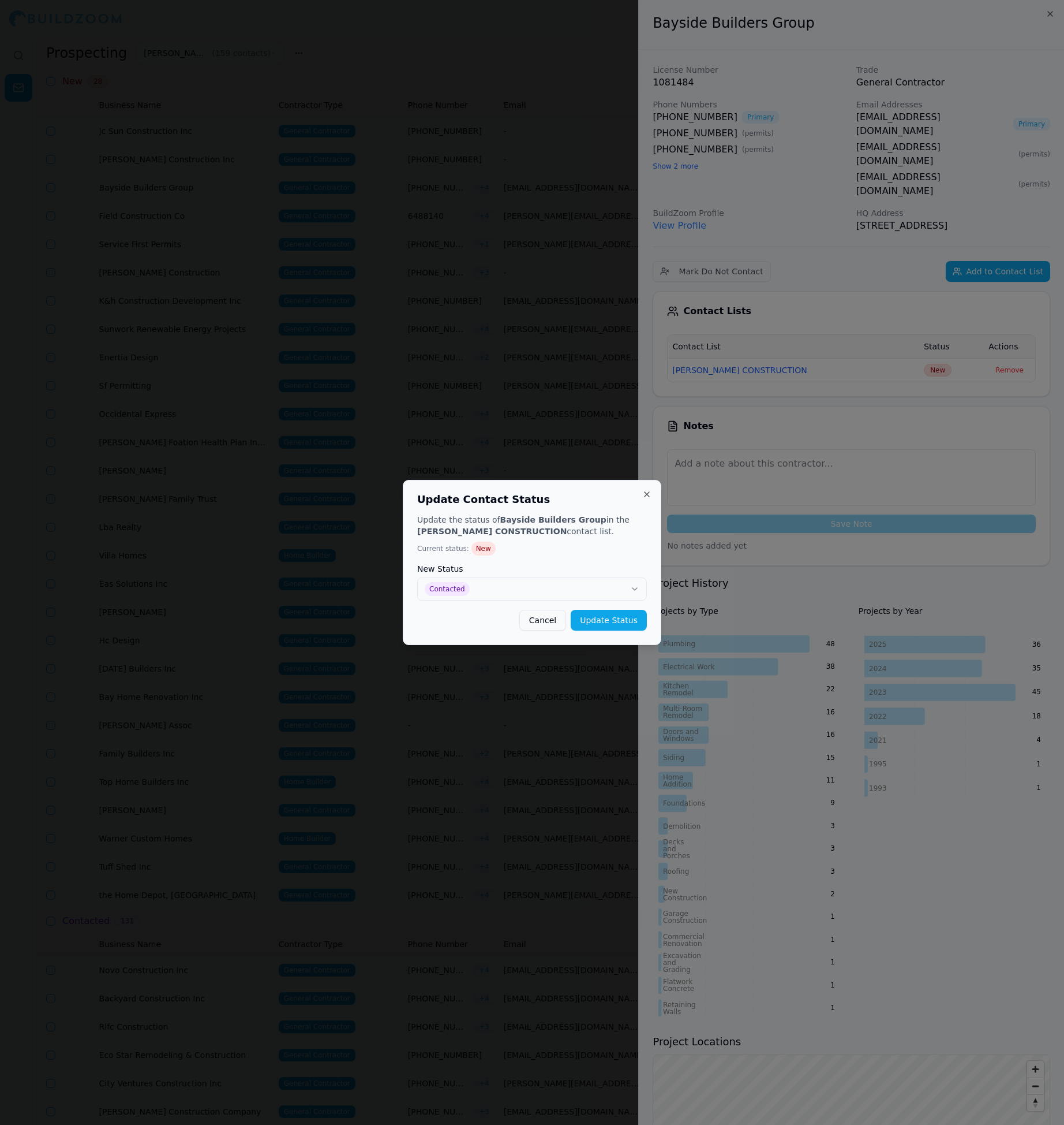
click at [618, 609] on div "Update the status of Bayside Builders Group in the [PERSON_NAME] CONSTRUCTION c…" at bounding box center [532, 572] width 230 height 117
click at [618, 615] on button "Update Status" at bounding box center [609, 620] width 76 height 21
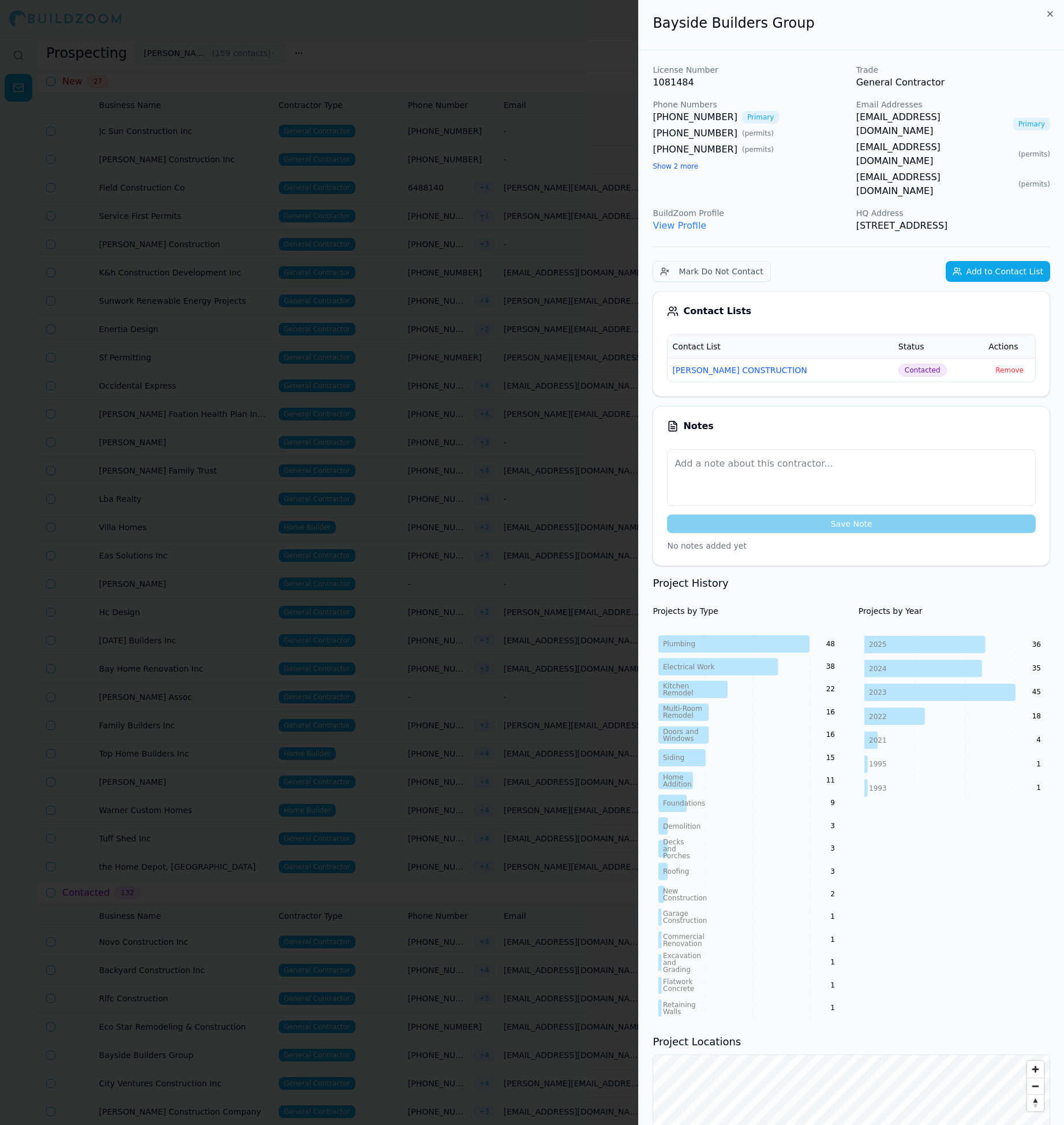
click at [561, 310] on div at bounding box center [532, 562] width 1064 height 1125
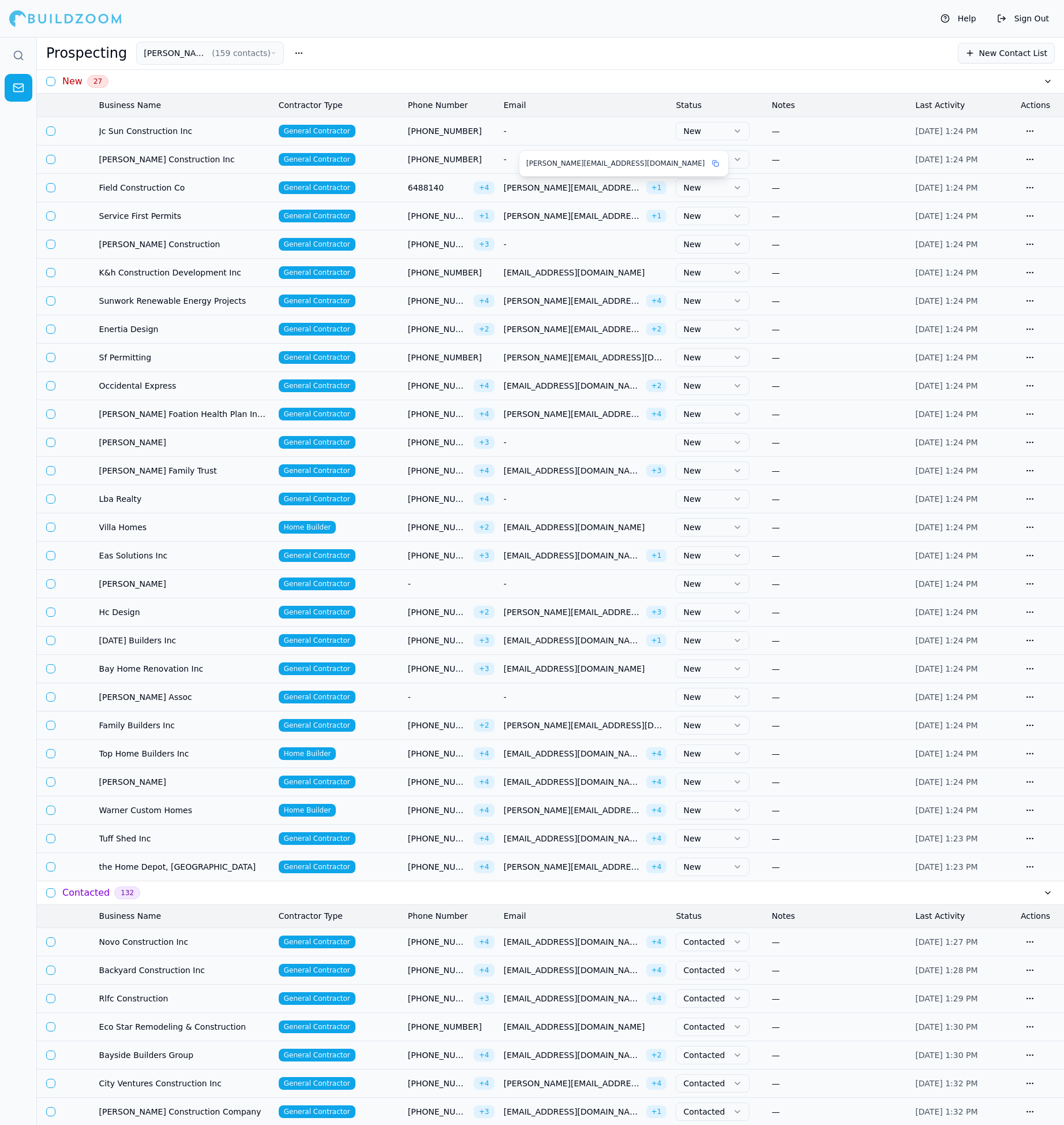
click at [515, 187] on span "[PERSON_NAME][EMAIL_ADDRESS][DOMAIN_NAME]" at bounding box center [572, 187] width 138 height 11
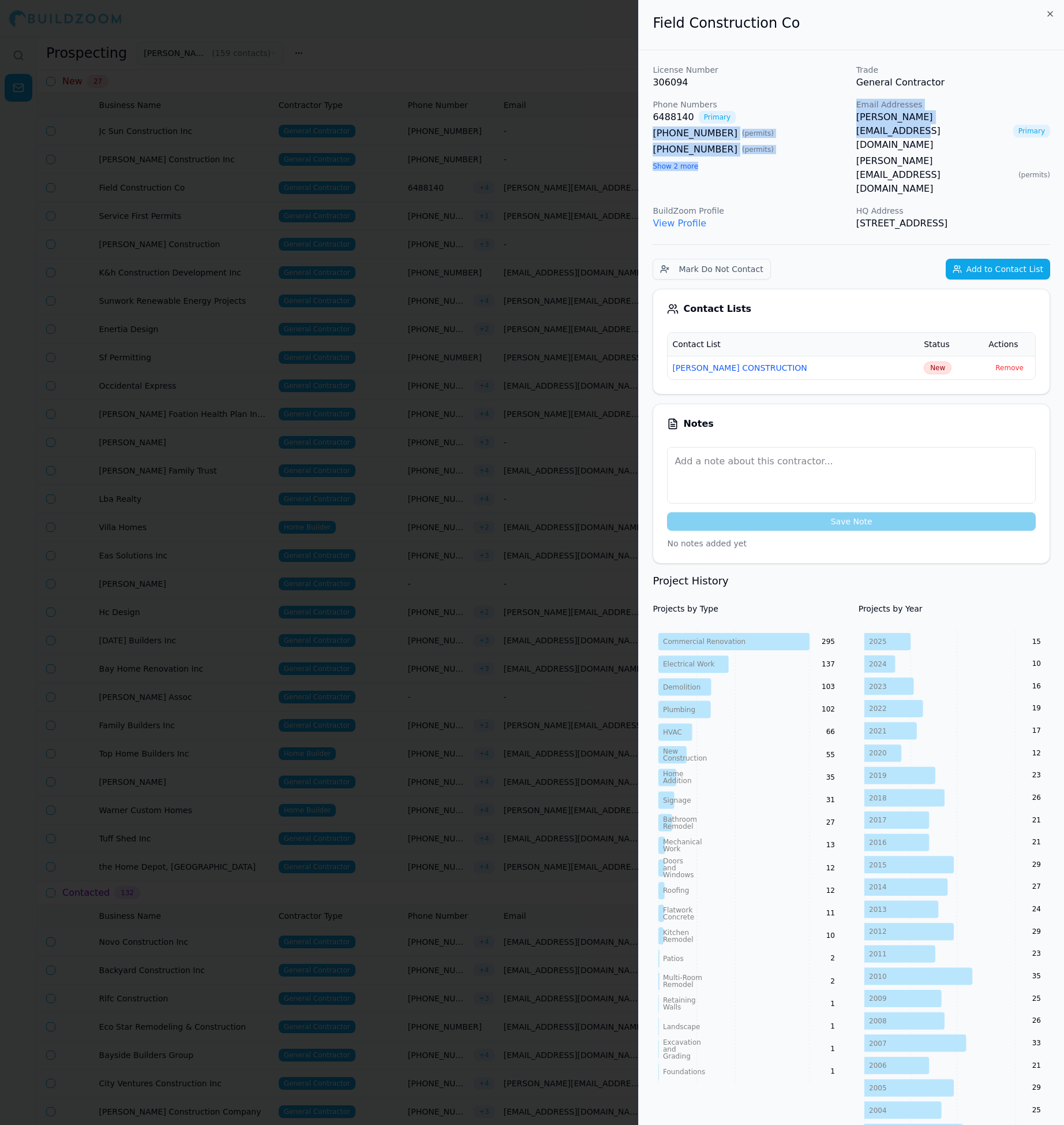
drag, startPoint x: 851, startPoint y: 113, endPoint x: 982, endPoint y: 114, distance: 131.0
click at [982, 114] on div "License Number 306094 Trade General Contractor Phone Numbers 6488140 Primary [P…" at bounding box center [851, 147] width 397 height 167
click at [821, 131] on div "[PHONE_NUMBER] ( permits )" at bounding box center [749, 133] width 194 height 14
drag, startPoint x: 843, startPoint y: 119, endPoint x: 922, endPoint y: 120, distance: 79.0
click at [922, 120] on div "License Number 306094 Trade General Contractor Phone Numbers 6488140 Primary [P…" at bounding box center [851, 147] width 397 height 167
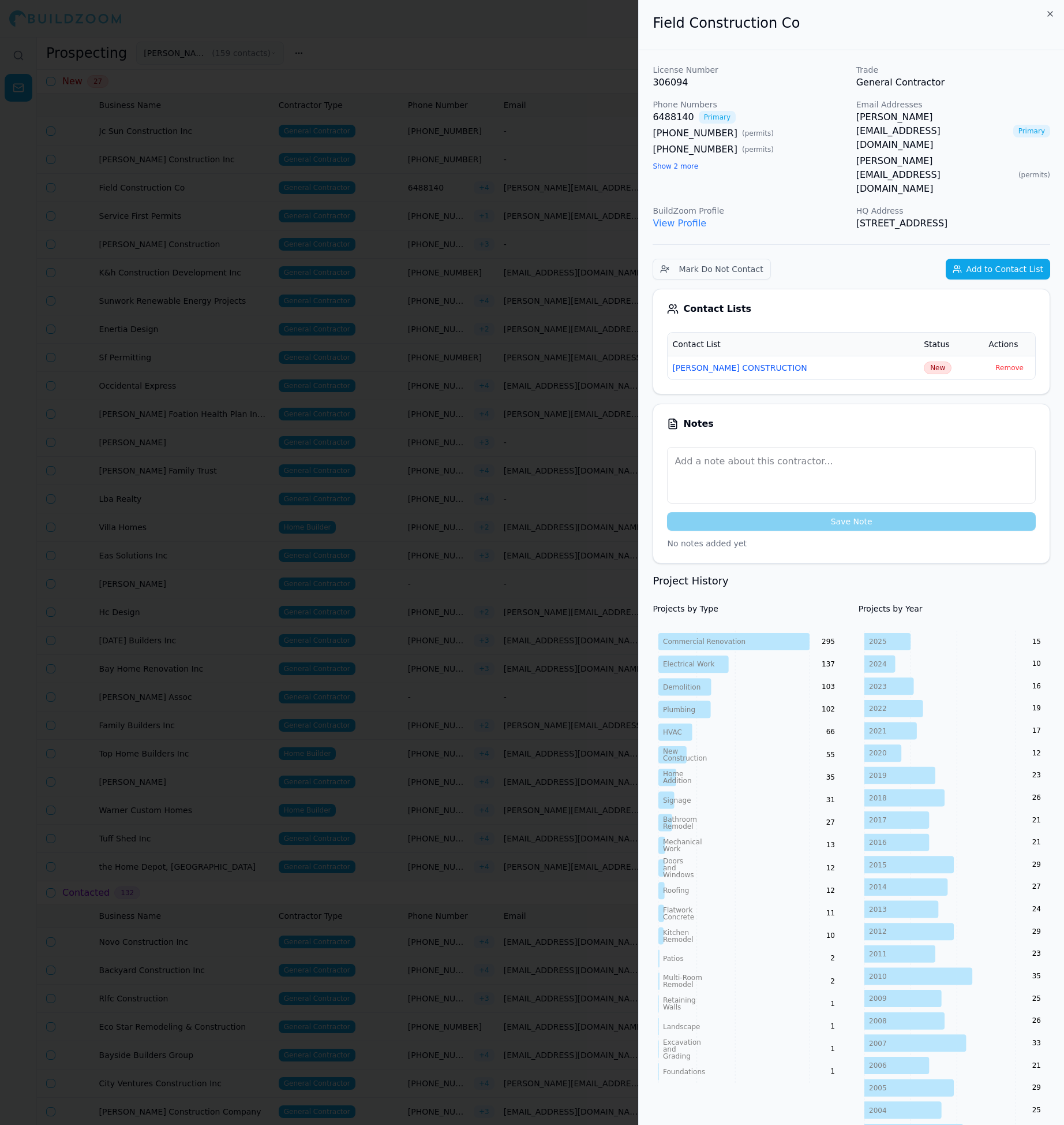
click at [823, 143] on div "[PHONE_NUMBER] ( permits )" at bounding box center [749, 150] width 194 height 14
drag, startPoint x: 855, startPoint y: 119, endPoint x: 986, endPoint y: 119, distance: 131.0
click at [986, 119] on div "License Number 306094 Trade General Contractor Phone Numbers 6488140 Primary [P…" at bounding box center [851, 147] width 397 height 167
copy link "[PERSON_NAME][EMAIL_ADDRESS][DOMAIN_NAME]"
click at [924, 362] on span "New" at bounding box center [938, 368] width 28 height 12
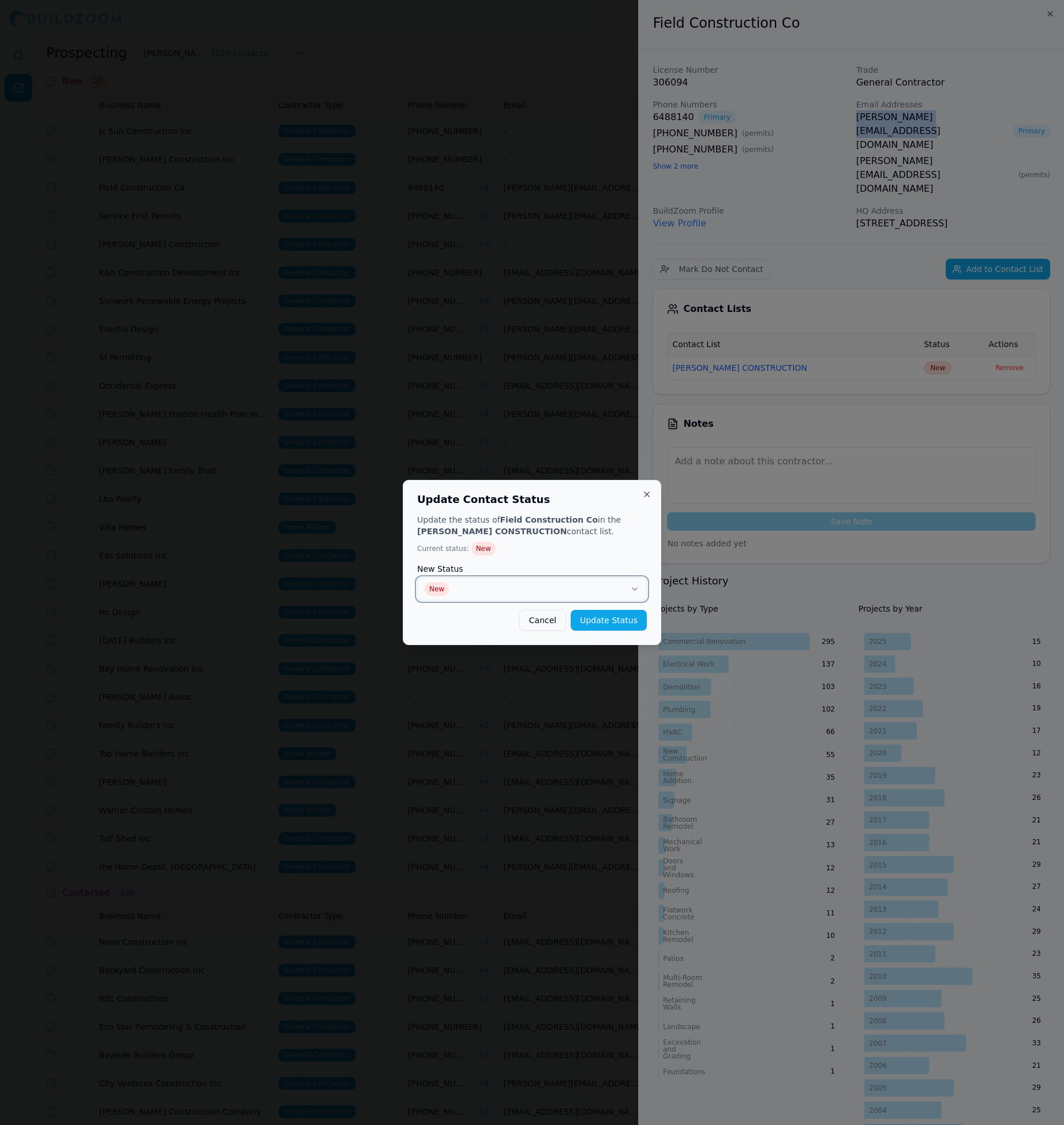
click at [561, 582] on button "New" at bounding box center [532, 589] width 230 height 23
click at [603, 622] on button "Update Status" at bounding box center [609, 620] width 76 height 21
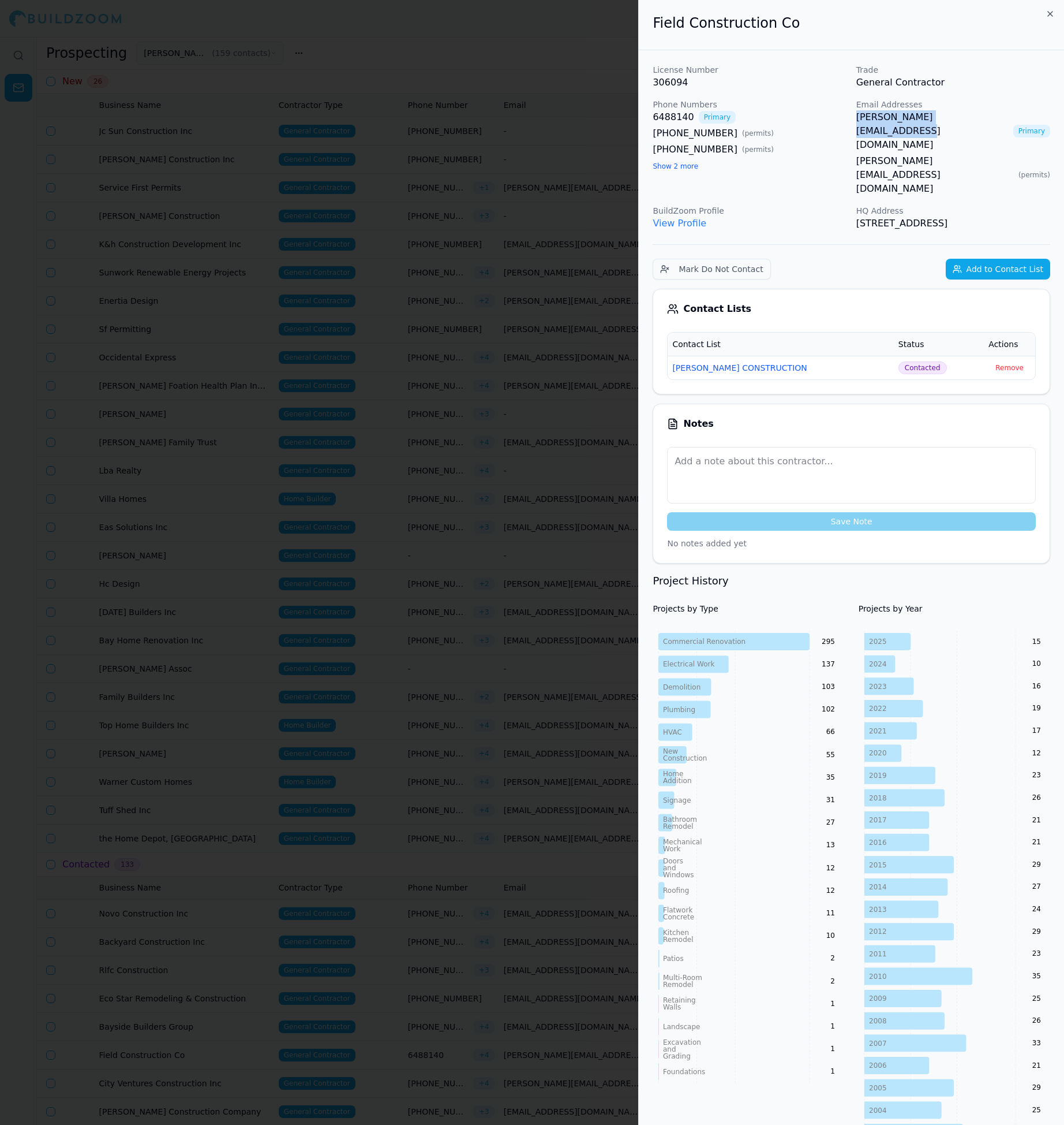
click at [466, 367] on div at bounding box center [532, 562] width 1064 height 1125
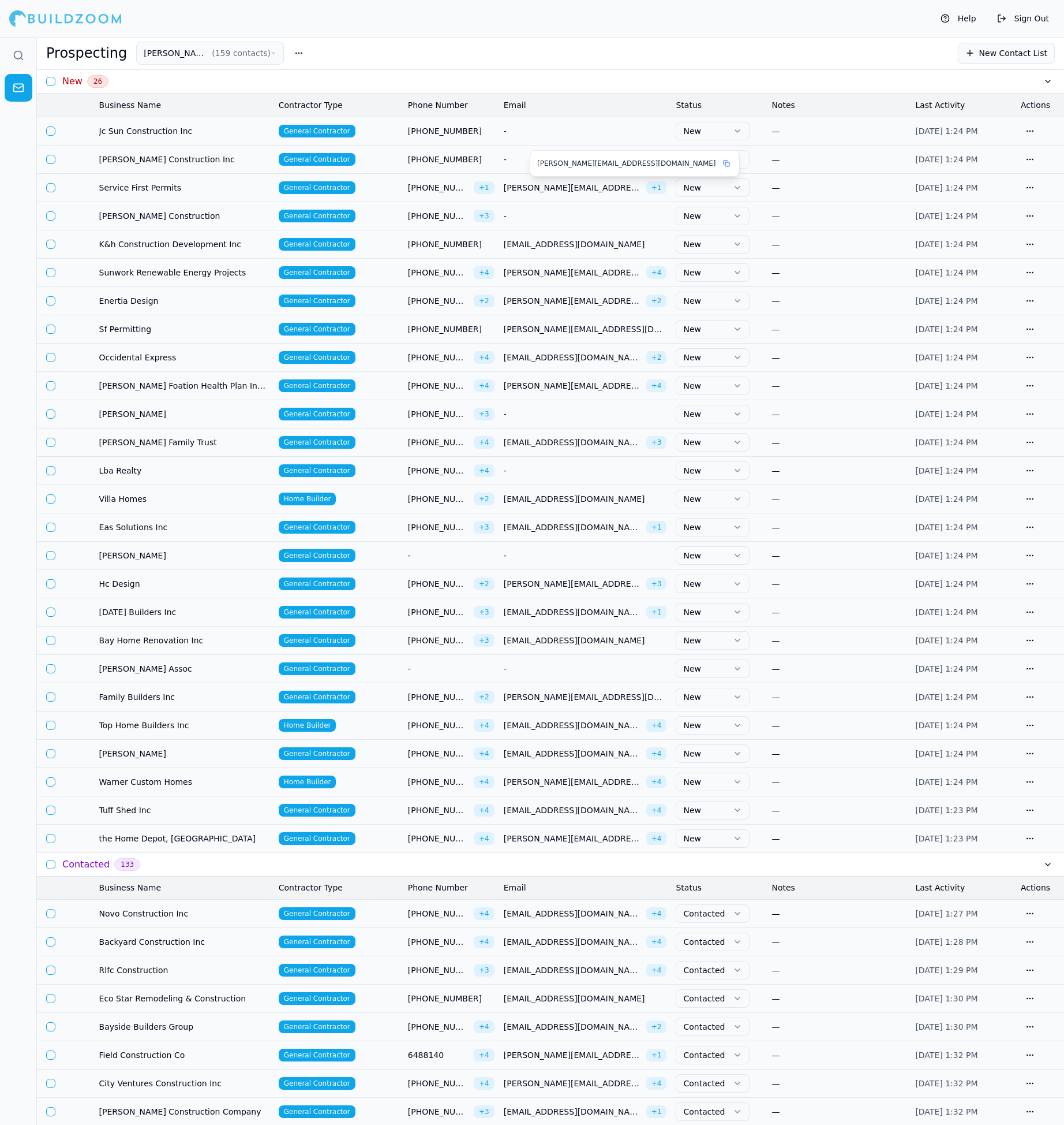
click at [528, 189] on span "[PERSON_NAME][EMAIL_ADDRESS][DOMAIN_NAME]" at bounding box center [572, 187] width 138 height 11
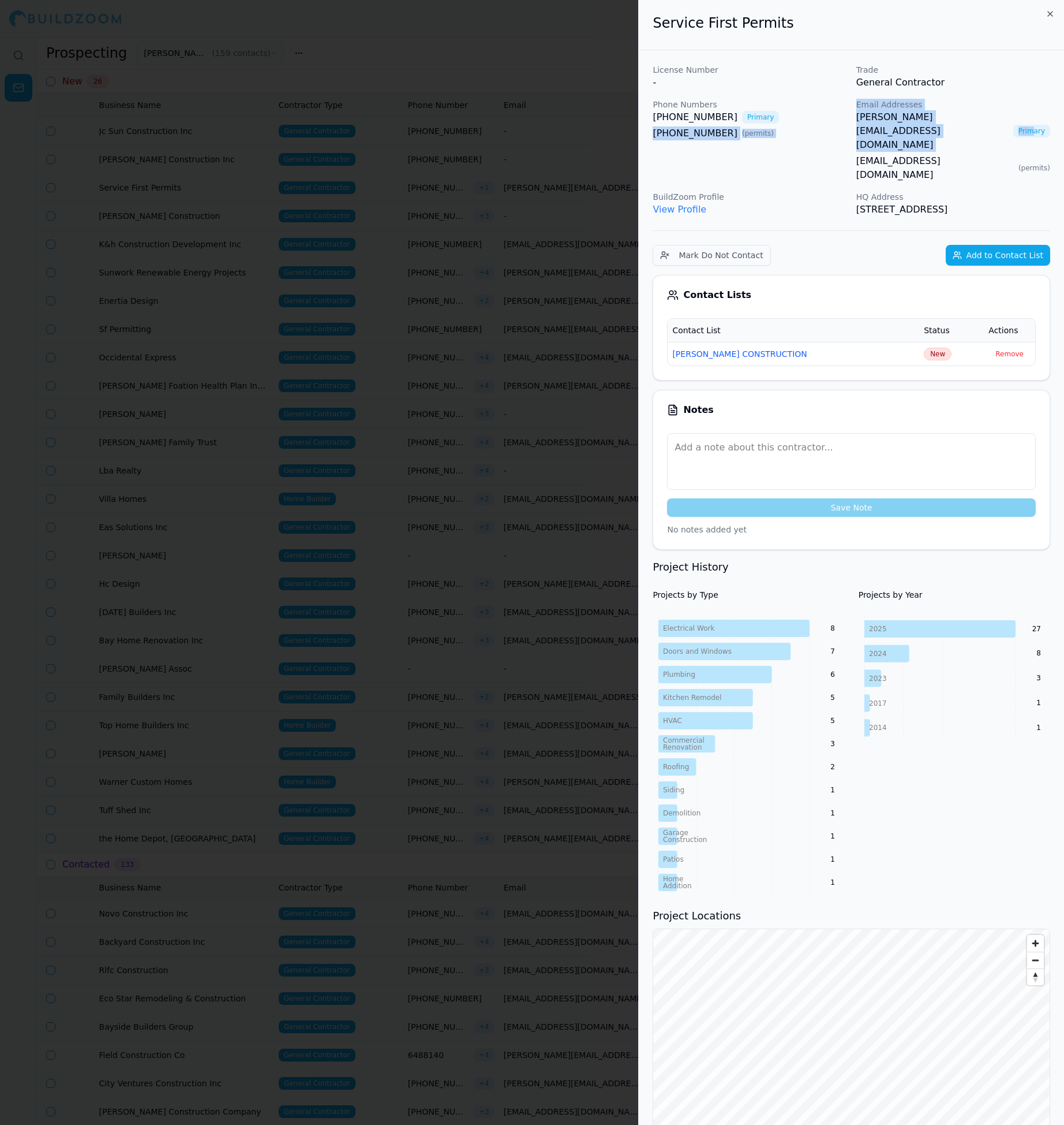
drag, startPoint x: 849, startPoint y: 117, endPoint x: 965, endPoint y: 112, distance: 116.1
click at [965, 112] on div "License Number - Trade General Contractor Phone Numbers [PHONE_NUMBER] Primary …" at bounding box center [851, 140] width 397 height 153
click at [816, 148] on div "License Number - Trade General Contractor Phone Numbers [PHONE_NUMBER] Primary …" at bounding box center [851, 140] width 397 height 153
drag, startPoint x: 854, startPoint y: 122, endPoint x: 955, endPoint y: 121, distance: 101.0
click at [955, 121] on div "License Number - Trade General Contractor Phone Numbers [PHONE_NUMBER] Primary …" at bounding box center [851, 140] width 397 height 153
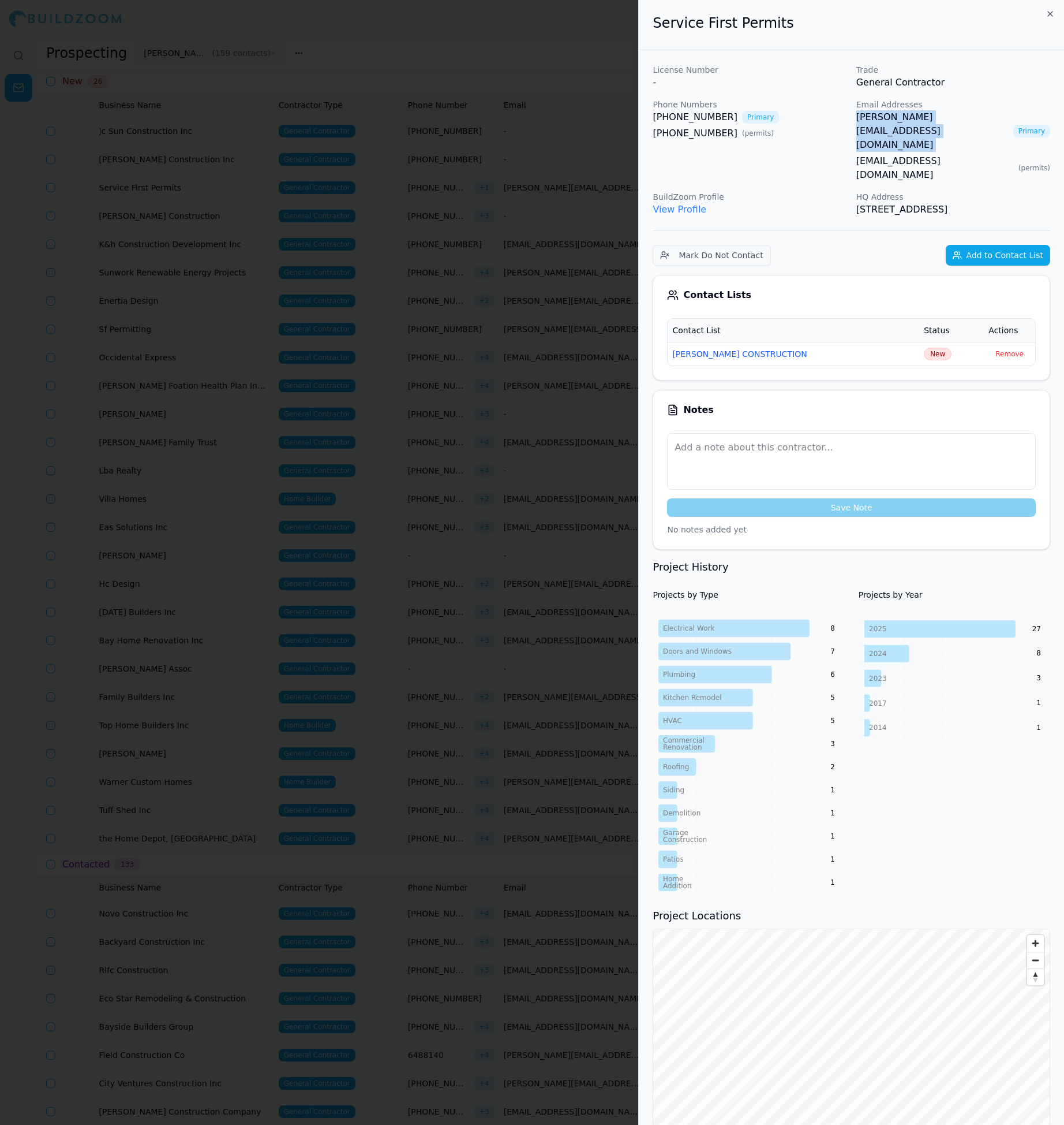
copy link "[PERSON_NAME][EMAIL_ADDRESS][DOMAIN_NAME]"
click at [924, 348] on span "New" at bounding box center [938, 354] width 28 height 12
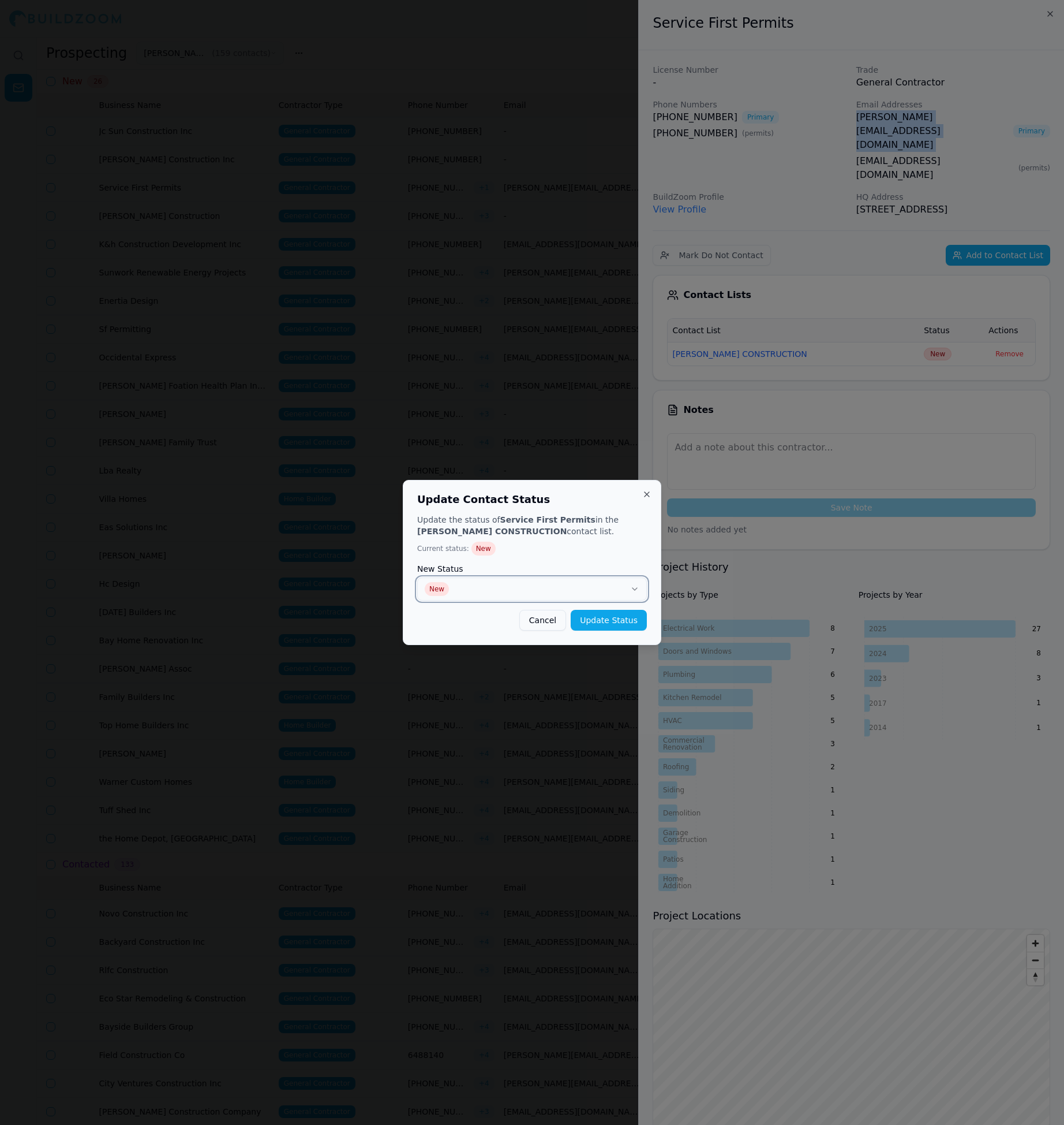
click at [497, 587] on button "New" at bounding box center [532, 589] width 230 height 23
click at [609, 620] on button "Update Status" at bounding box center [609, 620] width 76 height 21
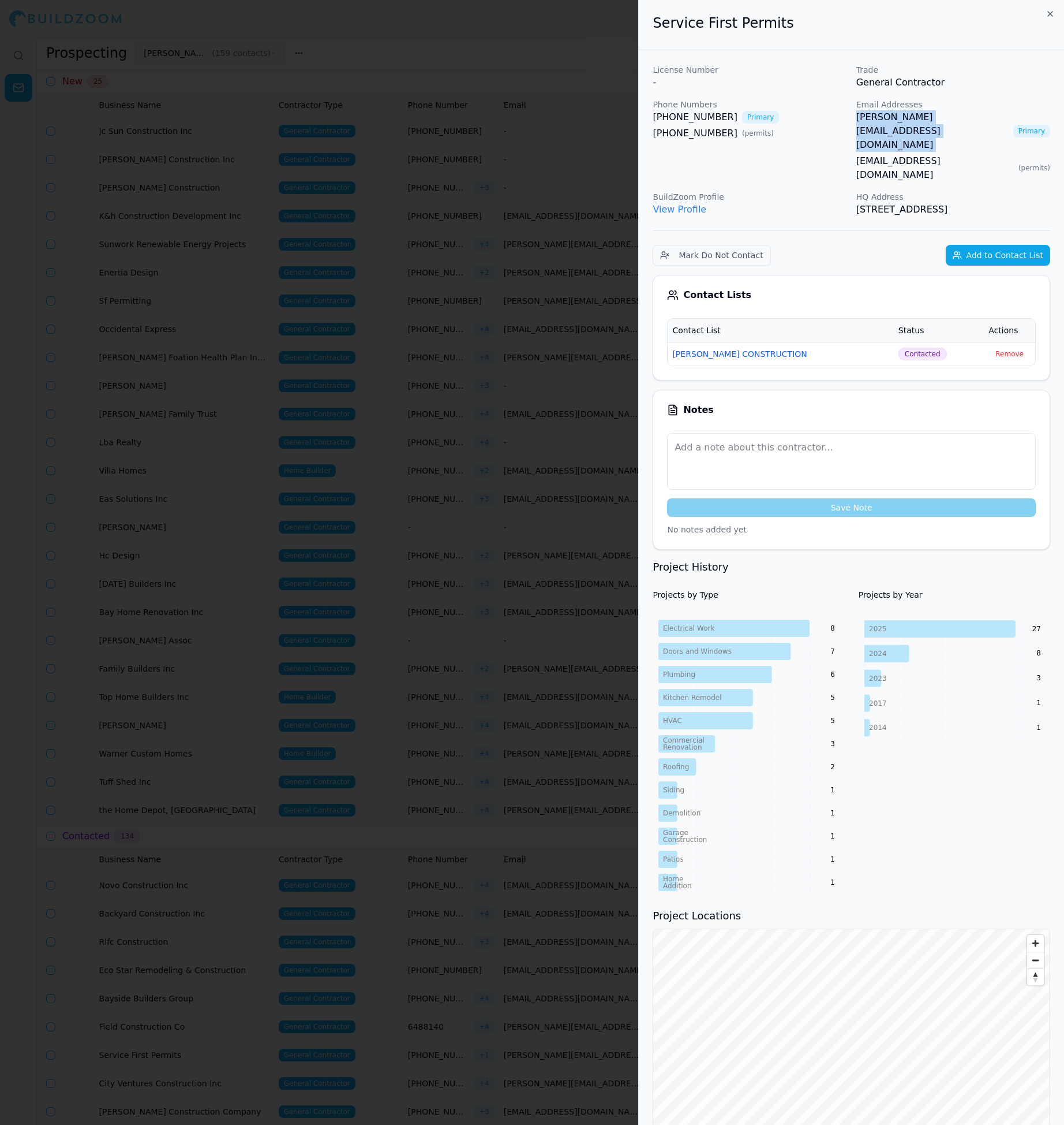
click at [489, 531] on div at bounding box center [532, 562] width 1064 height 1125
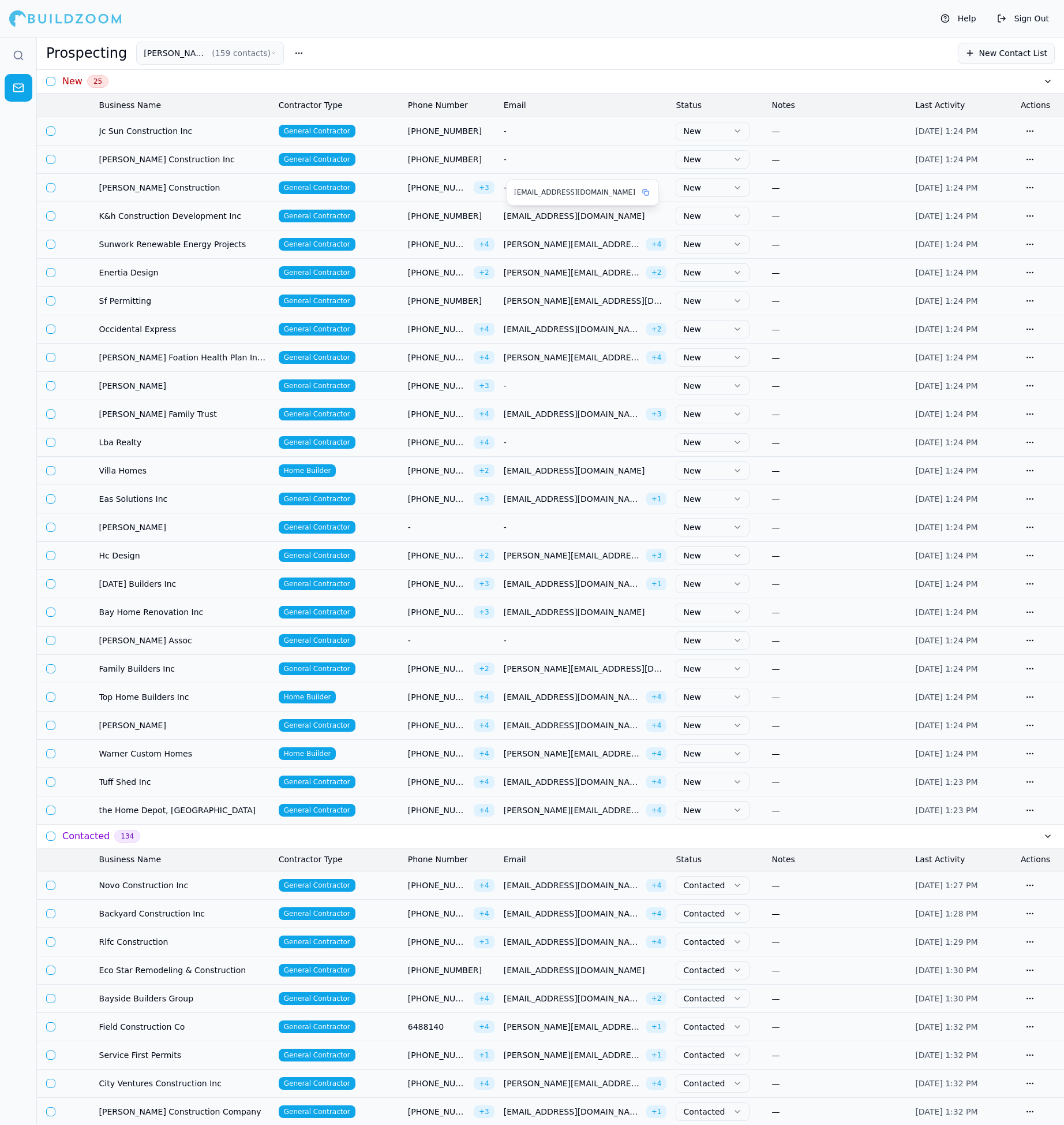
click at [532, 211] on span "[EMAIL_ADDRESS][DOMAIN_NAME]" at bounding box center [585, 216] width 163 height 11
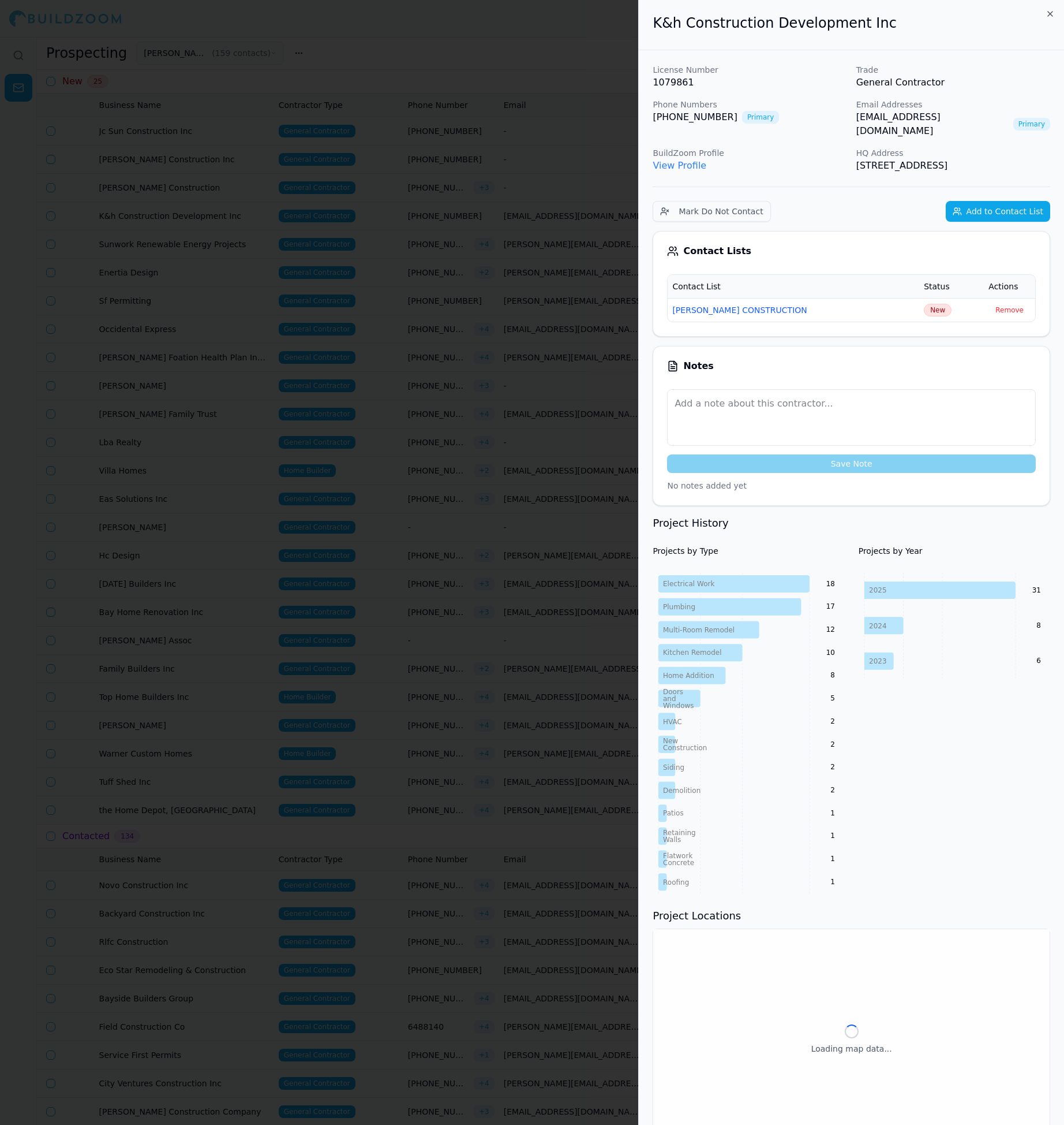
drag, startPoint x: 846, startPoint y: 118, endPoint x: 1020, endPoint y: 116, distance: 174.0
click at [1020, 116] on div "License Number 1079861 Trade General Contractor Phone Numbers [PHONE_NUMBER] Pr…" at bounding box center [851, 118] width 397 height 109
copy div "Email Addresses [EMAIL_ADDRESS][DOMAIN_NAME]"
click at [934, 320] on td "New" at bounding box center [952, 310] width 65 height 24
click at [925, 306] on span "New" at bounding box center [938, 310] width 28 height 12
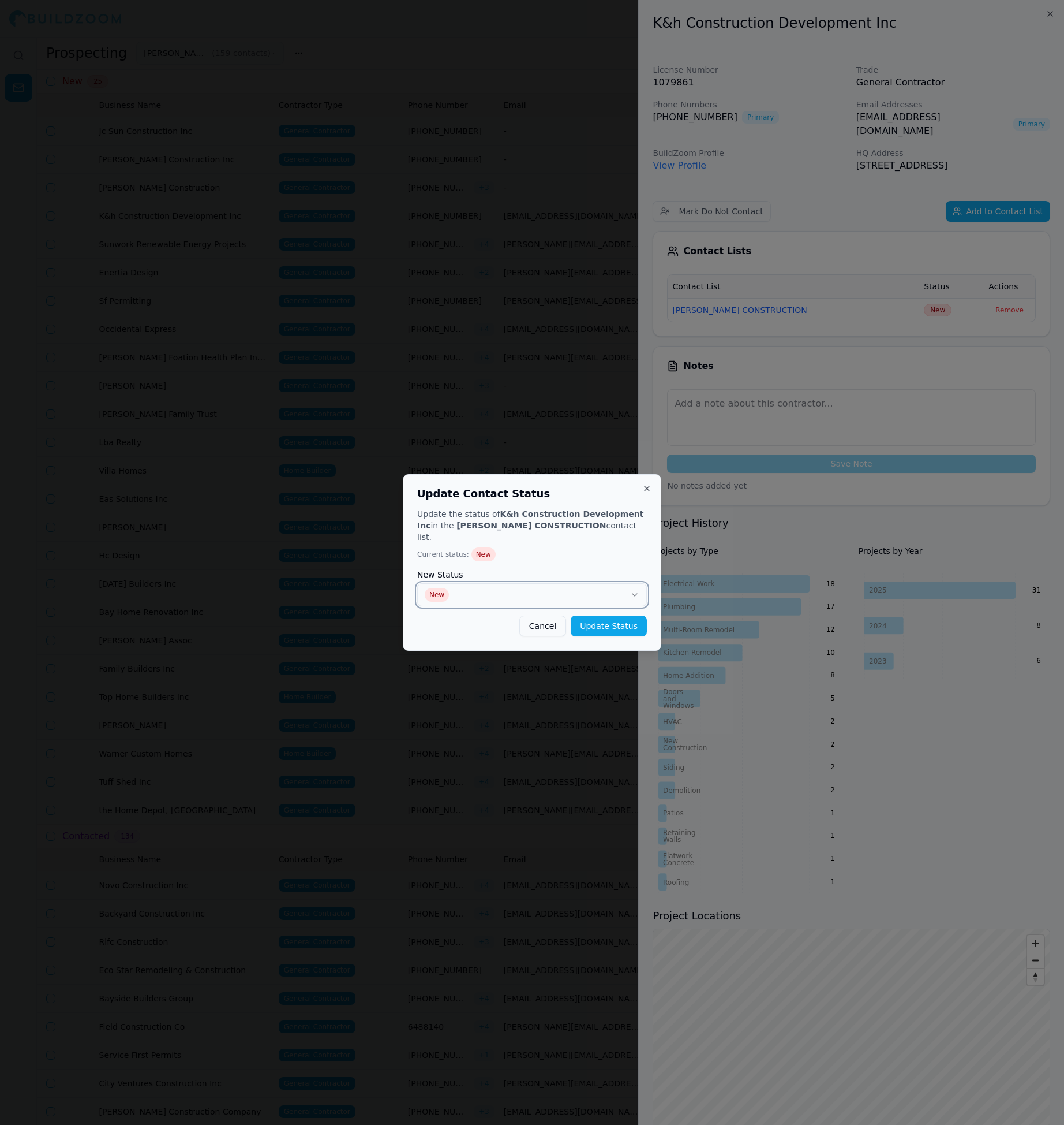
click at [539, 590] on button "New" at bounding box center [532, 595] width 230 height 23
click at [620, 619] on button "Update Status" at bounding box center [609, 626] width 76 height 21
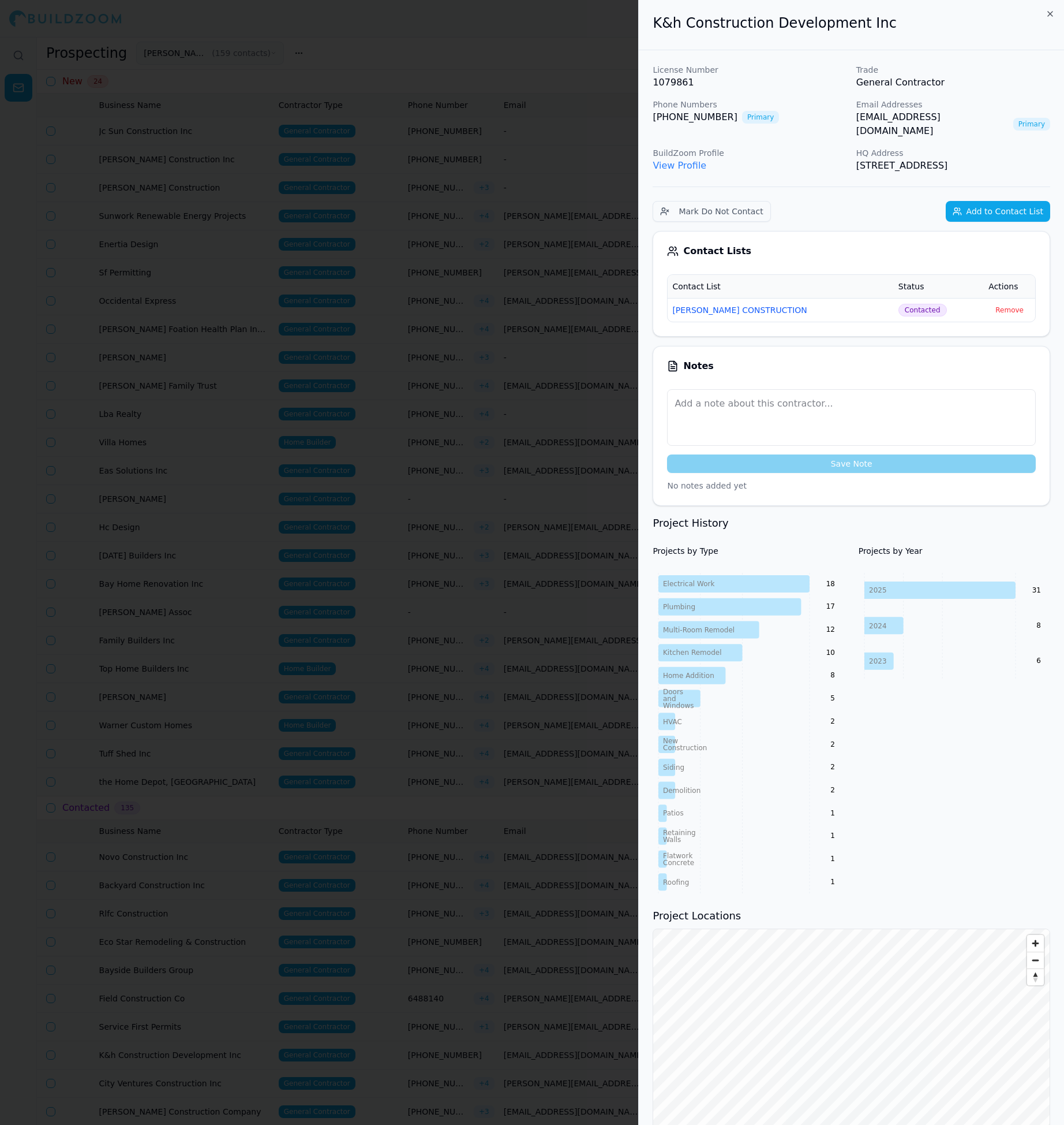
click at [461, 430] on div at bounding box center [532, 562] width 1064 height 1125
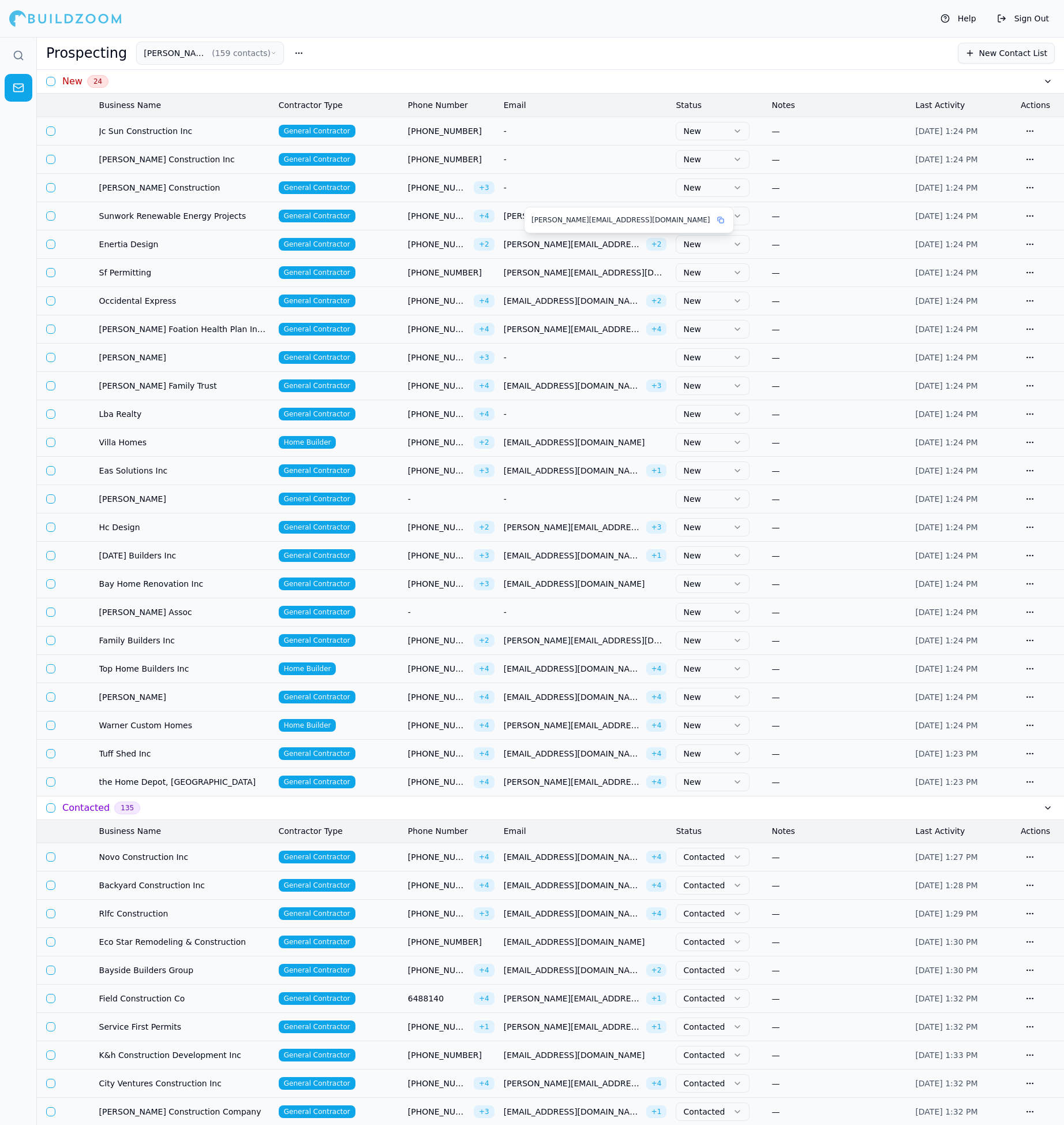
click at [531, 219] on div "[PERSON_NAME][EMAIL_ADDRESS][DOMAIN_NAME]" at bounding box center [629, 219] width 209 height 25
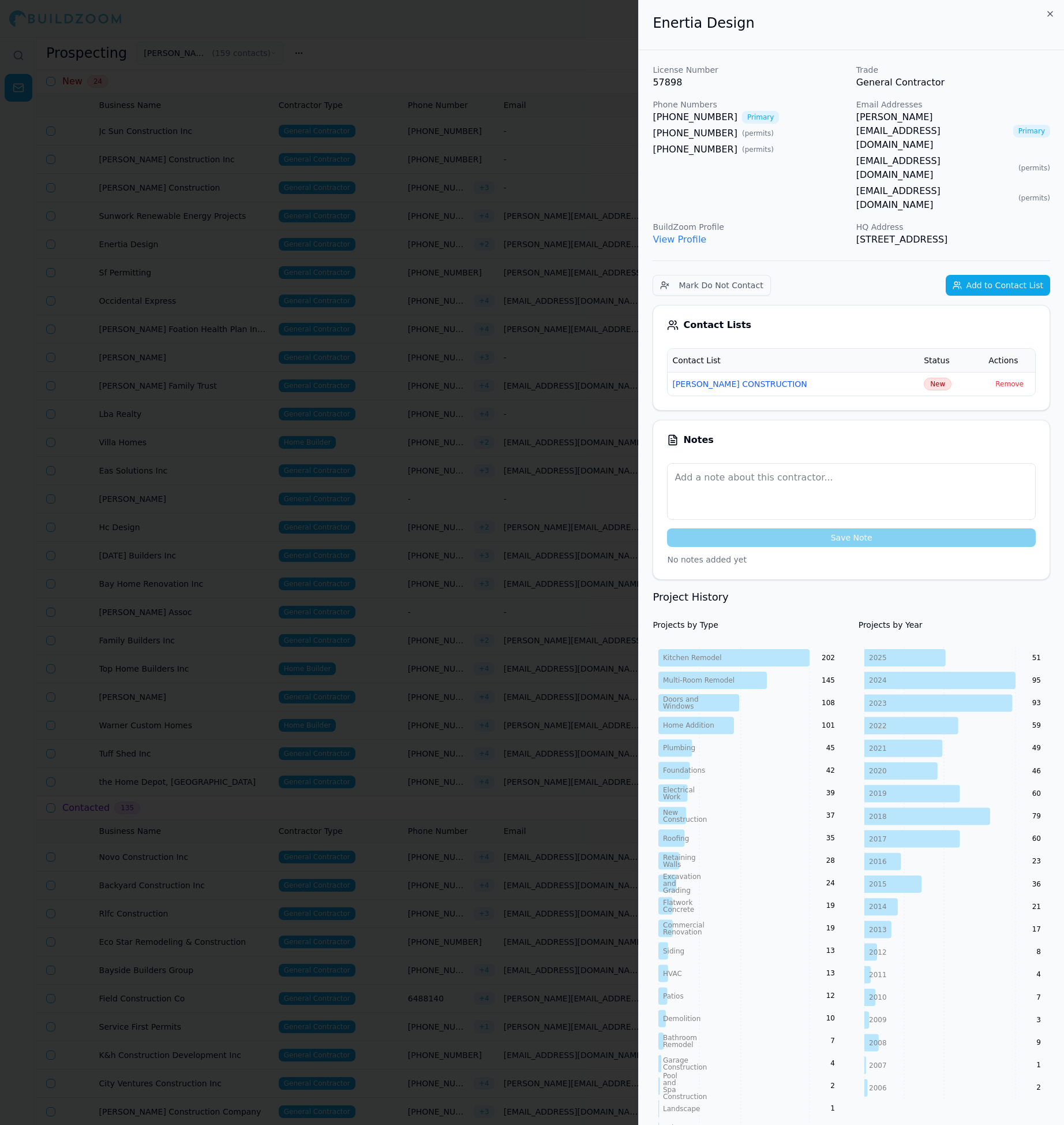
click at [482, 348] on div at bounding box center [532, 562] width 1064 height 1125
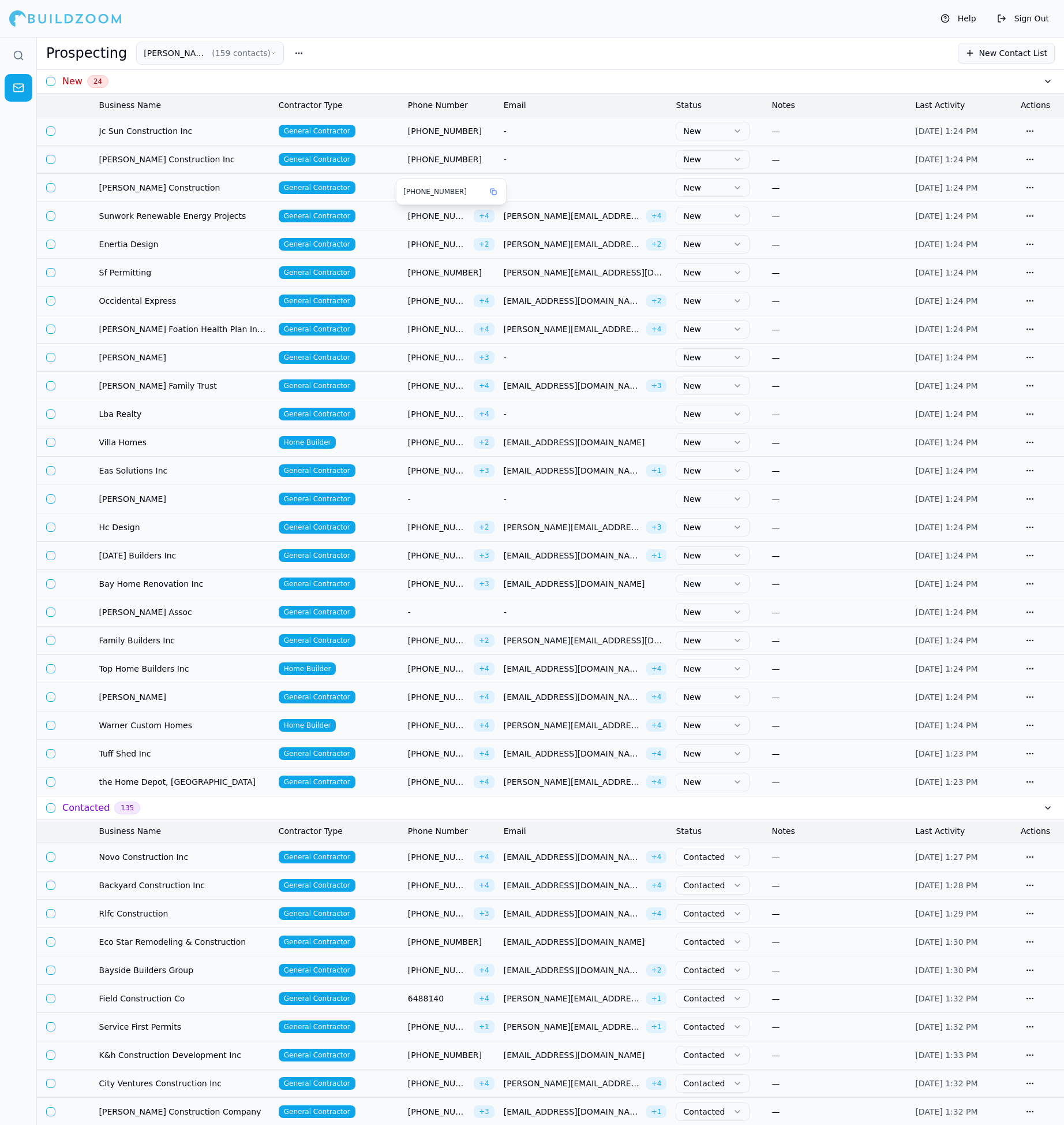
click at [408, 219] on span "[PHONE_NUMBER]" at bounding box center [439, 216] width 61 height 11
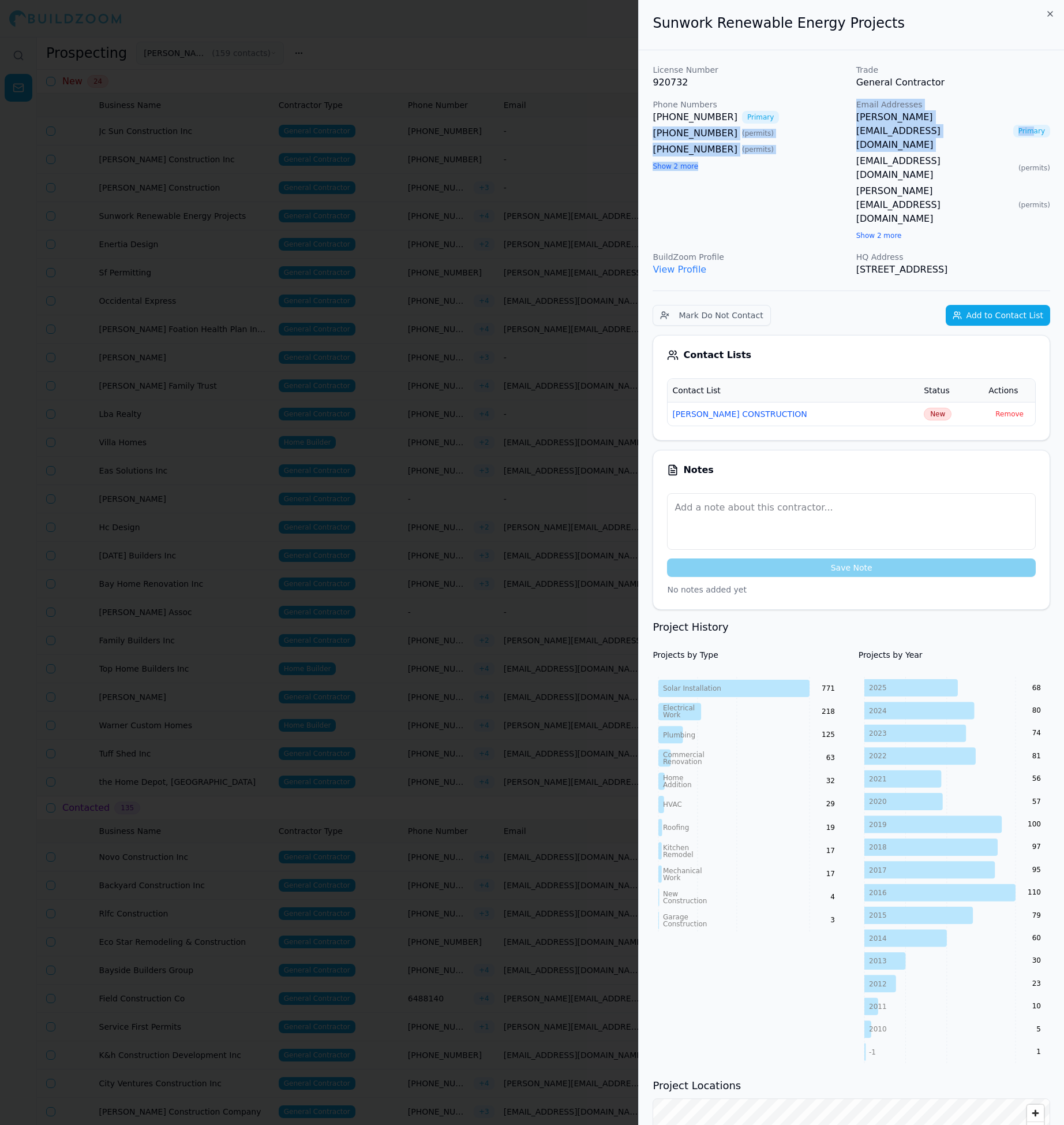
drag, startPoint x: 849, startPoint y: 119, endPoint x: 960, endPoint y: 120, distance: 111.0
click at [960, 120] on div "License Number 920732 Trade General Contractor Phone Numbers [PHONE_NUMBER] Pri…" at bounding box center [851, 170] width 397 height 212
click at [827, 138] on div "[PHONE_NUMBER] ( permits )" at bounding box center [749, 133] width 194 height 14
drag, startPoint x: 845, startPoint y: 115, endPoint x: 907, endPoint y: 113, distance: 62.0
click at [907, 114] on div "License Number 920732 Trade General Contractor Phone Numbers [PHONE_NUMBER] Pri…" at bounding box center [851, 170] width 397 height 212
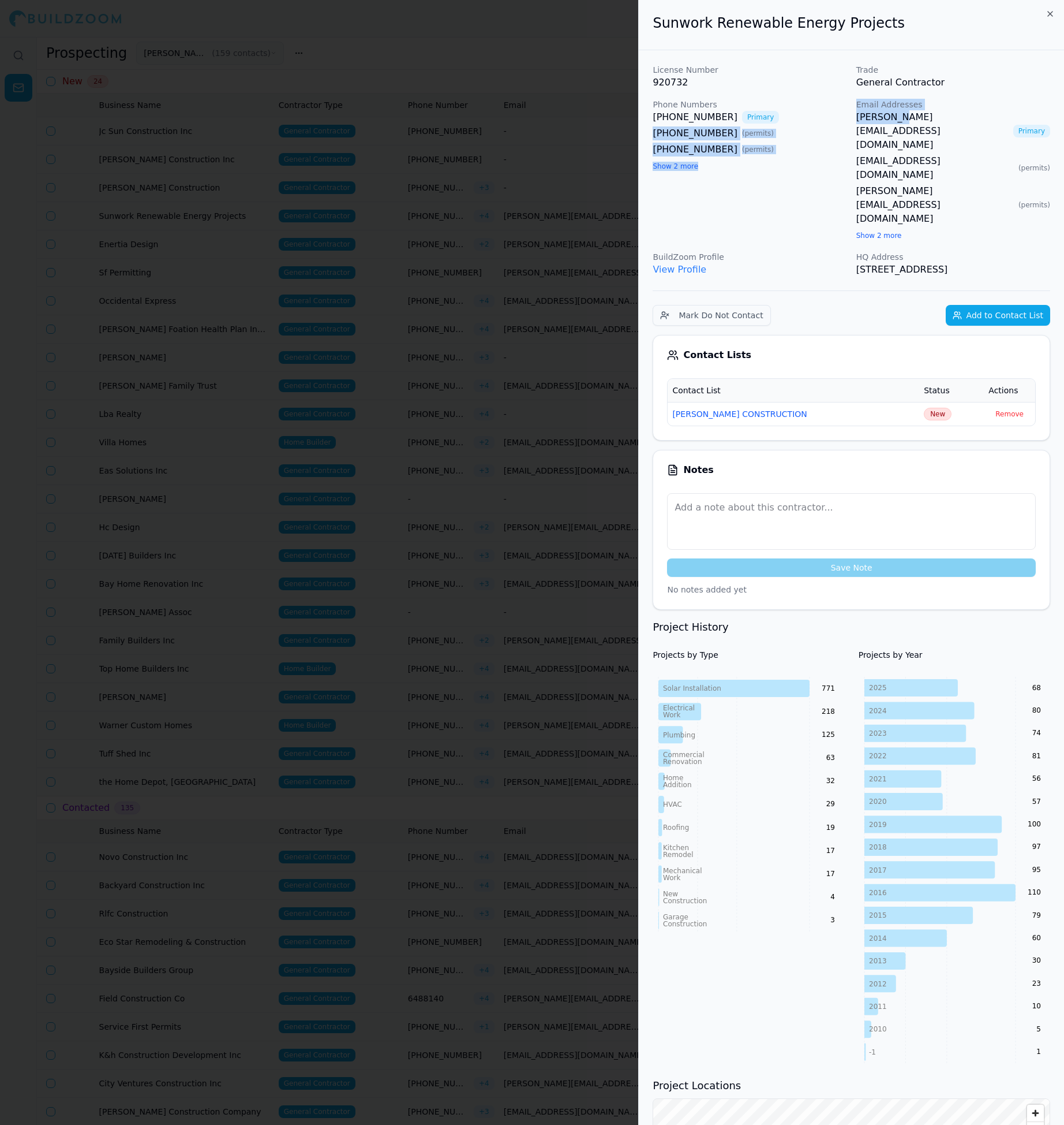
click at [813, 144] on div "[PHONE_NUMBER] ( permits )" at bounding box center [749, 150] width 194 height 14
drag, startPoint x: 849, startPoint y: 119, endPoint x: 936, endPoint y: 120, distance: 87.0
click at [936, 120] on div "License Number 920732 Trade General Contractor Phone Numbers [PHONE_NUMBER] Pri…" at bounding box center [851, 170] width 397 height 212
copy div "[PHONE_NUMBER] ( permits ) [PHONE_NUMBER] ( permits ) Show 2 more Email Address…"
click at [927, 402] on td "New" at bounding box center [952, 413] width 65 height 24
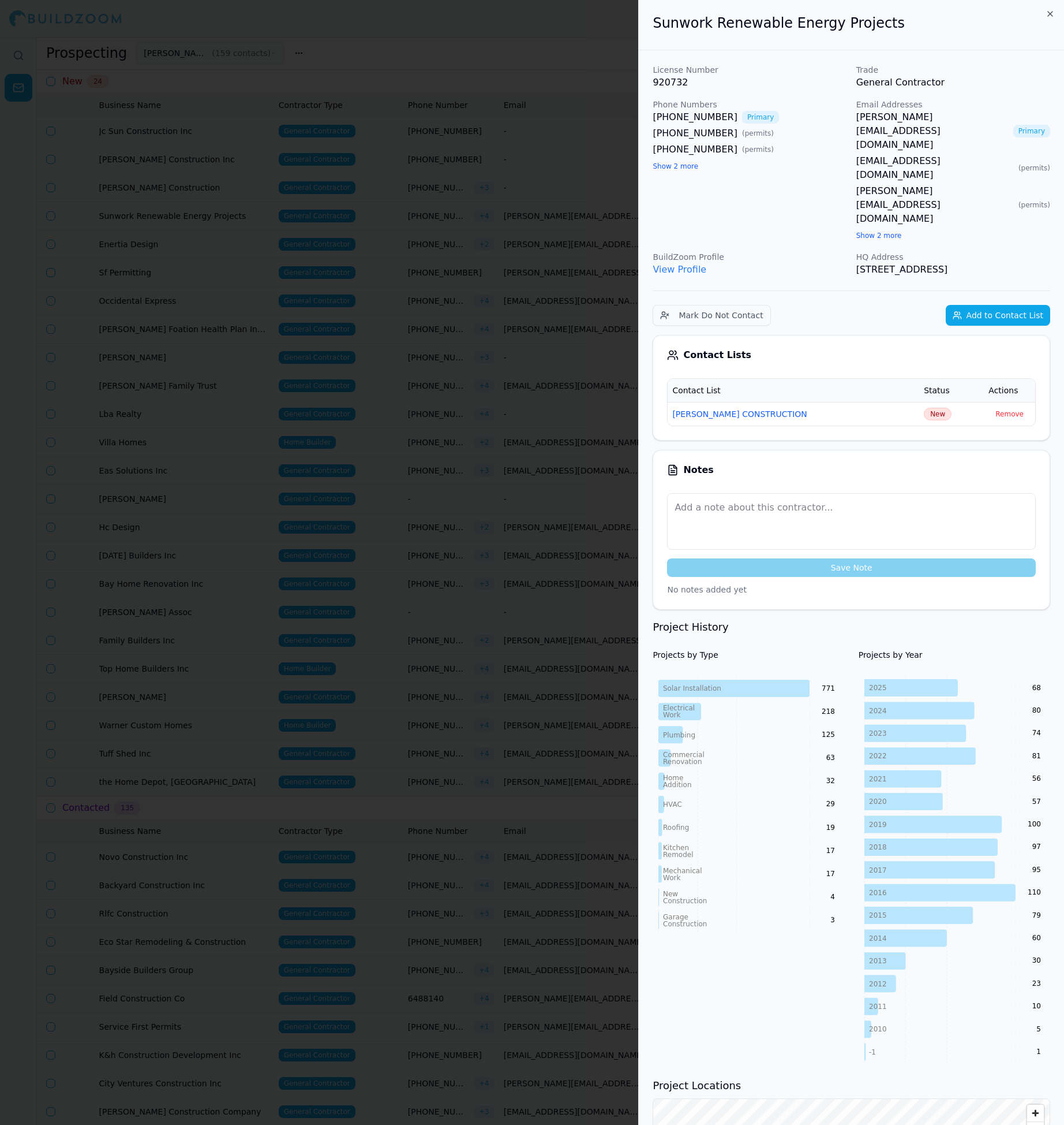
click at [927, 408] on span "New" at bounding box center [938, 414] width 28 height 12
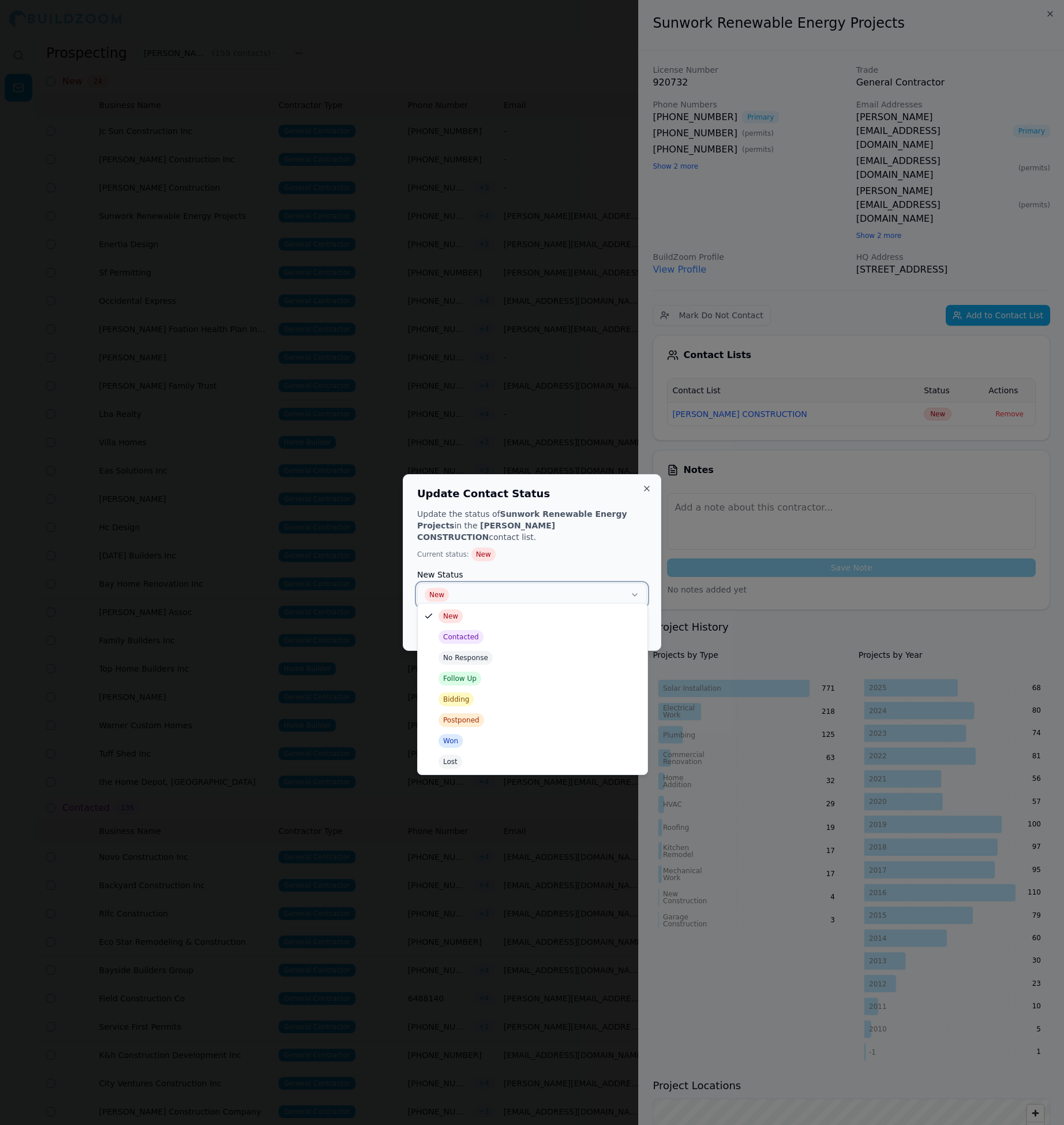
click at [603, 591] on button "New" at bounding box center [532, 595] width 230 height 23
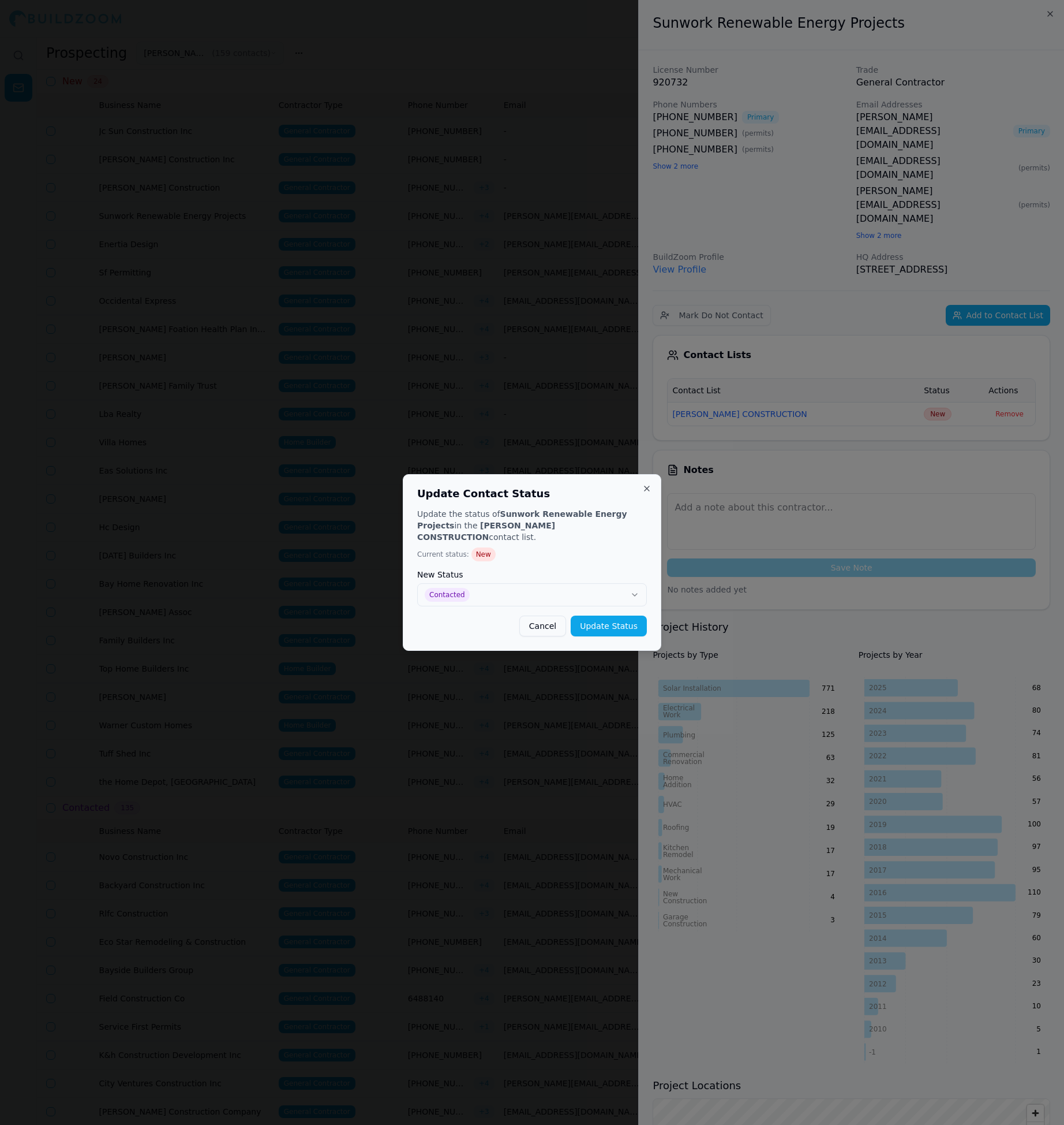
click at [591, 617] on button "Update Status" at bounding box center [609, 626] width 76 height 21
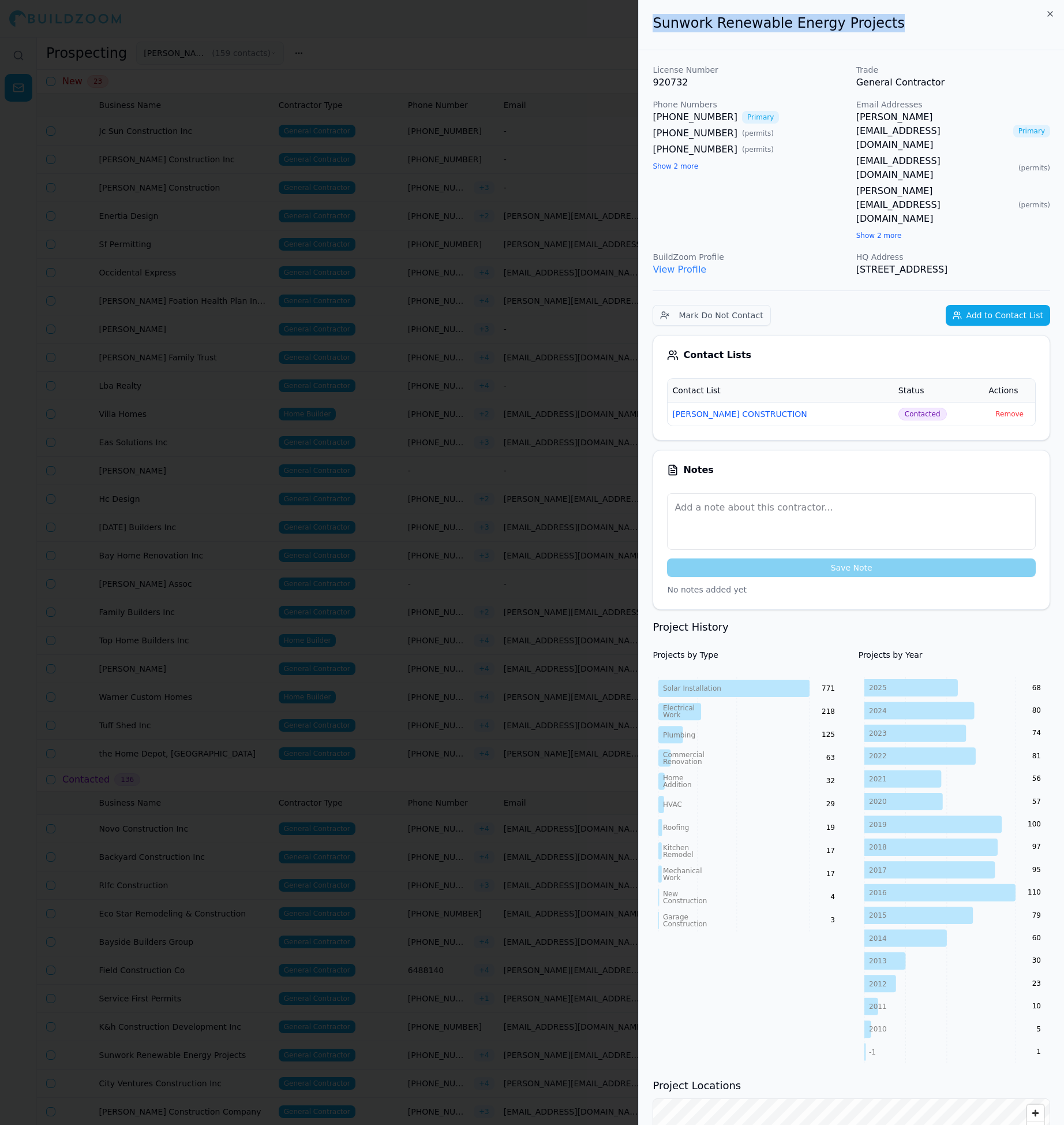
drag, startPoint x: 655, startPoint y: 25, endPoint x: 908, endPoint y: 23, distance: 253.0
click at [908, 23] on h2 "Sunwork Renewable Energy Projects" at bounding box center [851, 23] width 397 height 18
copy h2 "Sunwork Renewable Energy Projects"
click at [529, 341] on div at bounding box center [532, 562] width 1064 height 1125
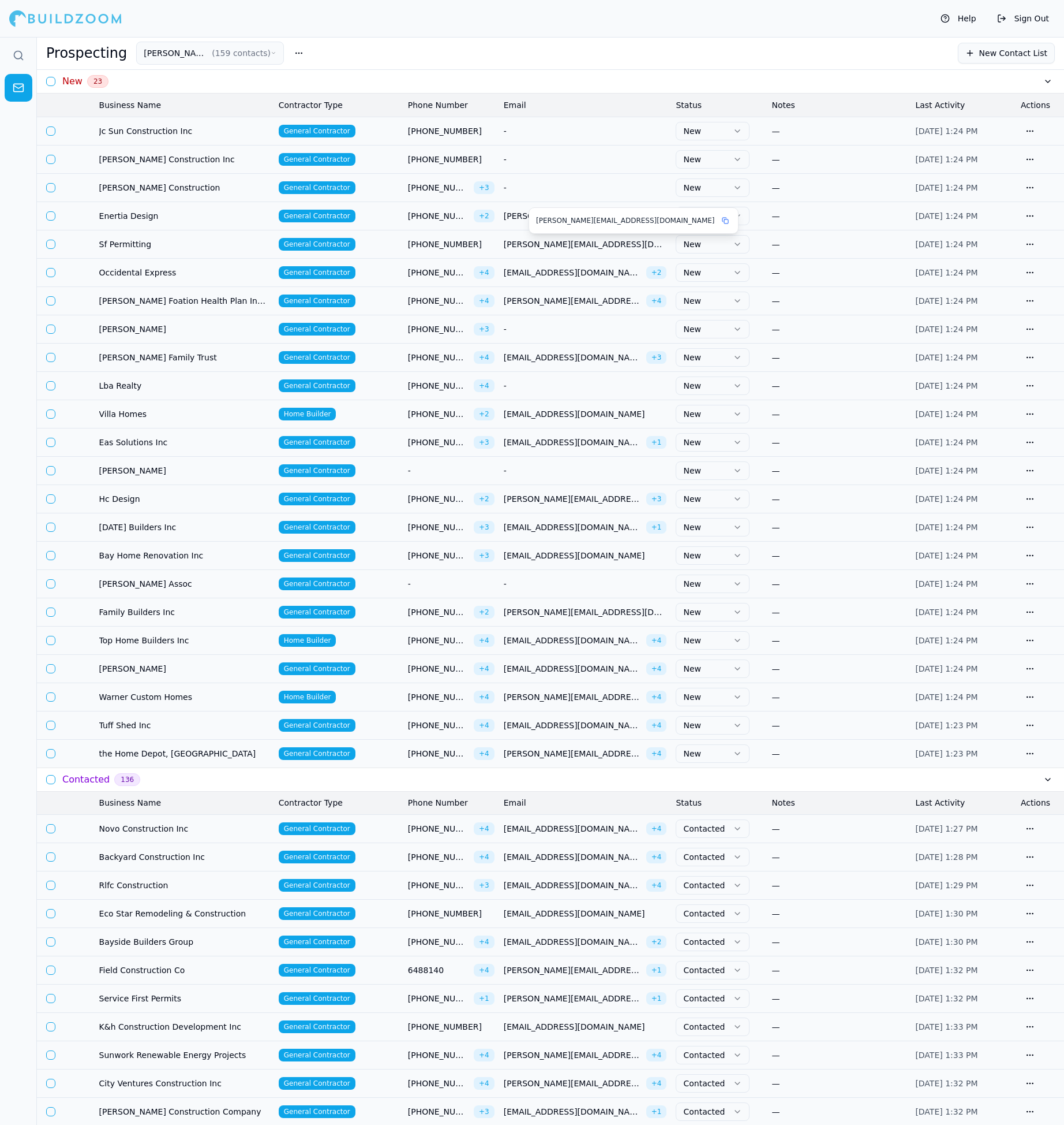
click at [521, 220] on span "[PERSON_NAME][EMAIL_ADDRESS][DOMAIN_NAME]" at bounding box center [572, 216] width 138 height 11
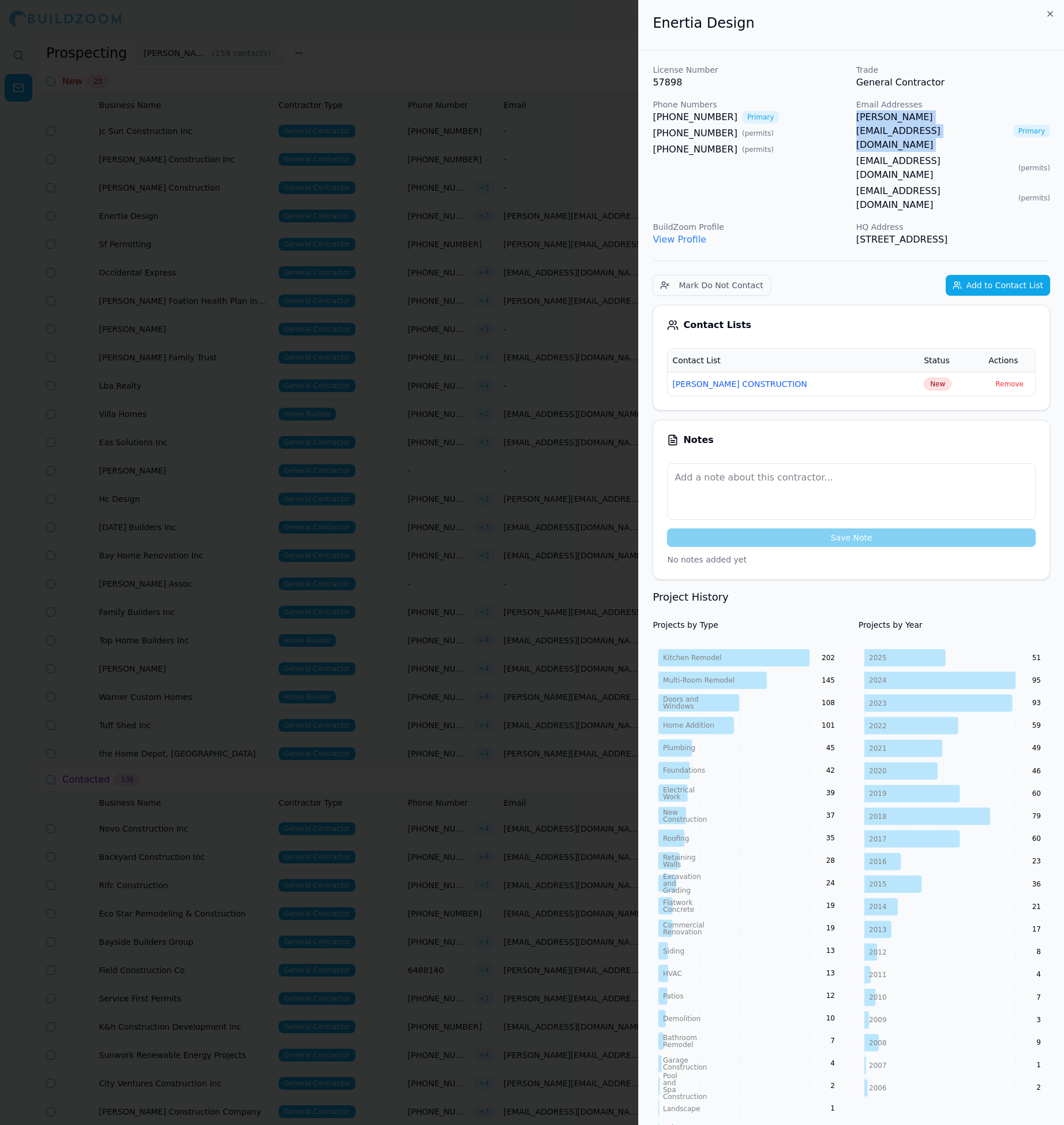
copy link "[PERSON_NAME][EMAIL_ADDRESS][DOMAIN_NAME]"
drag, startPoint x: 855, startPoint y: 118, endPoint x: 981, endPoint y: 118, distance: 126.0
click at [981, 118] on div "License Number 57898 Trade General Contractor Phone Numbers [PHONE_NUMBER] Prim…" at bounding box center [851, 155] width 397 height 183
click at [924, 377] on span "New" at bounding box center [938, 383] width 28 height 12
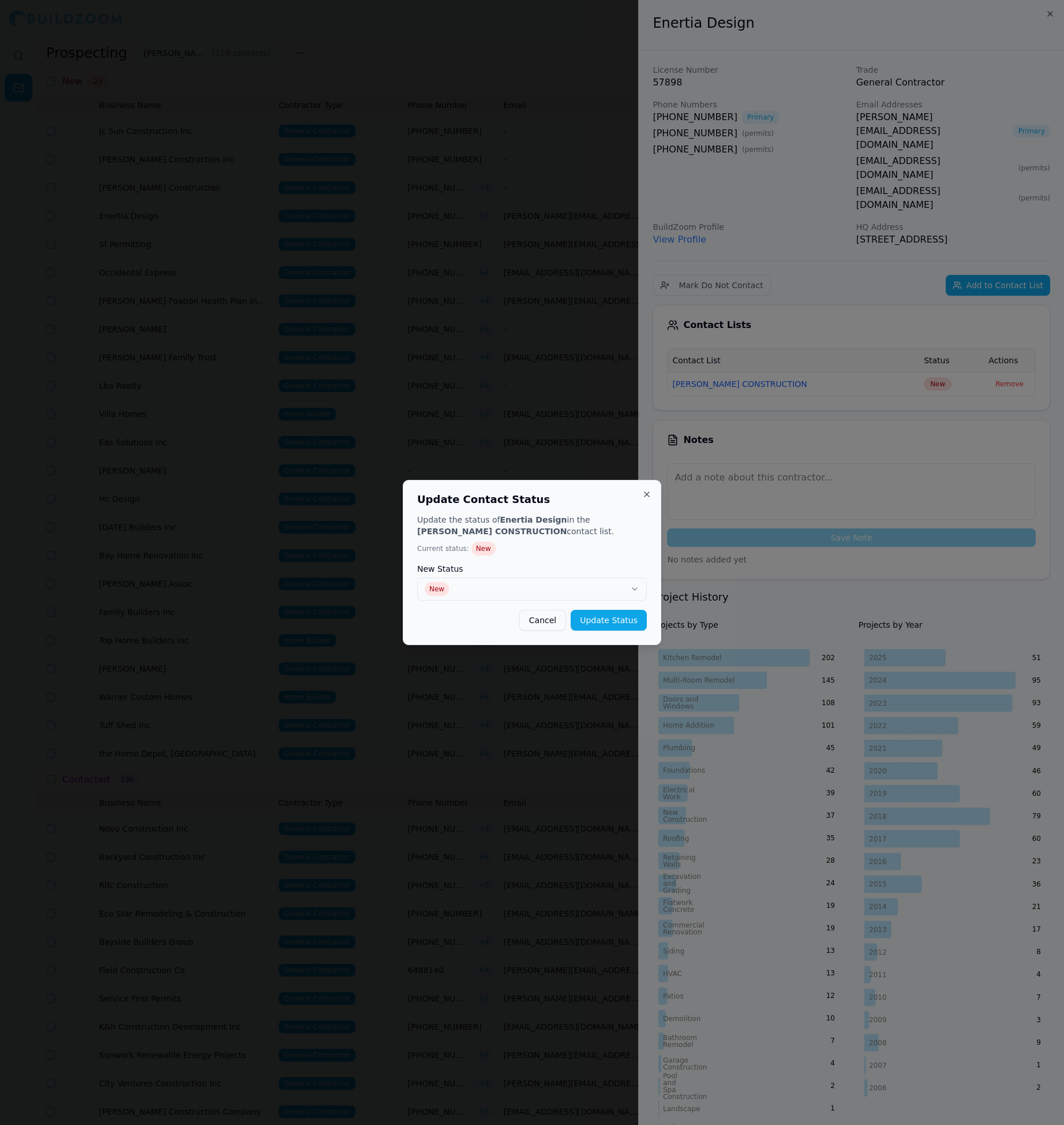
click at [568, 606] on div "Update the status of Enertia Design in the [PERSON_NAME] CONSTRUCTION contact l…" at bounding box center [532, 572] width 230 height 117
click at [540, 591] on button "New" at bounding box center [532, 589] width 230 height 23
click at [586, 617] on button "Update Status" at bounding box center [609, 620] width 76 height 21
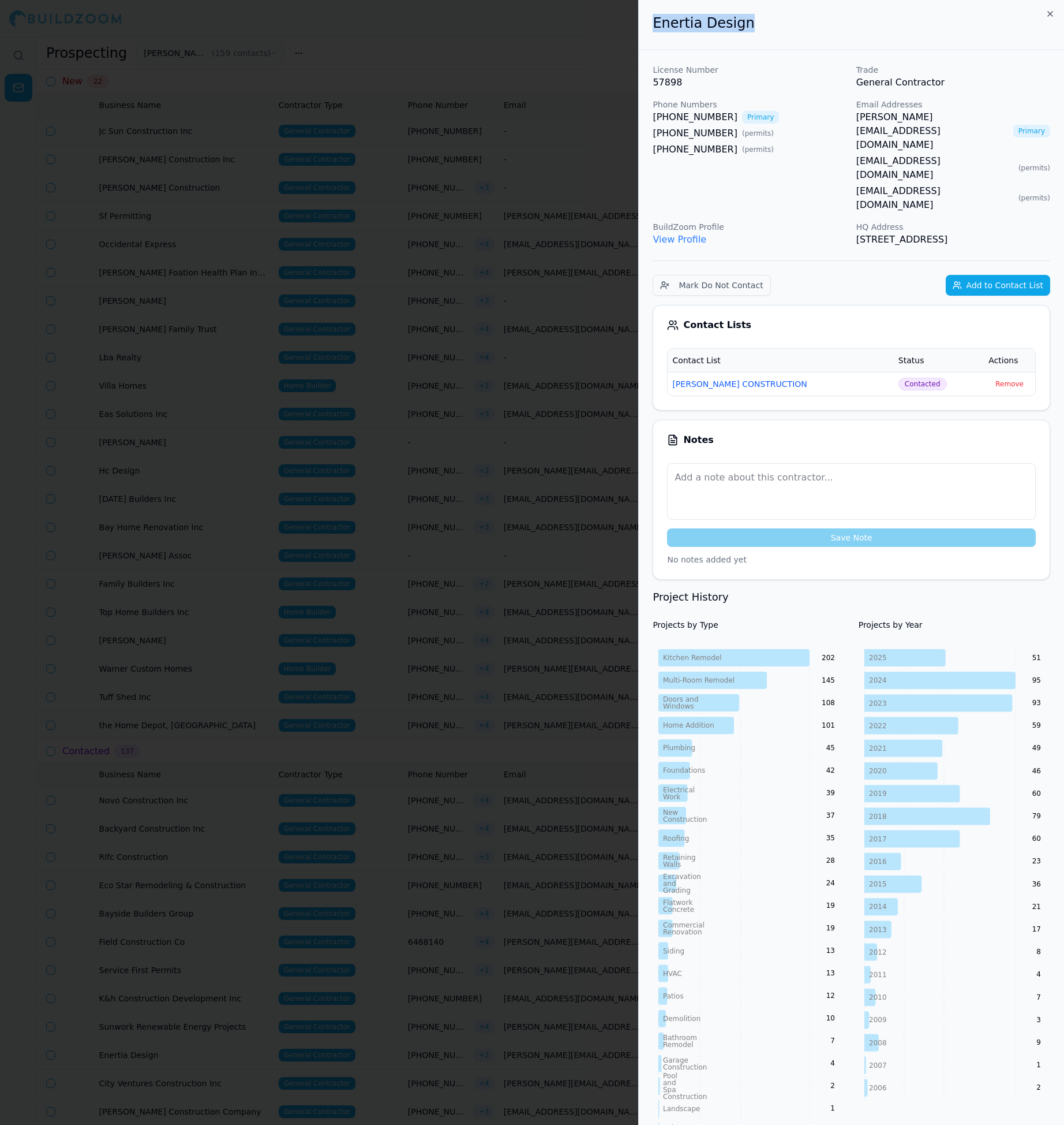
drag, startPoint x: 651, startPoint y: 25, endPoint x: 816, endPoint y: 22, distance: 165.0
click at [816, 22] on div "Enertia Design" at bounding box center [851, 25] width 425 height 50
click at [563, 378] on div at bounding box center [532, 562] width 1064 height 1125
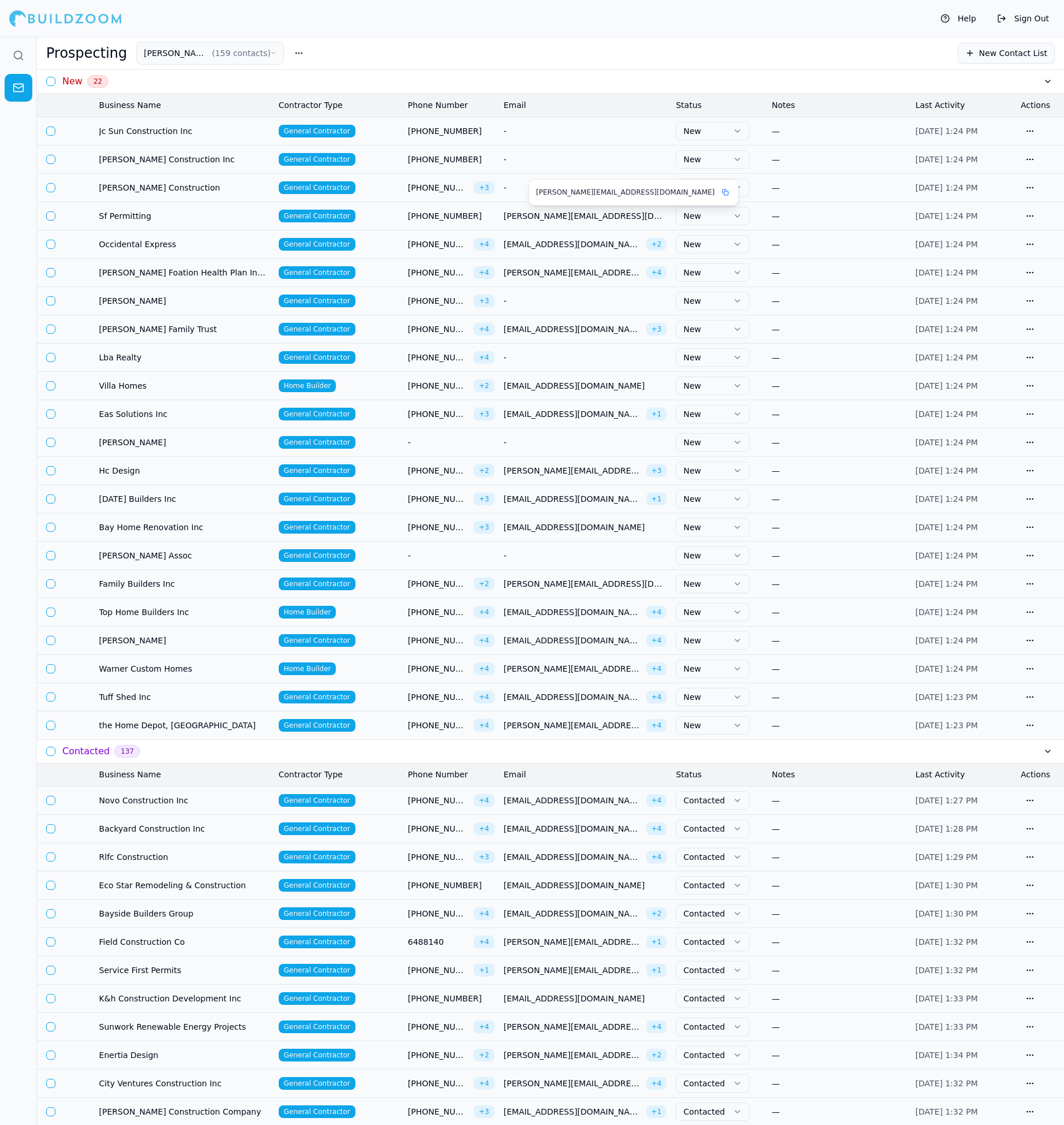
click at [532, 213] on span "[PERSON_NAME][EMAIL_ADDRESS][DOMAIN_NAME]" at bounding box center [585, 216] width 163 height 11
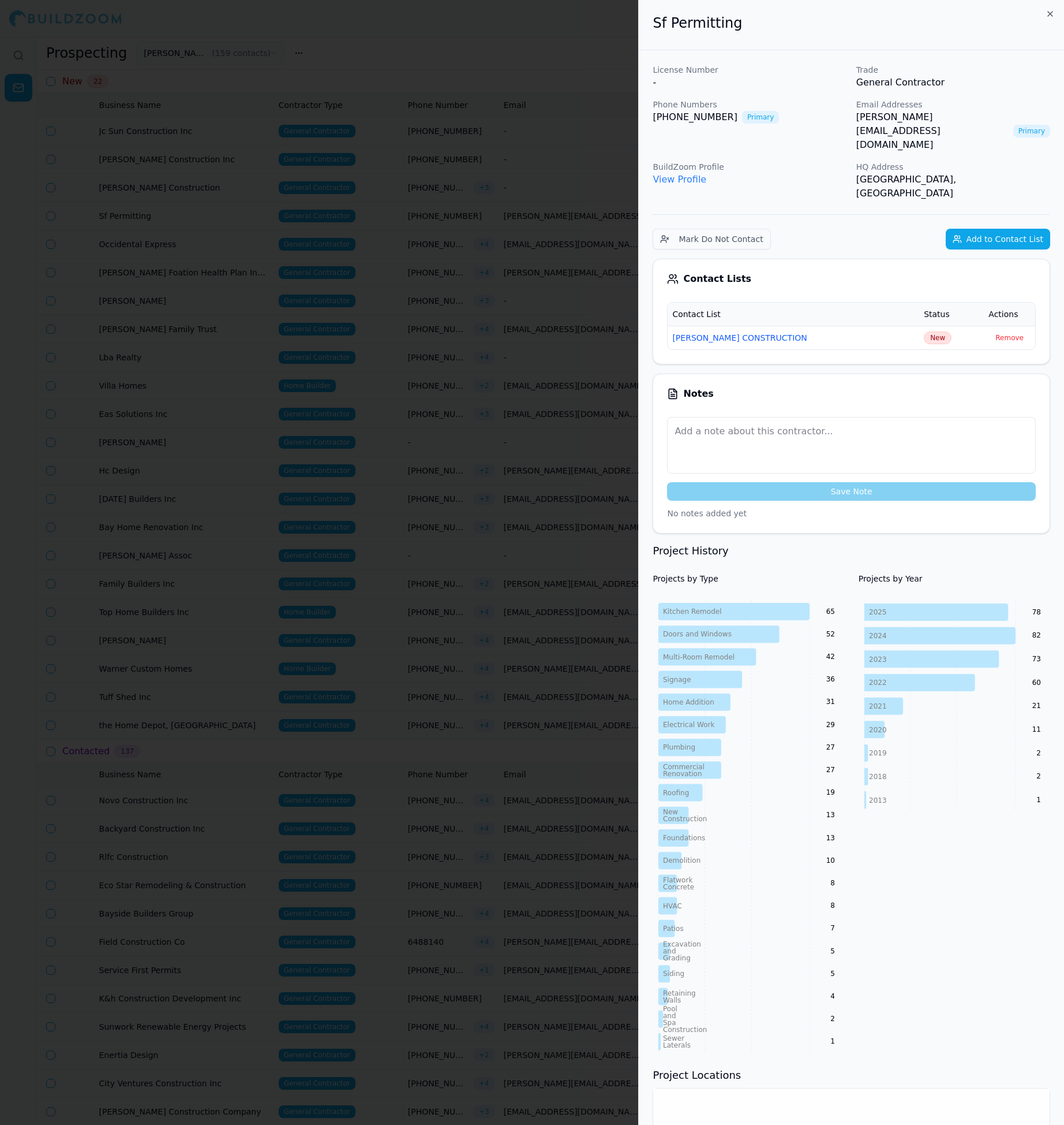
drag, startPoint x: 852, startPoint y: 116, endPoint x: 976, endPoint y: 116, distance: 124.0
click at [976, 116] on div "License Number - Trade General Contractor Phone Numbers [PHONE_NUMBER] Primary …" at bounding box center [851, 132] width 397 height 136
drag, startPoint x: 961, startPoint y: 116, endPoint x: 858, endPoint y: 118, distance: 103.0
click at [858, 118] on div "[PERSON_NAME][EMAIL_ADDRESS][DOMAIN_NAME] Primary" at bounding box center [953, 131] width 194 height 41
click at [924, 332] on span "New" at bounding box center [938, 338] width 28 height 12
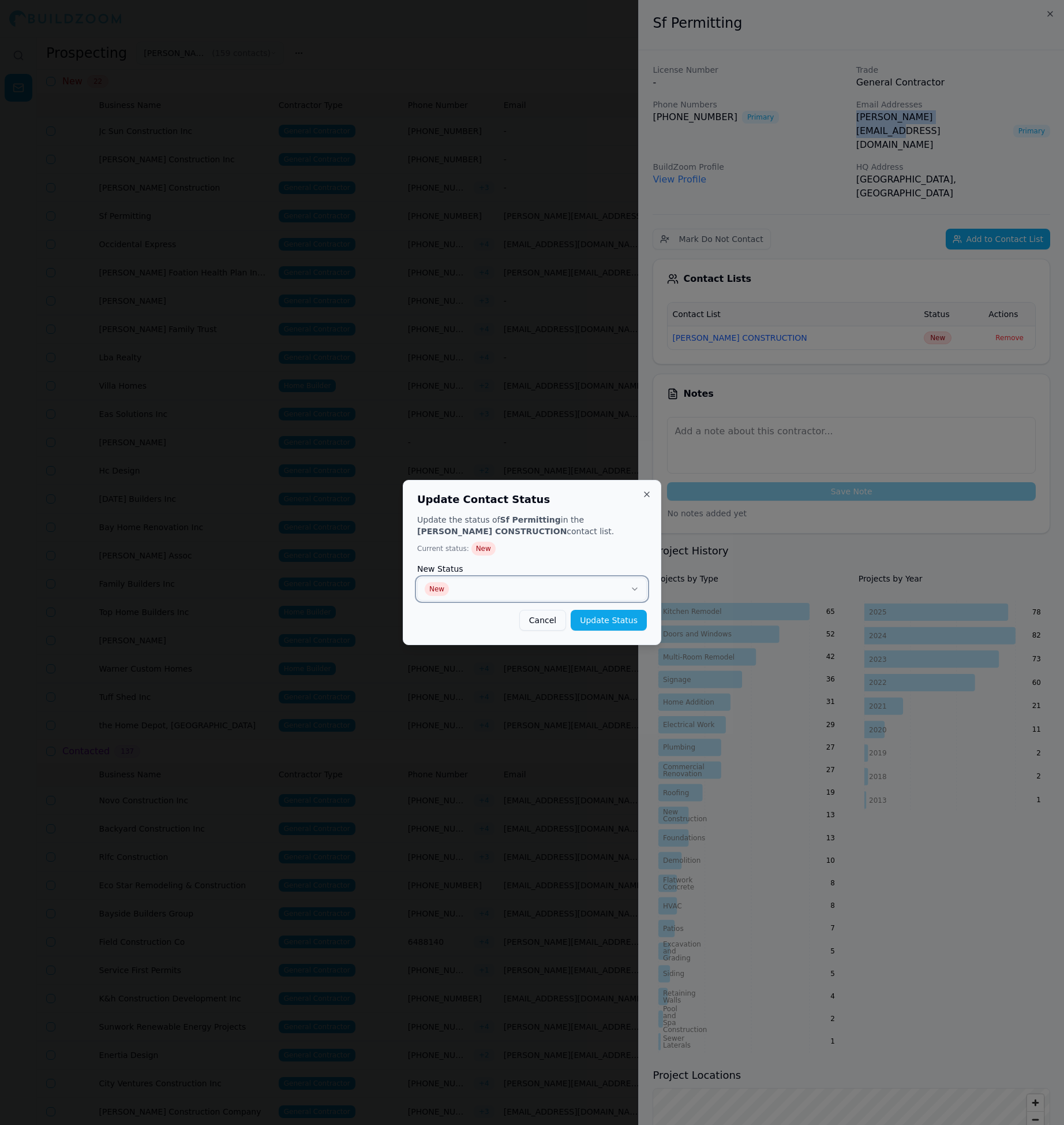
click at [508, 584] on button "New" at bounding box center [532, 589] width 230 height 23
click at [612, 617] on button "Update Status" at bounding box center [609, 620] width 76 height 21
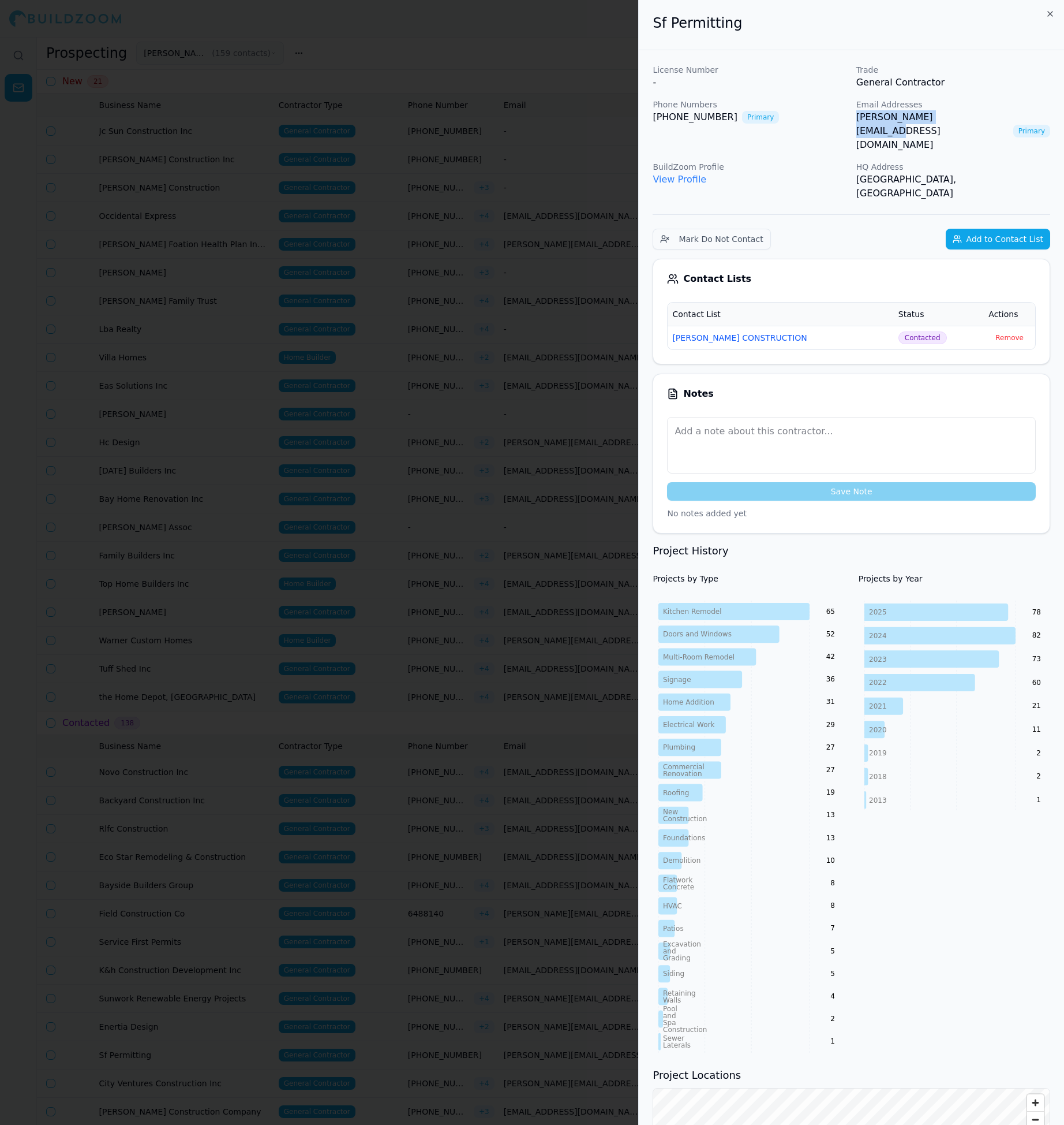
click at [525, 226] on div at bounding box center [532, 562] width 1064 height 1125
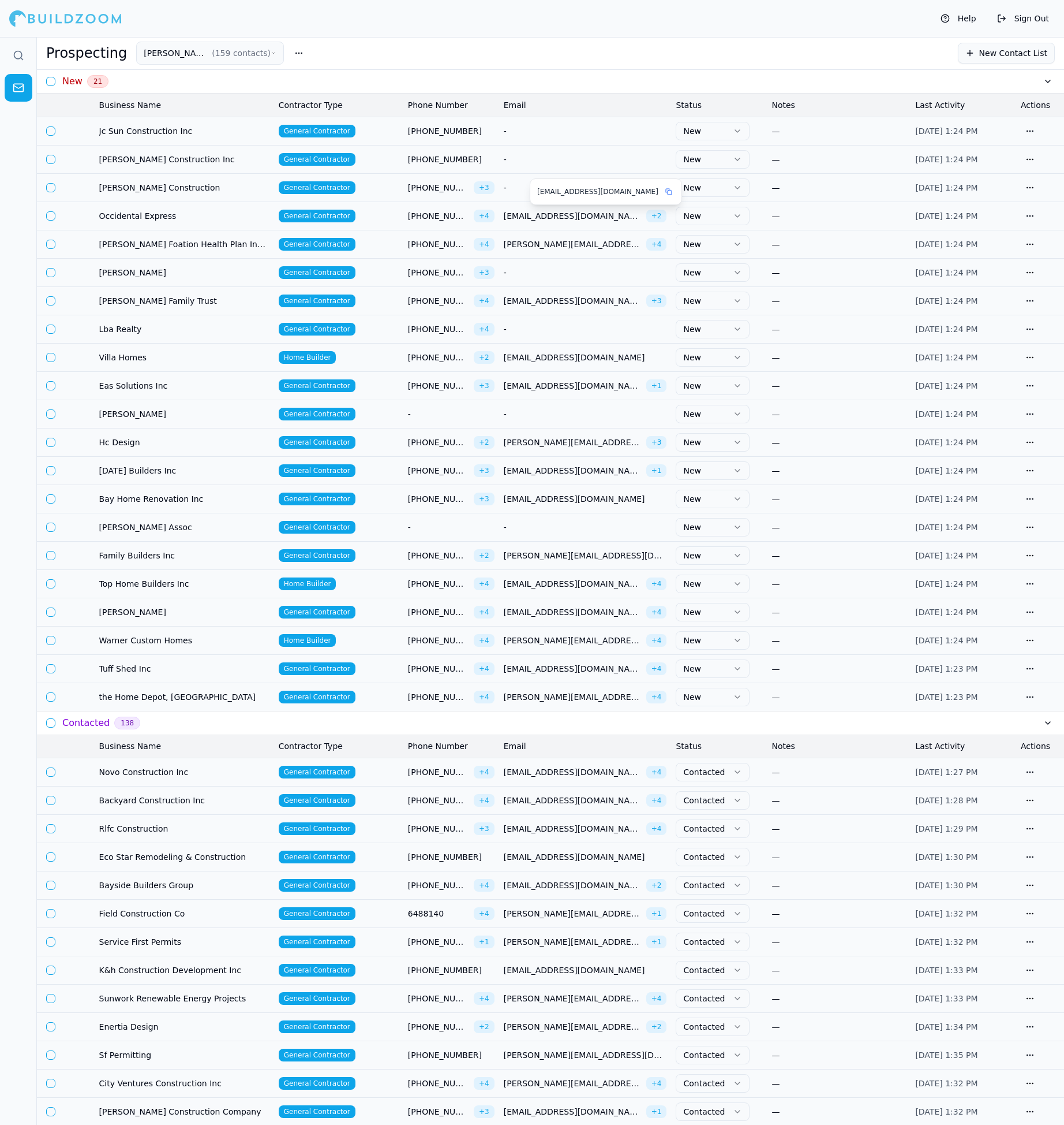
click at [525, 212] on span "[EMAIL_ADDRESS][DOMAIN_NAME]" at bounding box center [572, 216] width 138 height 11
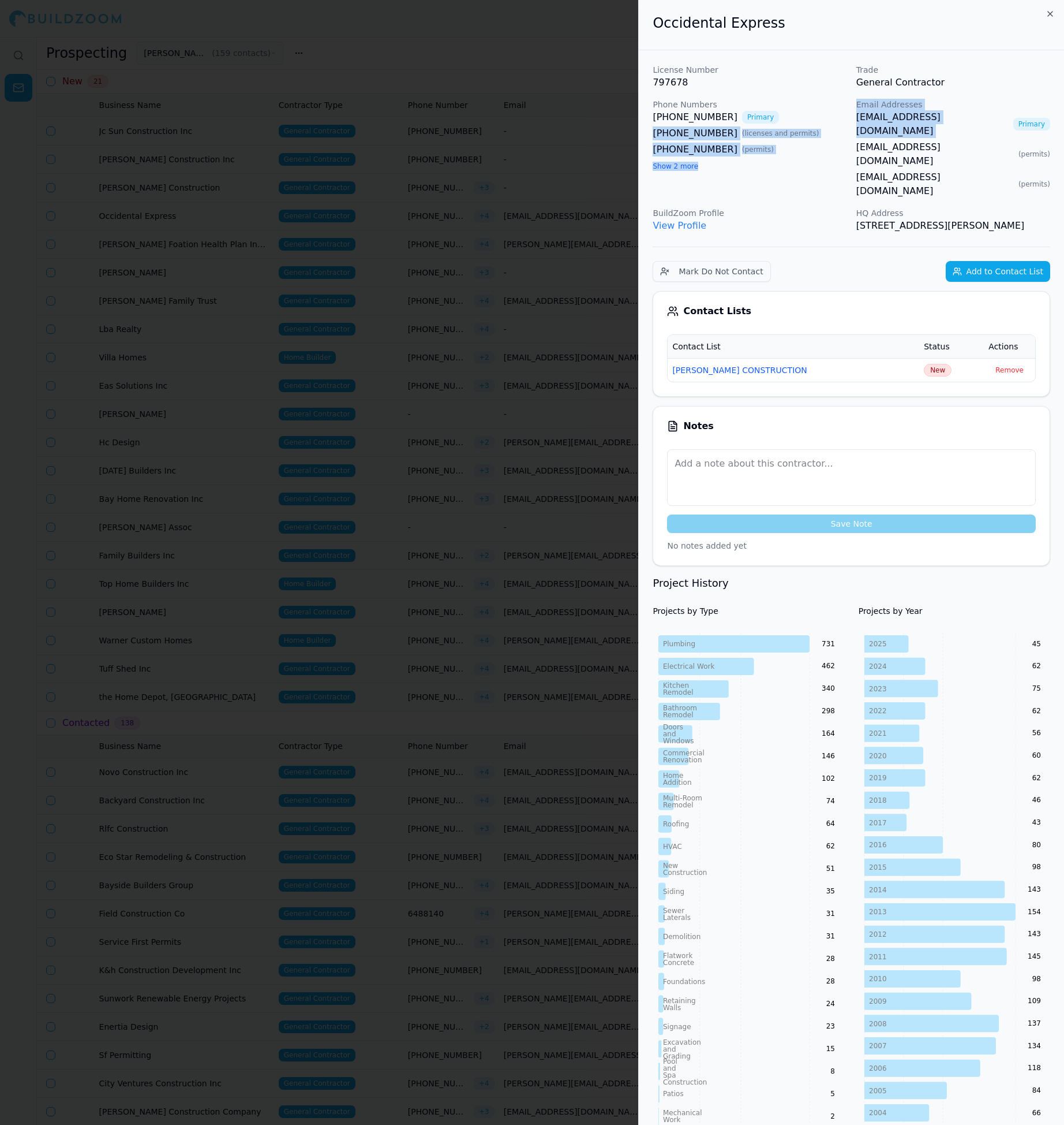
drag, startPoint x: 850, startPoint y: 117, endPoint x: 934, endPoint y: 119, distance: 84.0
click at [934, 119] on div "License Number 797678 Trade General Contractor Phone Numbers [PHONE_NUMBER] Pri…" at bounding box center [851, 148] width 397 height 168
click at [924, 364] on span "New" at bounding box center [938, 370] width 28 height 12
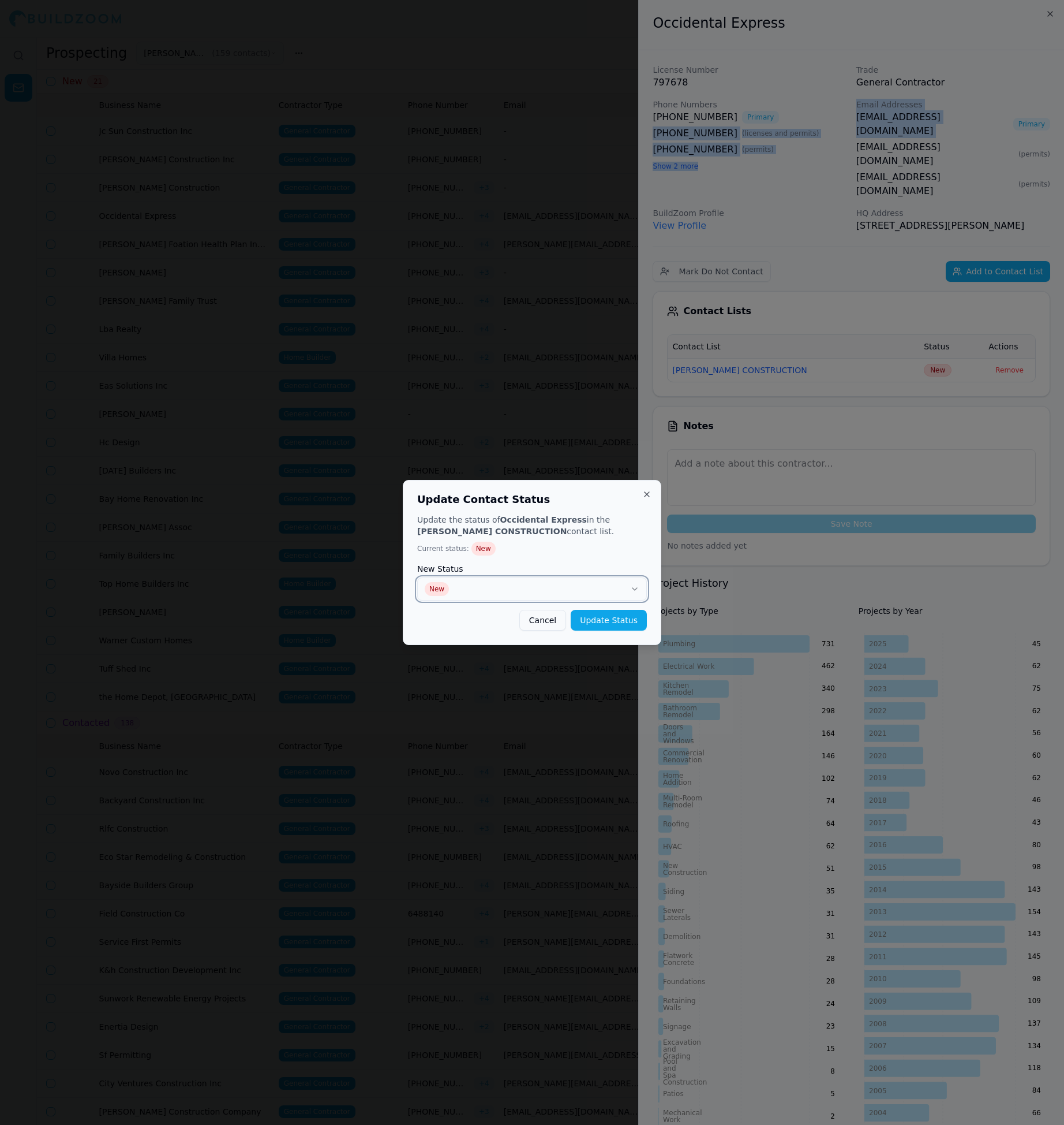
click at [616, 582] on button "New" at bounding box center [532, 589] width 230 height 23
click at [618, 624] on button "Update Status" at bounding box center [609, 620] width 76 height 21
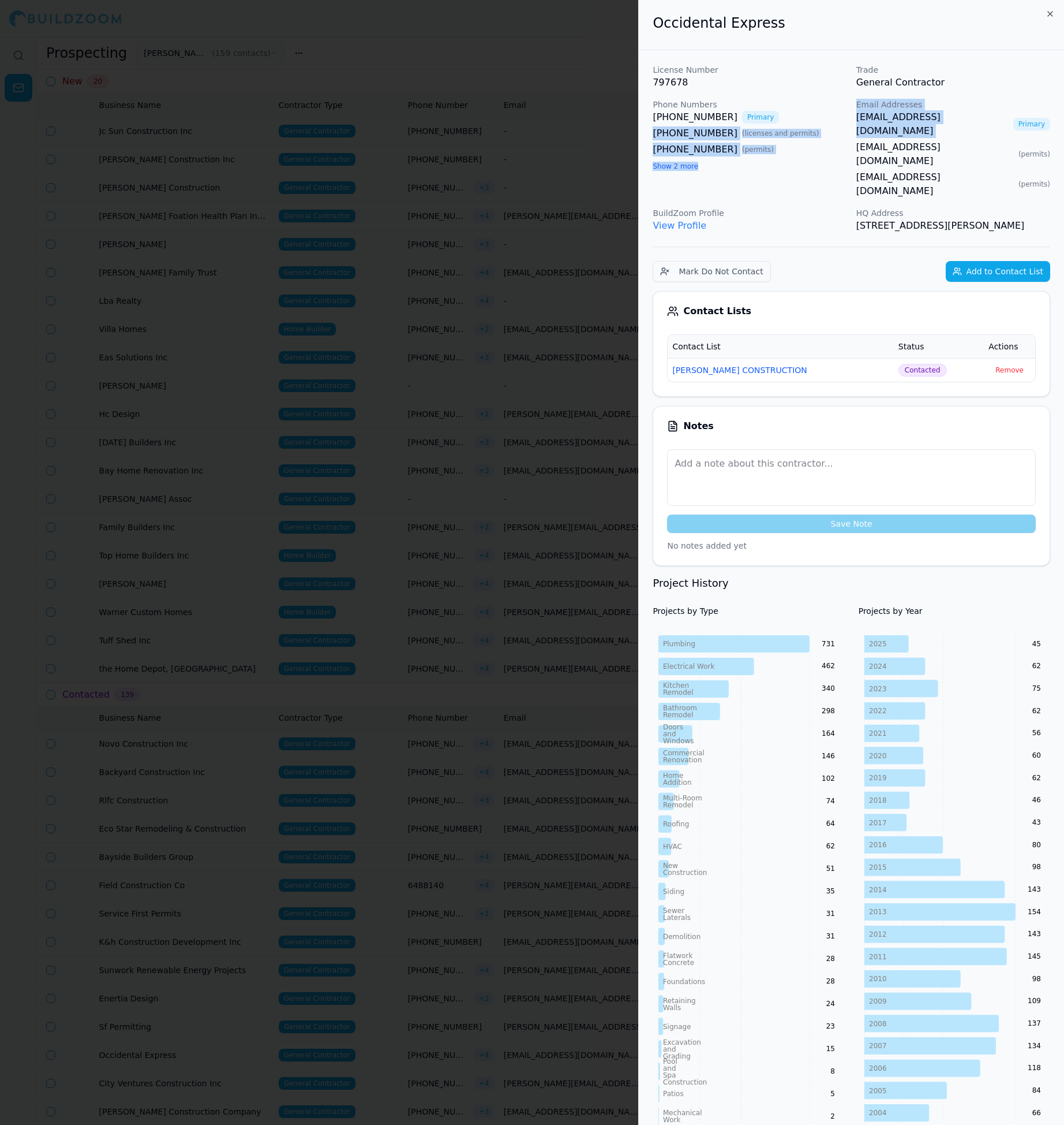
click at [452, 337] on div at bounding box center [532, 562] width 1064 height 1125
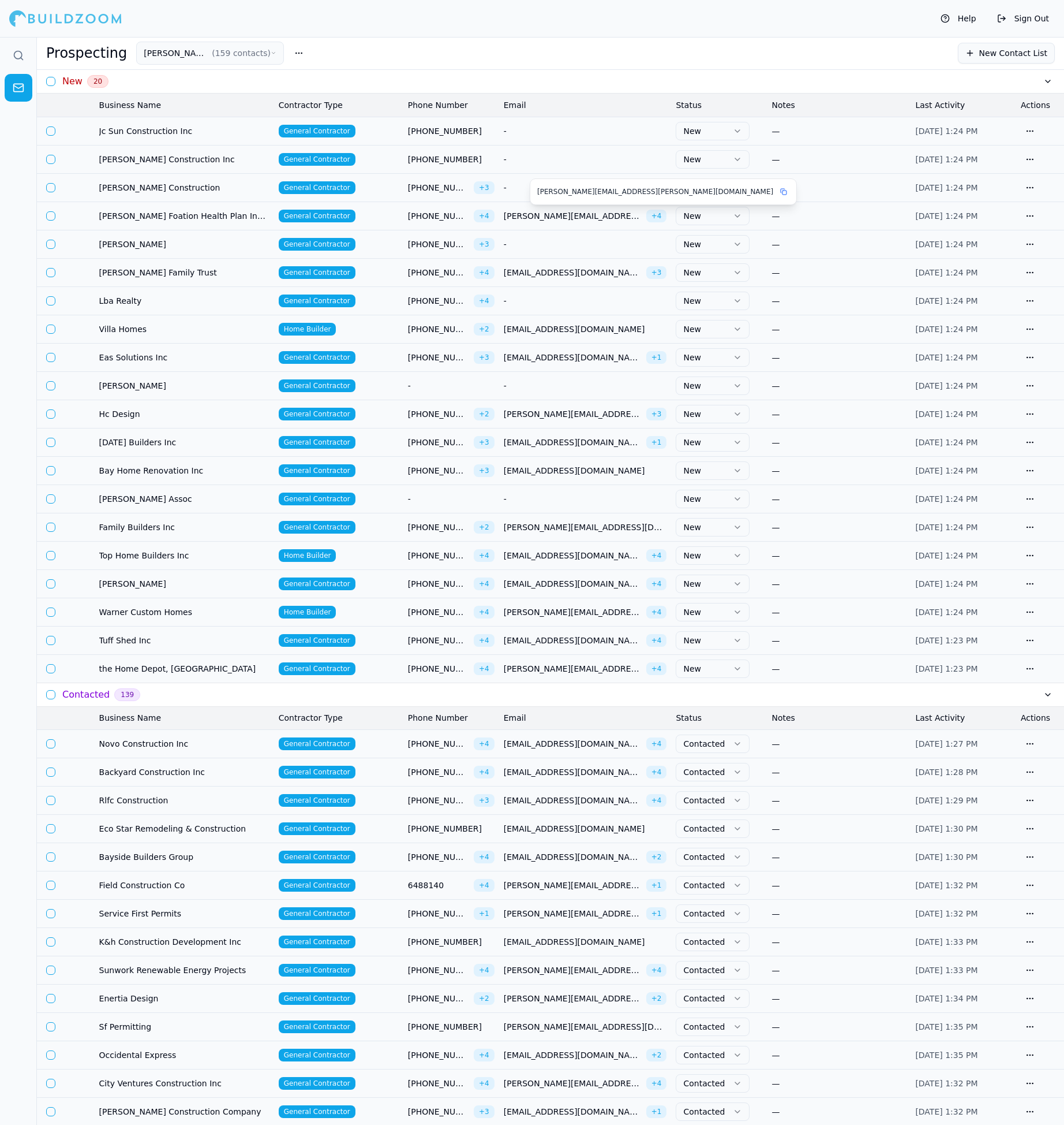
click at [521, 222] on div "[PERSON_NAME][EMAIL_ADDRESS][PERSON_NAME][DOMAIN_NAME] + 4" at bounding box center [585, 216] width 163 height 12
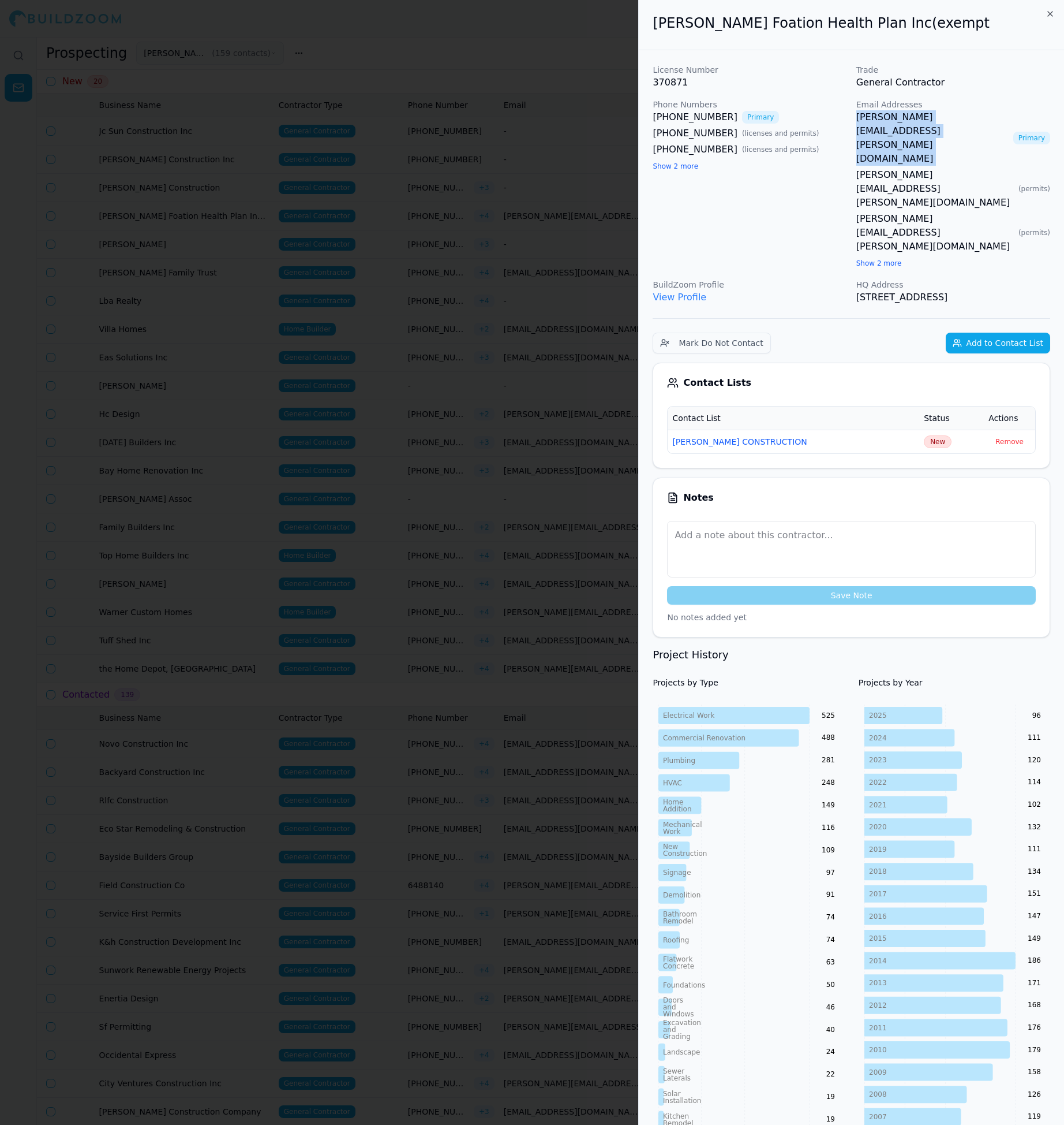
drag, startPoint x: 853, startPoint y: 118, endPoint x: 956, endPoint y: 117, distance: 103.0
click at [956, 117] on div "License Number 370871 Trade General Contractor Phone Numbers [PHONE_NUMBER] Pri…" at bounding box center [851, 184] width 397 height 240
click at [924, 435] on span "New" at bounding box center [938, 441] width 28 height 12
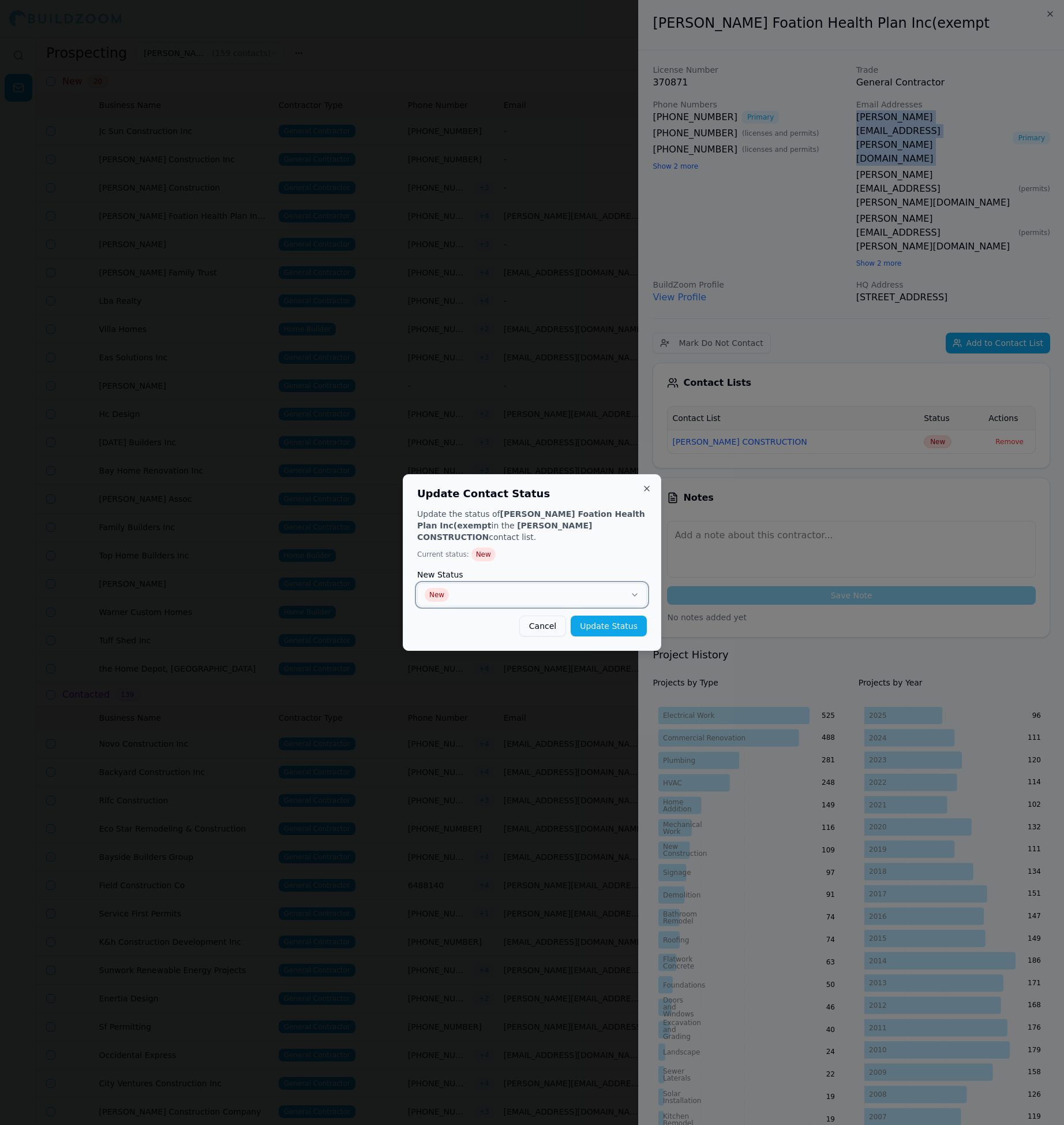
click at [568, 588] on button "New" at bounding box center [532, 595] width 230 height 23
click at [631, 622] on button "Update Status" at bounding box center [609, 626] width 76 height 21
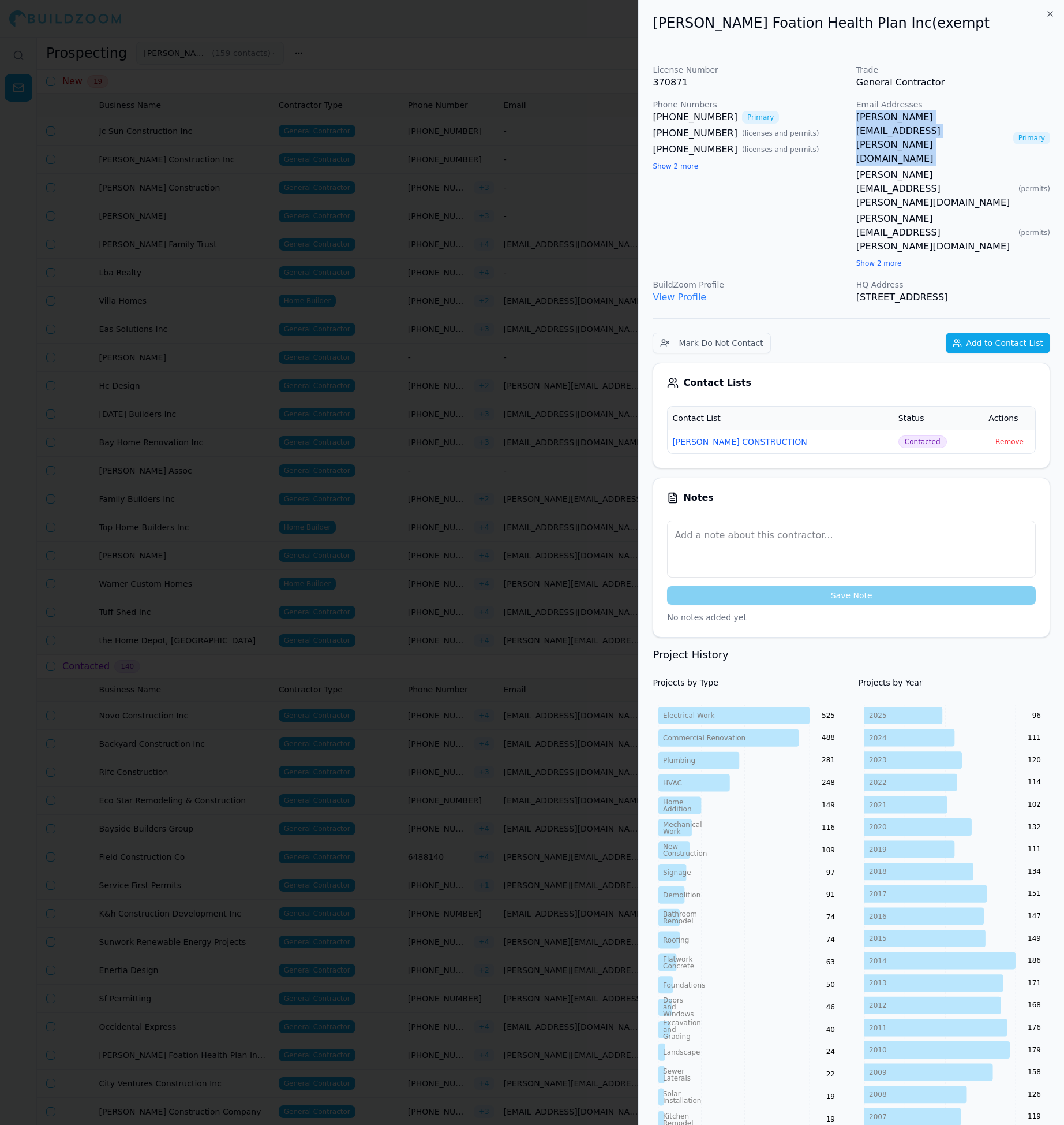
click at [470, 383] on div at bounding box center [532, 562] width 1064 height 1125
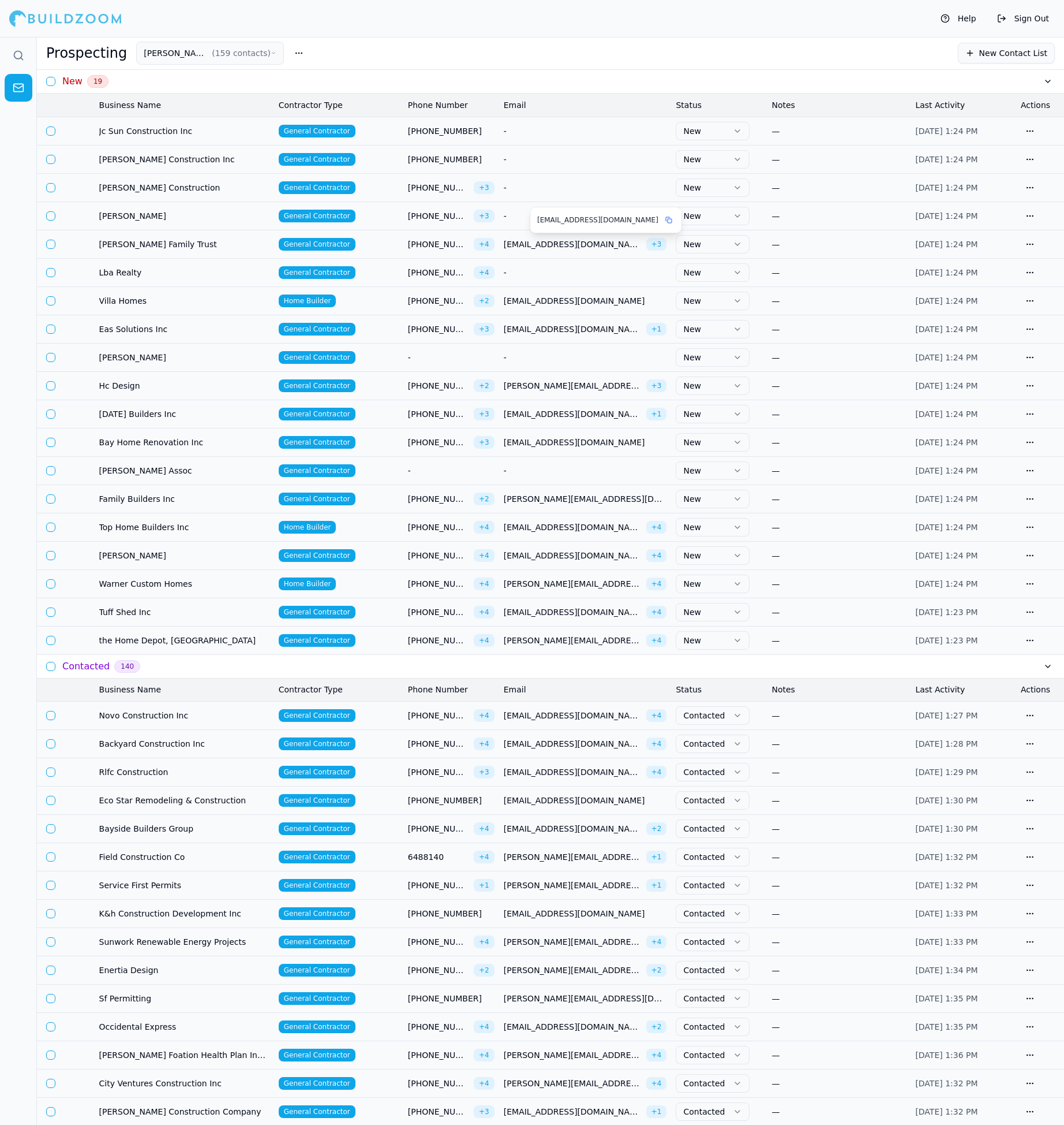
click at [547, 242] on span "[EMAIL_ADDRESS][DOMAIN_NAME]" at bounding box center [572, 244] width 138 height 11
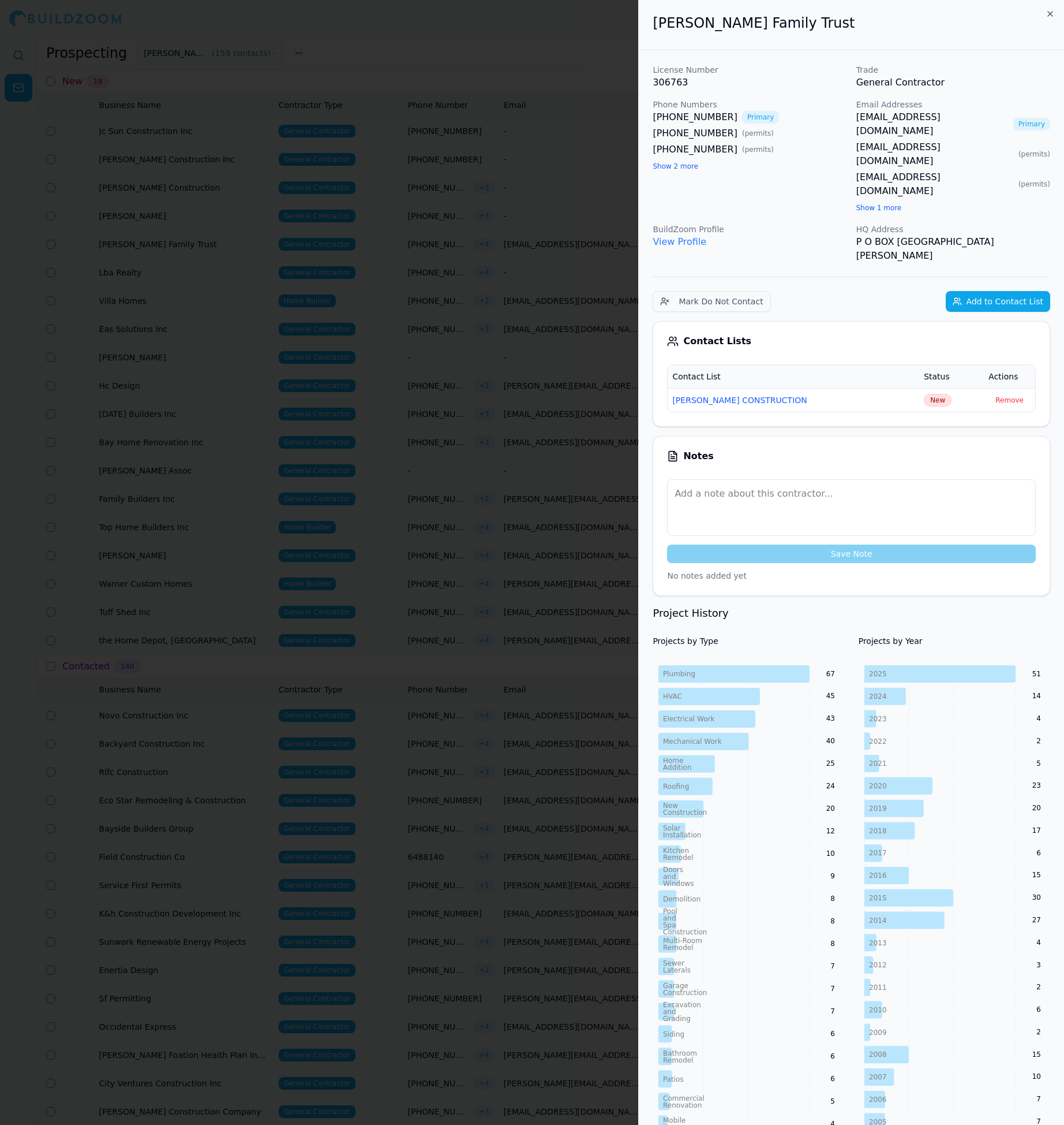
drag, startPoint x: 856, startPoint y: 118, endPoint x: 976, endPoint y: 111, distance: 120.2
click at [978, 112] on div "[EMAIL_ADDRESS][DOMAIN_NAME] Primary" at bounding box center [953, 125] width 194 height 28
drag, startPoint x: 852, startPoint y: 114, endPoint x: 951, endPoint y: 112, distance: 99.0
click at [951, 114] on div "License Number 306763 Trade General Contractor Phone Numbers [PHONE_NUMBER] Pri…" at bounding box center [851, 163] width 397 height 198
click at [839, 126] on div "[PHONE_NUMBER] ( permits )" at bounding box center [749, 133] width 194 height 14
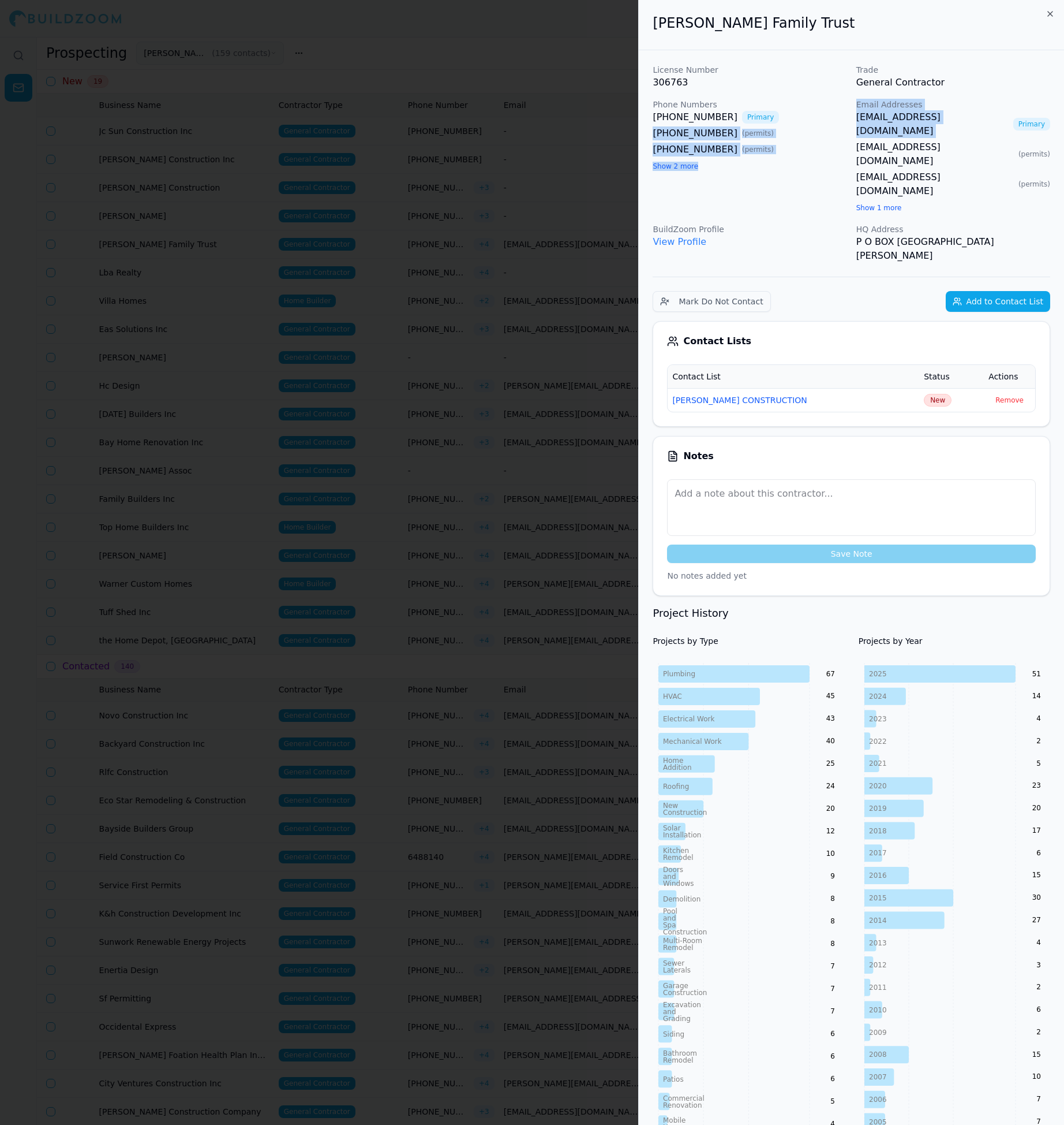
drag, startPoint x: 851, startPoint y: 117, endPoint x: 959, endPoint y: 119, distance: 108.0
click at [959, 119] on div "License Number 306763 Trade General Contractor Phone Numbers [PHONE_NUMBER] Pri…" at bounding box center [851, 163] width 397 height 198
click at [456, 305] on div at bounding box center [532, 562] width 1064 height 1125
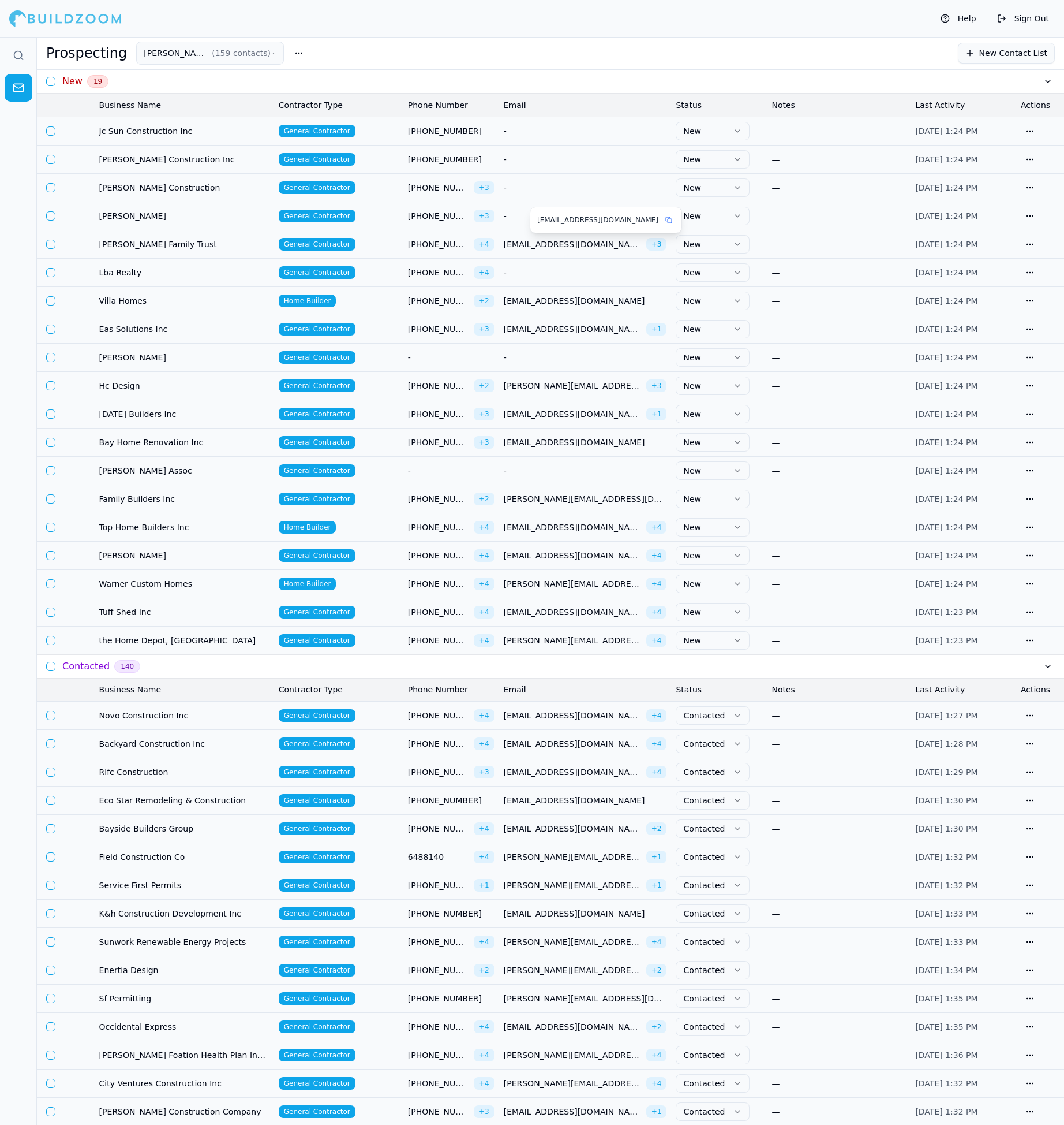
click at [568, 244] on span "[EMAIL_ADDRESS][DOMAIN_NAME]" at bounding box center [572, 244] width 138 height 11
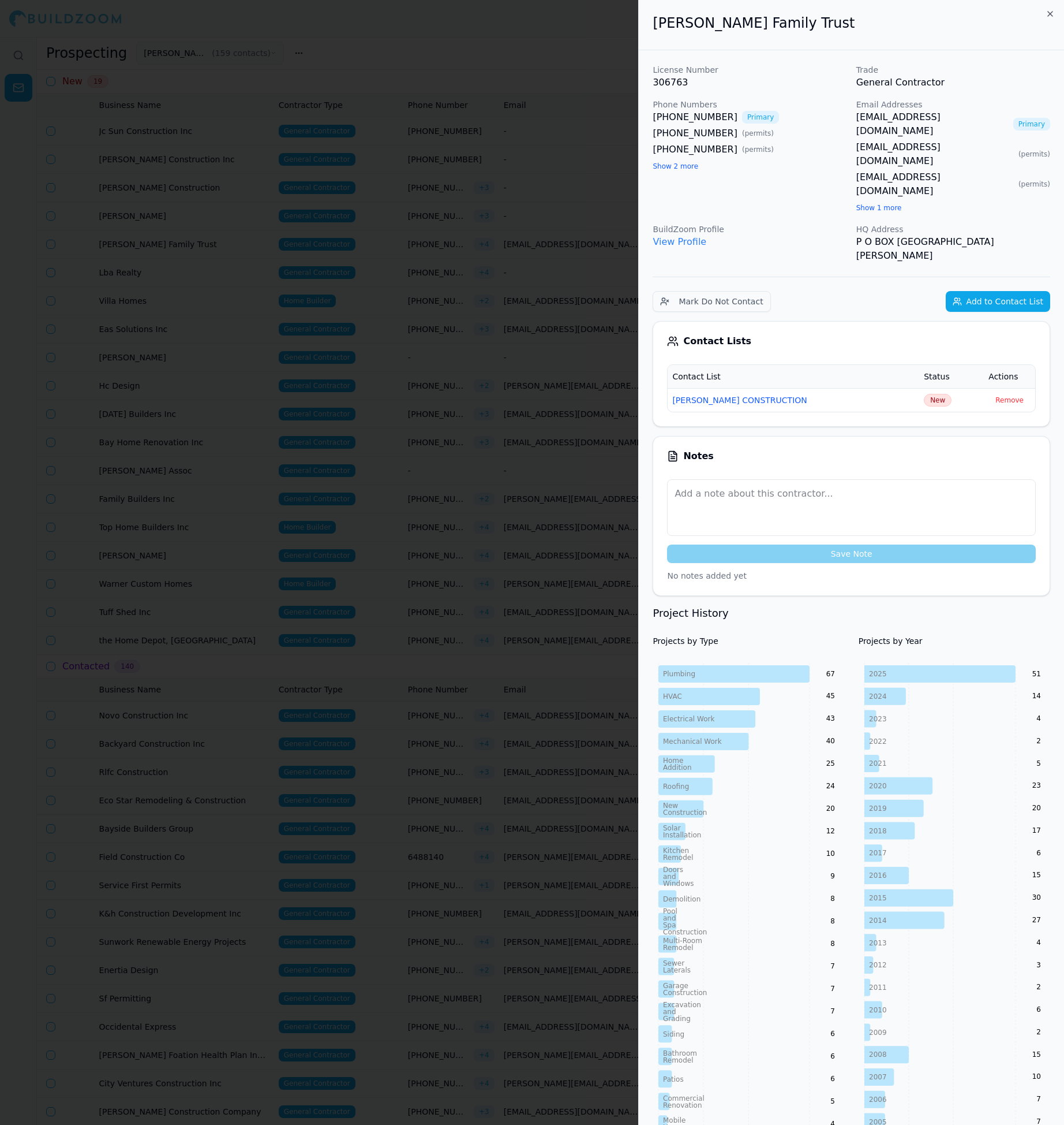
click at [924, 394] on span "New" at bounding box center [938, 400] width 28 height 12
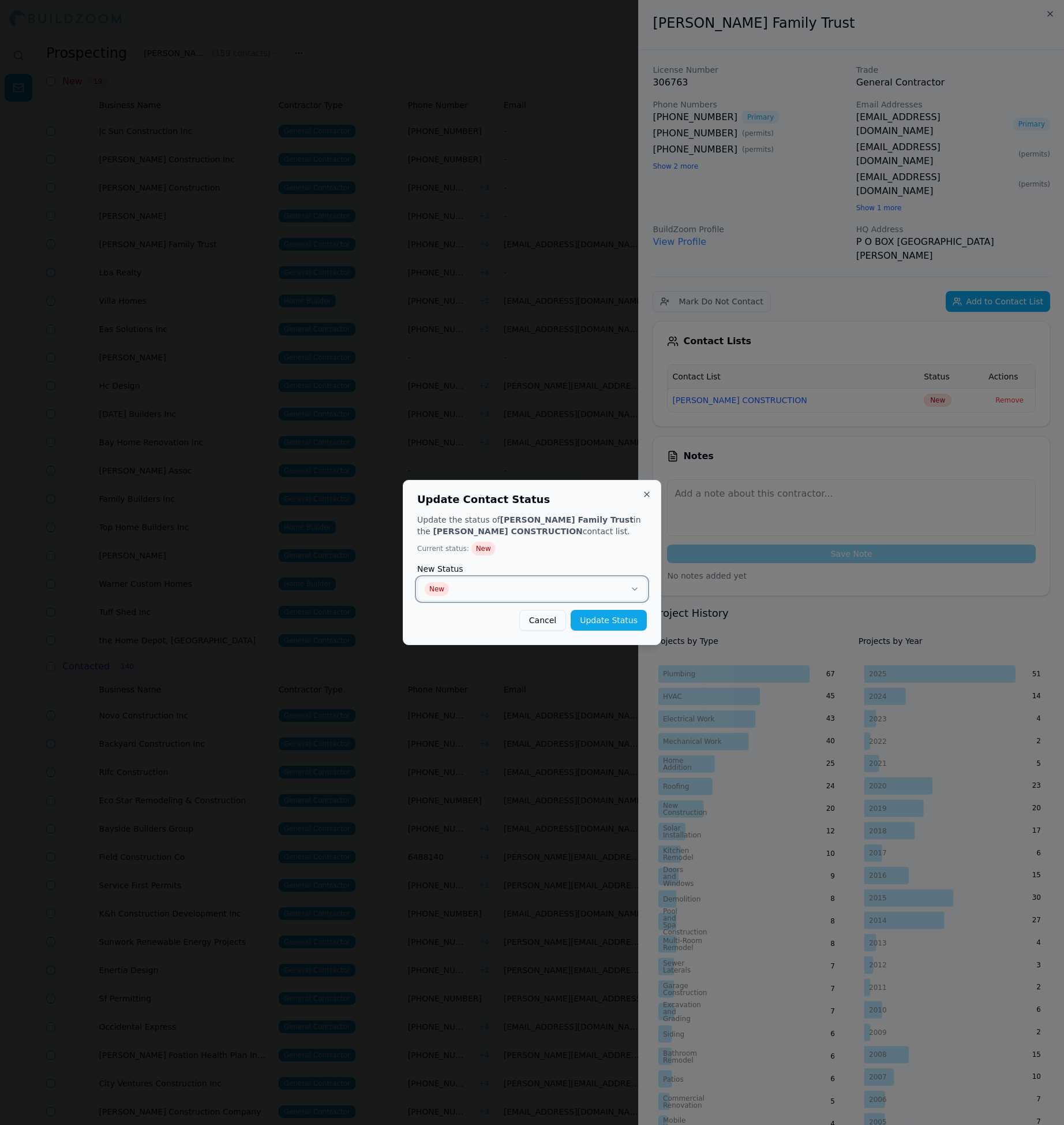
click at [545, 584] on button "New" at bounding box center [532, 589] width 230 height 23
click at [625, 634] on div "Update Contact Status Update the status of [PERSON_NAME] Family Trust in the [P…" at bounding box center [532, 562] width 259 height 165
click at [623, 627] on button "Update Status" at bounding box center [609, 620] width 76 height 21
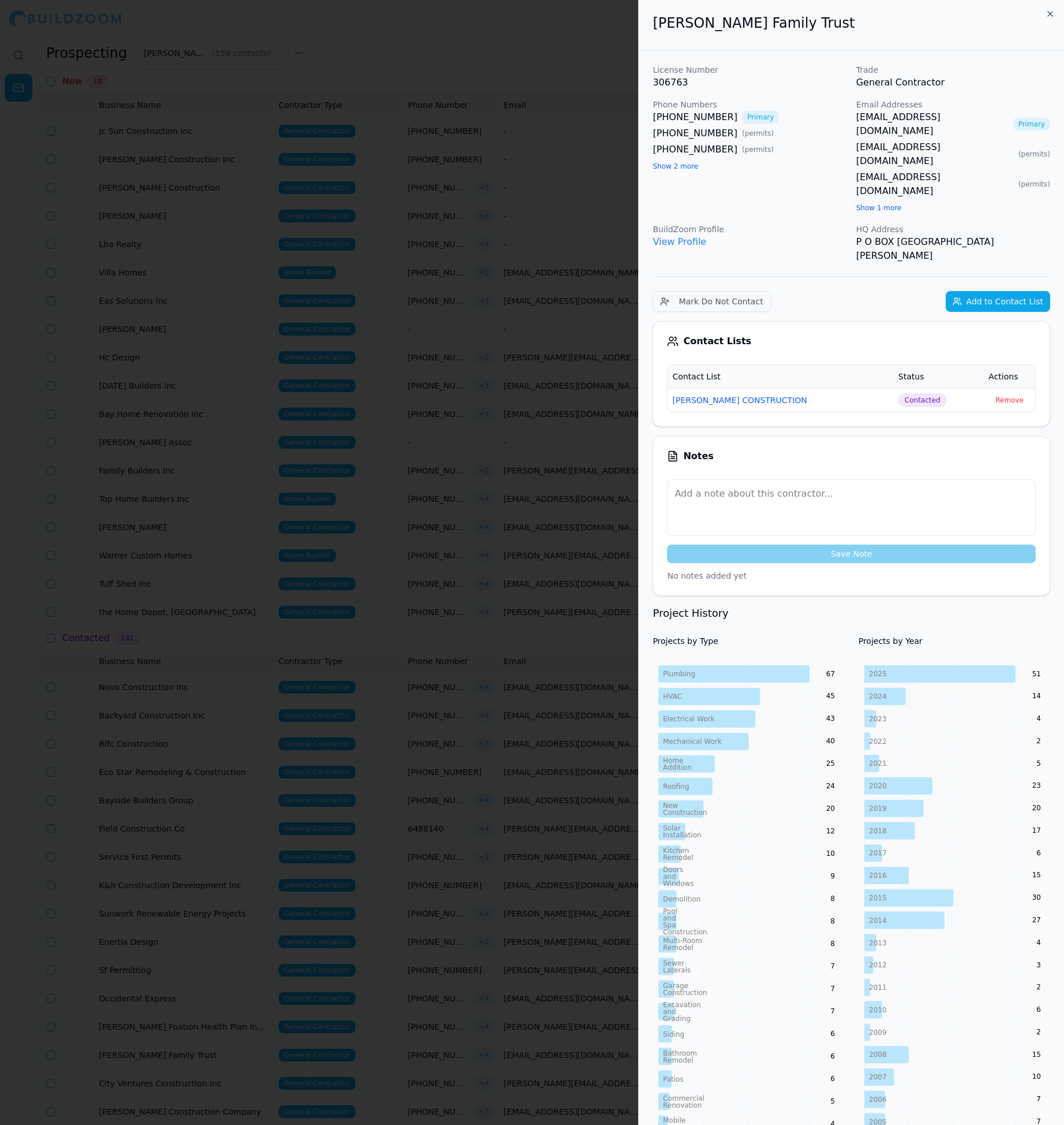
click at [558, 406] on div at bounding box center [532, 562] width 1064 height 1125
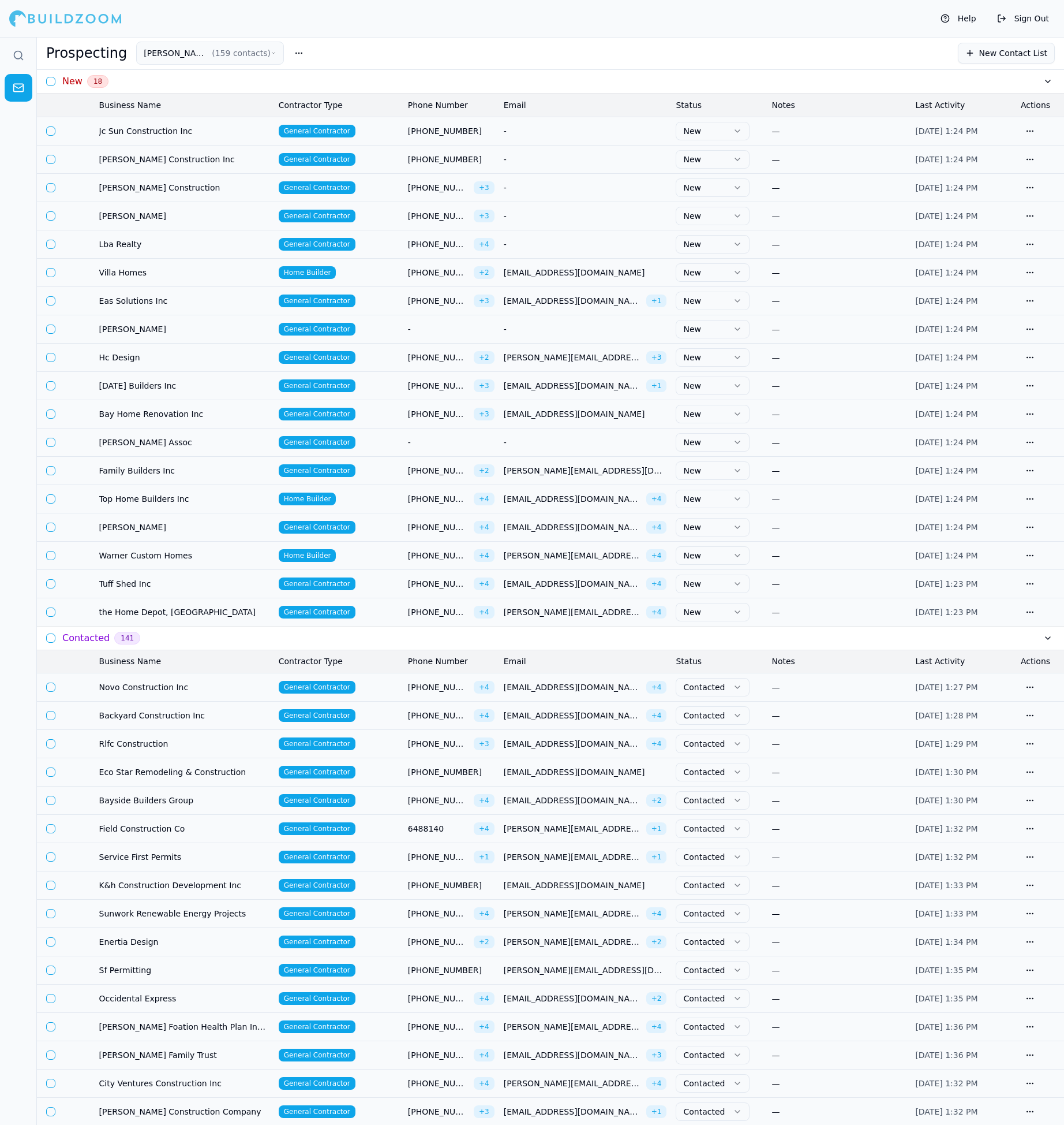
click at [363, 270] on td "Home Builder" at bounding box center [339, 272] width 129 height 28
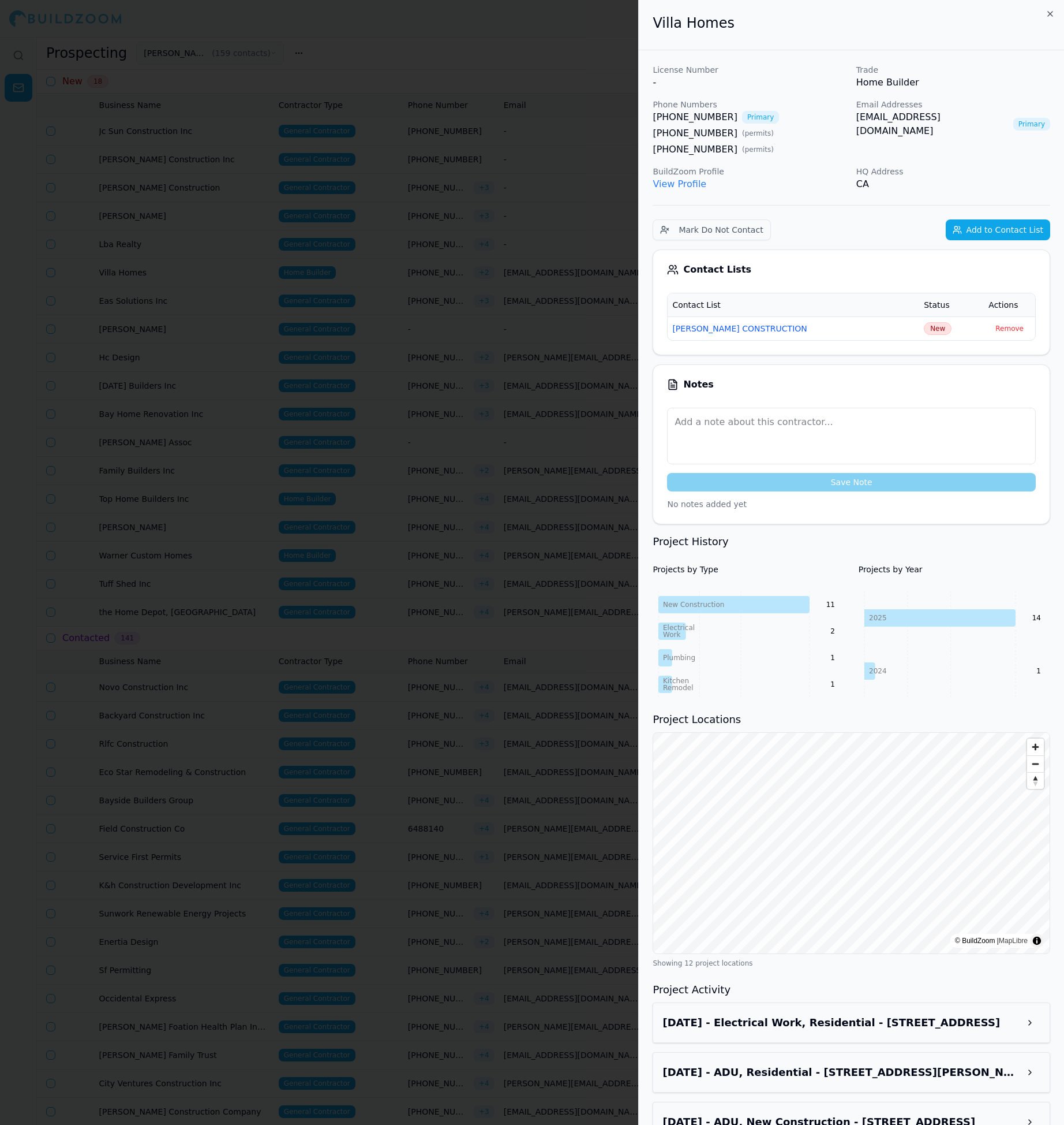
click at [926, 325] on span "New" at bounding box center [938, 328] width 28 height 12
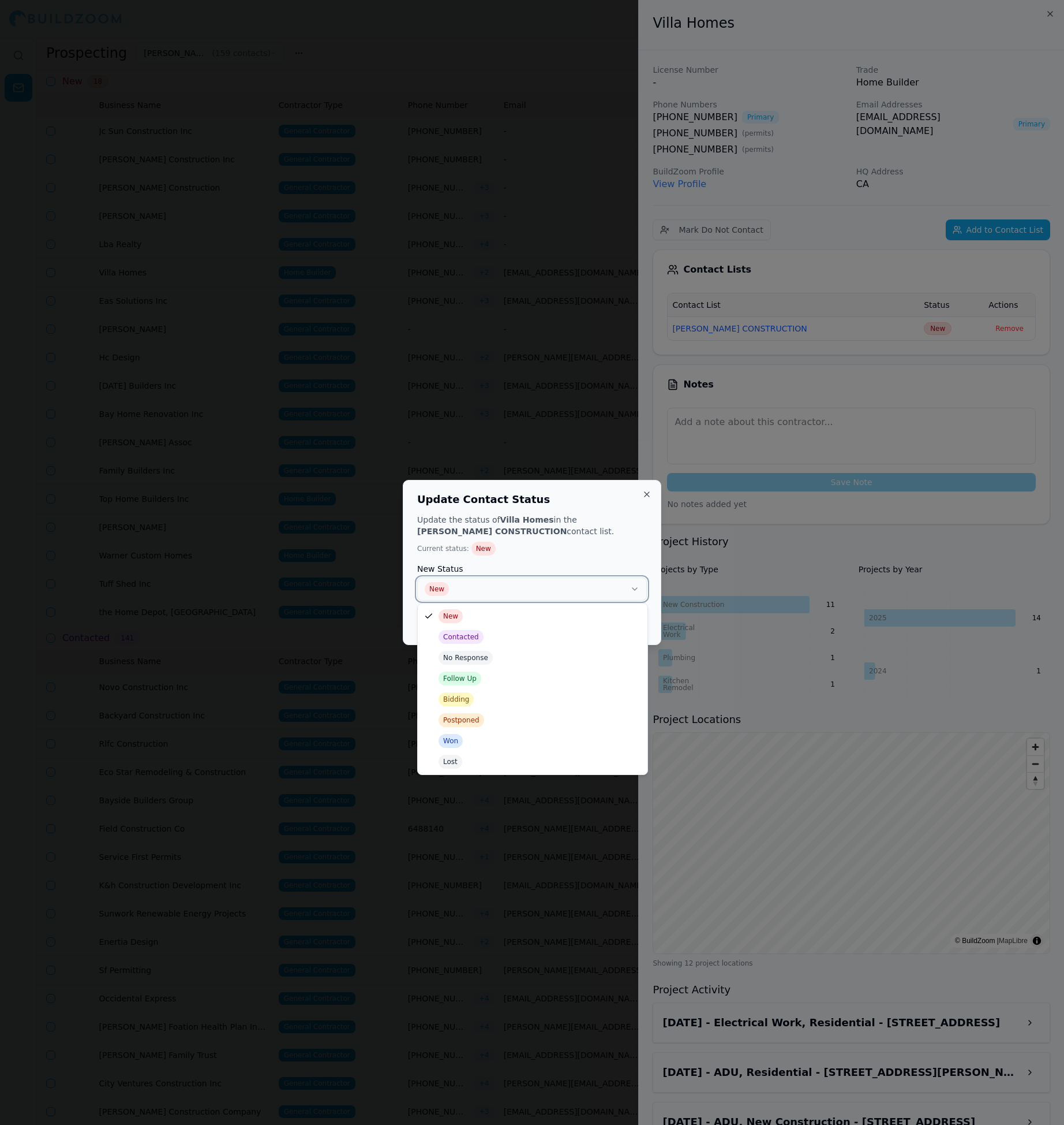
click at [568, 589] on button "New" at bounding box center [532, 589] width 230 height 23
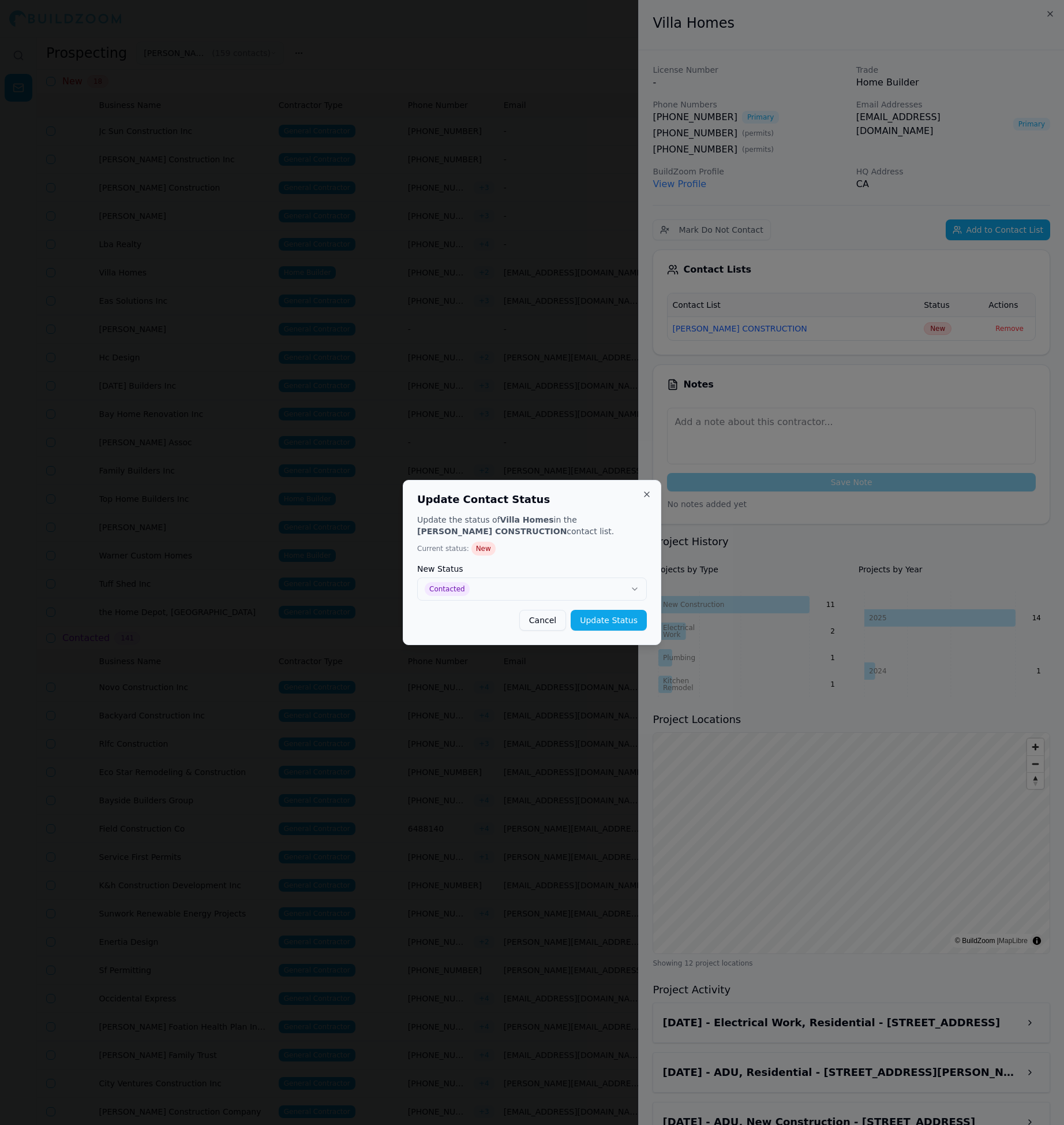
click at [607, 622] on button "Update Status" at bounding box center [609, 620] width 76 height 21
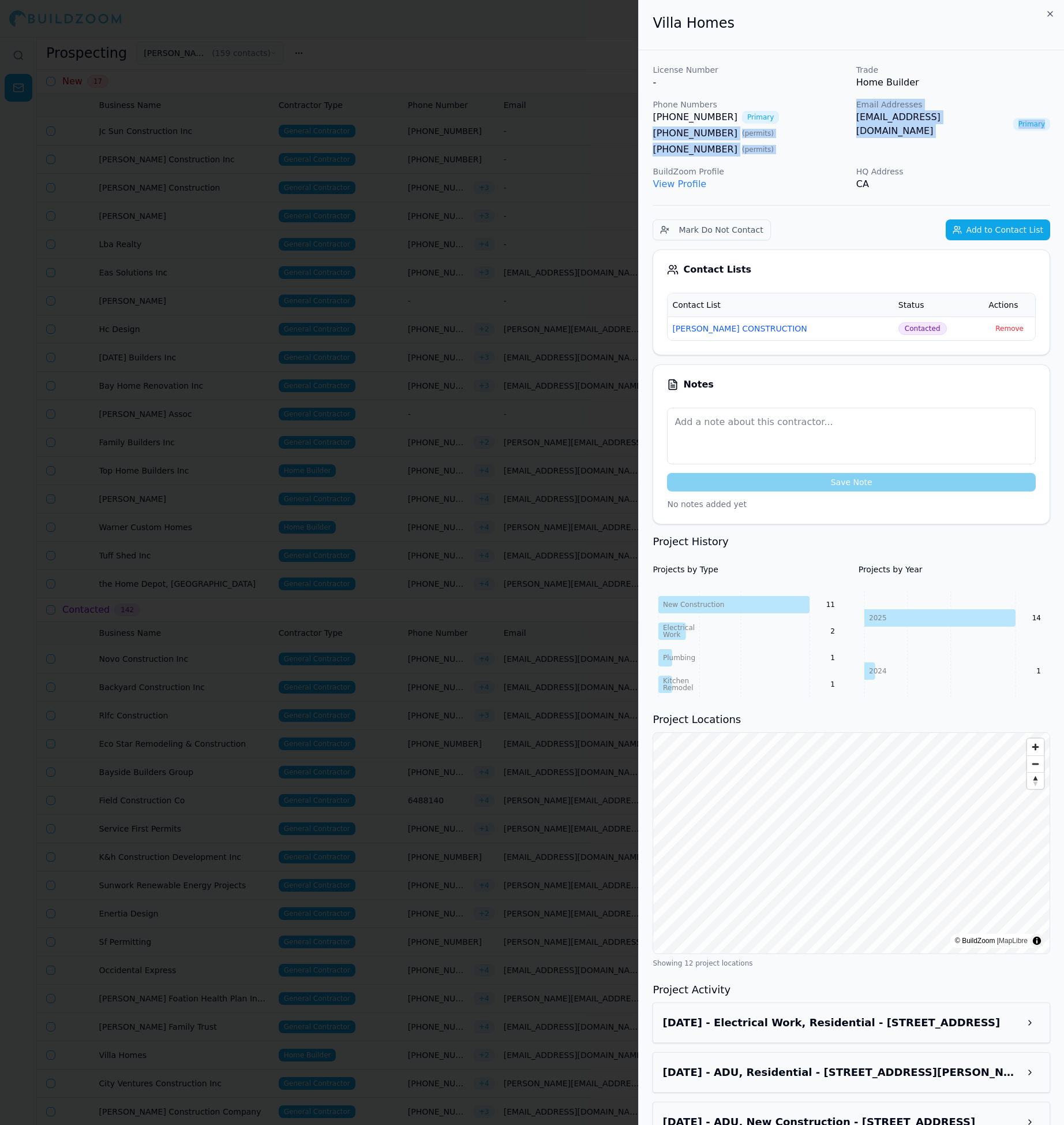
drag, startPoint x: 848, startPoint y: 122, endPoint x: 991, endPoint y: 122, distance: 143.0
click at [993, 122] on div "License Number - Trade Home Builder Phone Numbers [PHONE_NUMBER] Primary [PHONE…" at bounding box center [851, 127] width 397 height 127
click at [863, 129] on div "Email Addresses [EMAIL_ADDRESS][DOMAIN_NAME] Primary" at bounding box center [953, 128] width 194 height 58
drag, startPoint x: 976, startPoint y: 118, endPoint x: 858, endPoint y: 116, distance: 118.0
click at [858, 116] on div "[EMAIL_ADDRESS][DOMAIN_NAME] Primary" at bounding box center [953, 125] width 194 height 28
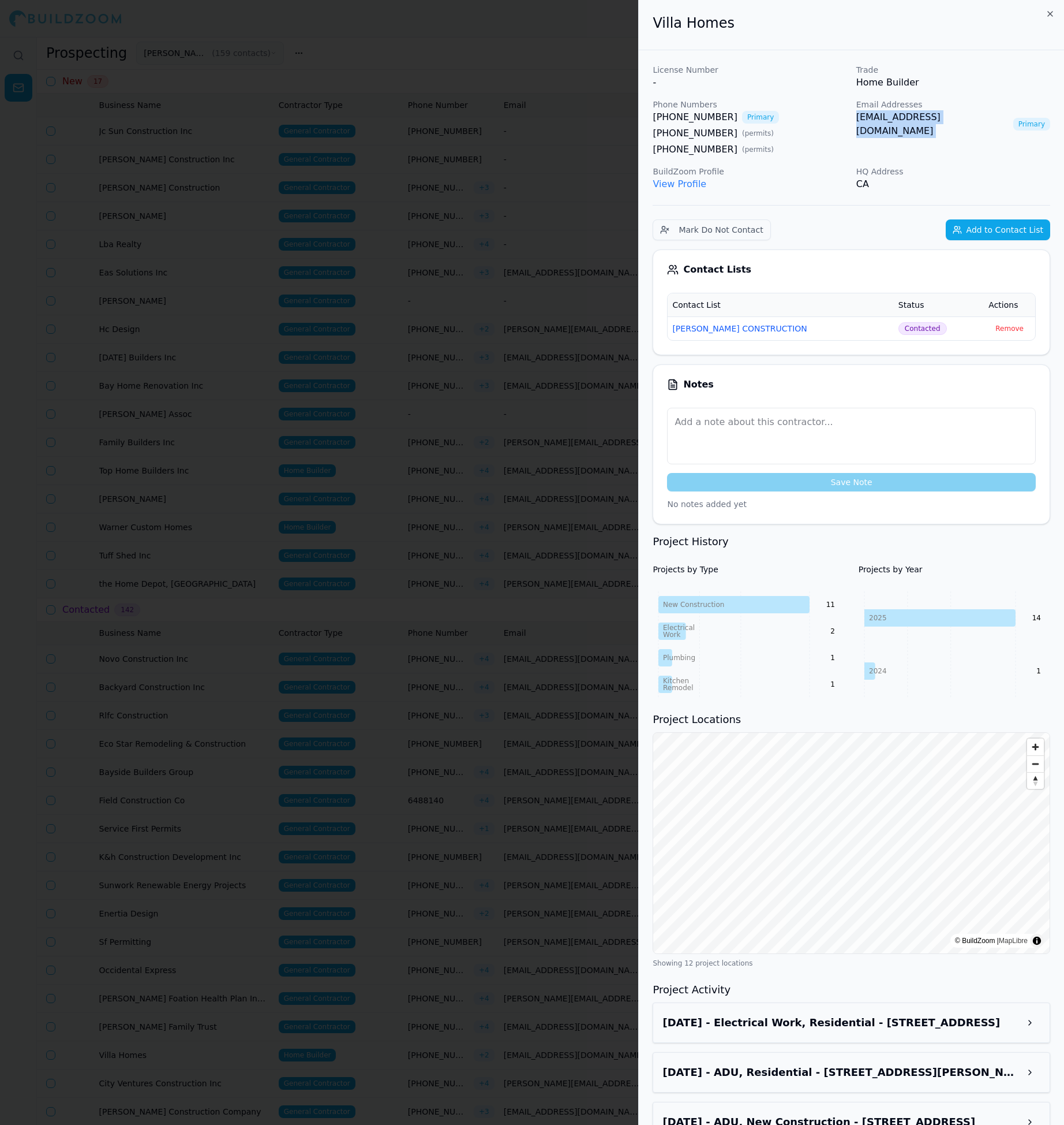
click at [497, 309] on div at bounding box center [532, 562] width 1064 height 1125
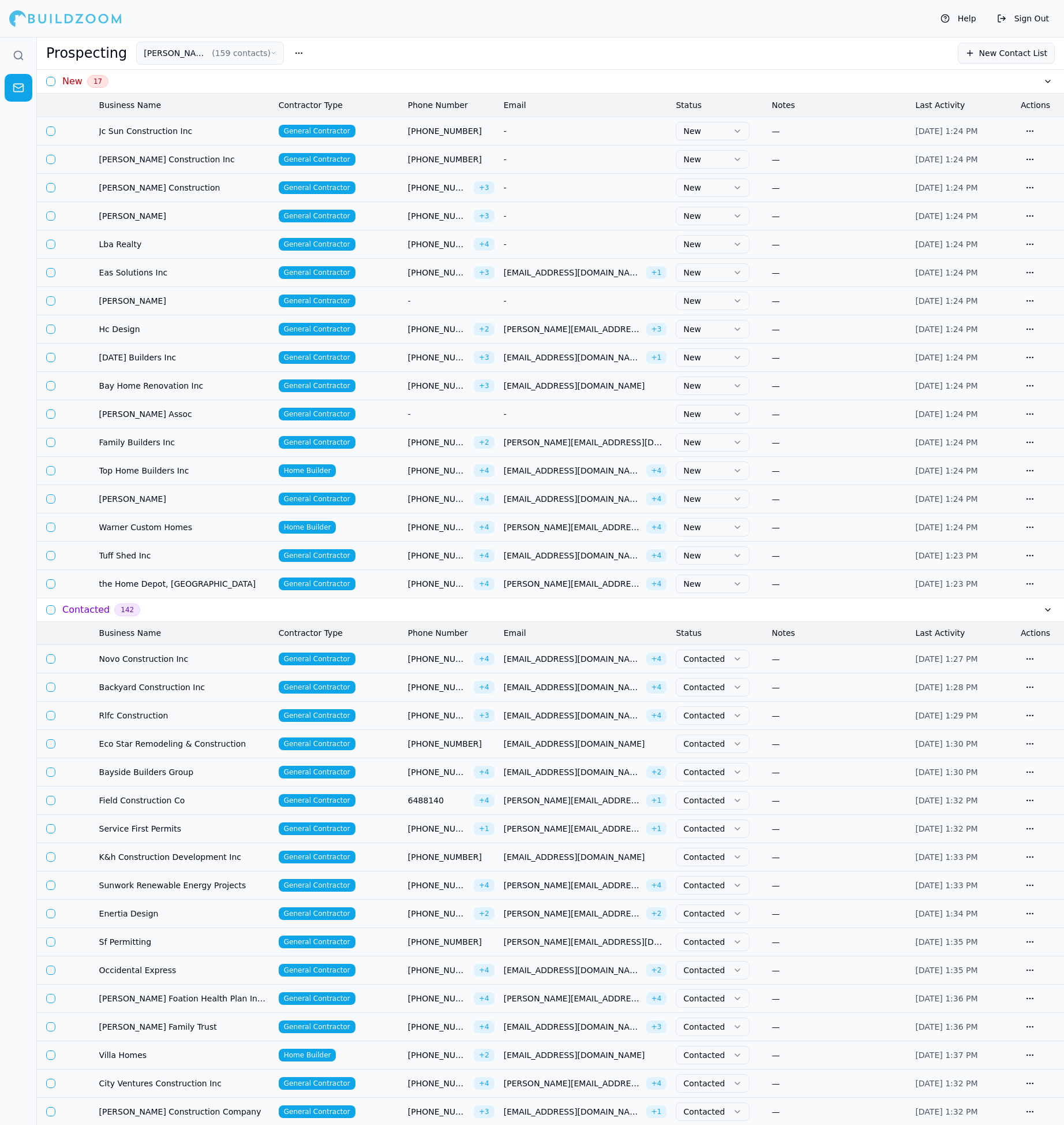
click at [528, 274] on span "[EMAIL_ADDRESS][DOMAIN_NAME]" at bounding box center [572, 272] width 138 height 11
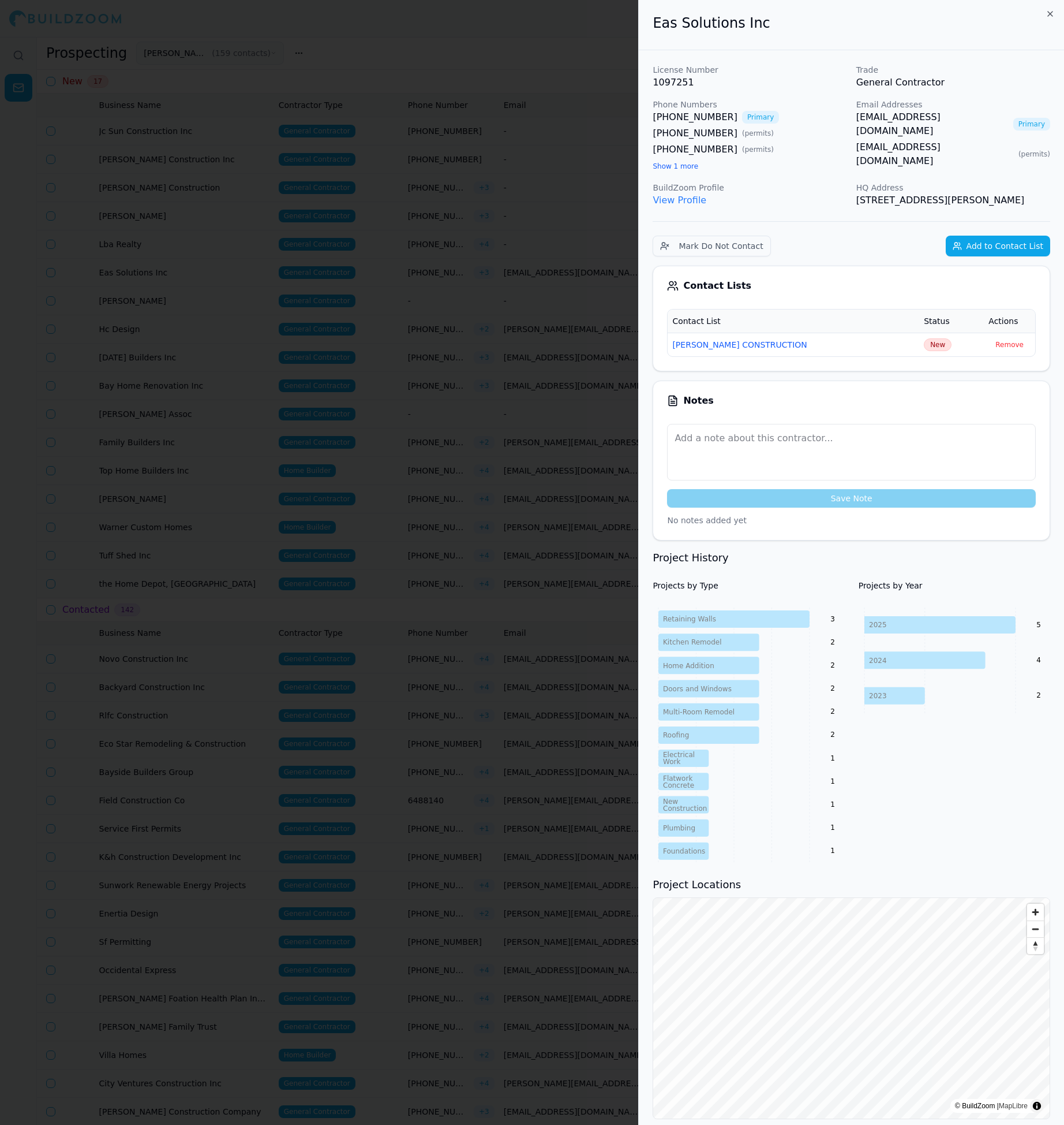
drag, startPoint x: 851, startPoint y: 118, endPoint x: 996, endPoint y: 119, distance: 145.0
click at [996, 119] on div "License Number 1097251 Trade General Contractor Phone Numbers [PHONE_NUMBER] Pr…" at bounding box center [851, 135] width 397 height 143
click at [934, 348] on td "New" at bounding box center [952, 344] width 65 height 24
click at [932, 351] on span "New" at bounding box center [938, 345] width 28 height 12
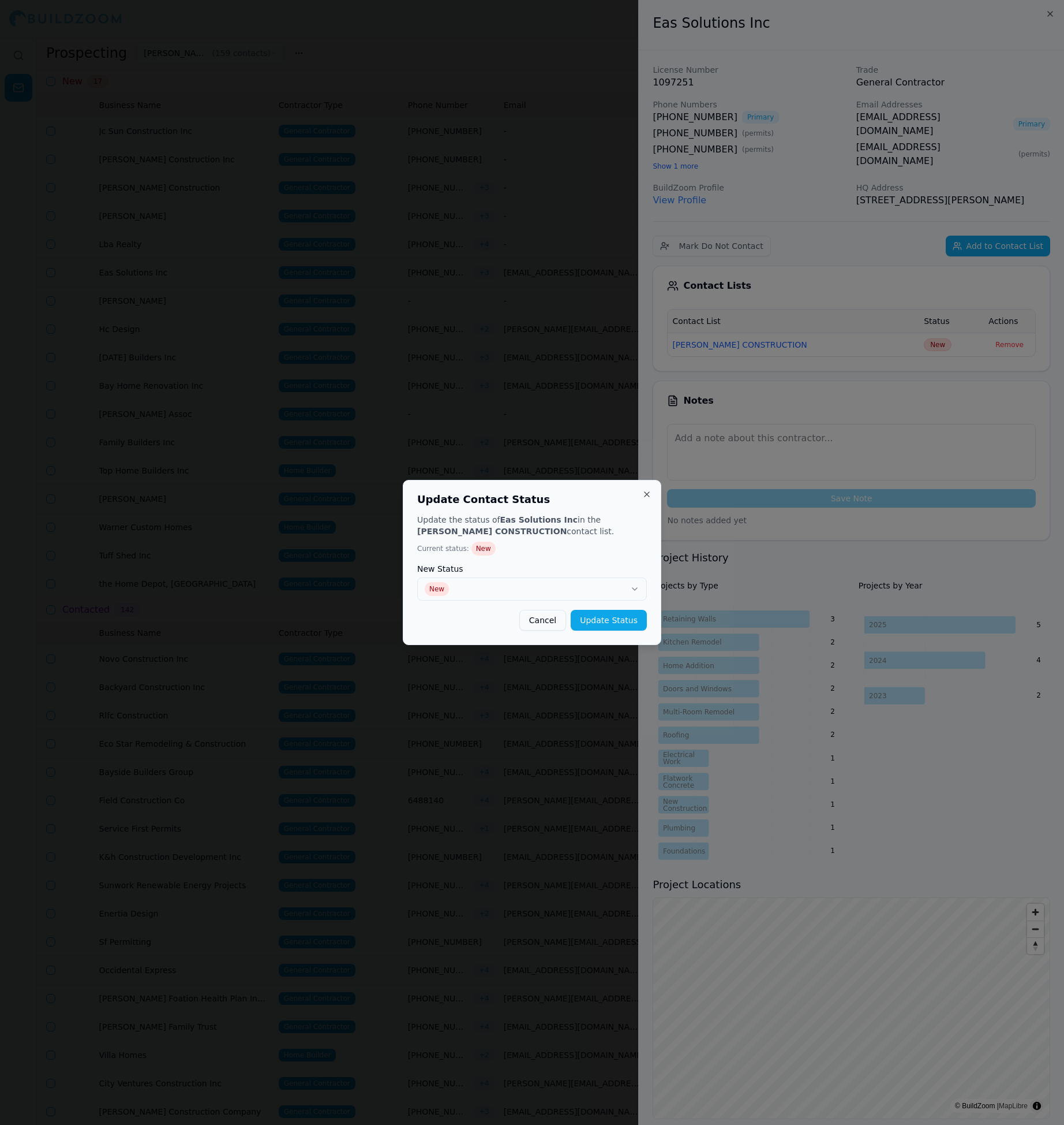
click at [607, 571] on label "New Status" at bounding box center [532, 569] width 230 height 8
click at [579, 580] on button "New" at bounding box center [532, 589] width 230 height 23
click at [601, 624] on button "Update Status" at bounding box center [609, 620] width 76 height 21
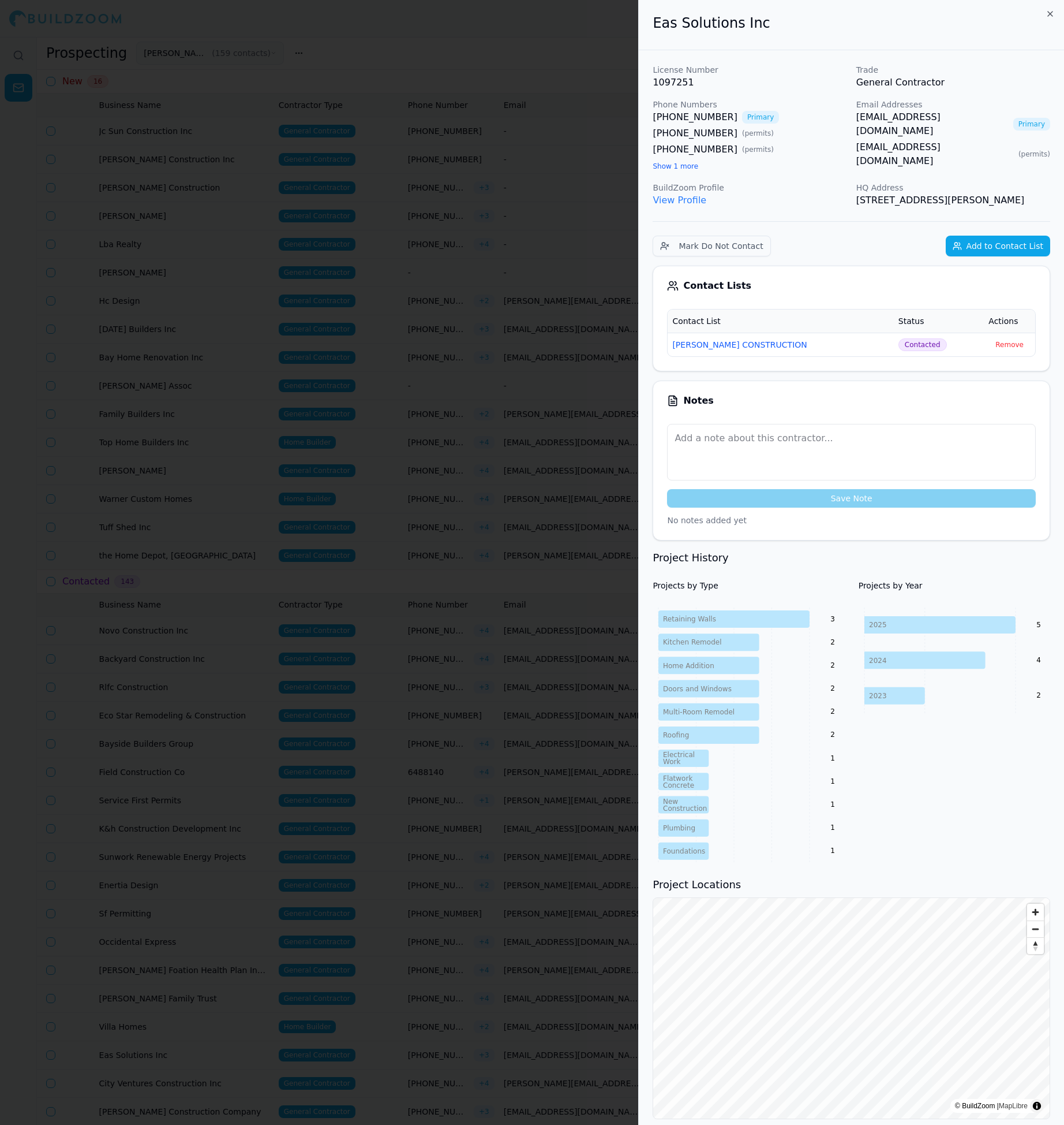
click at [525, 383] on div at bounding box center [532, 562] width 1064 height 1125
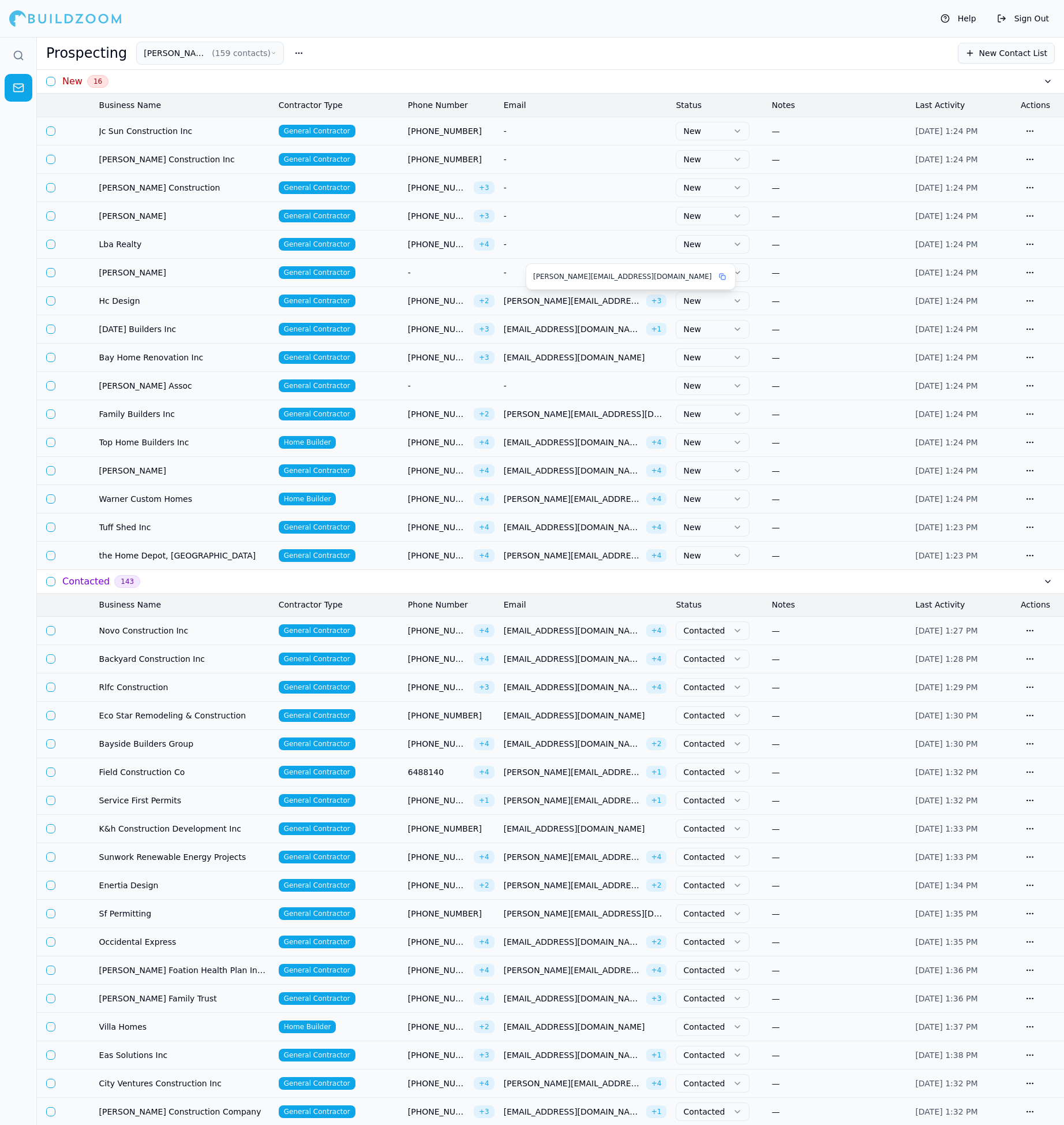
click at [526, 296] on span "[PERSON_NAME][EMAIL_ADDRESS][DOMAIN_NAME]" at bounding box center [572, 300] width 138 height 11
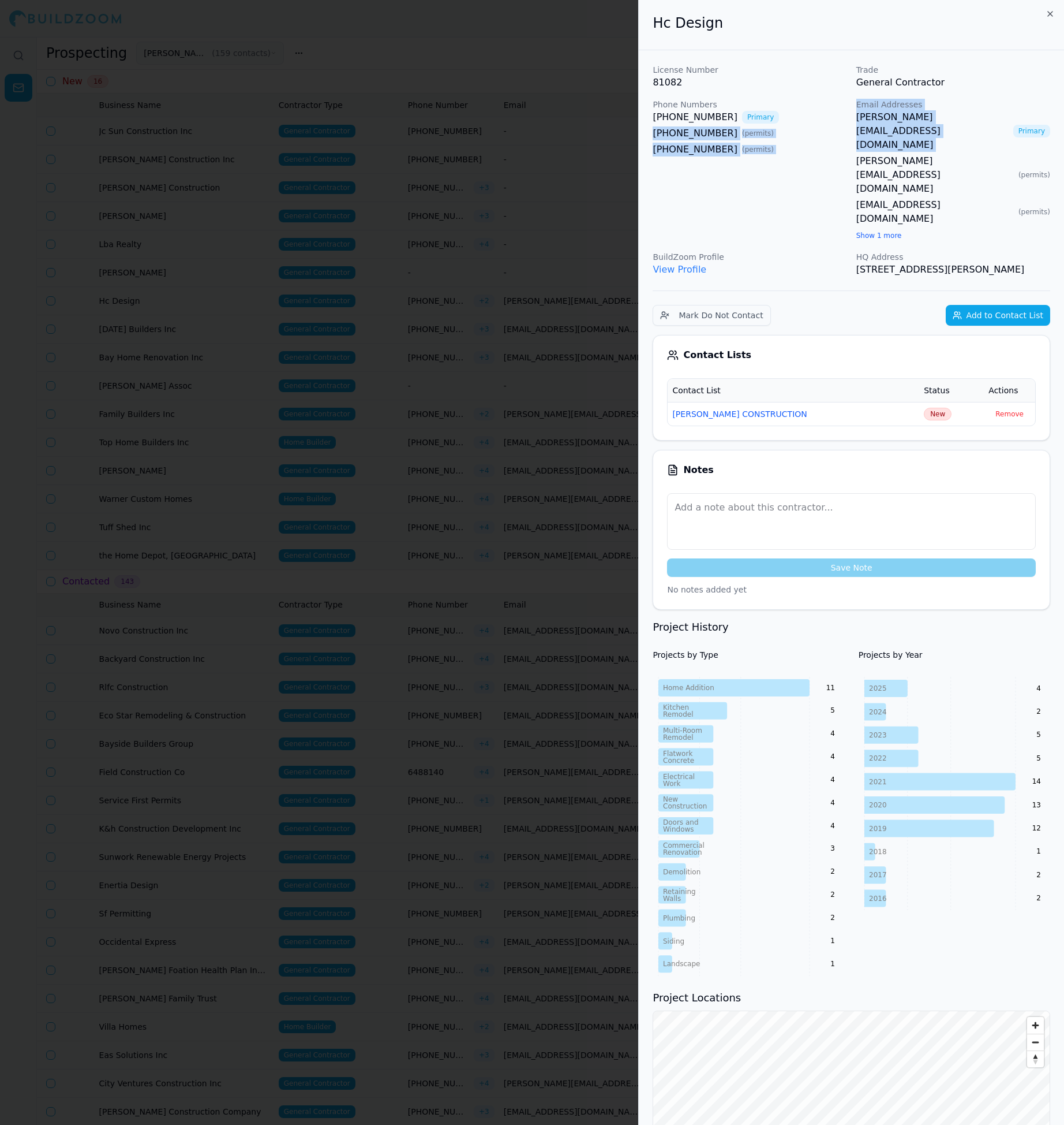
drag, startPoint x: 850, startPoint y: 116, endPoint x: 971, endPoint y: 119, distance: 121.0
click at [971, 119] on div "License Number 81082 Trade General Contractor Phone Numbers [PHONE_NUMBER] Prim…" at bounding box center [851, 170] width 397 height 212
click at [924, 408] on span "New" at bounding box center [938, 414] width 28 height 12
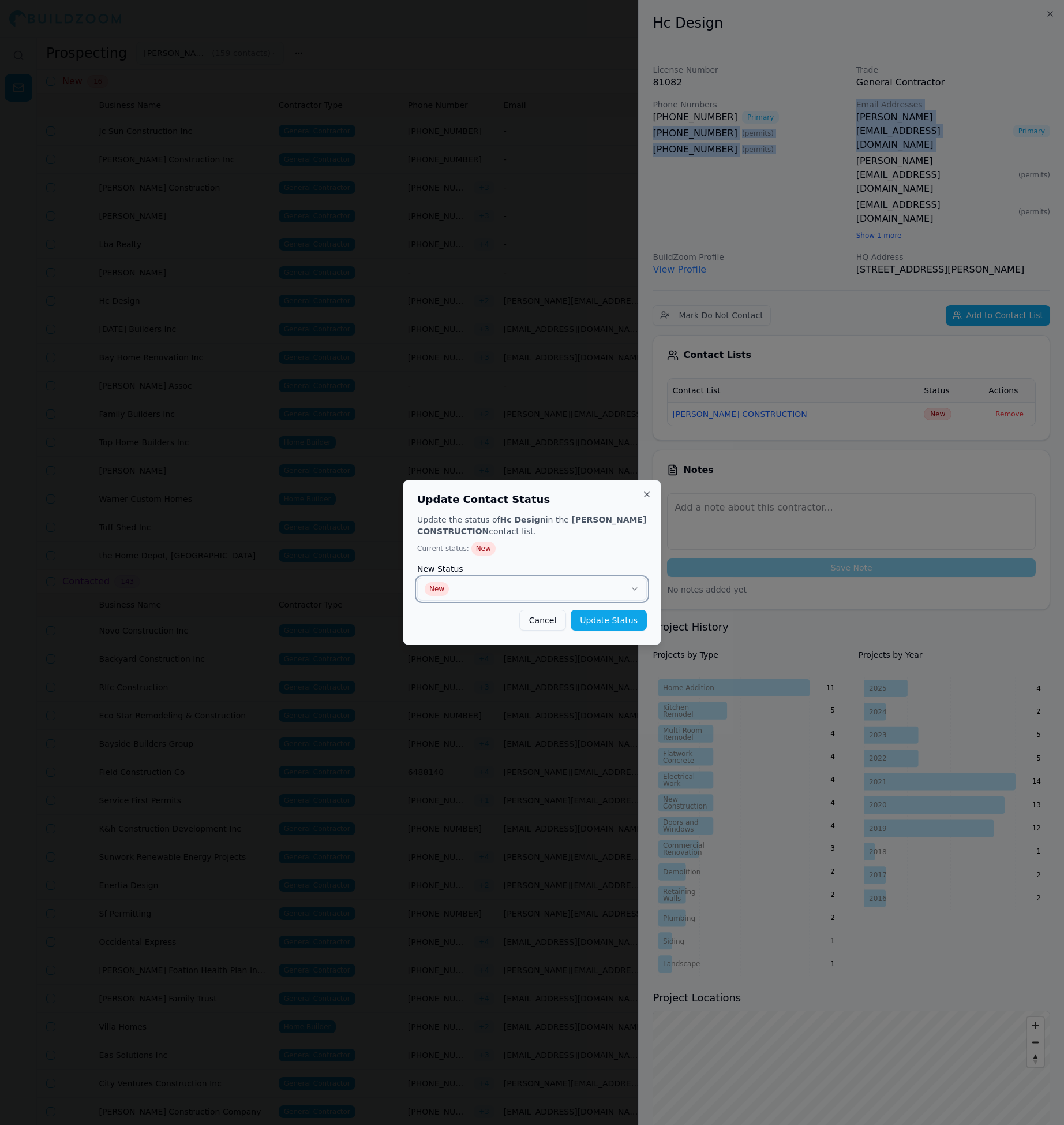
click at [607, 581] on button "New" at bounding box center [532, 589] width 230 height 23
click at [602, 615] on button "Update Status" at bounding box center [609, 620] width 76 height 21
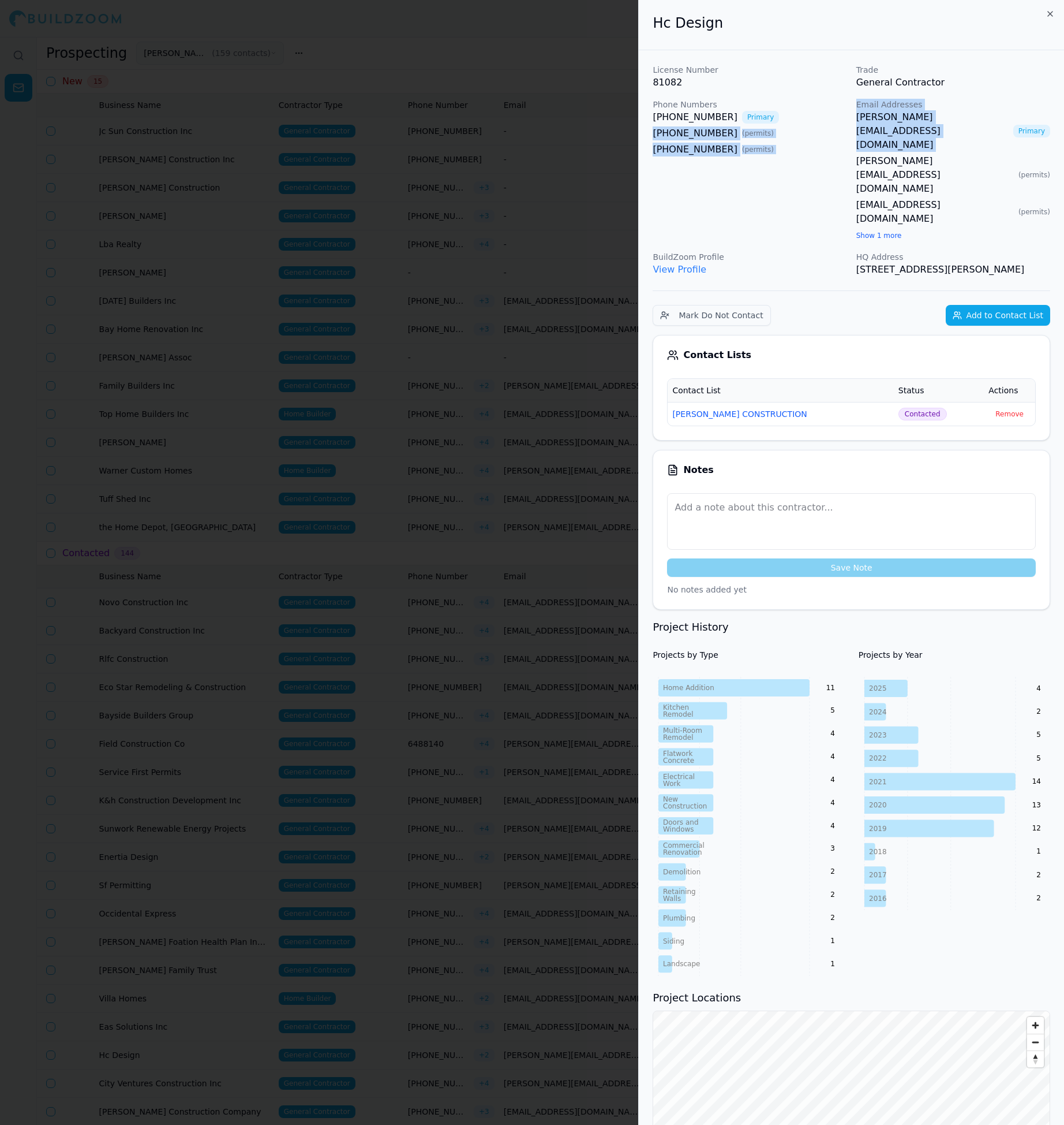
drag, startPoint x: 468, startPoint y: 414, endPoint x: 458, endPoint y: 393, distance: 23.3
click at [468, 414] on div at bounding box center [532, 562] width 1064 height 1125
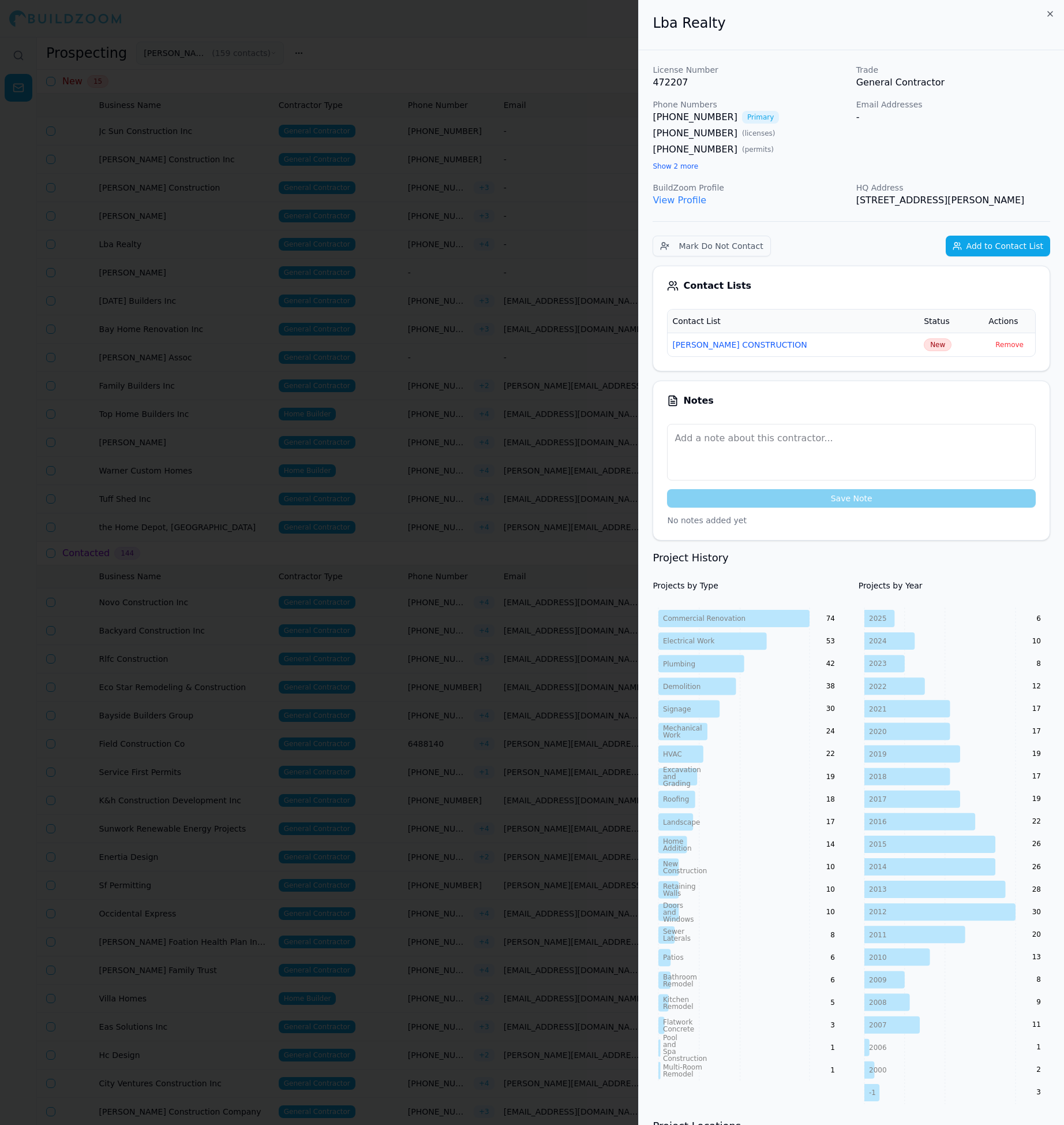
click at [570, 285] on div at bounding box center [532, 562] width 1064 height 1125
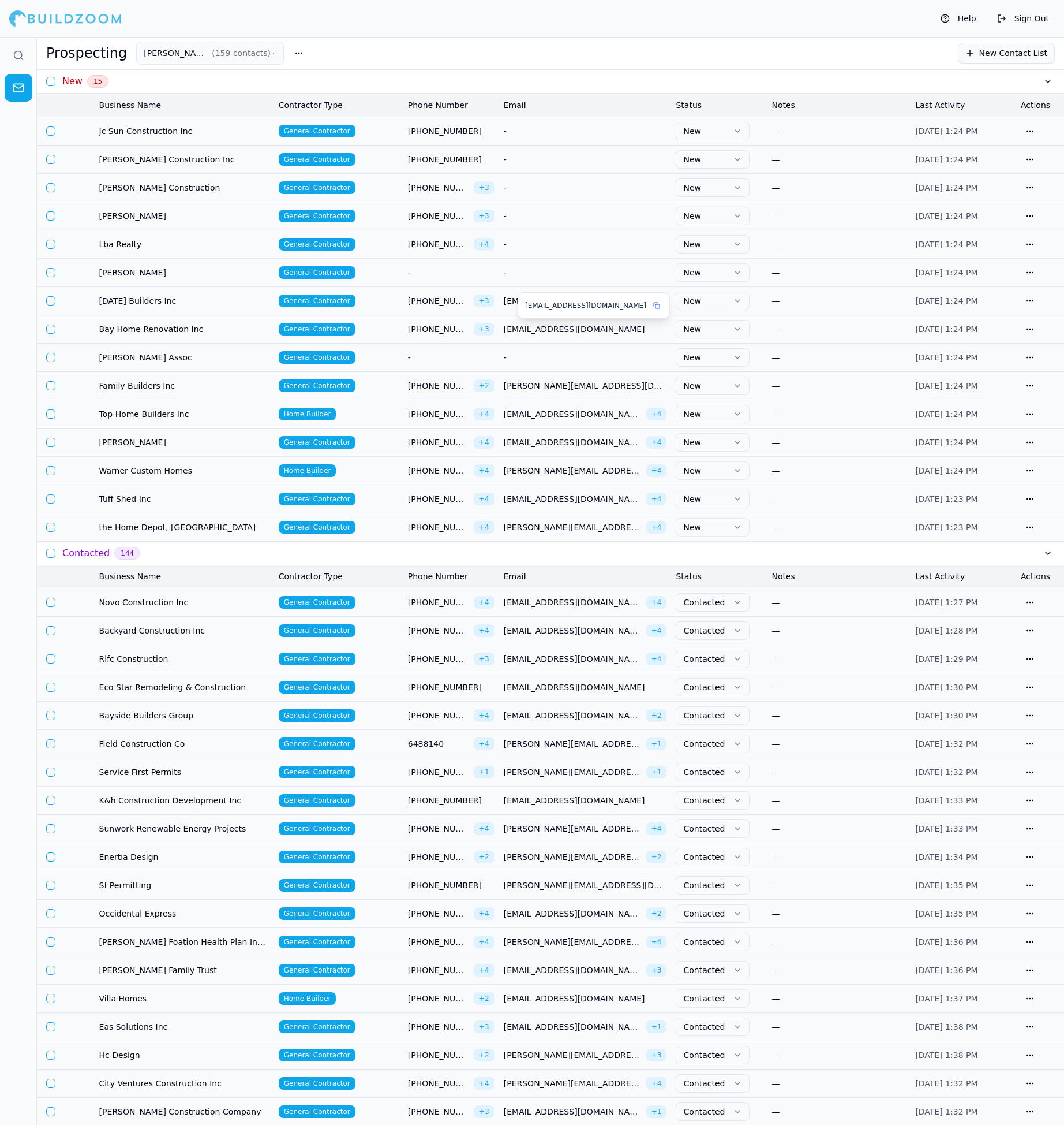
click at [524, 309] on div "[EMAIL_ADDRESS][DOMAIN_NAME]" at bounding box center [594, 305] width 151 height 25
click at [512, 306] on body "Help Sign Out Prospecting [PERSON_NAME] CONSTRUCTION ( 159 contacts ) New Conta…" at bounding box center [532, 581] width 1064 height 1088
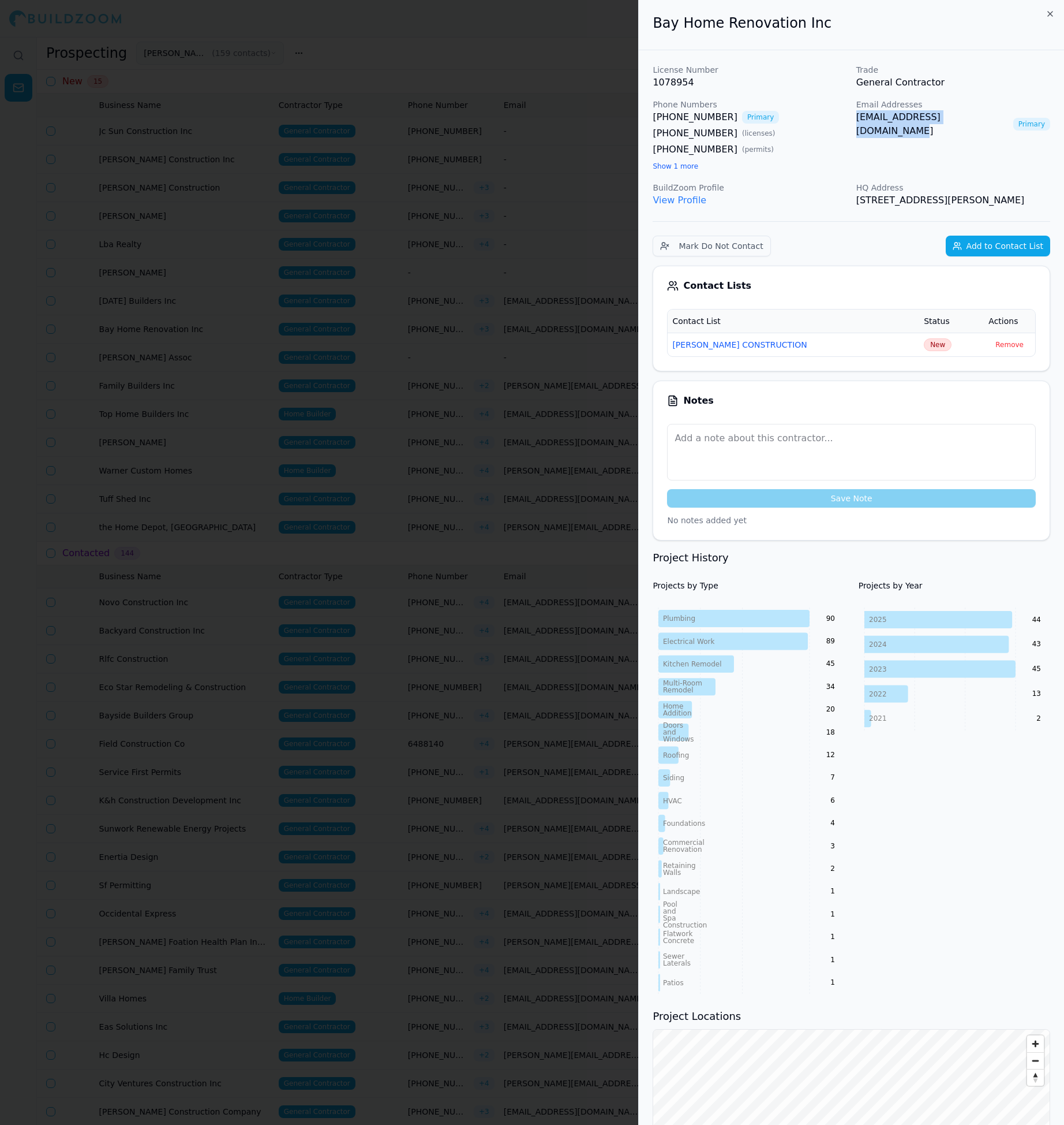
drag, startPoint x: 852, startPoint y: 121, endPoint x: 989, endPoint y: 121, distance: 137.0
click at [989, 121] on div "License Number 1078954 Trade General Contractor Phone Numbers [PHONE_NUMBER] Pr…" at bounding box center [851, 135] width 397 height 143
click at [919, 356] on td "New" at bounding box center [952, 344] width 65 height 24
click at [924, 351] on span "New" at bounding box center [938, 345] width 28 height 12
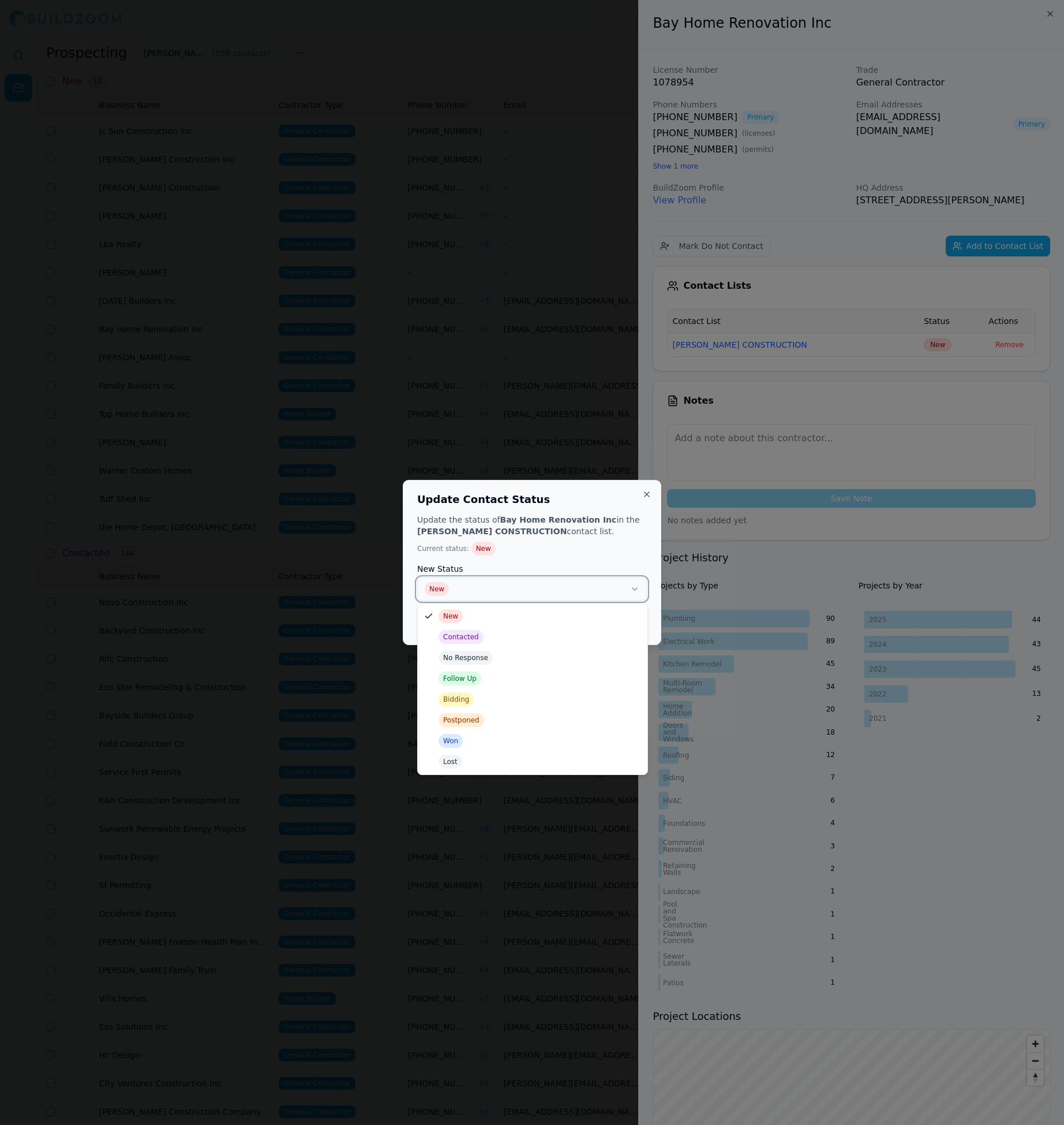
click at [568, 577] on button "New" at bounding box center [532, 589] width 230 height 23
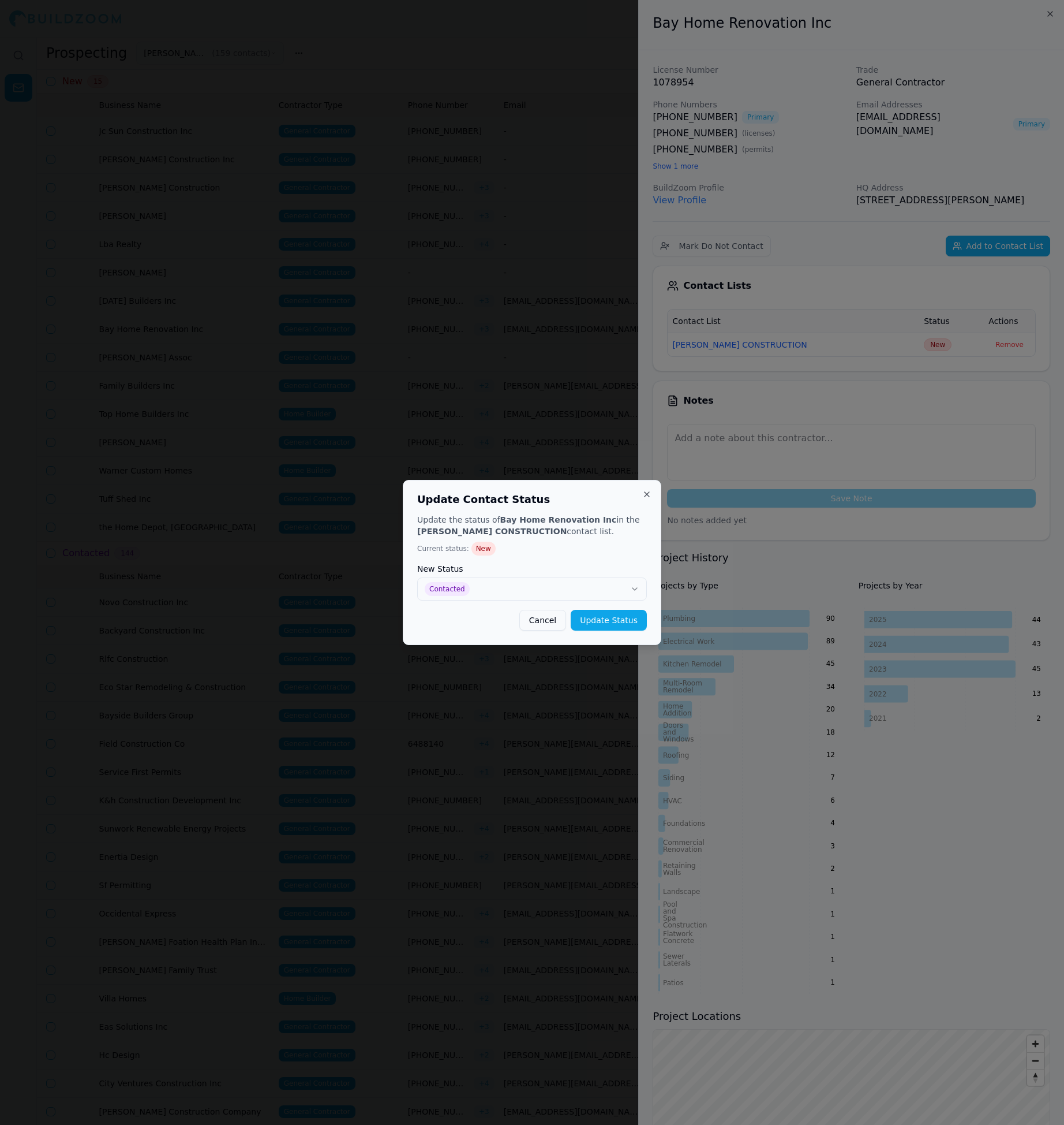
click at [619, 623] on button "Update Status" at bounding box center [609, 620] width 76 height 21
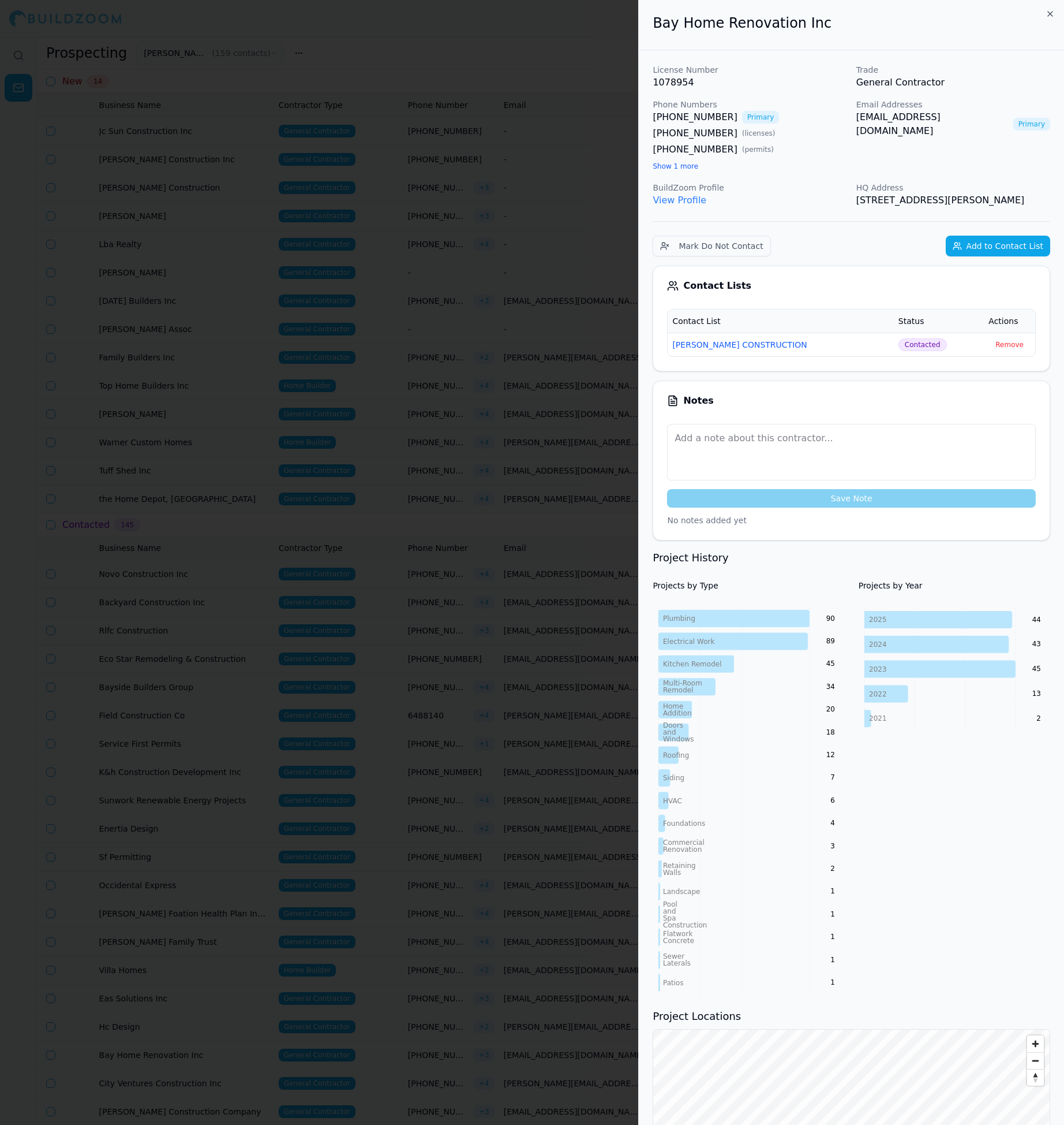
click at [460, 520] on div at bounding box center [532, 562] width 1064 height 1125
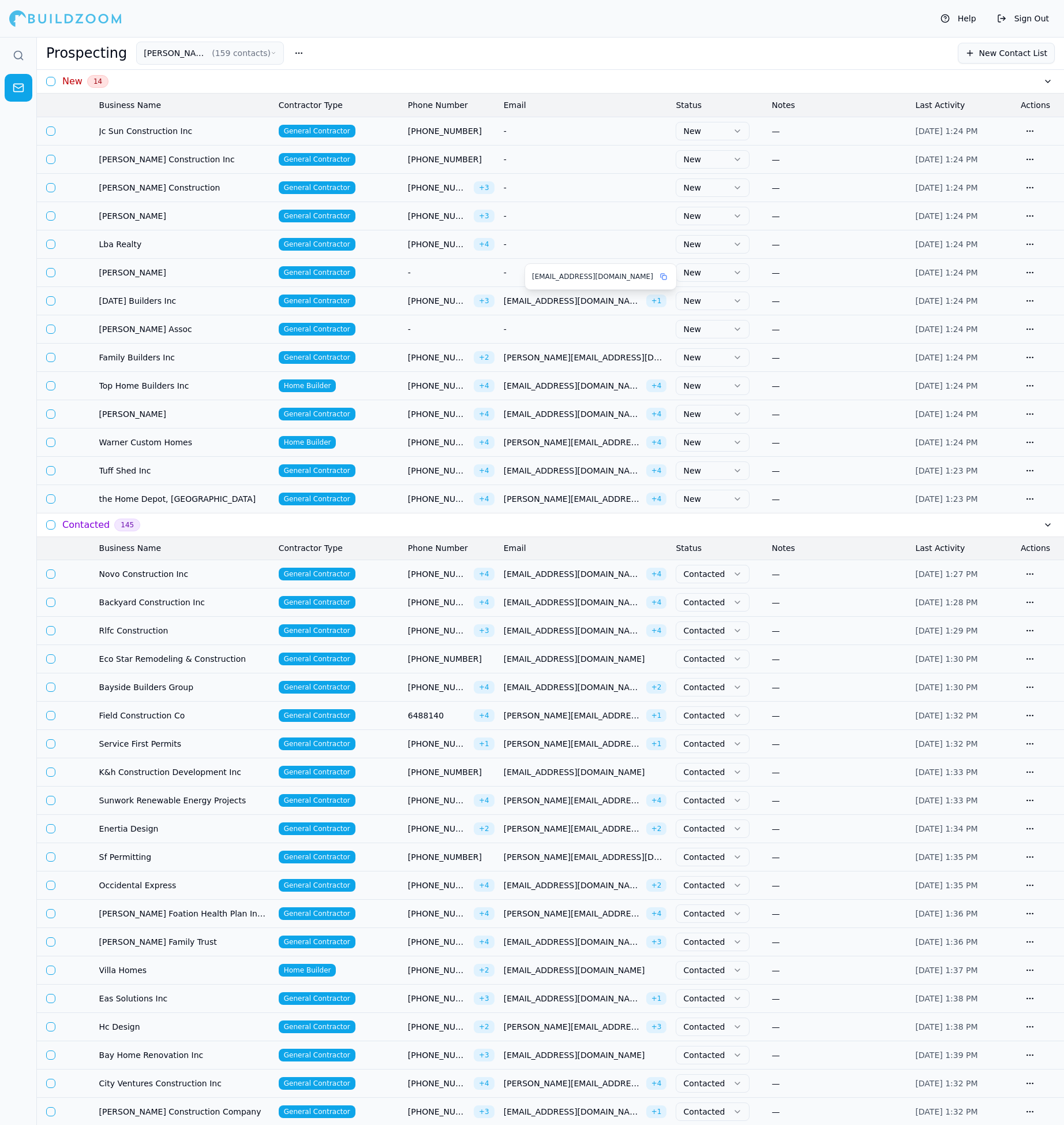
click at [533, 298] on span "[EMAIL_ADDRESS][DOMAIN_NAME]" at bounding box center [572, 300] width 138 height 11
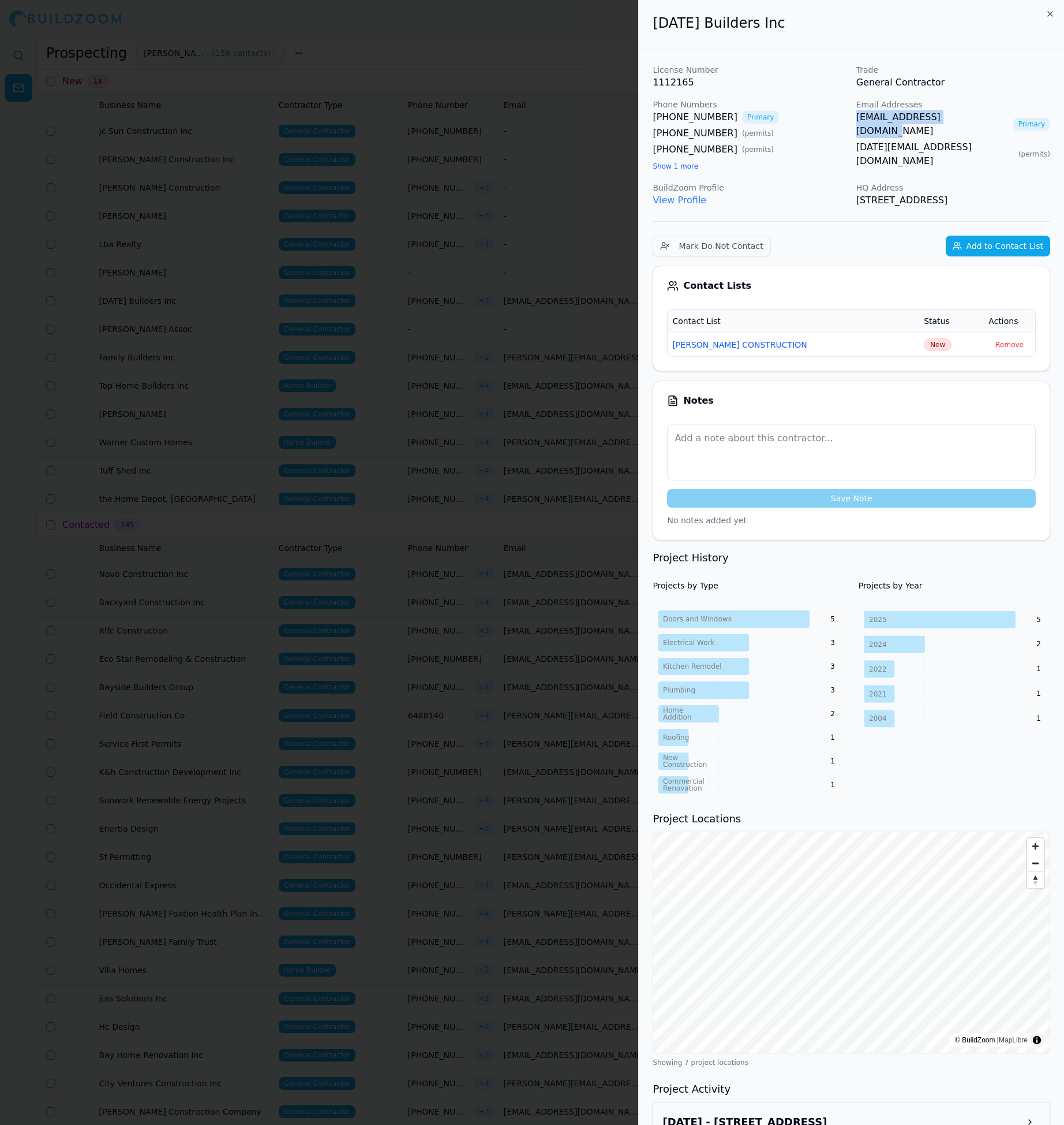
drag, startPoint x: 855, startPoint y: 116, endPoint x: 974, endPoint y: 121, distance: 119.1
click at [974, 121] on div "License Number 1112165 Trade General Contractor Phone Numbers [PHONE_NUMBER] Pr…" at bounding box center [851, 135] width 397 height 143
click at [926, 351] on span "New" at bounding box center [938, 345] width 28 height 12
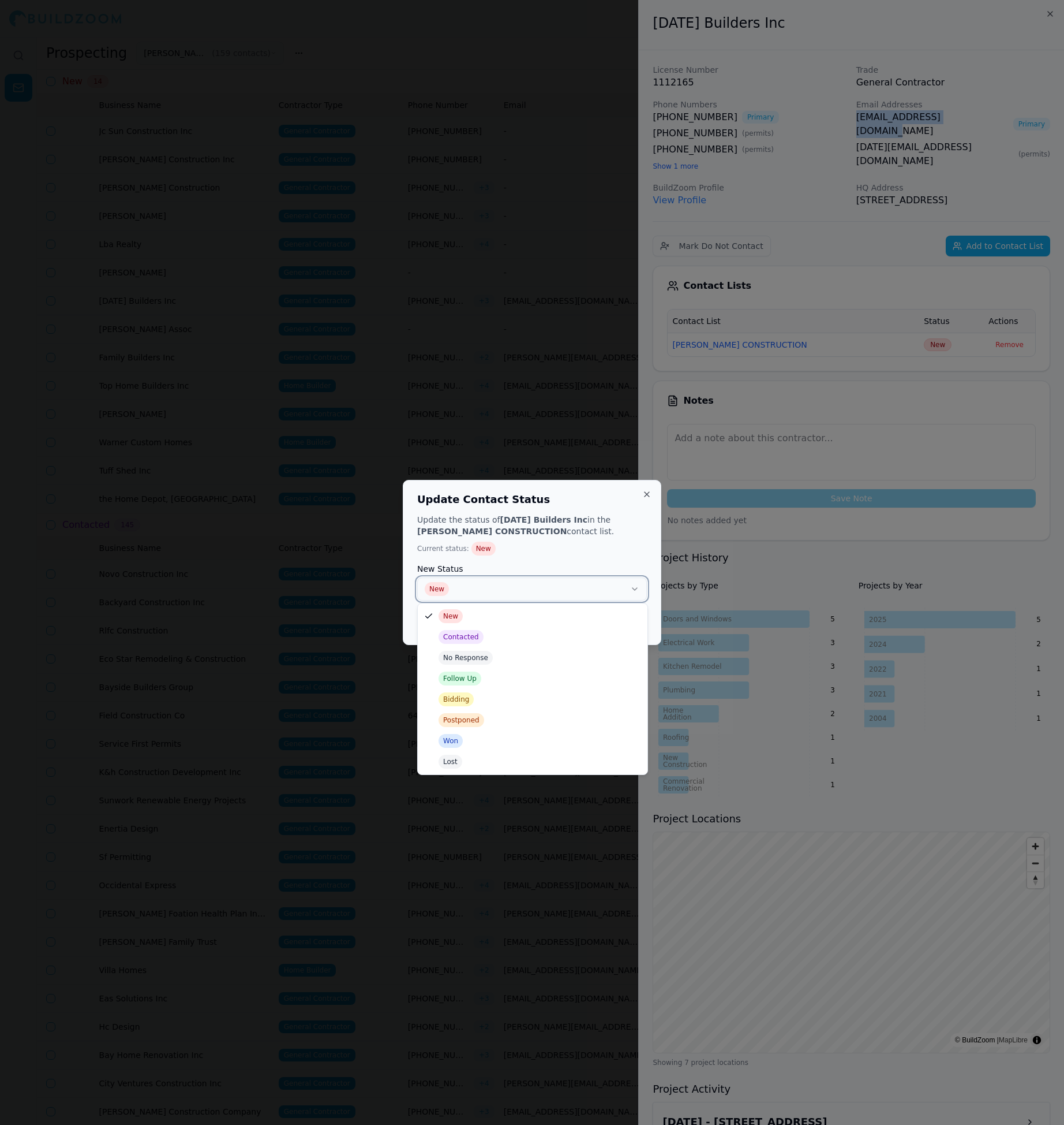
click at [596, 584] on button "New" at bounding box center [532, 589] width 230 height 23
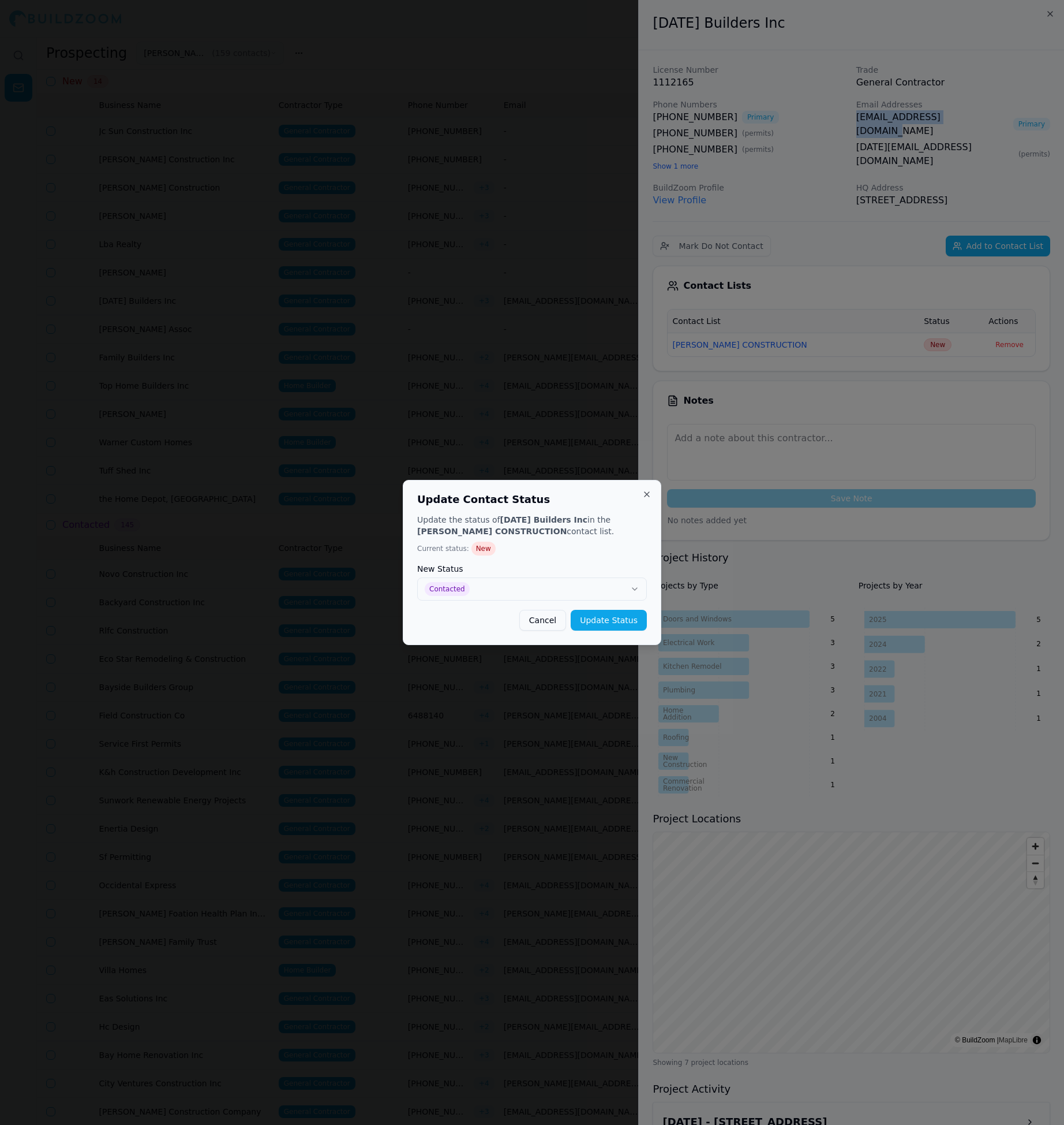
click at [632, 619] on button "Update Status" at bounding box center [609, 620] width 76 height 21
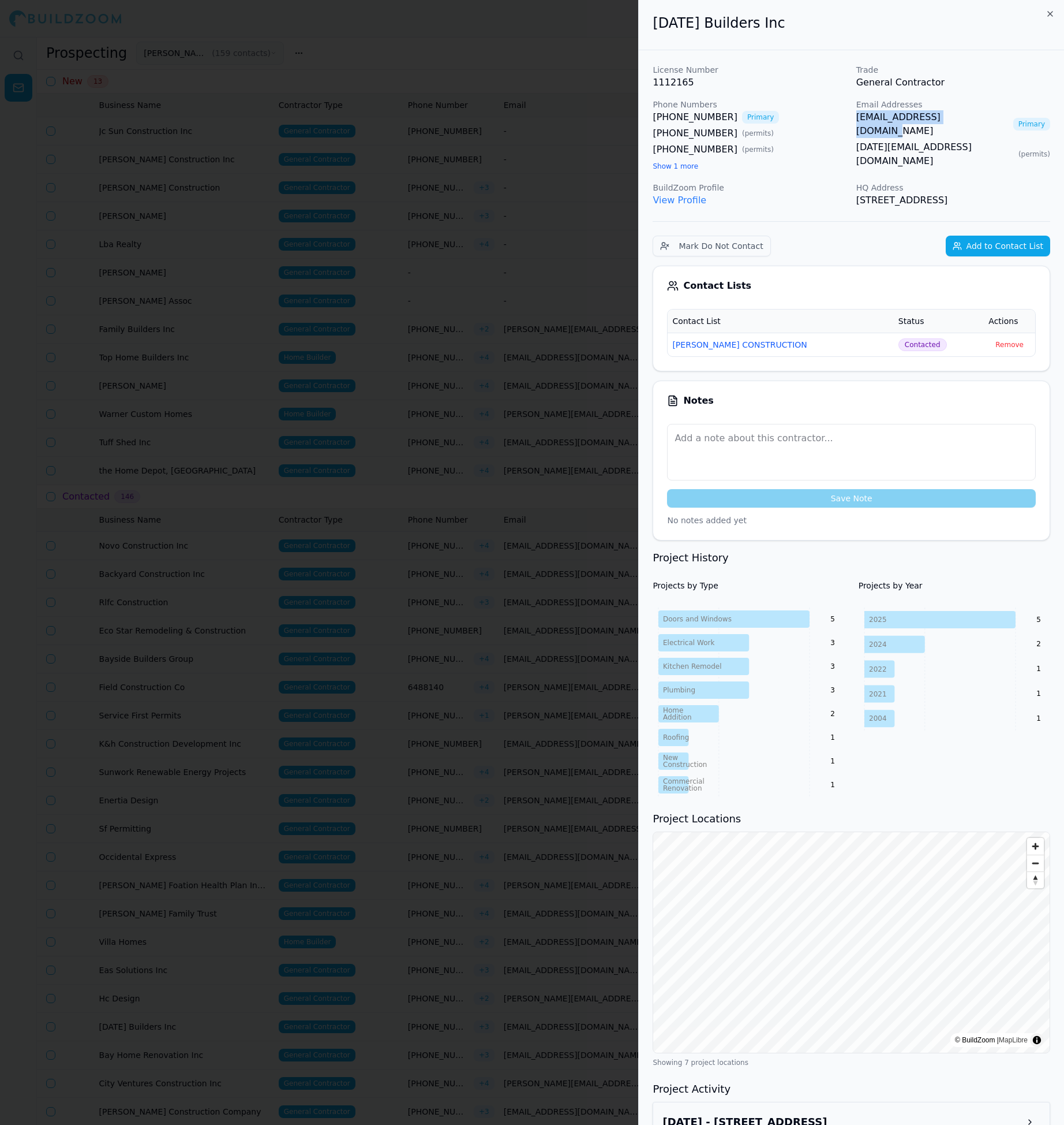
click at [442, 328] on div at bounding box center [532, 562] width 1064 height 1125
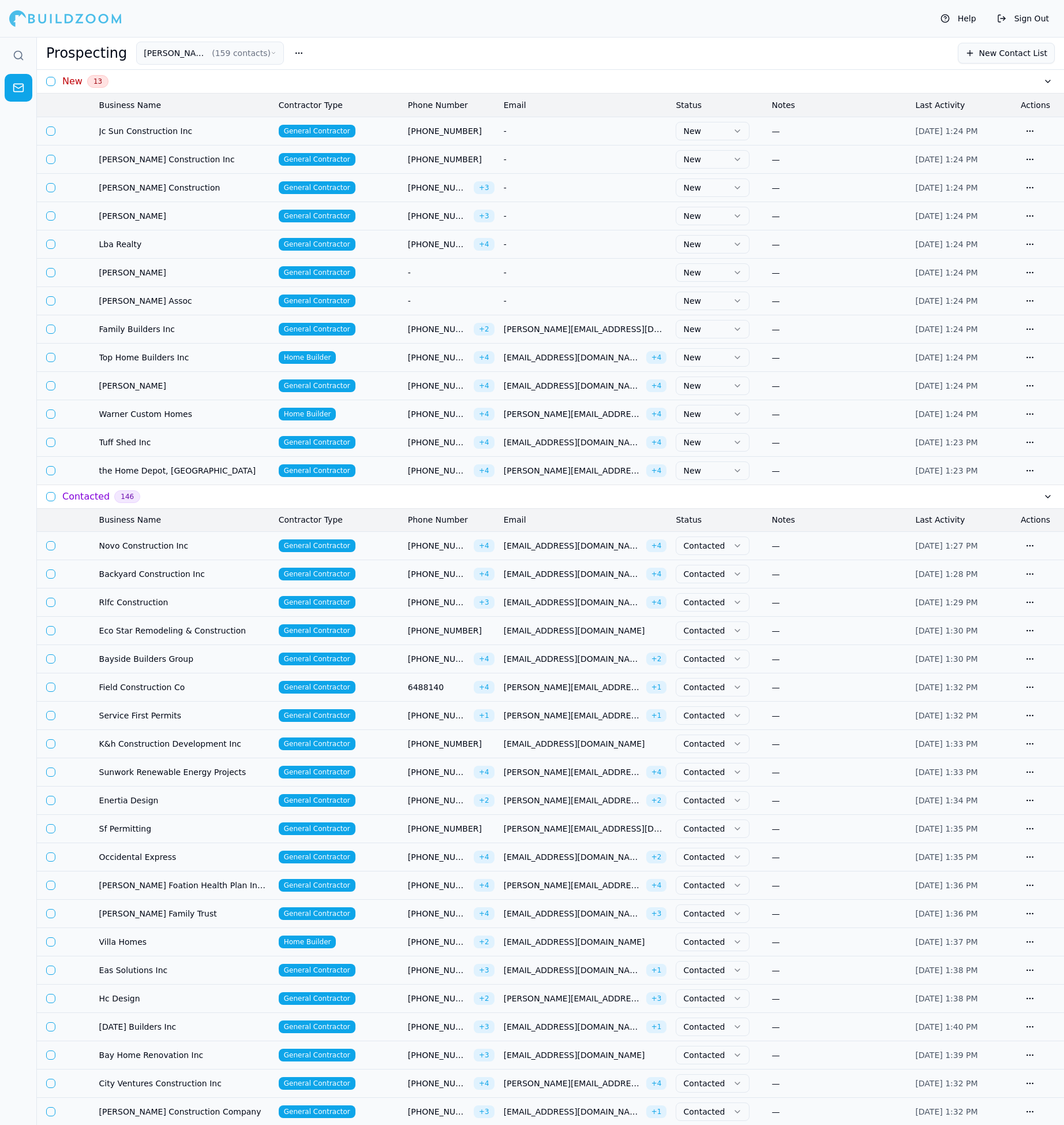
click at [539, 335] on td "[PERSON_NAME][EMAIL_ADDRESS][DOMAIN_NAME]" at bounding box center [585, 329] width 173 height 28
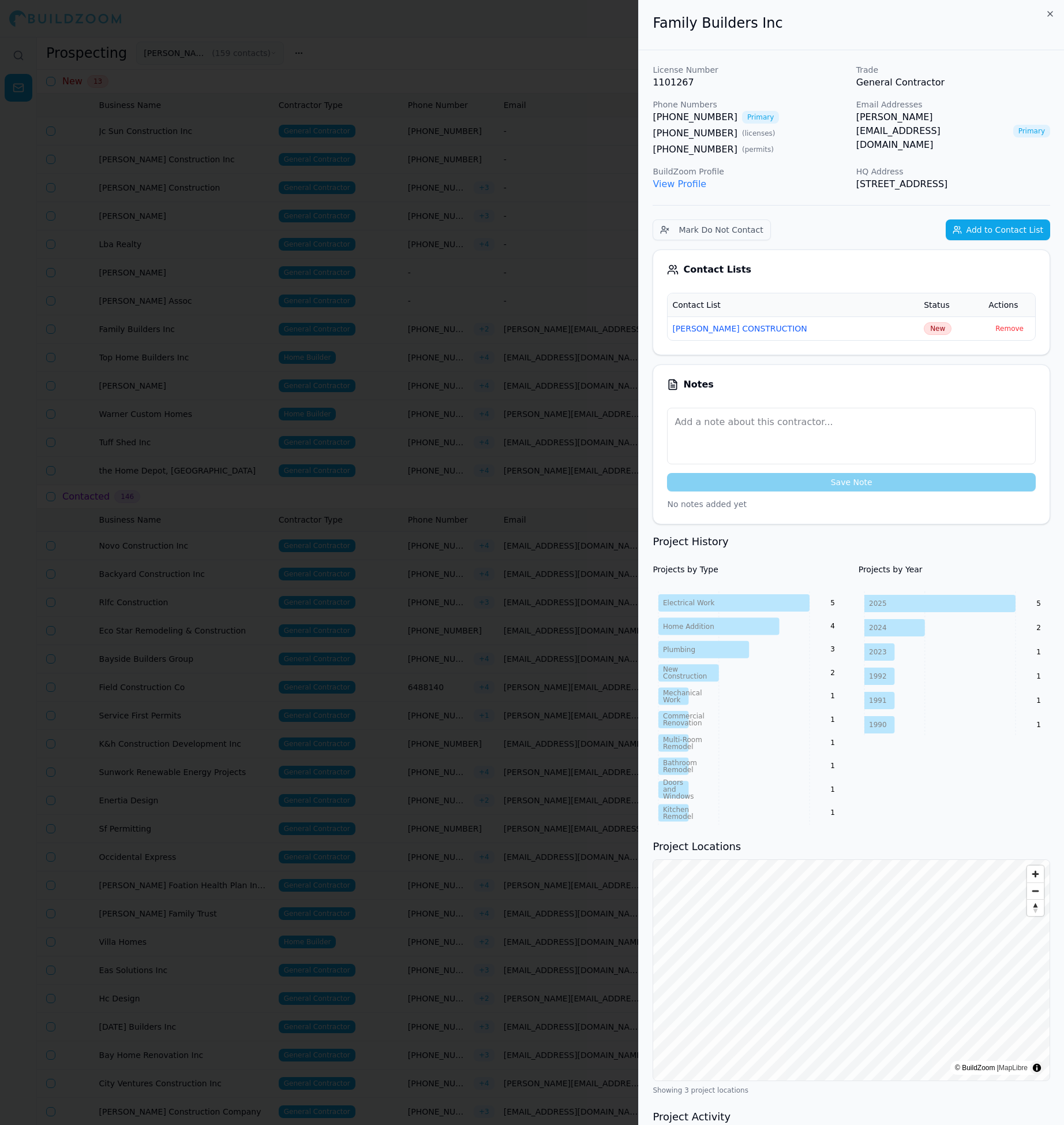
drag, startPoint x: 852, startPoint y: 118, endPoint x: 980, endPoint y: 111, distance: 128.2
click at [981, 112] on div "License Number 1101267 Trade General Contractor Phone Numbers [PHONE_NUMBER] Pr…" at bounding box center [851, 127] width 397 height 127
drag, startPoint x: 850, startPoint y: 114, endPoint x: 971, endPoint y: 118, distance: 121.1
click at [971, 118] on div "License Number 1101267 Trade General Contractor Phone Numbers [PHONE_NUMBER] Pr…" at bounding box center [851, 127] width 397 height 127
click at [857, 119] on link "[PERSON_NAME][EMAIL_ADDRESS][DOMAIN_NAME]" at bounding box center [932, 131] width 153 height 41
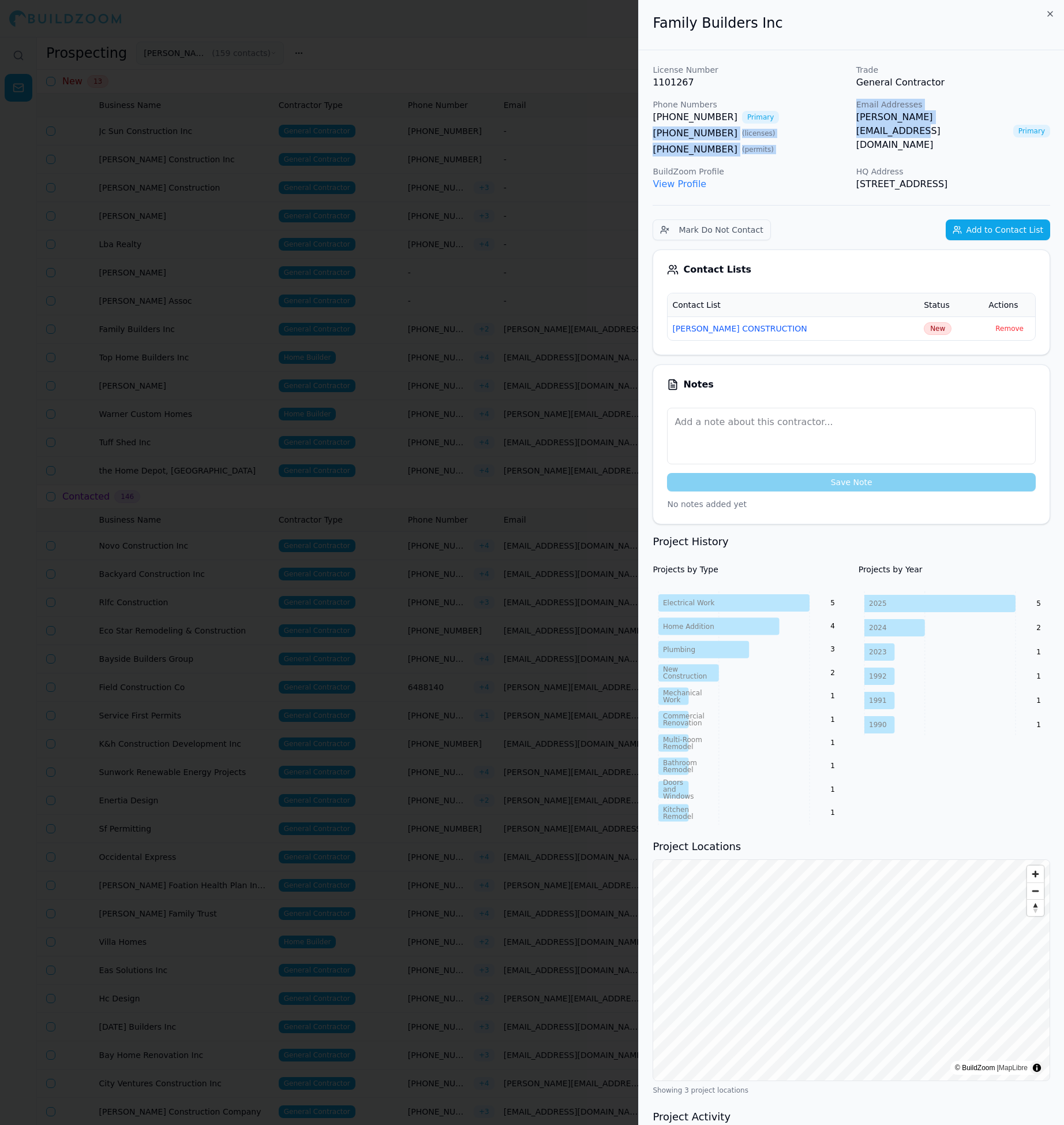
click at [924, 325] on span "New" at bounding box center [938, 328] width 28 height 12
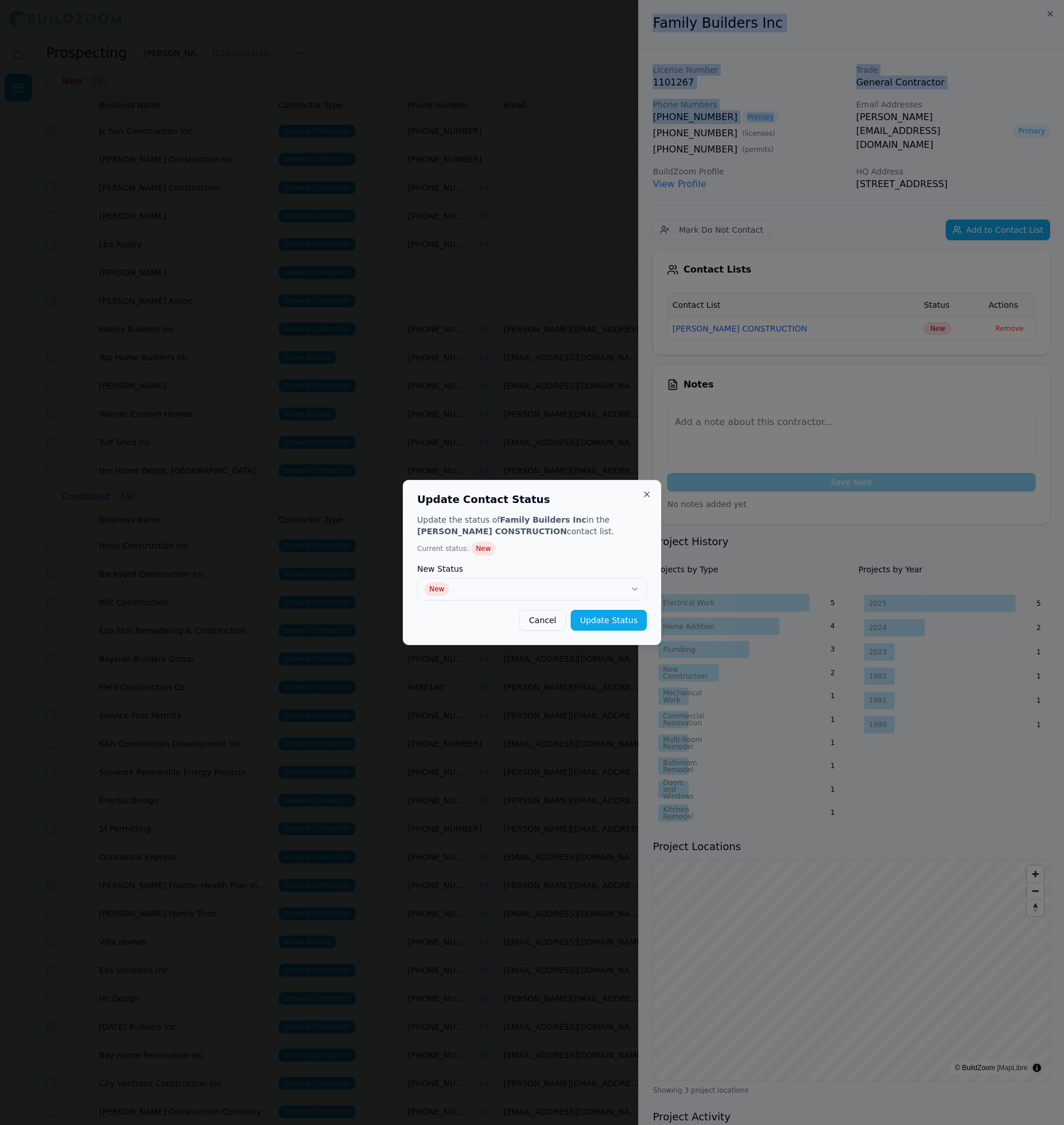
click at [549, 595] on button "New" at bounding box center [532, 589] width 230 height 23
click at [599, 618] on button "Update Status" at bounding box center [609, 620] width 76 height 21
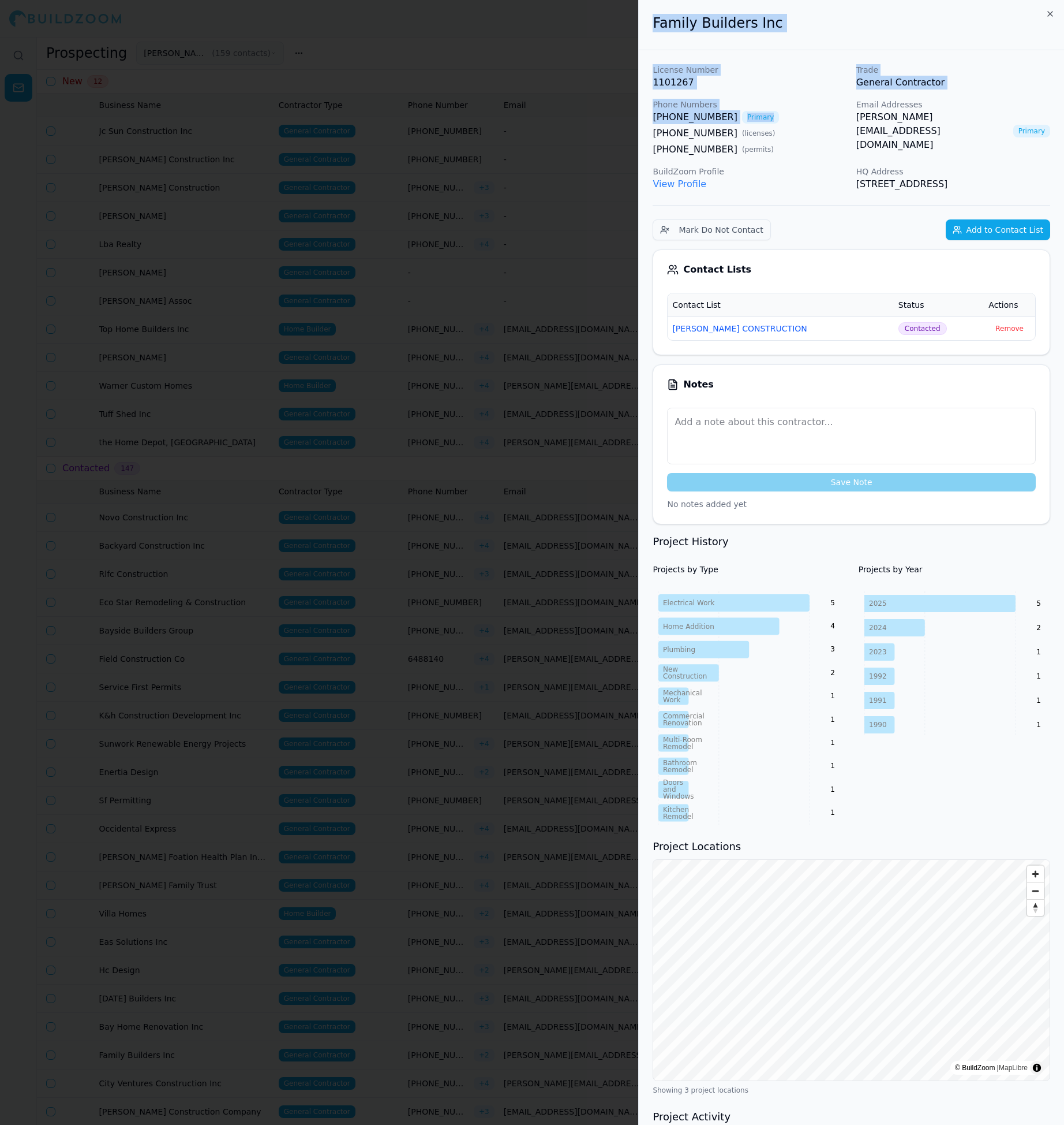
click at [514, 431] on div at bounding box center [532, 562] width 1064 height 1125
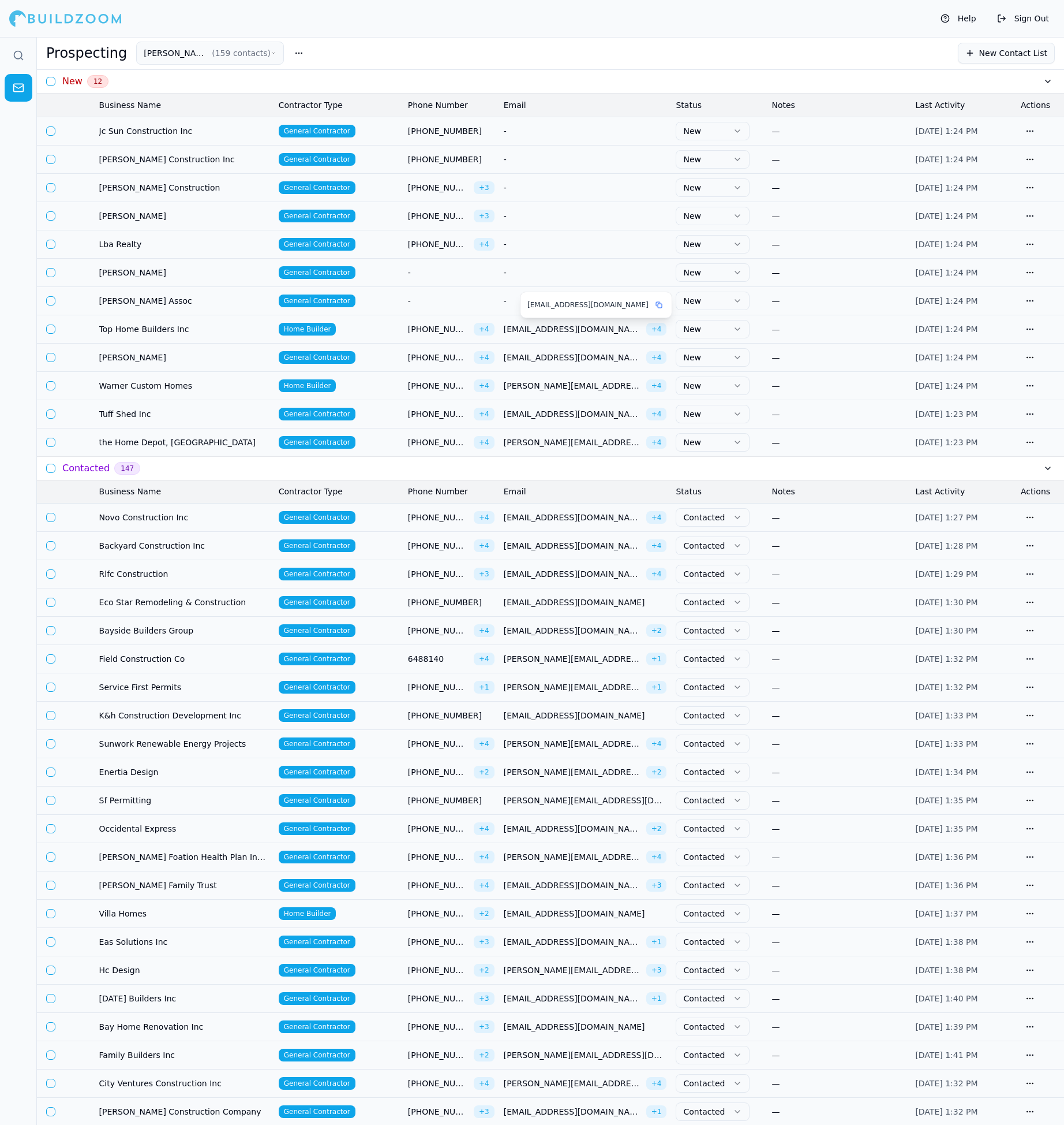
click at [567, 333] on span "[EMAIL_ADDRESS][DOMAIN_NAME]" at bounding box center [572, 328] width 138 height 11
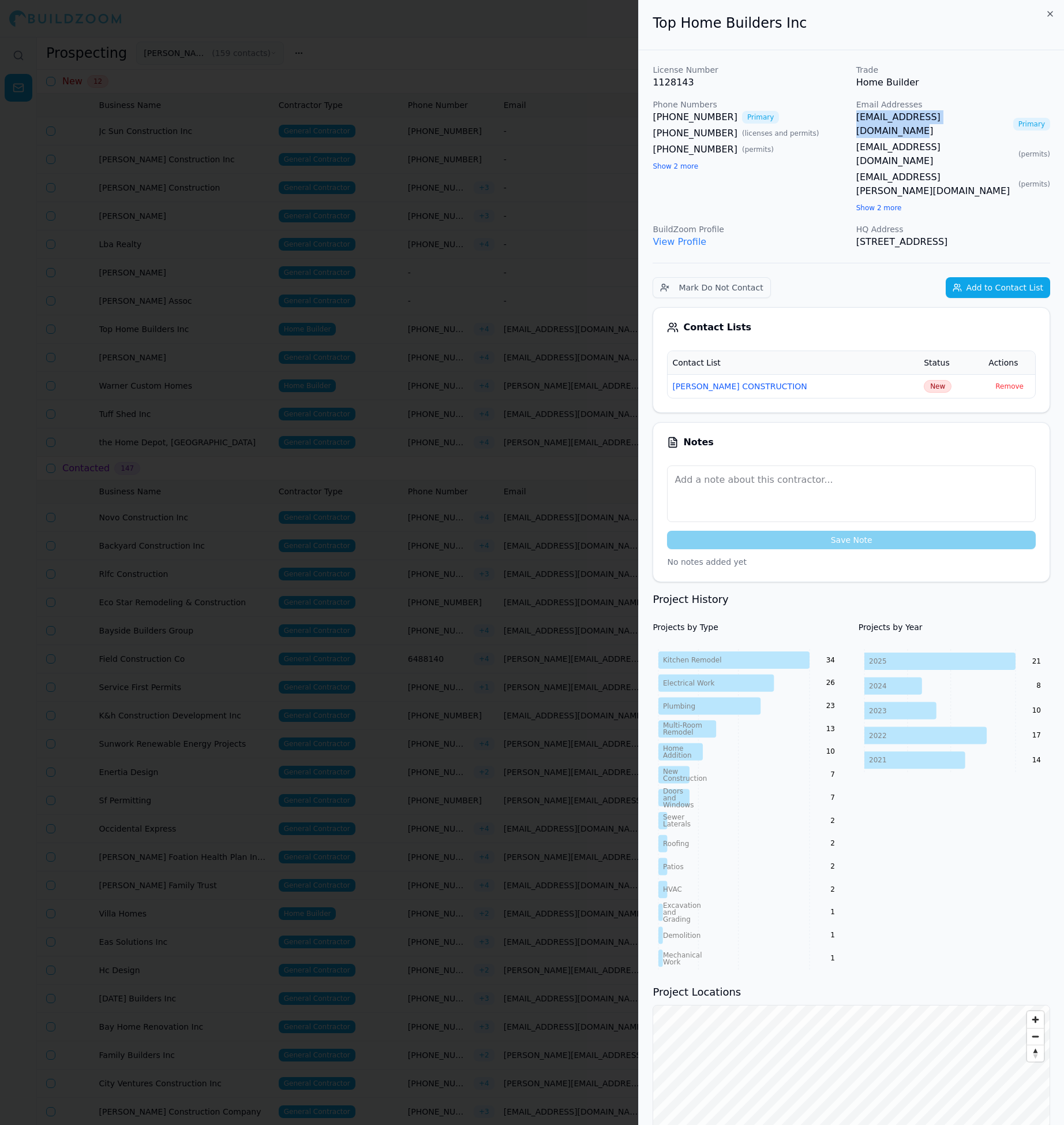
drag, startPoint x: 853, startPoint y: 115, endPoint x: 983, endPoint y: 121, distance: 130.1
click at [983, 121] on div "License Number 1128143 Trade Home Builder Phone Numbers [PHONE_NUMBER] Primary …" at bounding box center [851, 156] width 397 height 185
click at [924, 380] on span "New" at bounding box center [938, 386] width 28 height 12
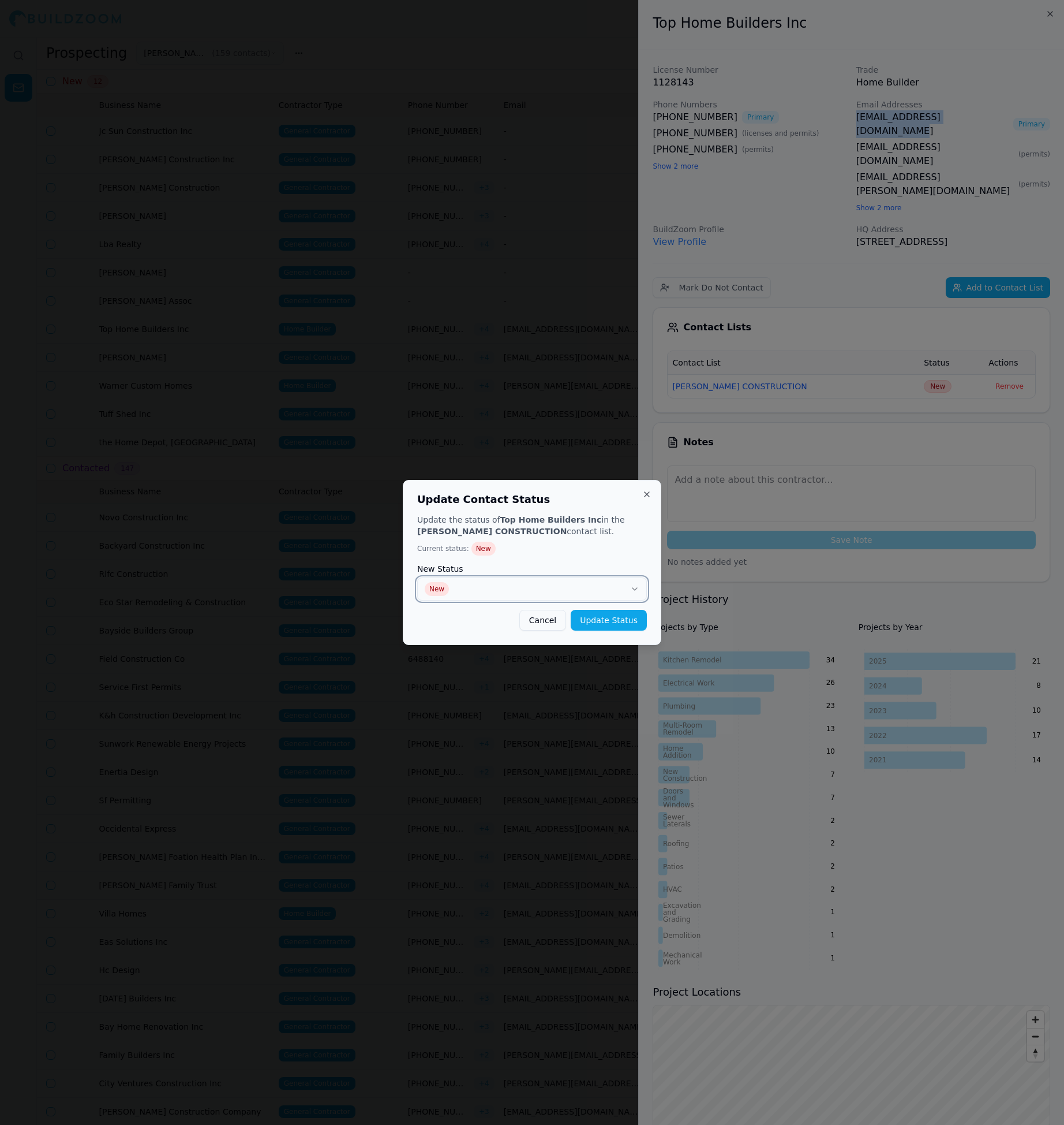
click at [516, 589] on button "New" at bounding box center [532, 589] width 230 height 23
click at [620, 616] on button "Update Status" at bounding box center [609, 620] width 76 height 21
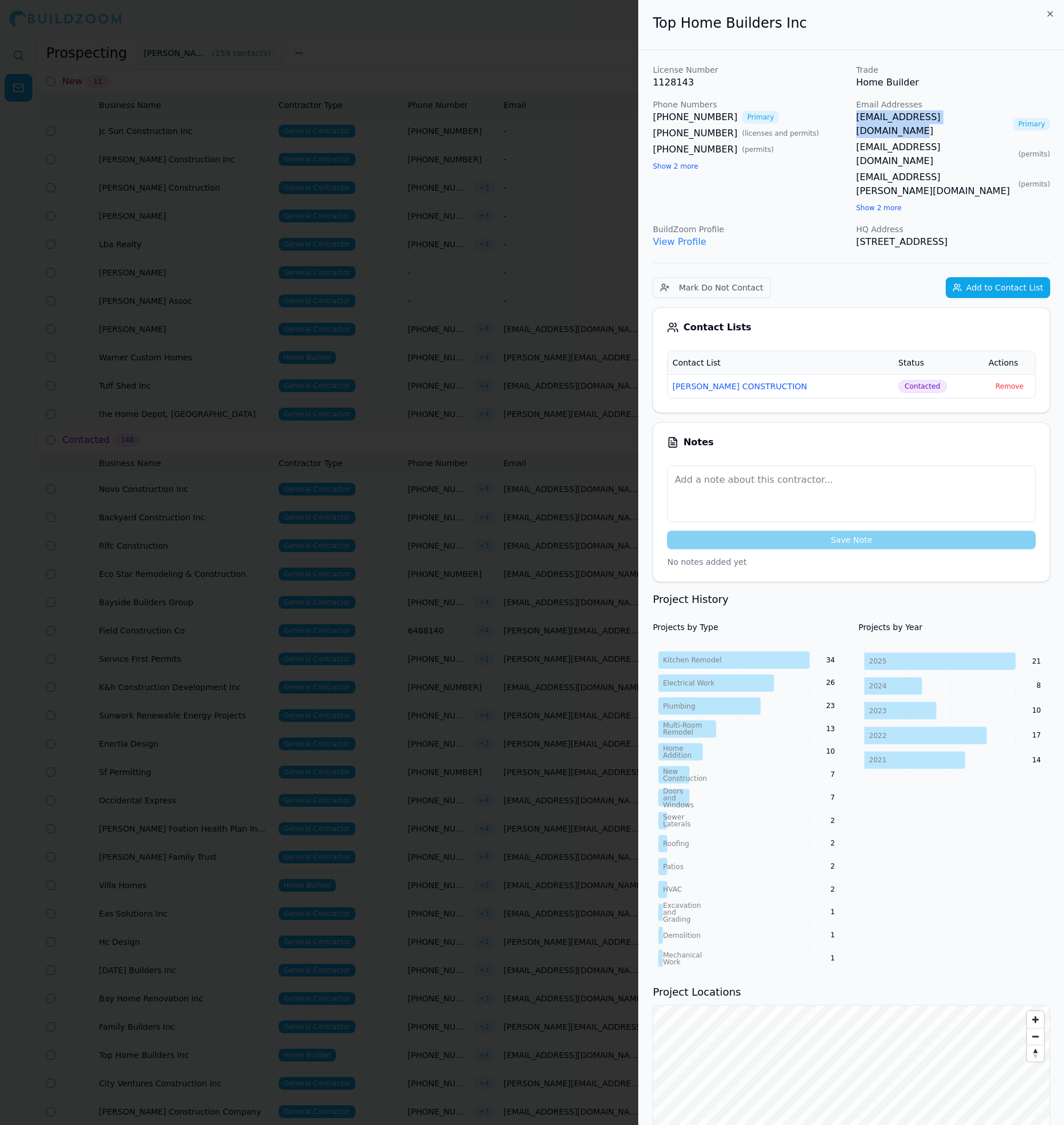
click at [456, 353] on div at bounding box center [532, 562] width 1064 height 1125
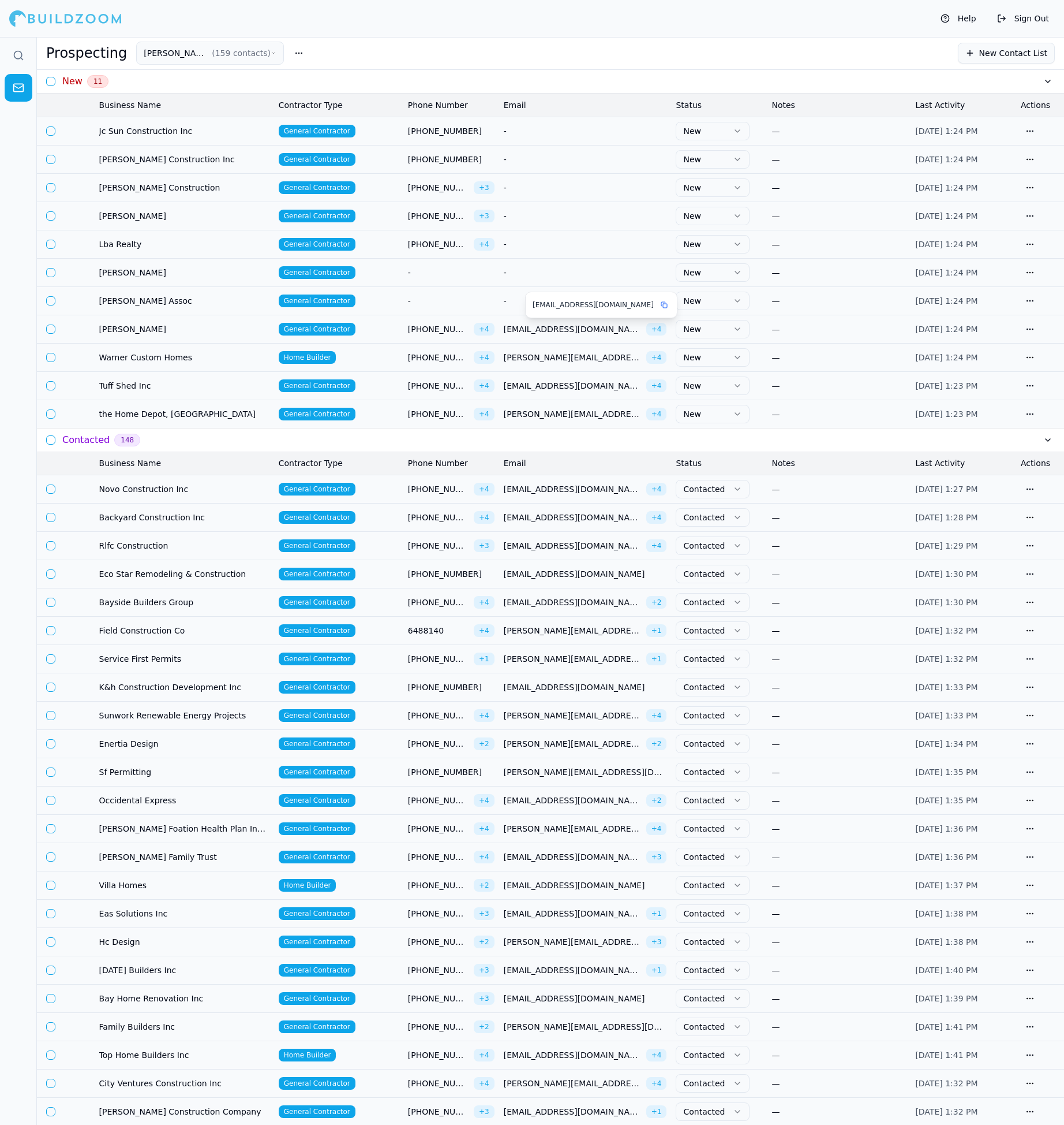
click at [553, 326] on span "[EMAIL_ADDRESS][DOMAIN_NAME]" at bounding box center [572, 328] width 138 height 11
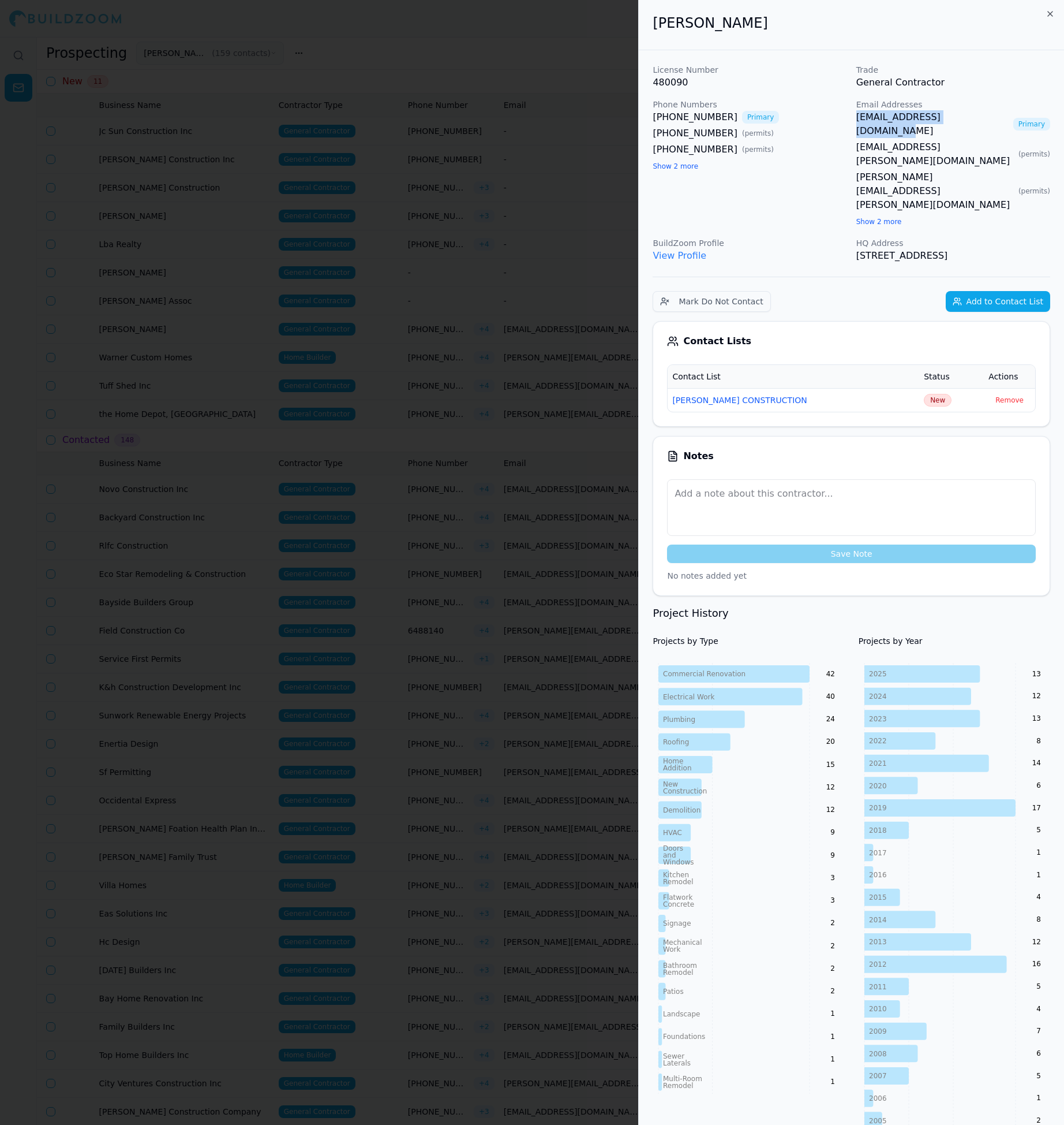
drag, startPoint x: 854, startPoint y: 111, endPoint x: 968, endPoint y: 122, distance: 114.5
click at [969, 122] on div "License Number 480090 Trade General Contractor Phone Numbers [PHONE_NUMBER] Pri…" at bounding box center [851, 163] width 397 height 198
click at [925, 388] on td "New" at bounding box center [952, 399] width 65 height 24
click at [924, 394] on span "New" at bounding box center [938, 400] width 28 height 12
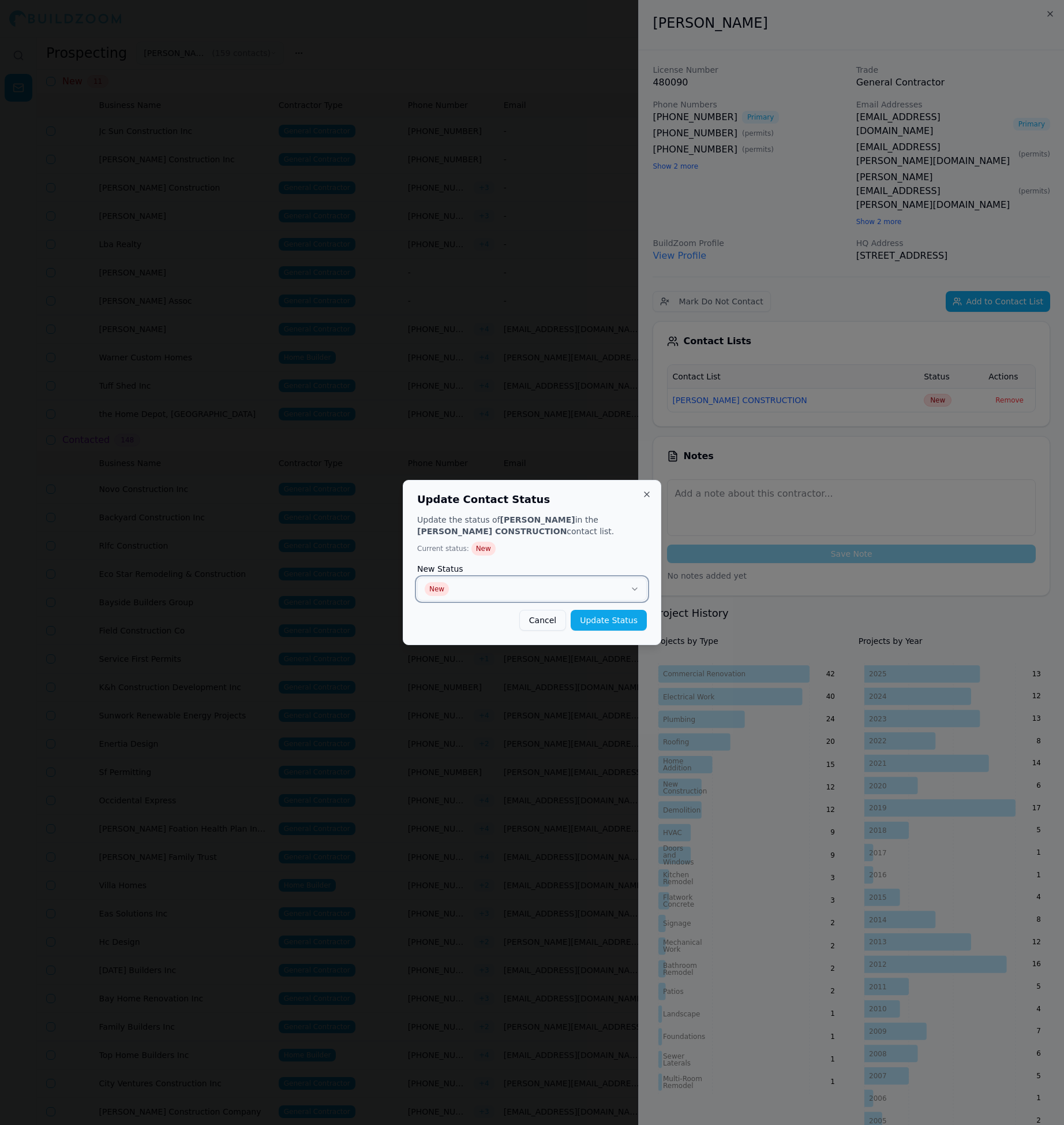
click at [602, 596] on button "New" at bounding box center [532, 589] width 230 height 23
click at [620, 623] on button "Update Status" at bounding box center [609, 620] width 76 height 21
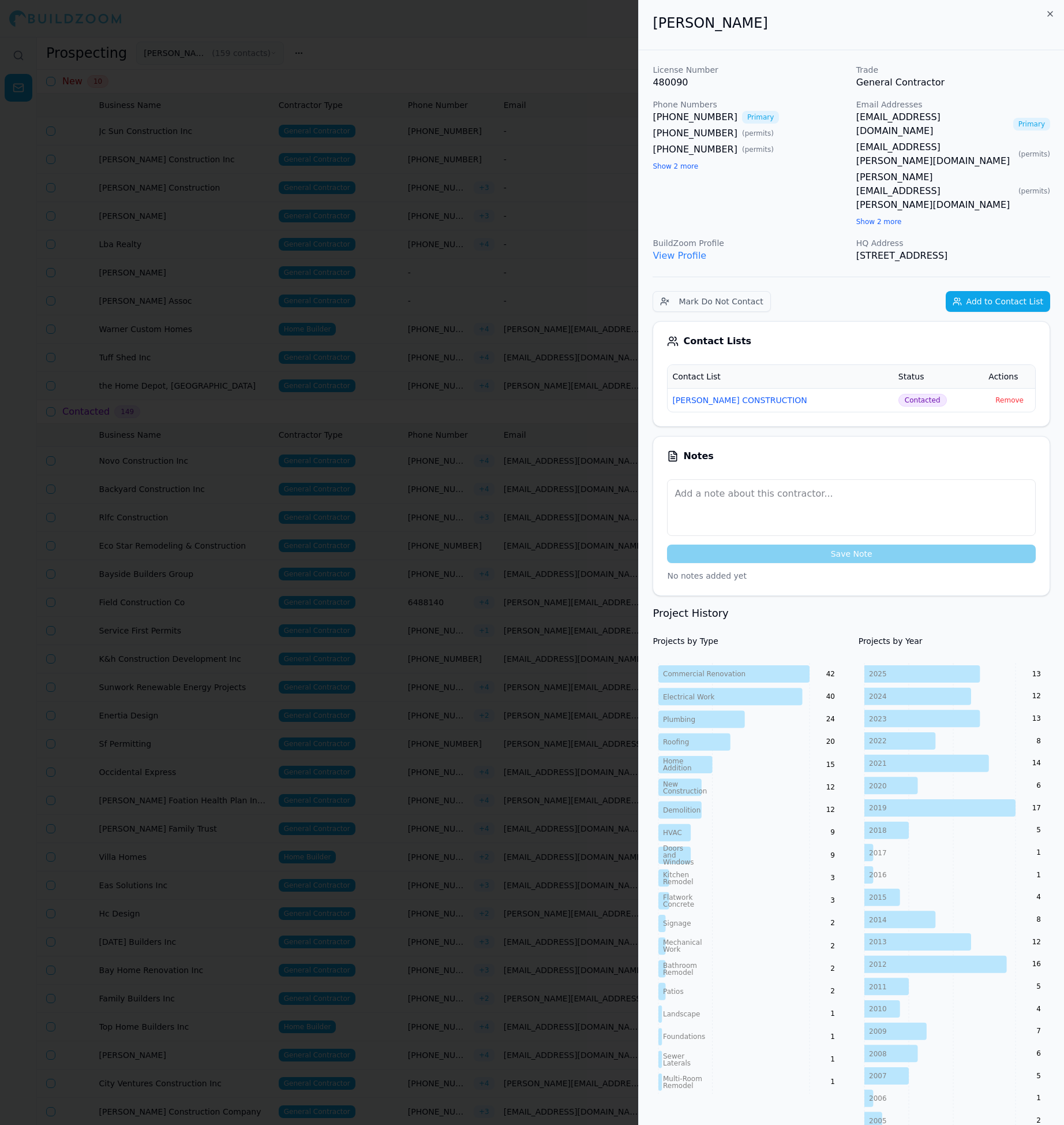
click at [516, 410] on div at bounding box center [532, 562] width 1064 height 1125
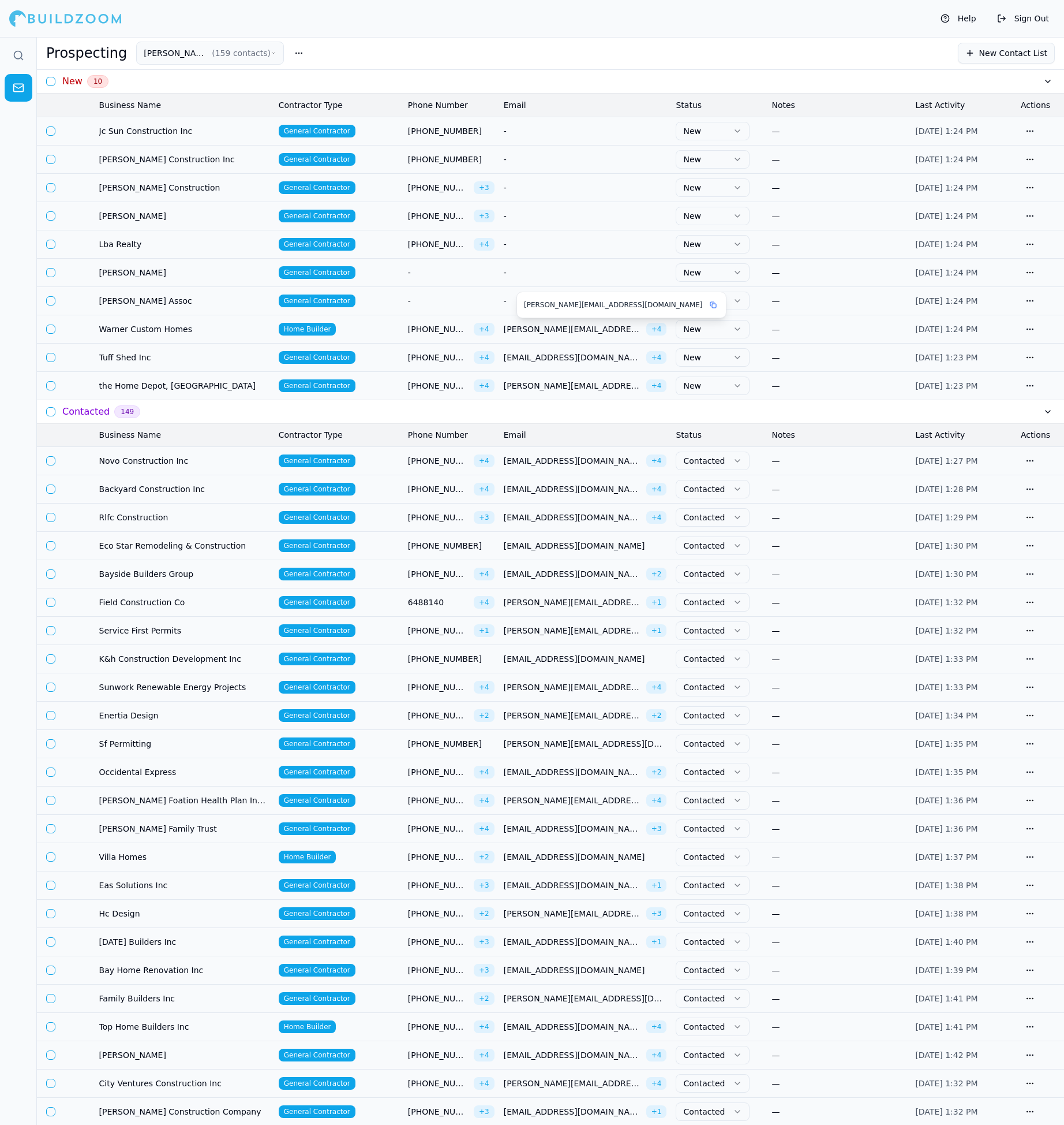
click at [539, 333] on span "[PERSON_NAME][EMAIL_ADDRESS][DOMAIN_NAME]" at bounding box center [572, 328] width 138 height 11
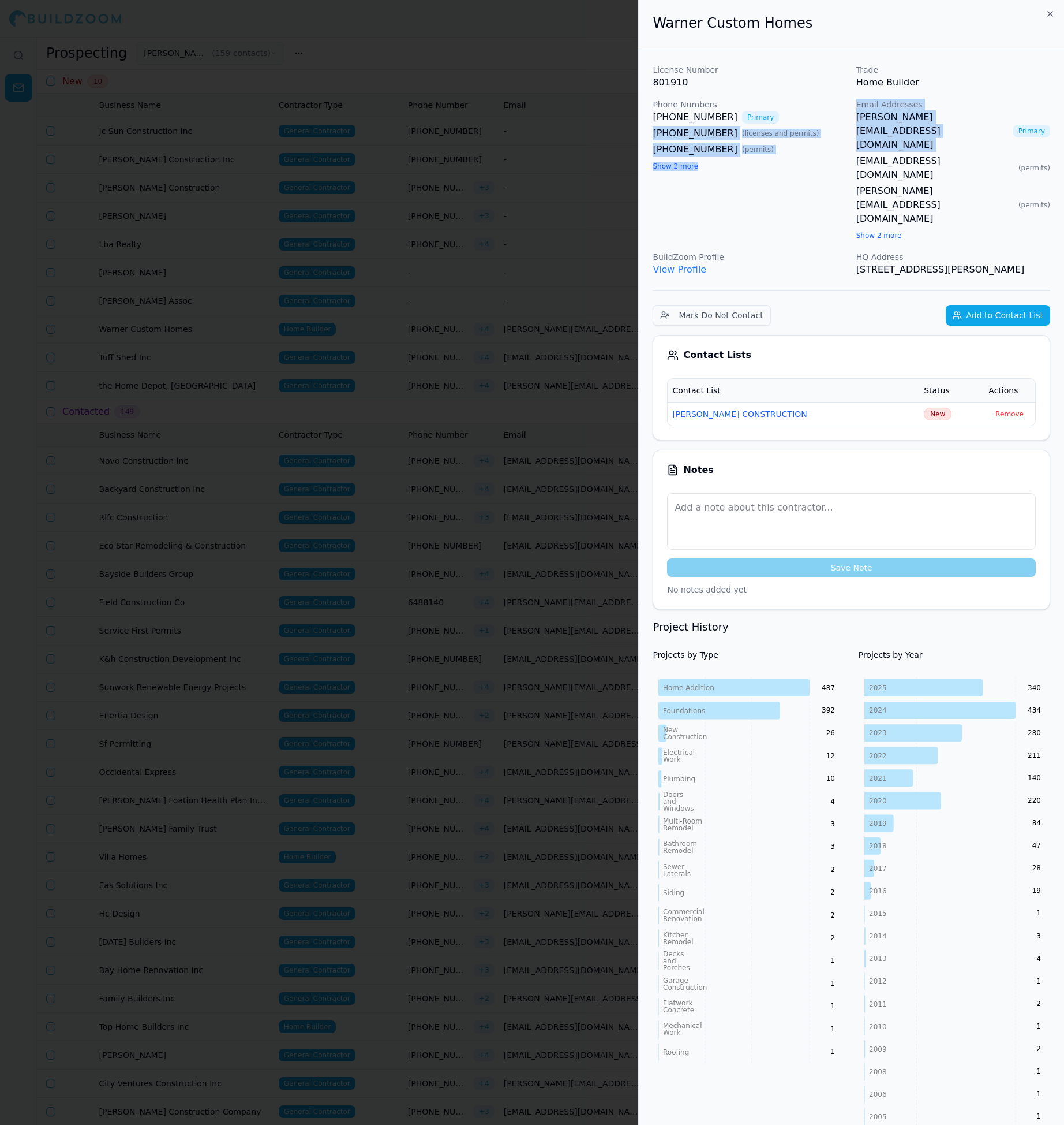
drag, startPoint x: 851, startPoint y: 118, endPoint x: 1001, endPoint y: 118, distance: 150.0
click at [1001, 118] on div "License Number 801910 Trade Home Builder Phone Numbers [PHONE_NUMBER] Primary […" at bounding box center [851, 170] width 397 height 212
click at [924, 408] on span "New" at bounding box center [938, 414] width 28 height 12
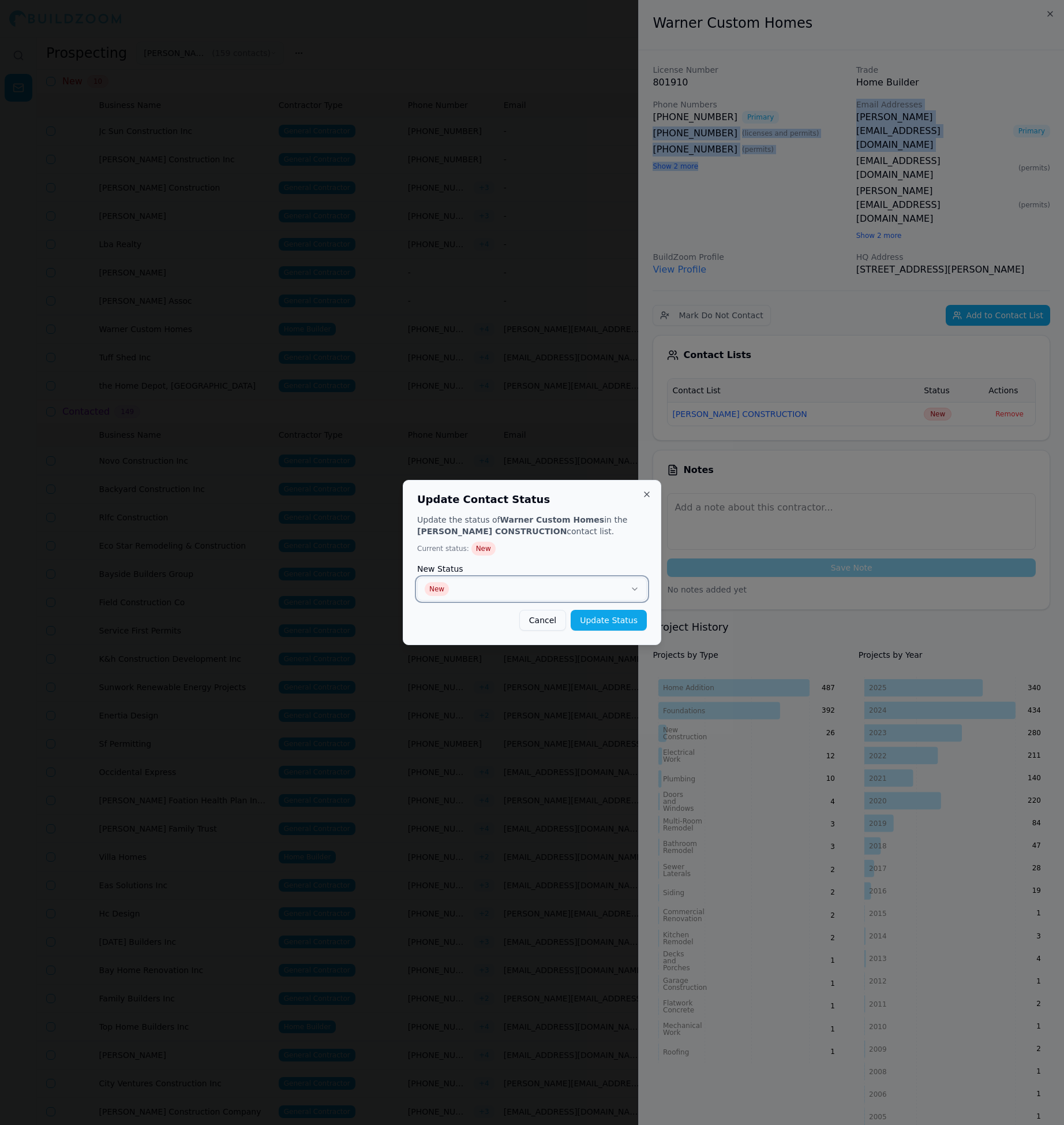
click at [541, 589] on button "New" at bounding box center [532, 589] width 230 height 23
click at [598, 623] on button "Update Status" at bounding box center [609, 620] width 76 height 21
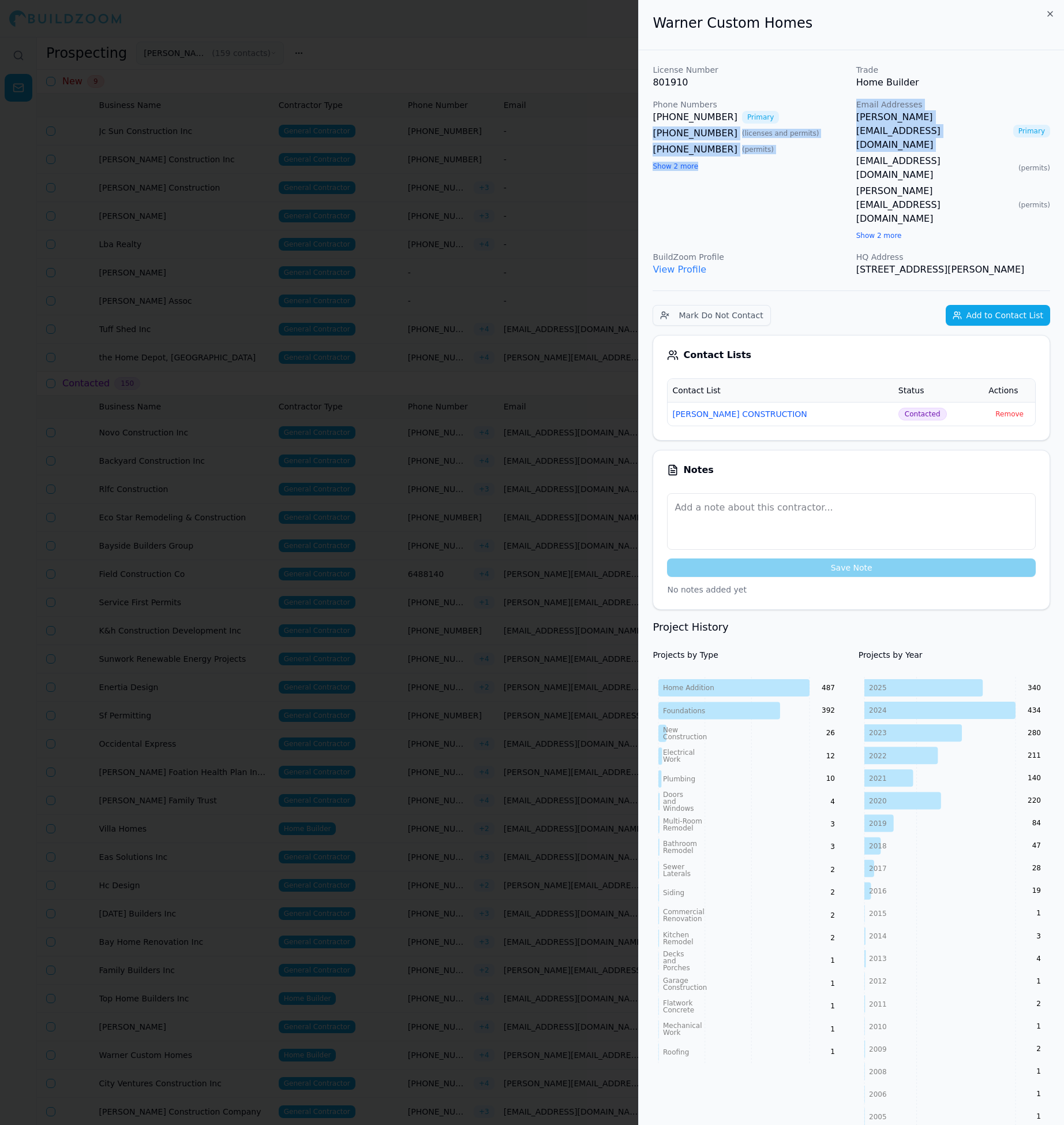
click at [610, 205] on div at bounding box center [532, 562] width 1064 height 1125
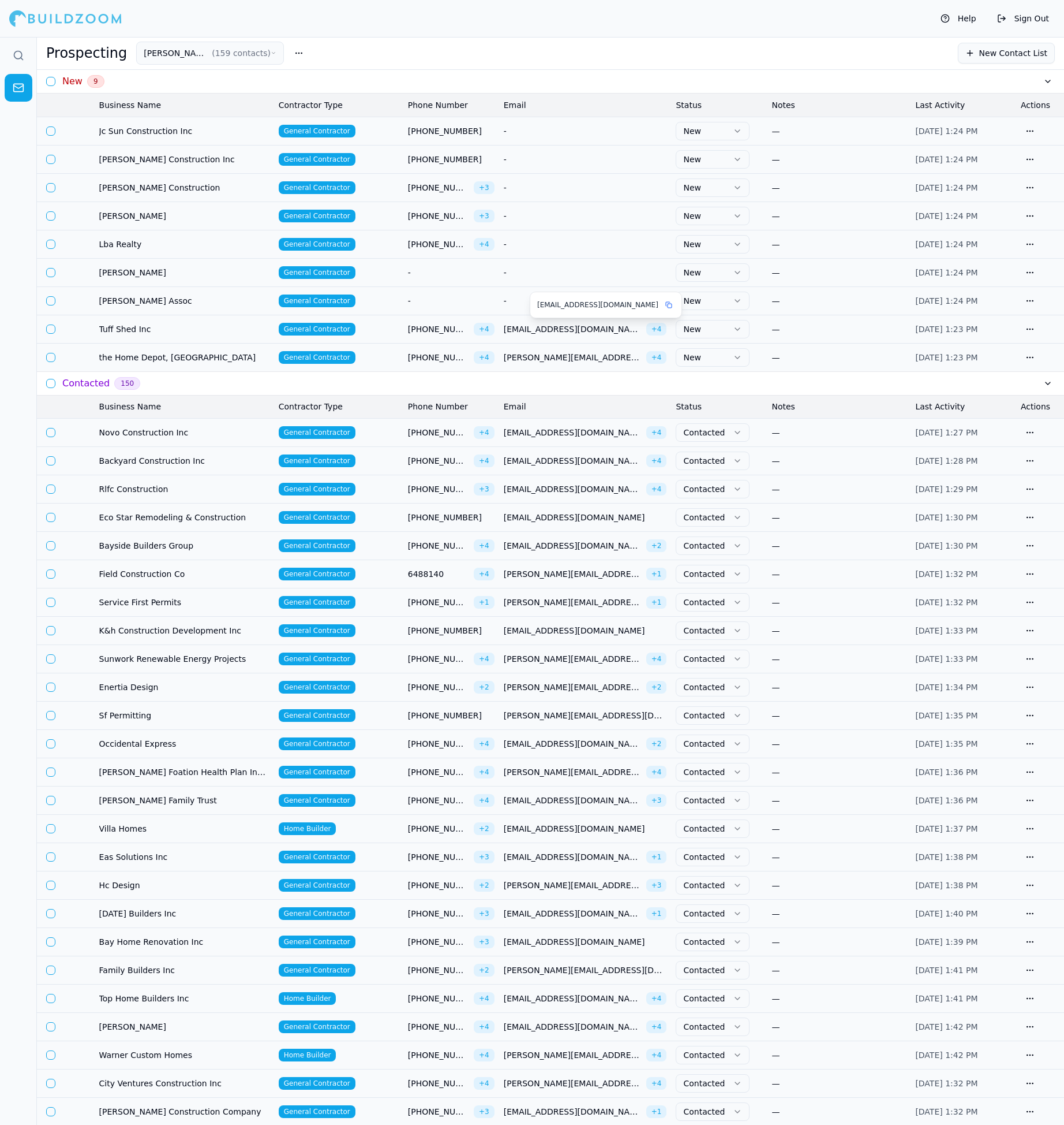
click at [518, 333] on span "[EMAIL_ADDRESS][DOMAIN_NAME]" at bounding box center [572, 328] width 138 height 11
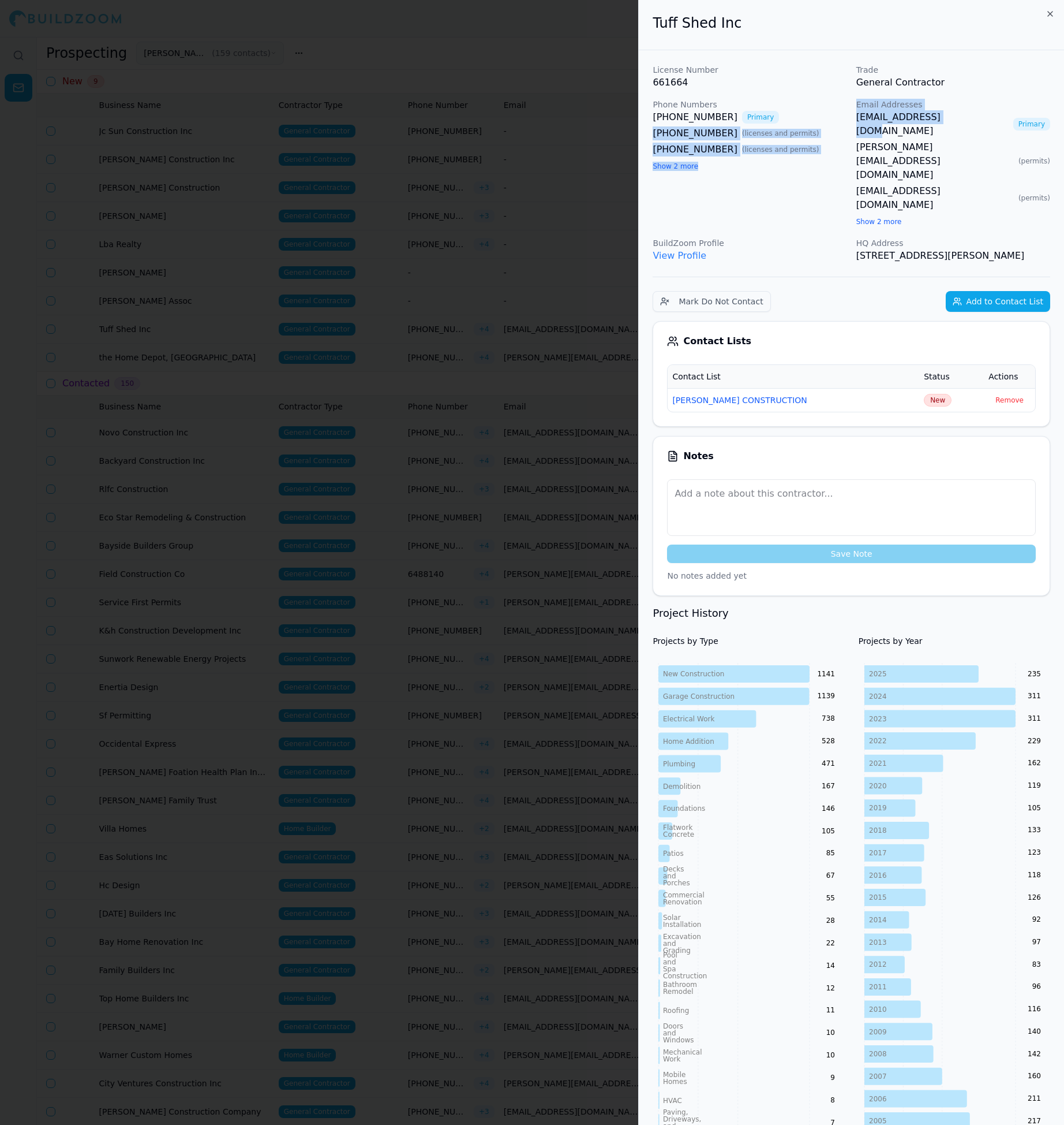
drag, startPoint x: 850, startPoint y: 118, endPoint x: 950, endPoint y: 119, distance: 100.0
click at [950, 119] on div "License Number 661664 Trade General Contractor Phone Numbers [PHONE_NUMBER] Pri…" at bounding box center [851, 163] width 397 height 198
click at [829, 148] on div "[PHONE_NUMBER] ( licenses and permits )" at bounding box center [749, 150] width 194 height 14
drag, startPoint x: 855, startPoint y: 119, endPoint x: 953, endPoint y: 119, distance: 98.0
click at [953, 119] on div "License Number 661664 Trade General Contractor Phone Numbers [PHONE_NUMBER] Pri…" at bounding box center [851, 163] width 397 height 198
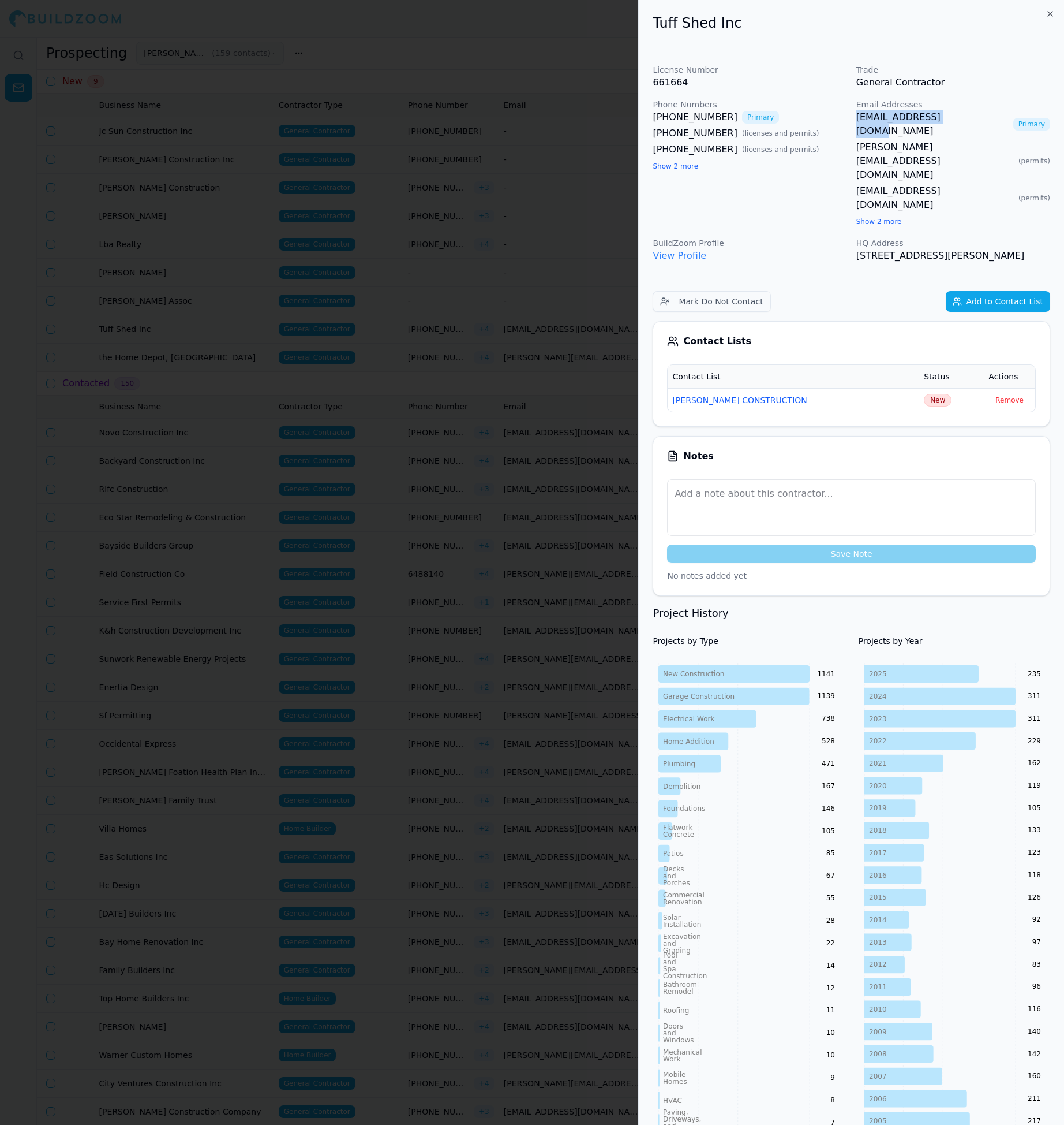
click at [929, 394] on span "New" at bounding box center [938, 400] width 28 height 12
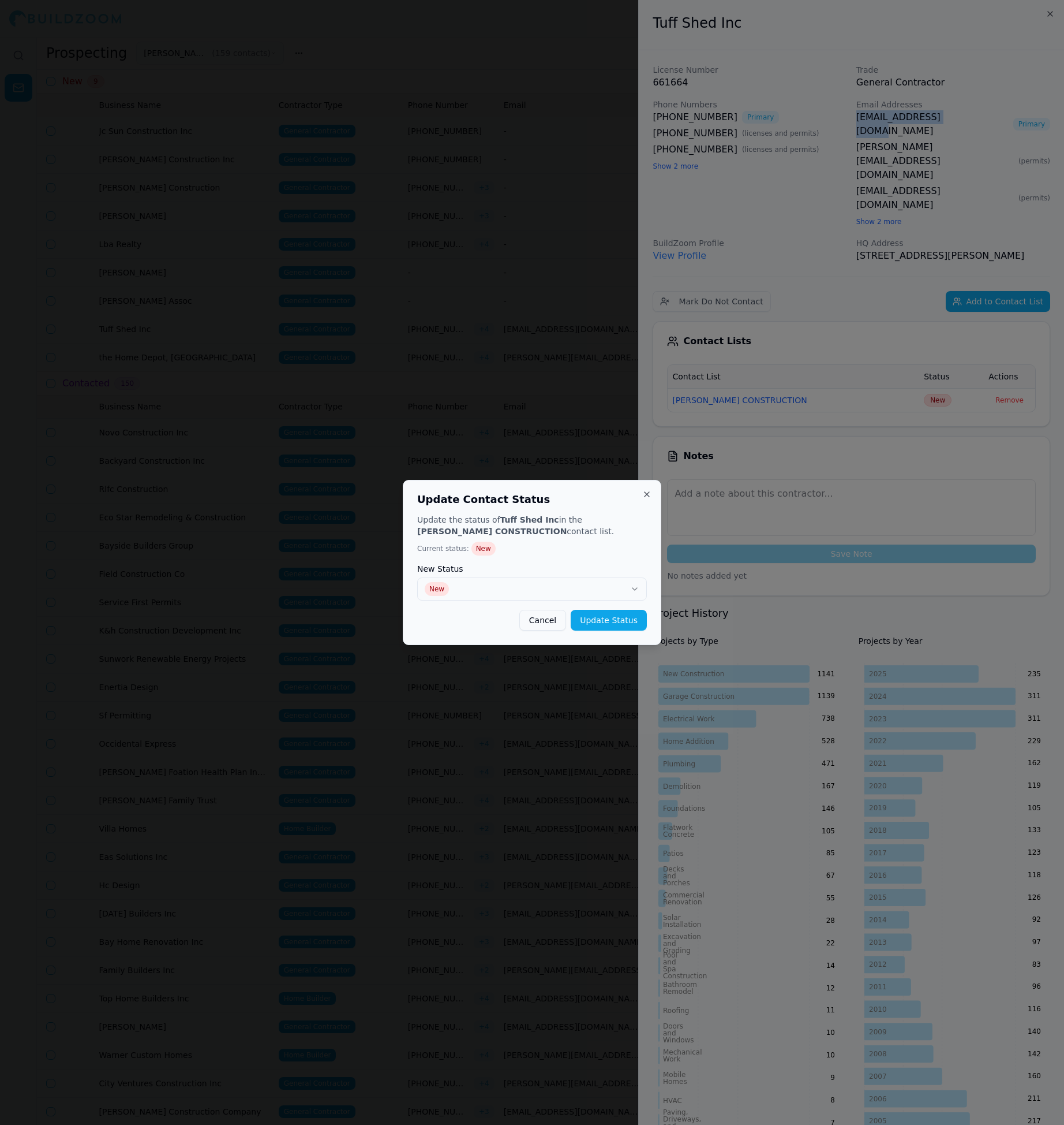
click at [596, 587] on button "New" at bounding box center [532, 589] width 230 height 23
click at [632, 626] on button "Update Status" at bounding box center [609, 620] width 76 height 21
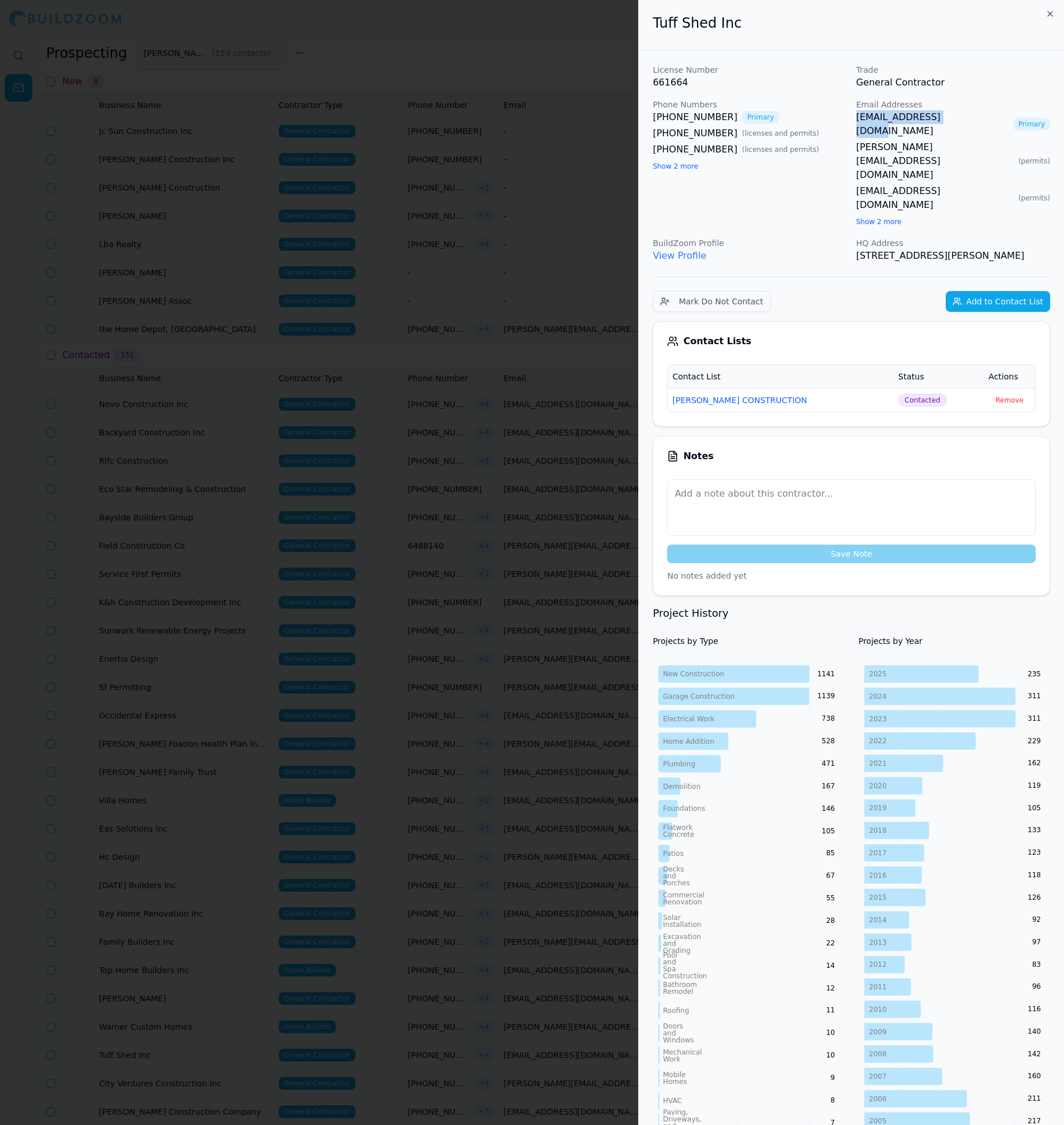
click at [495, 443] on div at bounding box center [532, 562] width 1064 height 1125
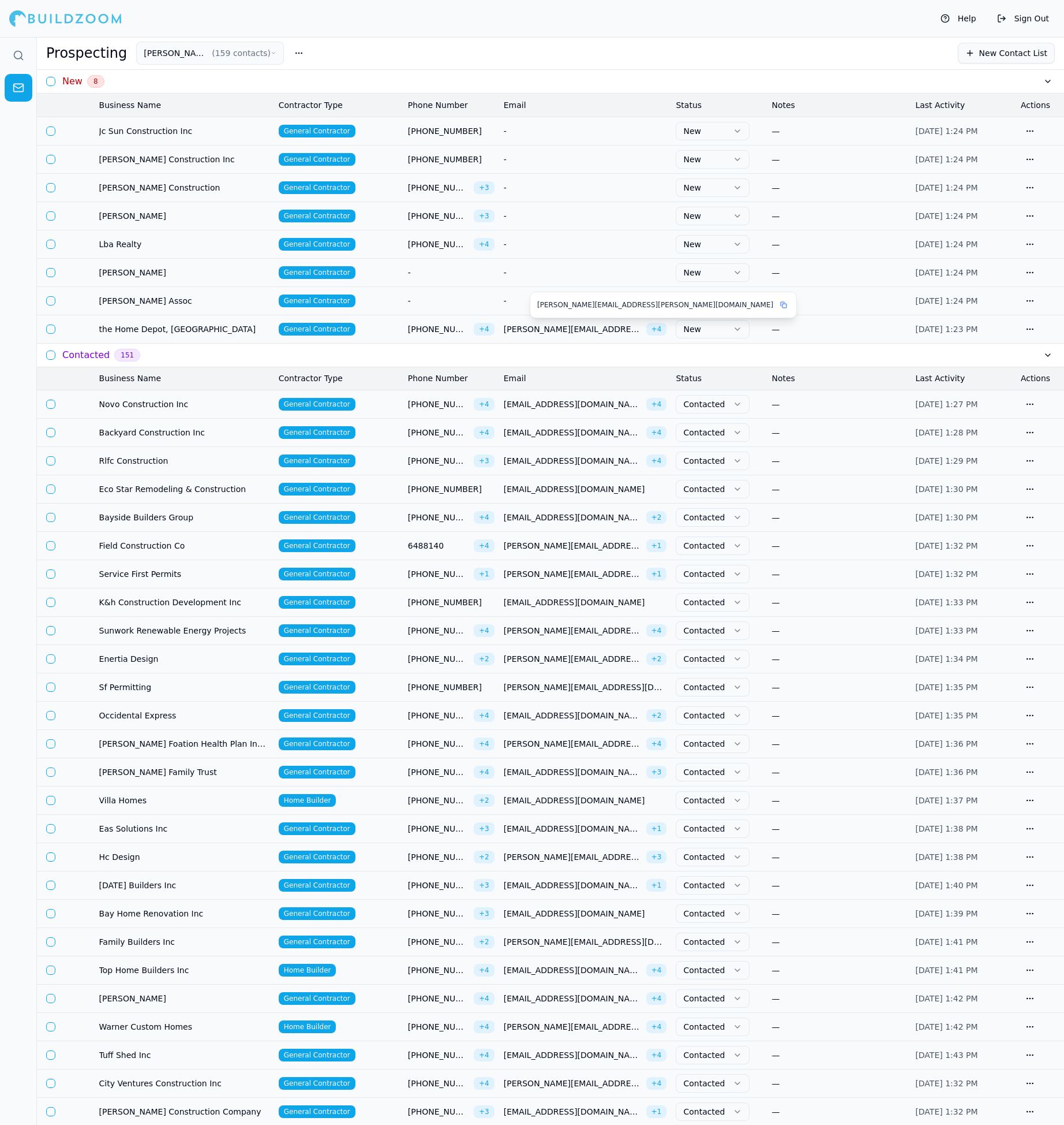
click at [605, 332] on span "[PERSON_NAME][EMAIL_ADDRESS][PERSON_NAME][DOMAIN_NAME]" at bounding box center [572, 328] width 138 height 11
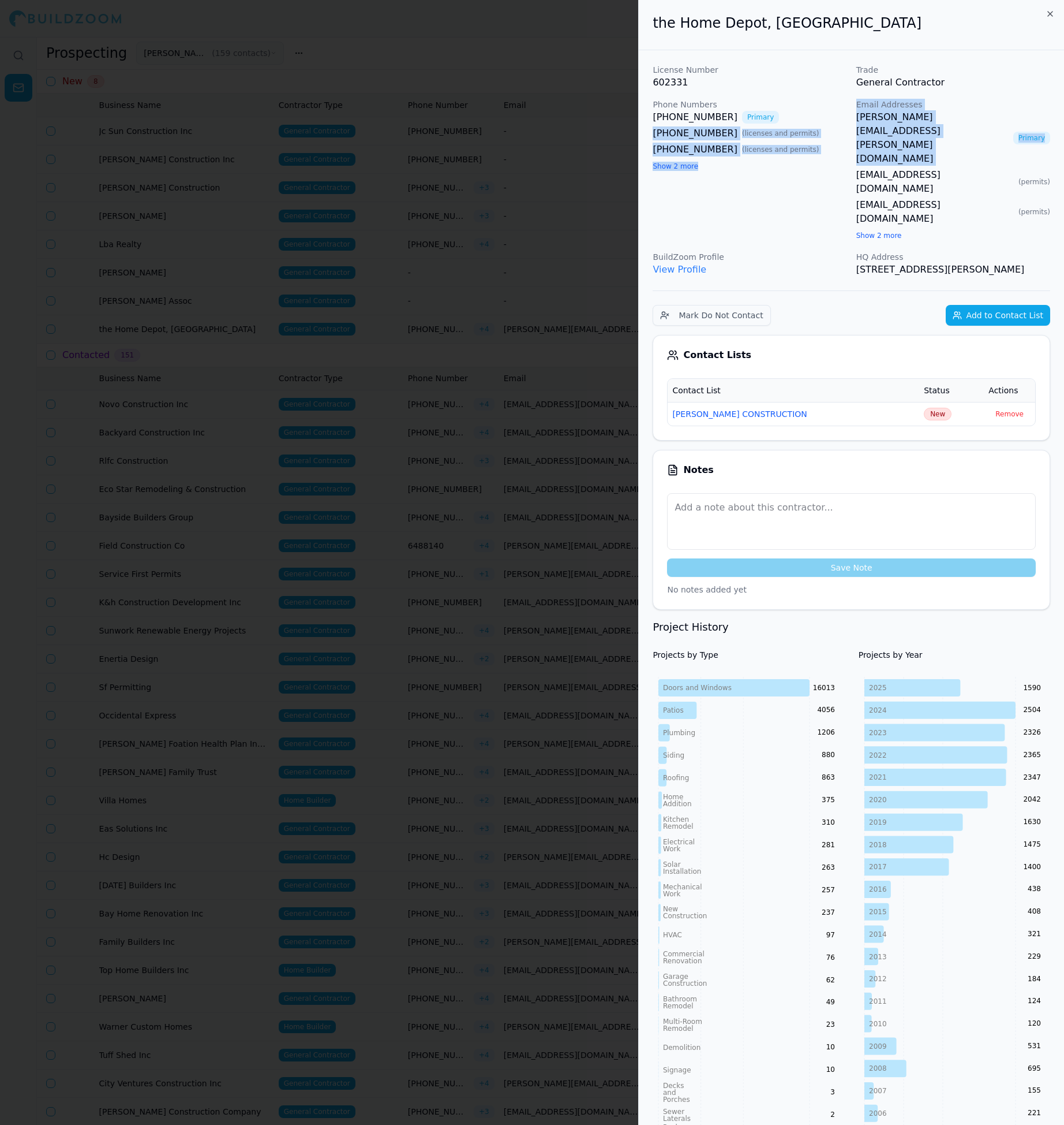
drag, startPoint x: 850, startPoint y: 123, endPoint x: 951, endPoint y: 122, distance: 101.0
click at [951, 122] on div "License Number 602331 Trade General Contractor Phone Numbers [PHONE_NUMBER] Pri…" at bounding box center [851, 170] width 397 height 212
click at [819, 91] on div "License Number 602331 Trade General Contractor Phone Numbers [PHONE_NUMBER] Pri…" at bounding box center [851, 170] width 397 height 212
drag, startPoint x: 852, startPoint y: 119, endPoint x: 945, endPoint y: 114, distance: 93.1
click at [945, 114] on div "License Number 602331 Trade General Contractor Phone Numbers [PHONE_NUMBER] Pri…" at bounding box center [851, 170] width 397 height 212
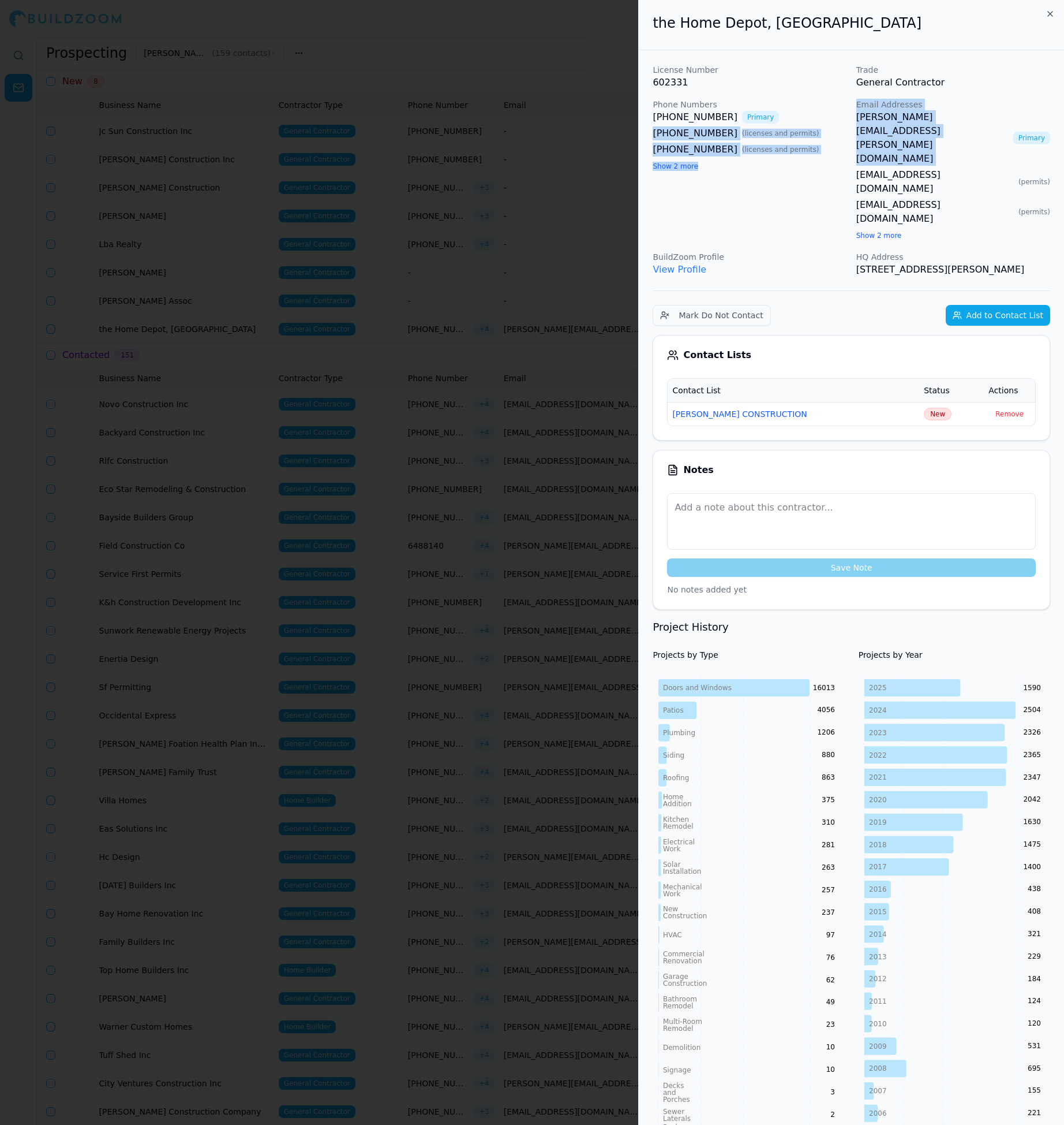
drag, startPoint x: 847, startPoint y: 122, endPoint x: 945, endPoint y: 112, distance: 98.5
click at [945, 112] on div "License Number 602331 Trade General Contractor Phone Numbers [PHONE_NUMBER] Pri…" at bounding box center [851, 170] width 397 height 212
click at [803, 175] on div "License Number 602331 Trade General Contractor Phone Numbers [PHONE_NUMBER] Pri…" at bounding box center [851, 170] width 397 height 212
drag, startPoint x: 855, startPoint y: 115, endPoint x: 944, endPoint y: 118, distance: 89.1
click at [944, 118] on div "License Number 602331 Trade General Contractor Phone Numbers [PHONE_NUMBER] Pri…" at bounding box center [851, 170] width 397 height 212
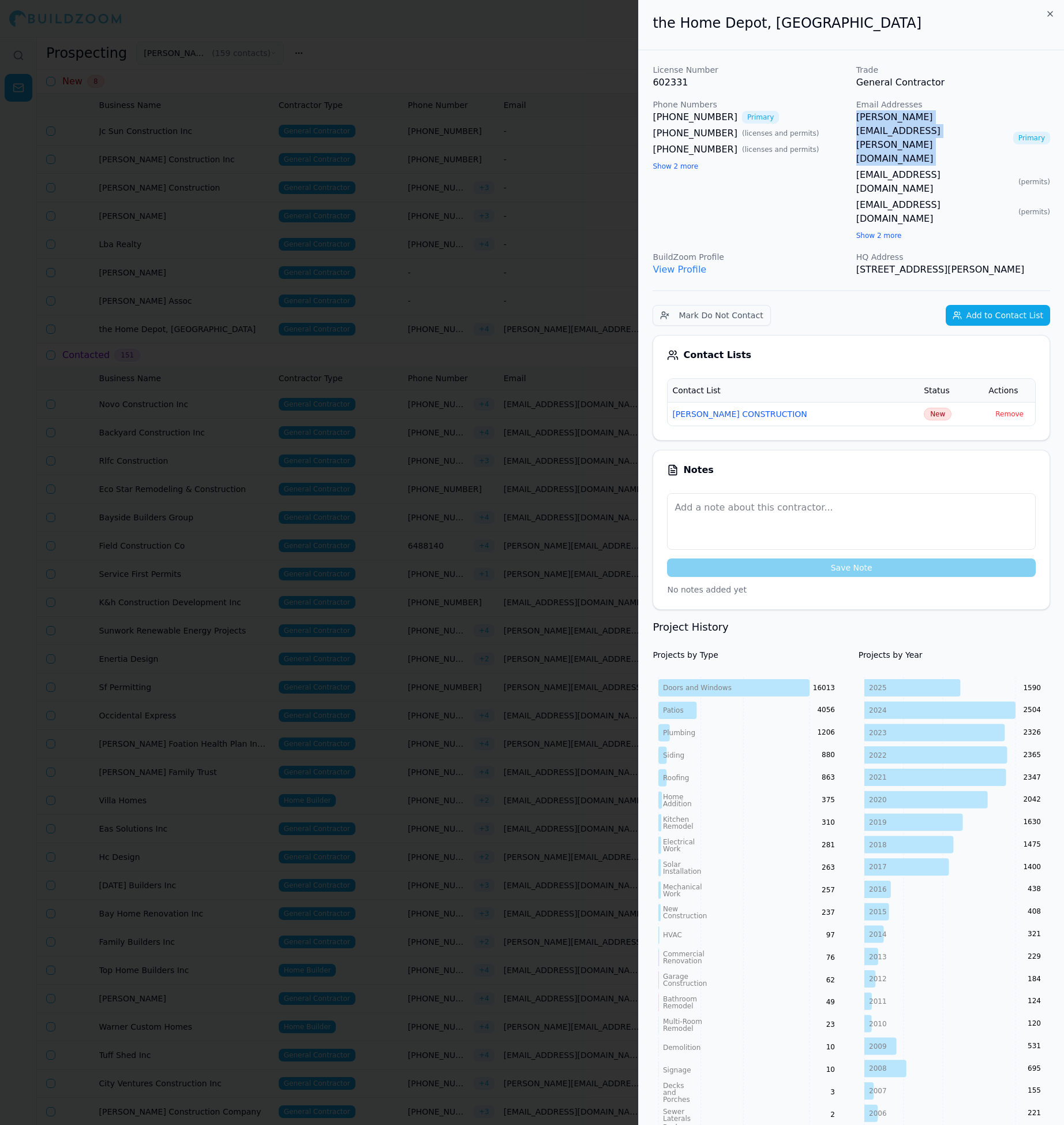
click at [925, 408] on span "New" at bounding box center [938, 414] width 28 height 12
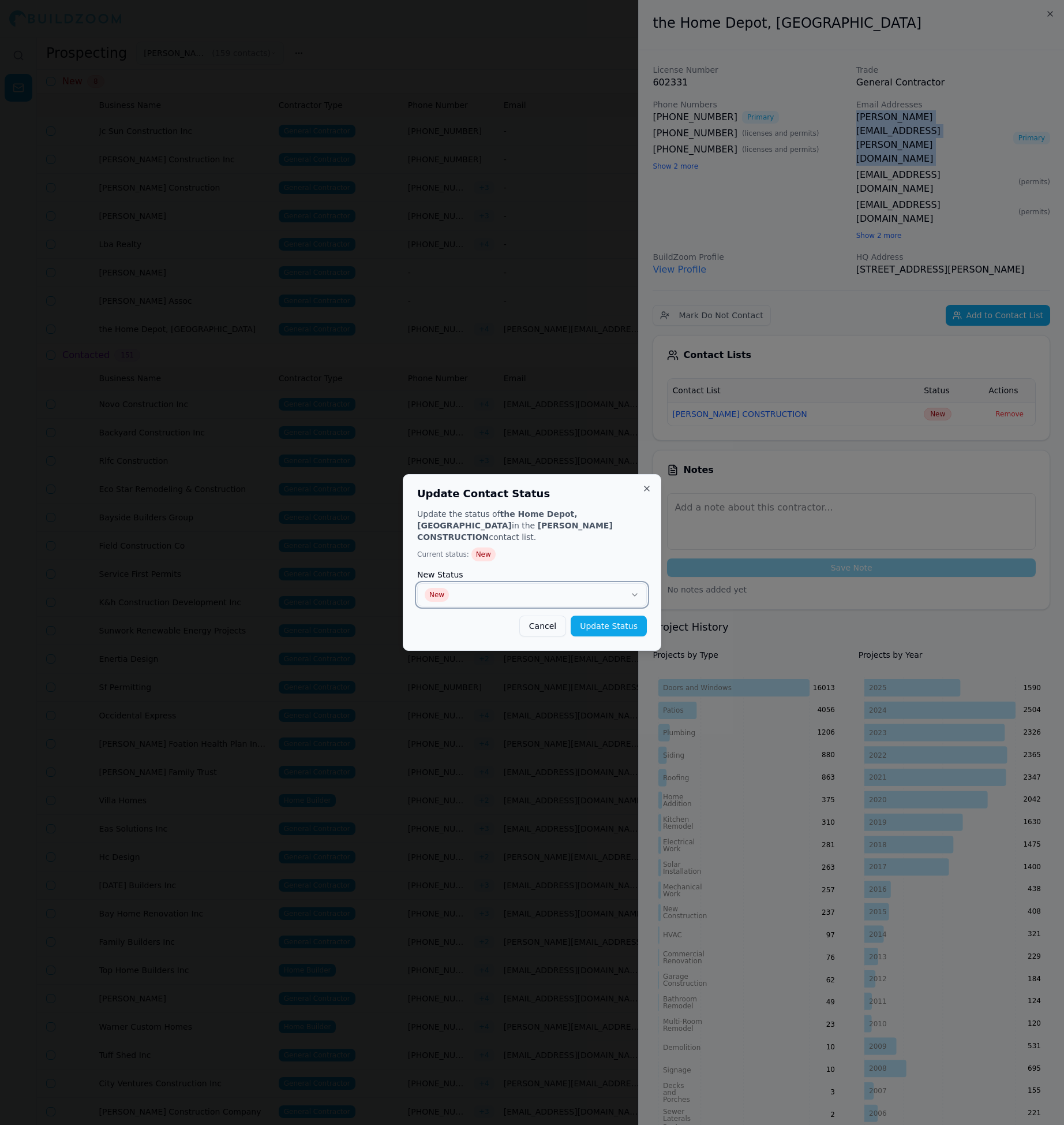
click at [529, 584] on button "New" at bounding box center [532, 595] width 230 height 23
click at [620, 615] on button "Update Status" at bounding box center [609, 626] width 76 height 21
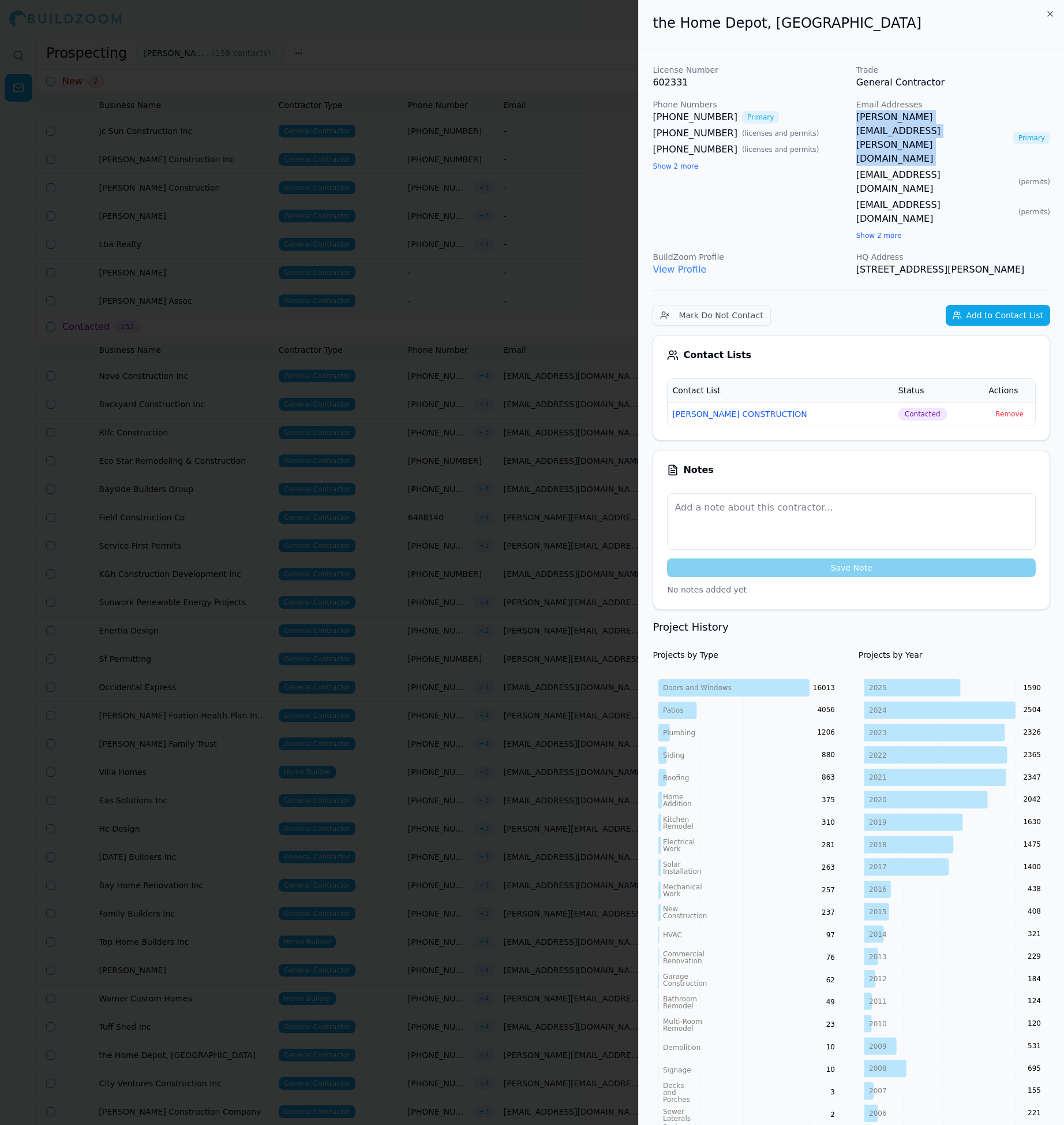
click at [415, 326] on div at bounding box center [532, 562] width 1064 height 1125
